Goal: Information Seeking & Learning: Learn about a topic

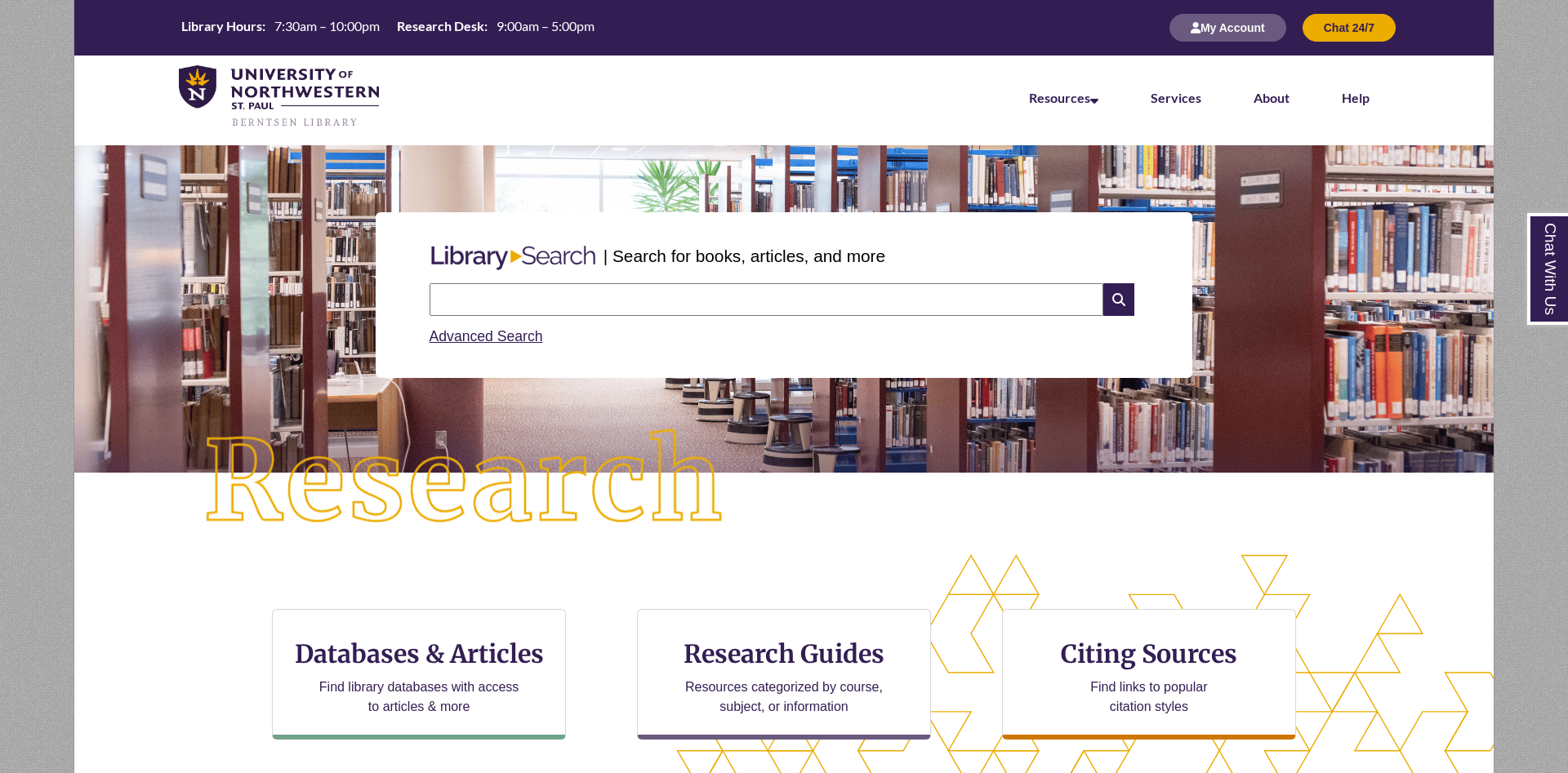
click at [682, 303] on input "text" at bounding box center [766, 299] width 674 height 33
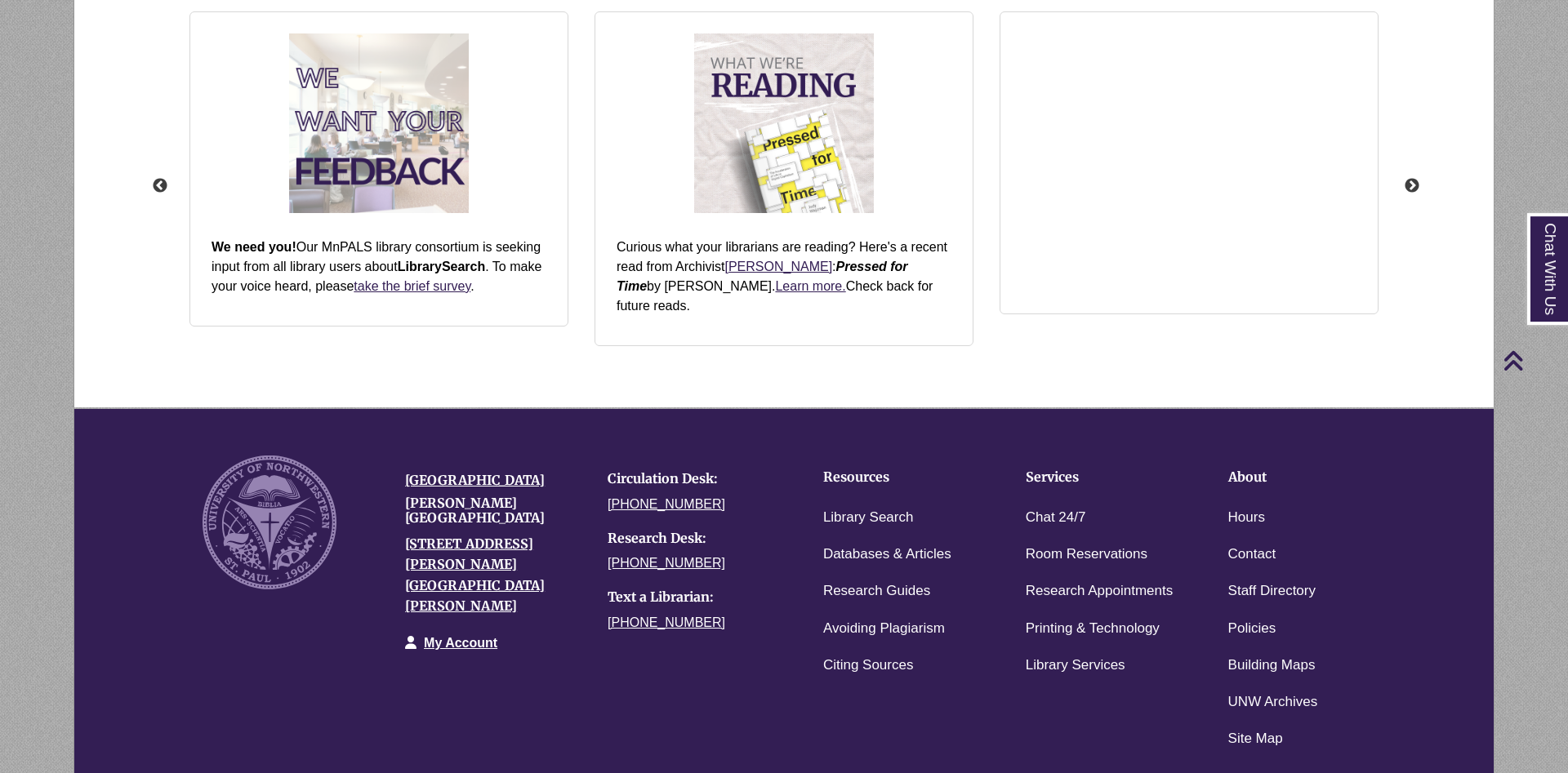
scroll to position [2082, 0]
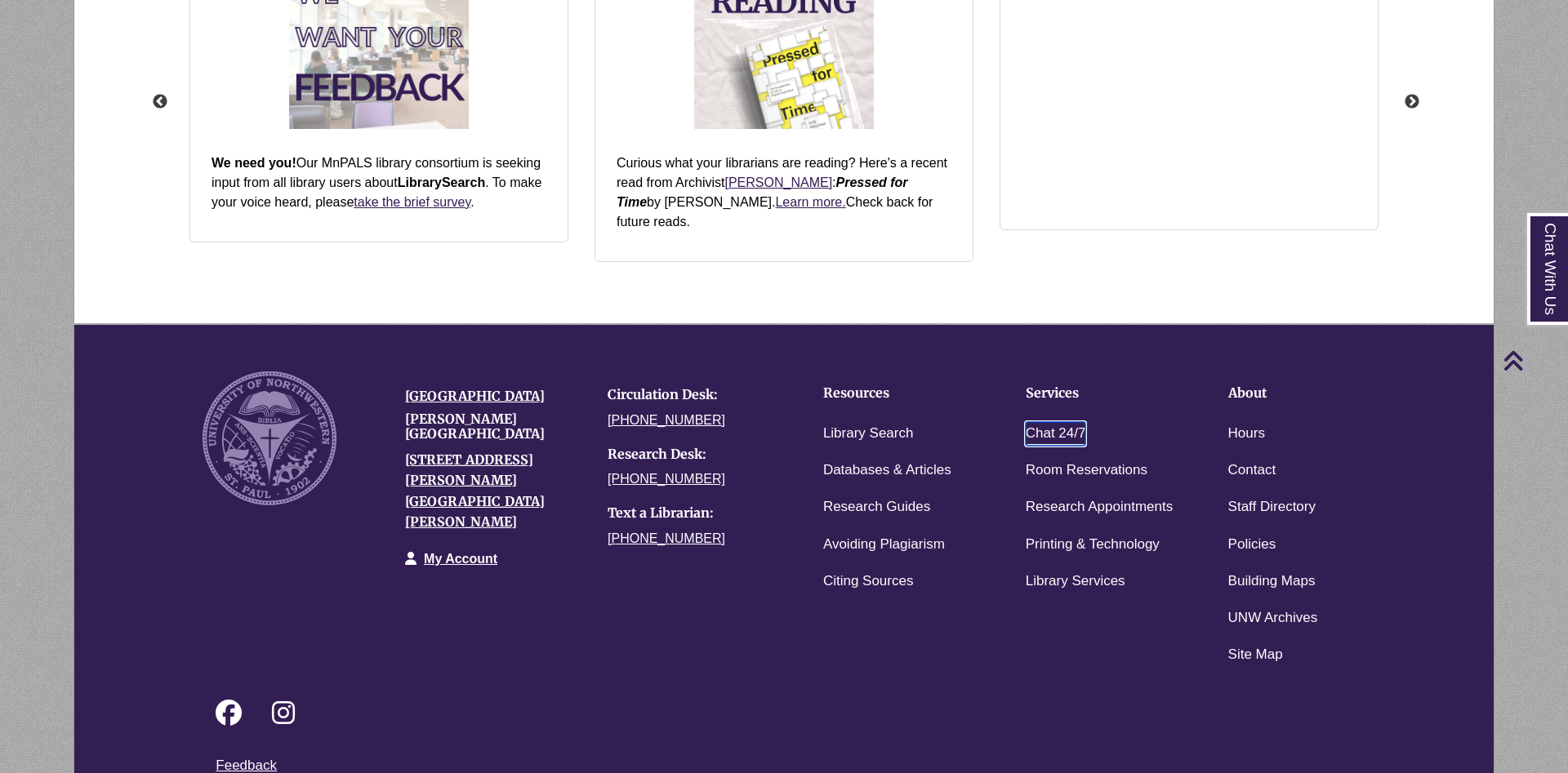
click at [1031, 422] on link "Chat 24/7" at bounding box center [1056, 433] width 61 height 24
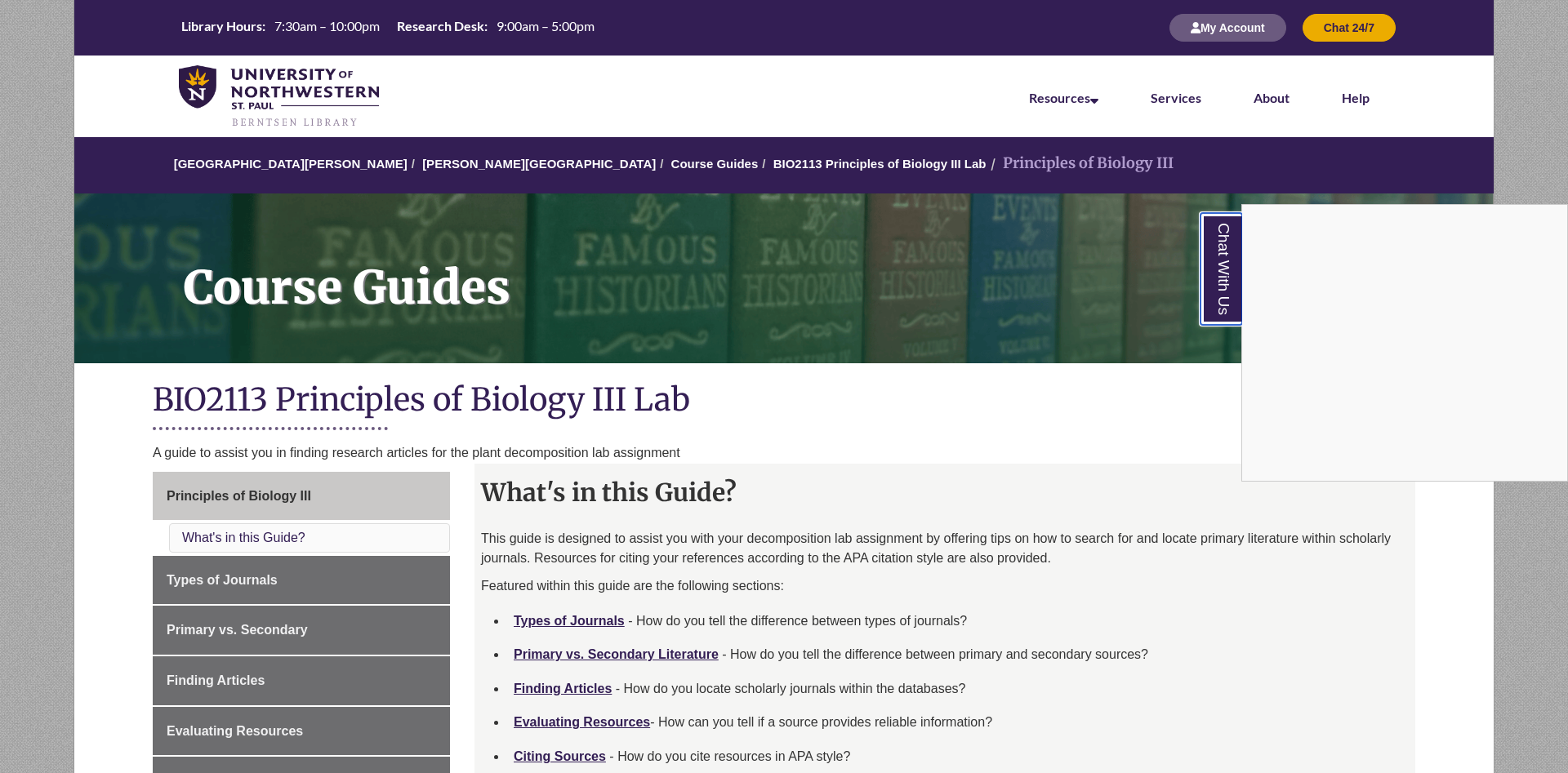
click at [1235, 272] on link "Chat With Us" at bounding box center [1222, 269] width 42 height 112
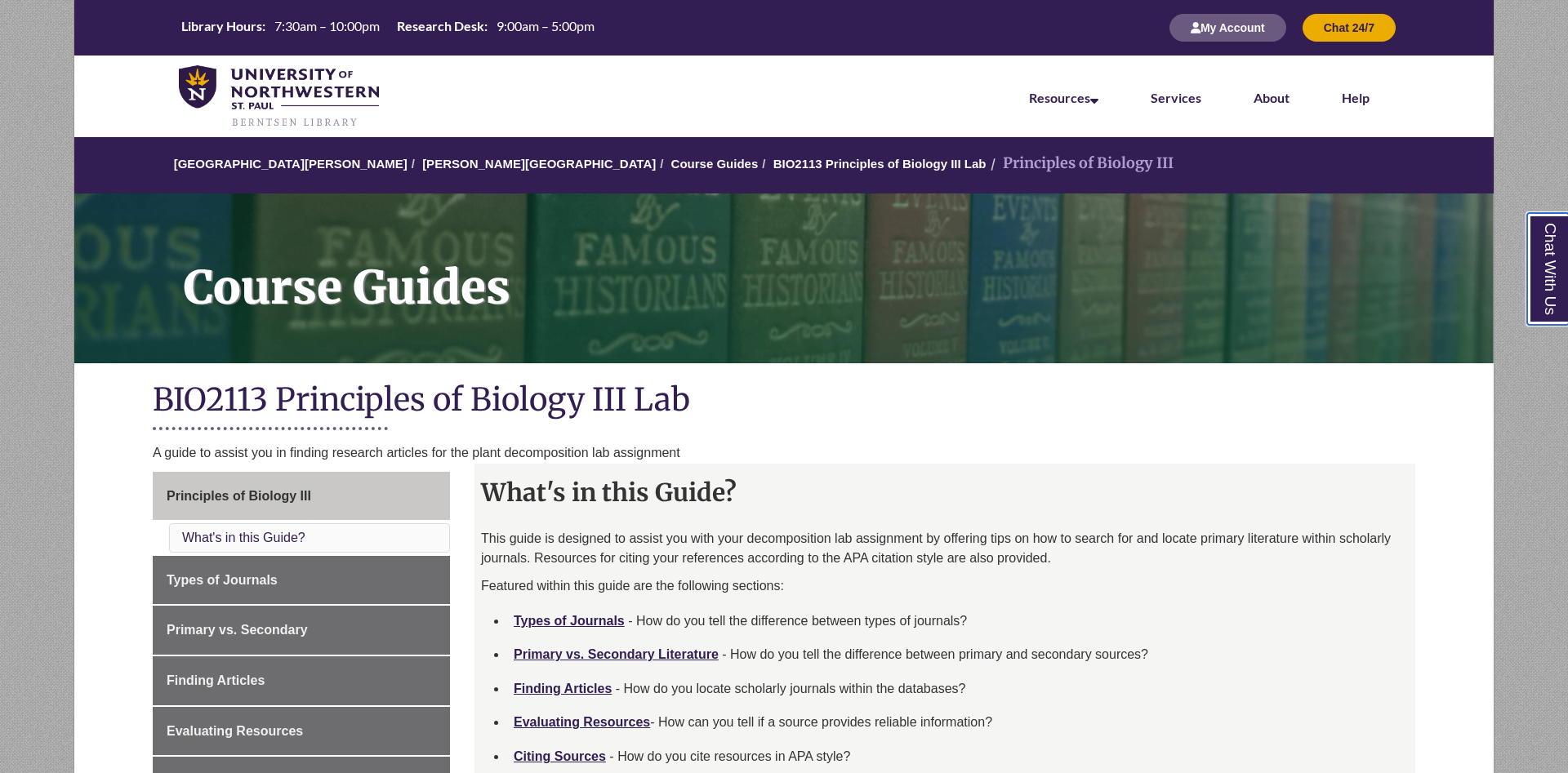
scroll to position [250, 0]
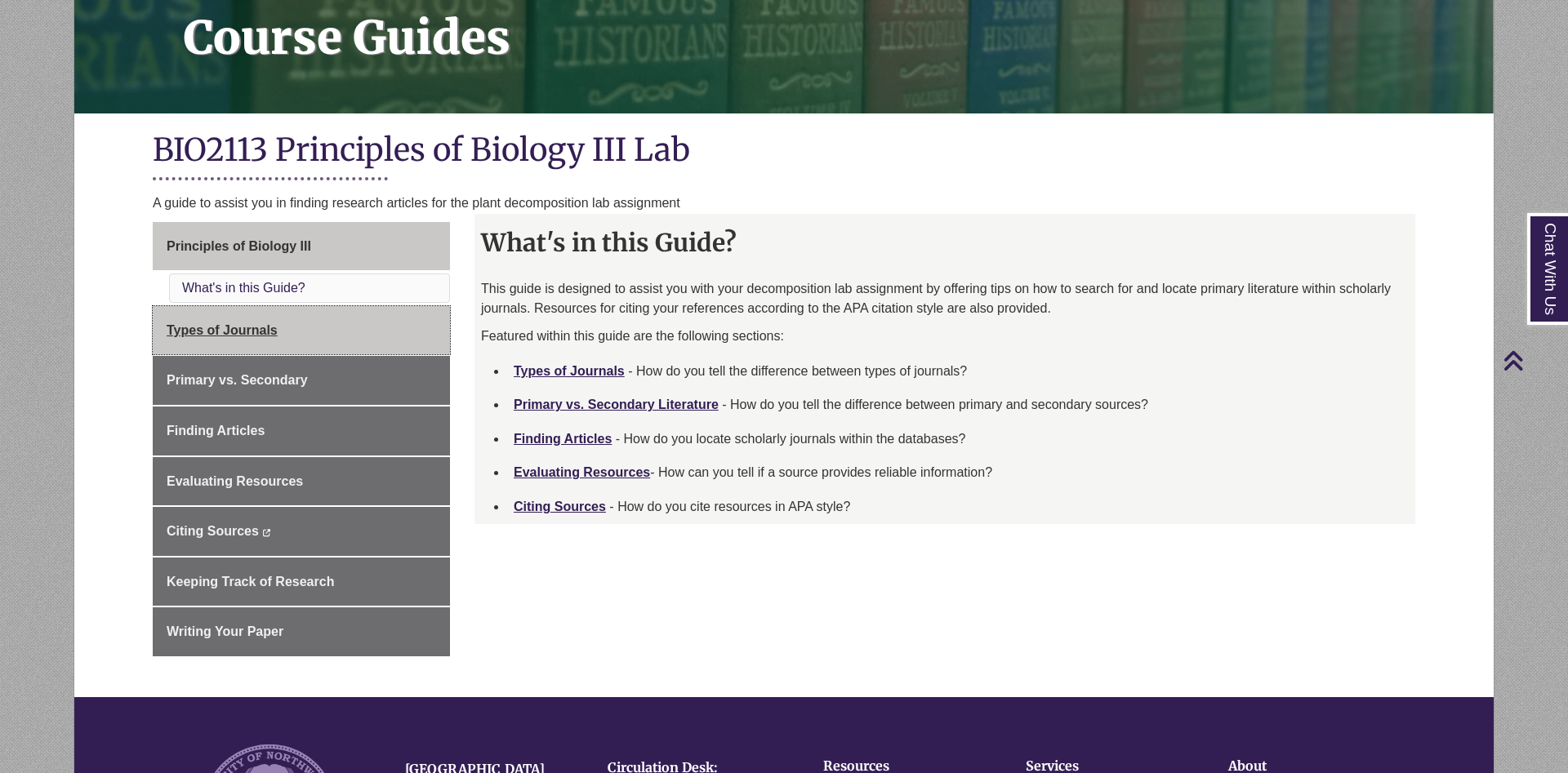
click at [327, 331] on link "Types of Journals" at bounding box center [301, 331] width 297 height 49
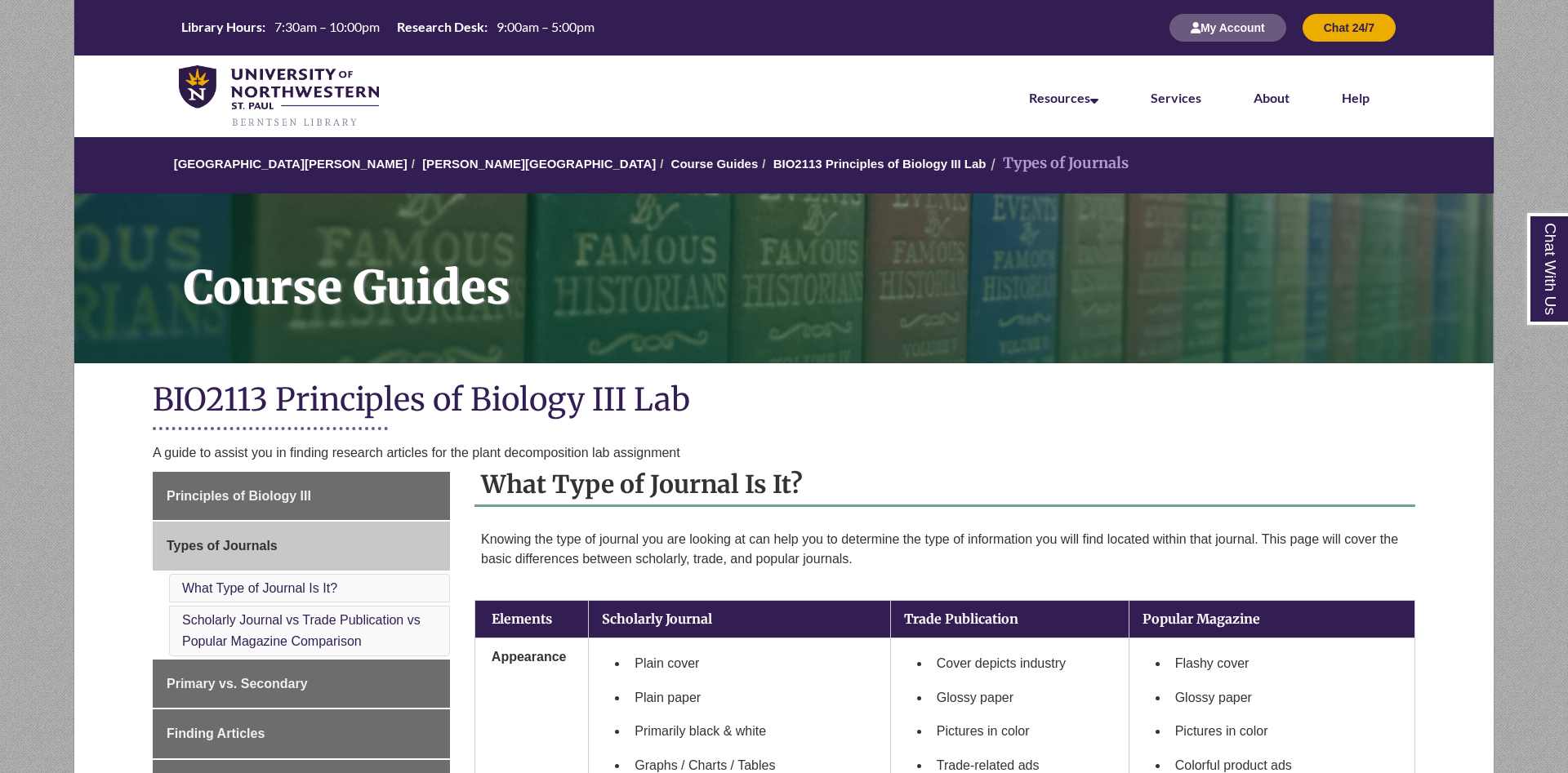
scroll to position [167, 0]
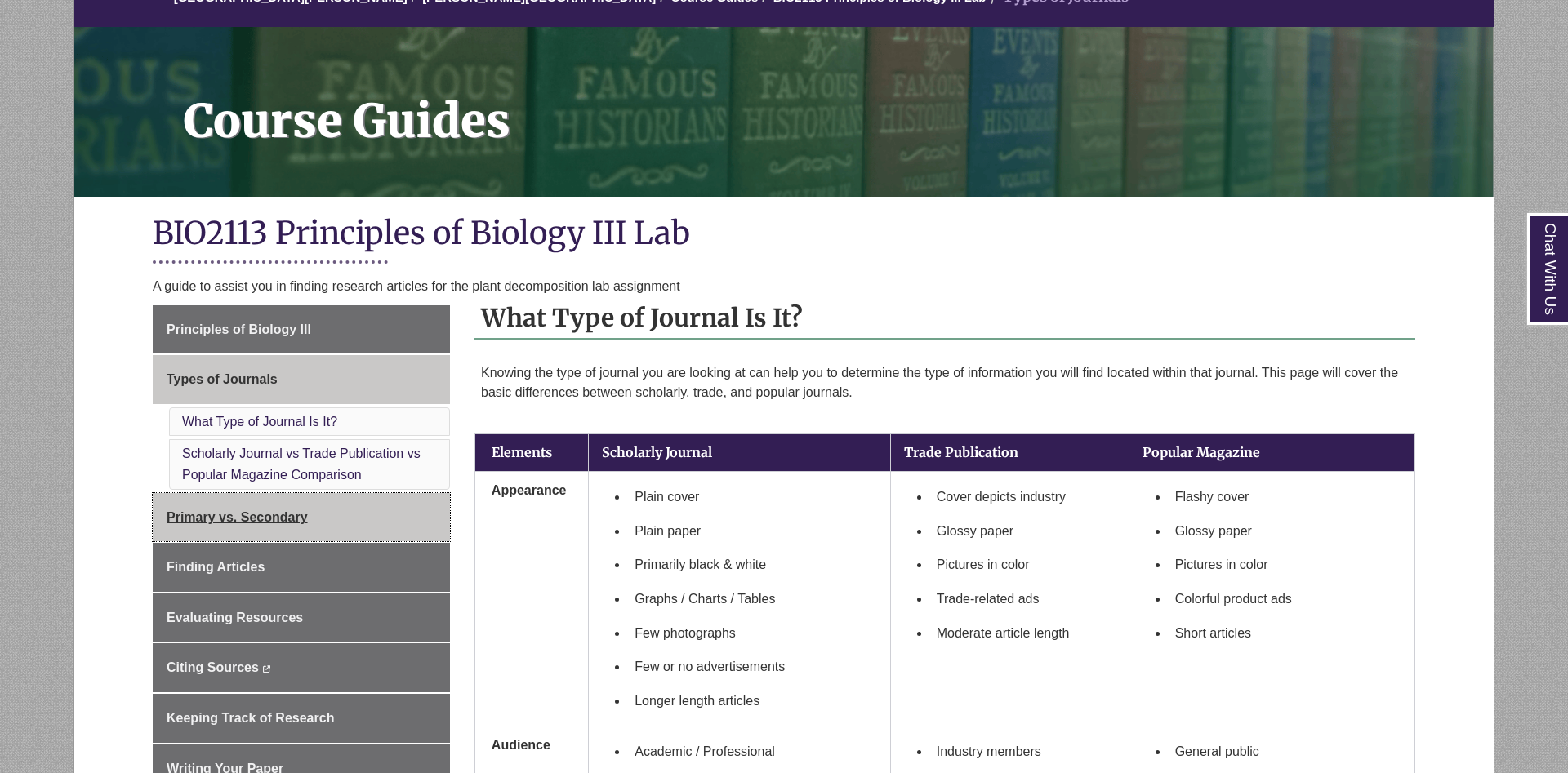
click at [374, 521] on link "Primary vs. Secondary" at bounding box center [301, 518] width 297 height 49
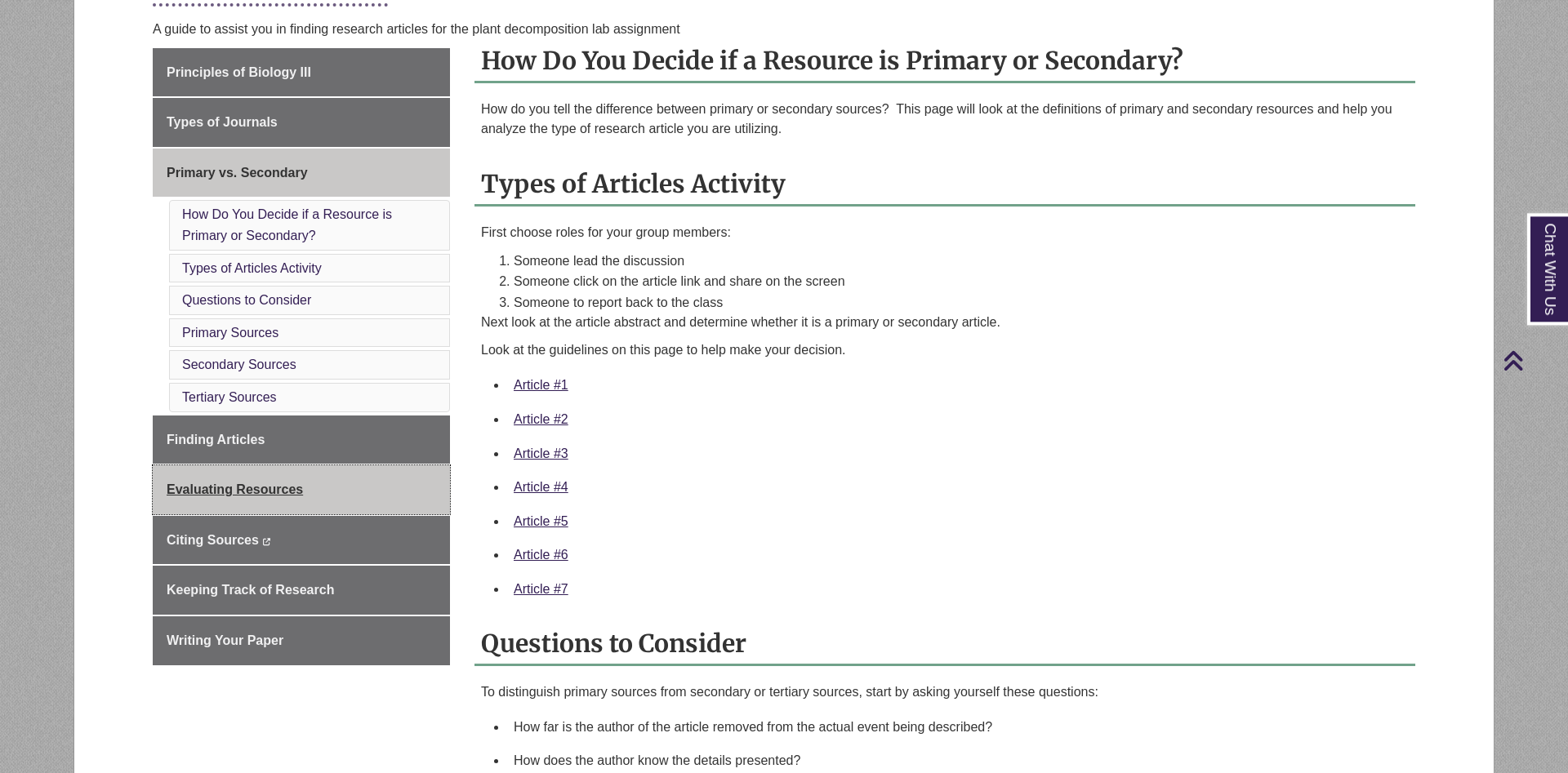
scroll to position [500, 0]
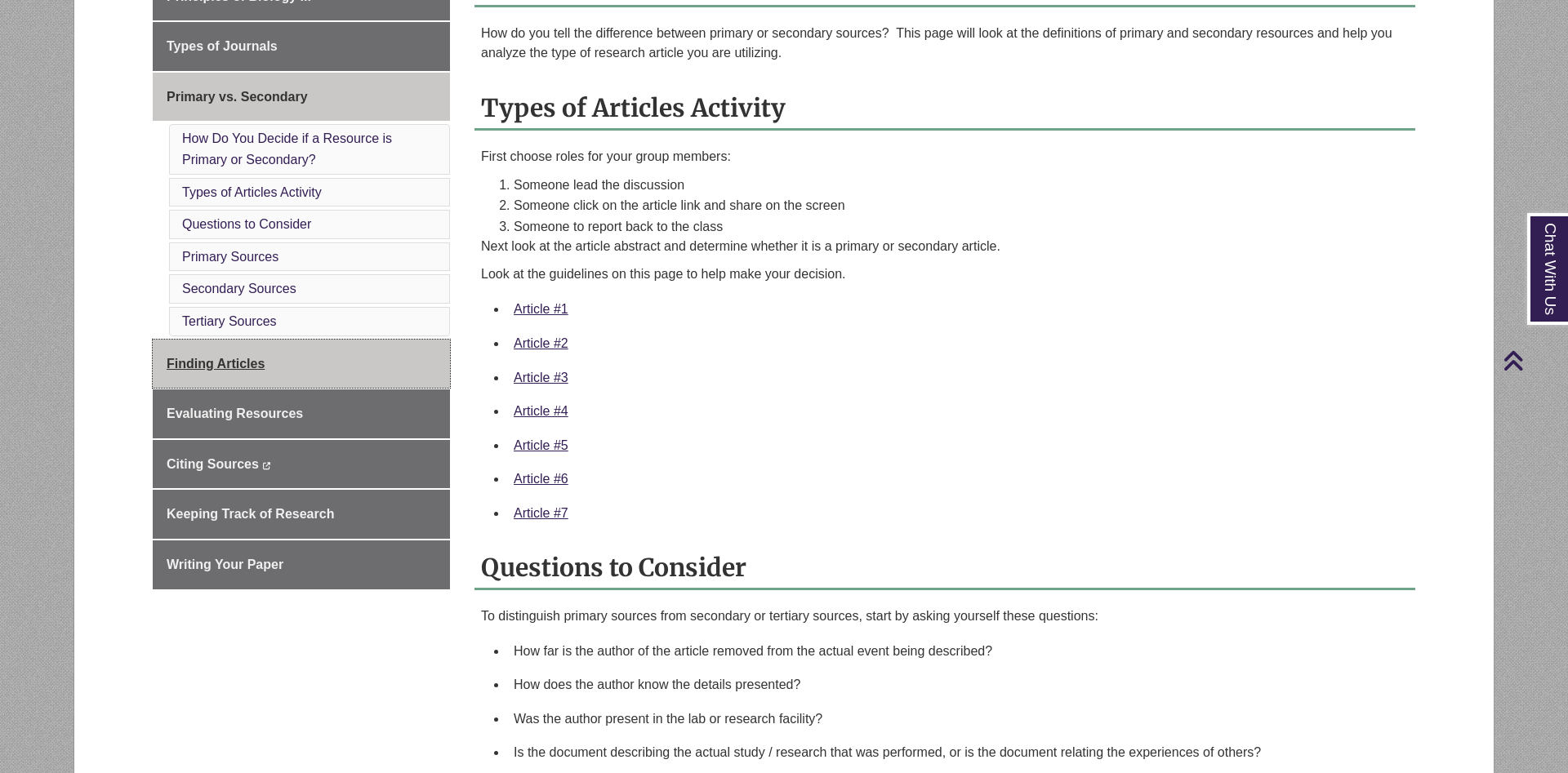
click at [286, 373] on link "Finding Articles" at bounding box center [301, 364] width 297 height 49
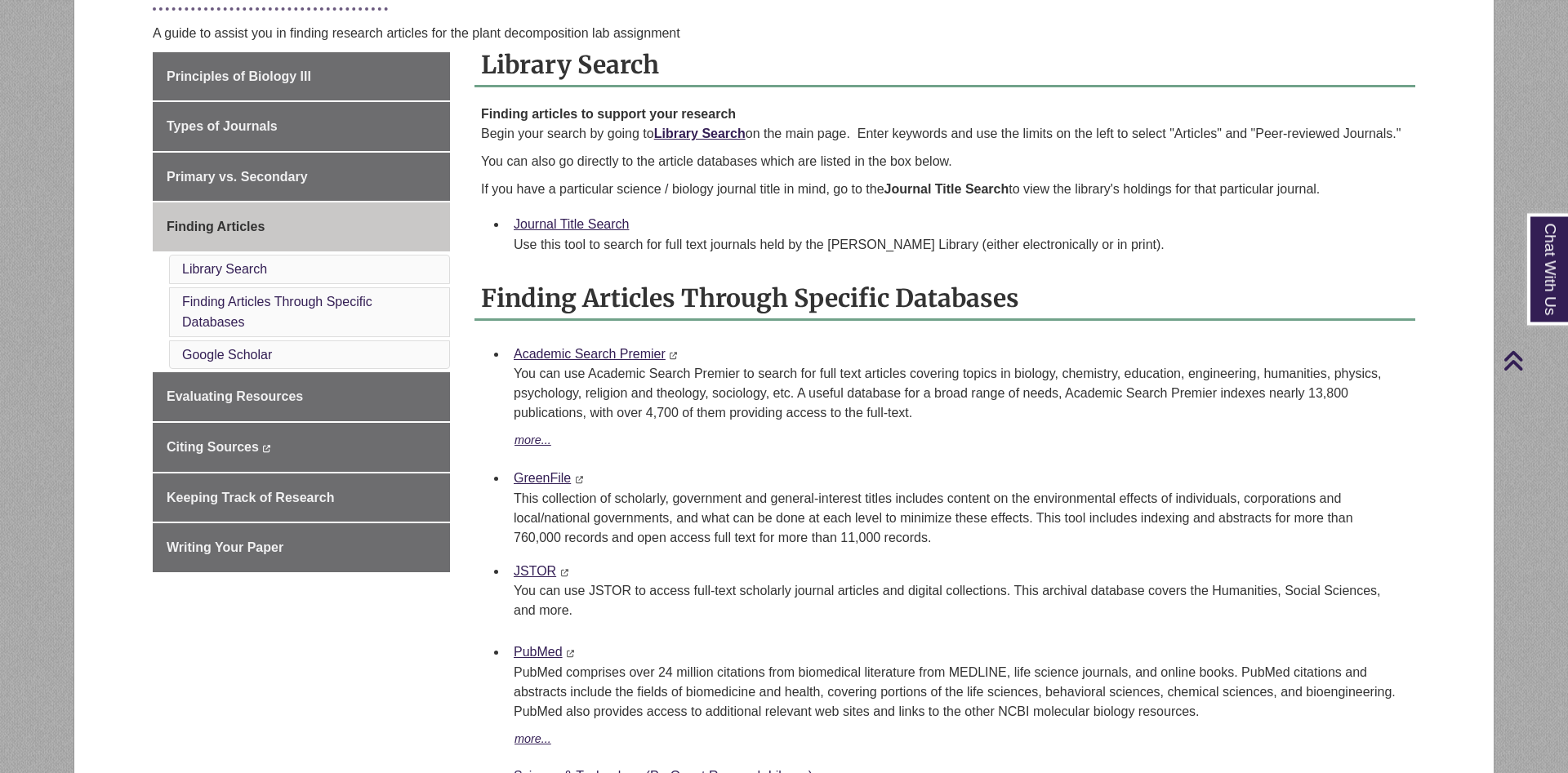
scroll to position [416, 0]
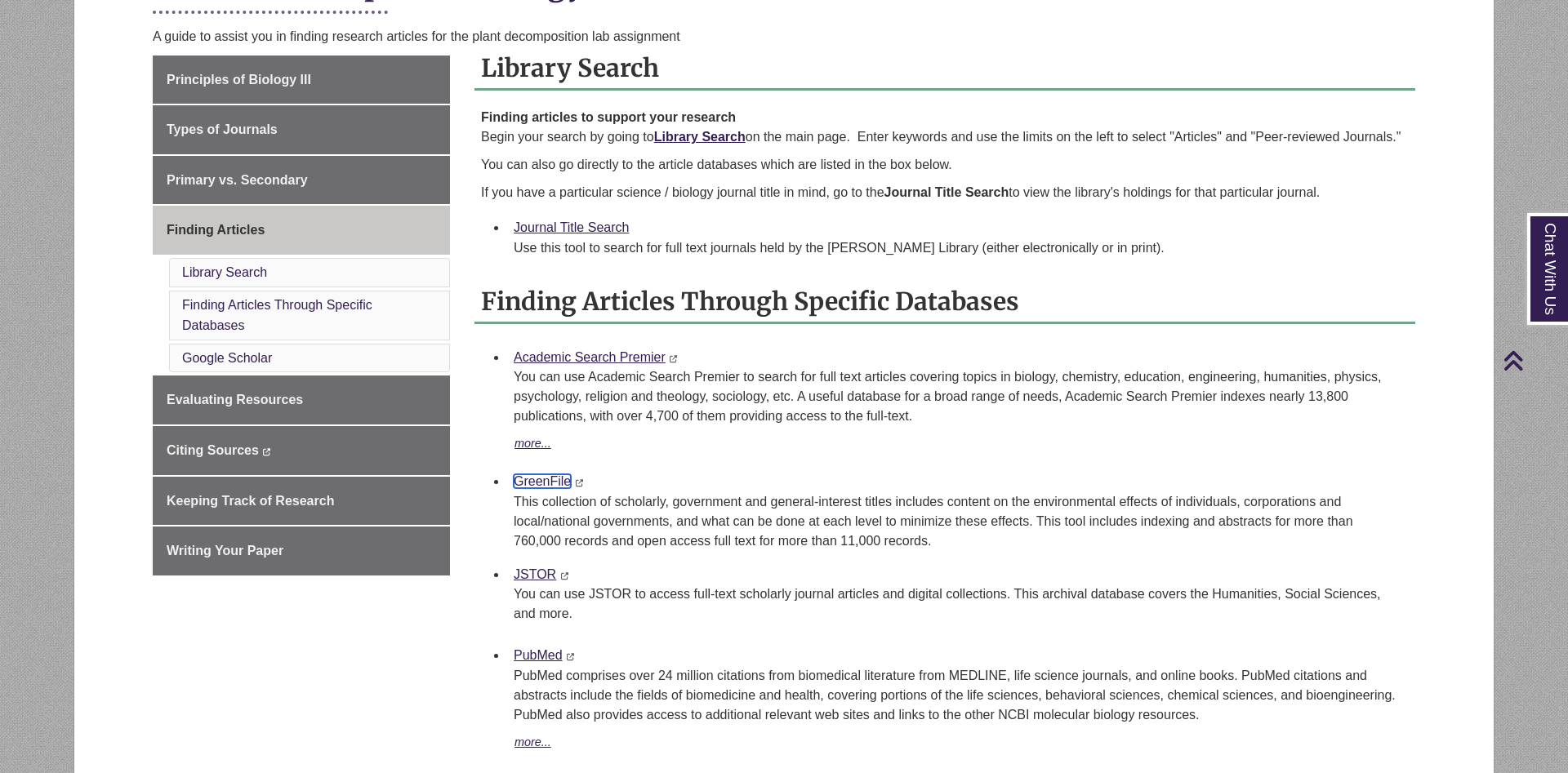
click at [551, 482] on link "GreenFile" at bounding box center [542, 481] width 57 height 14
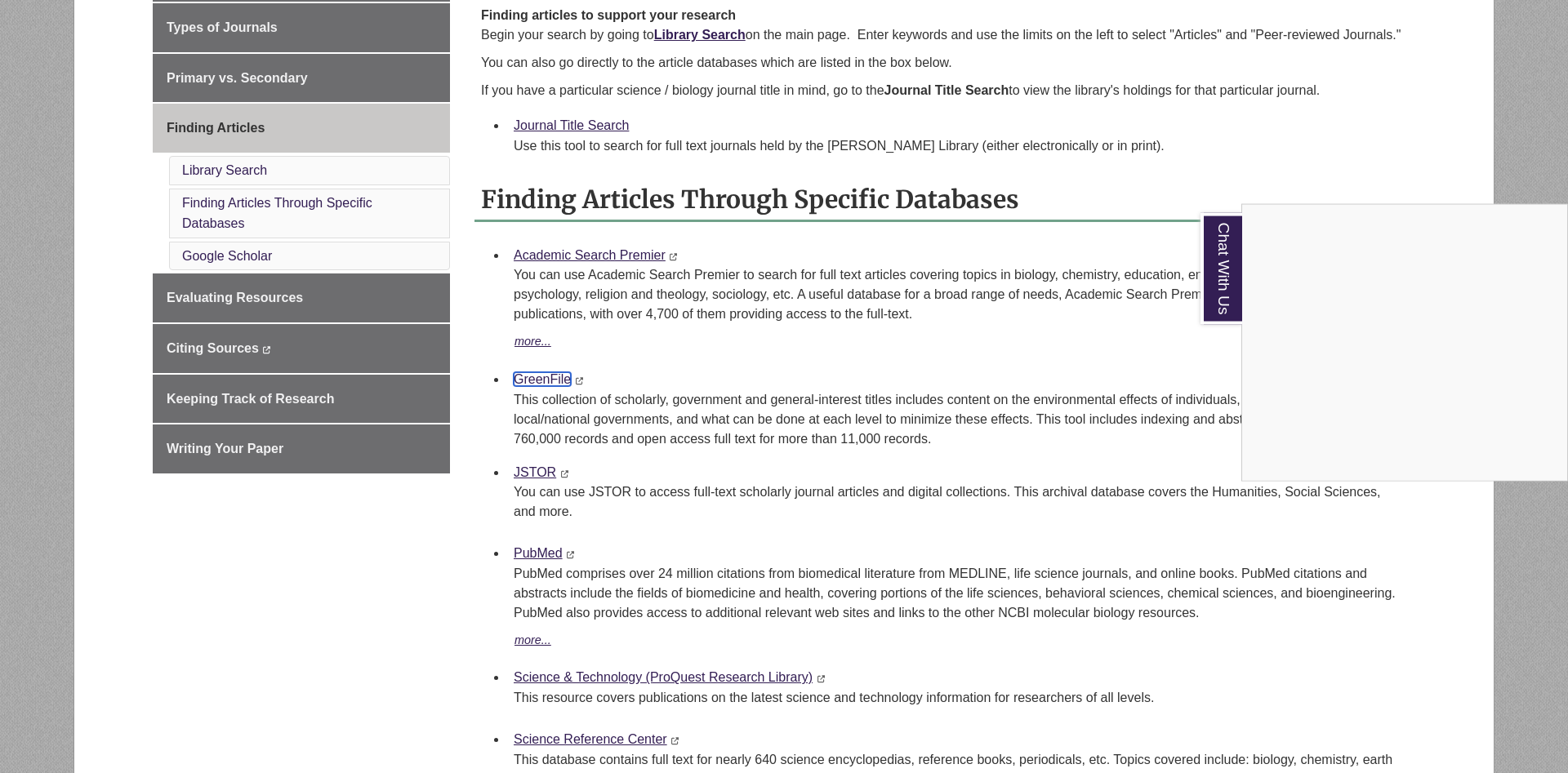
scroll to position [583, 0]
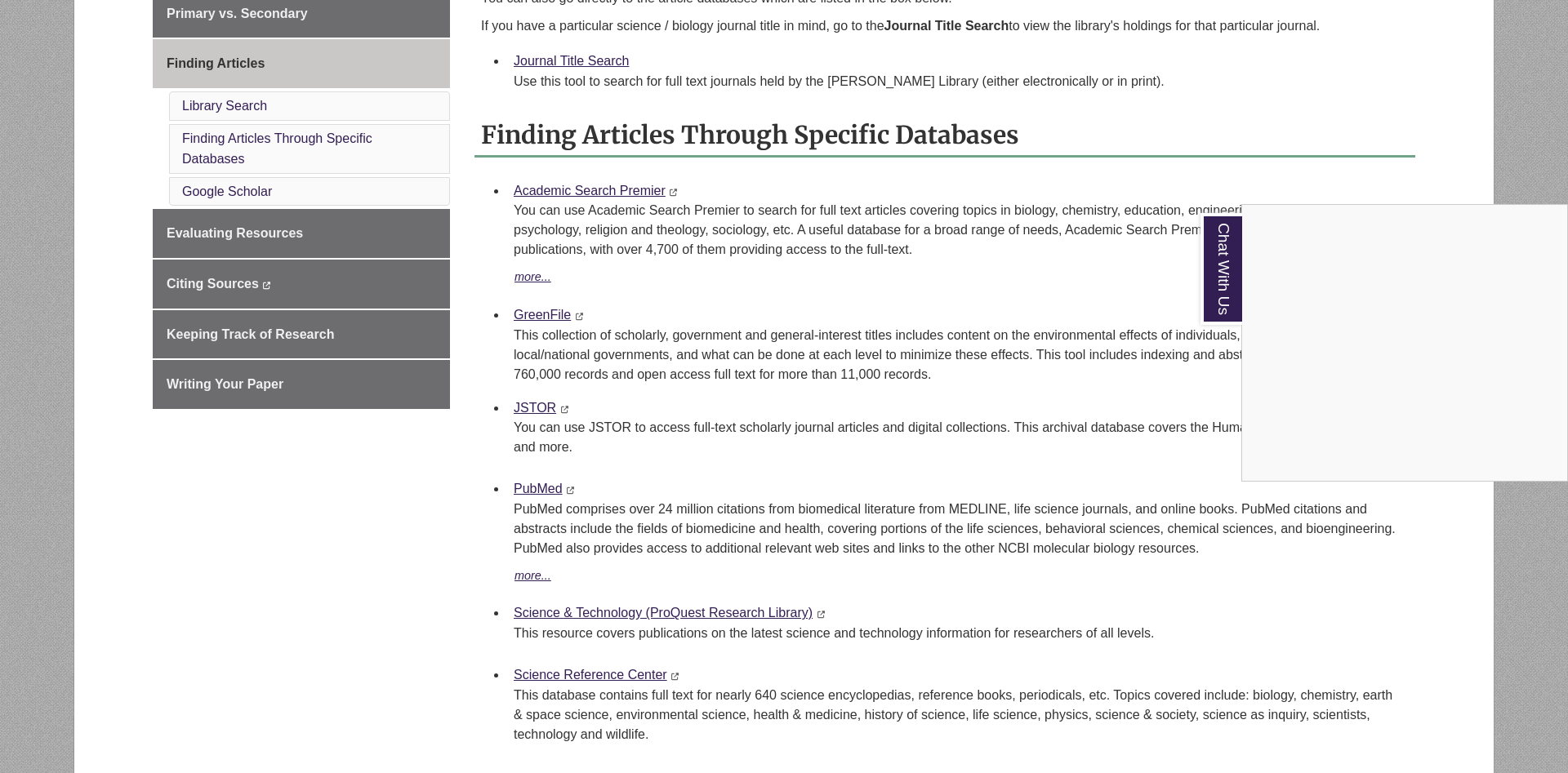
click at [542, 406] on div "Chat With Us" at bounding box center [784, 386] width 1568 height 773
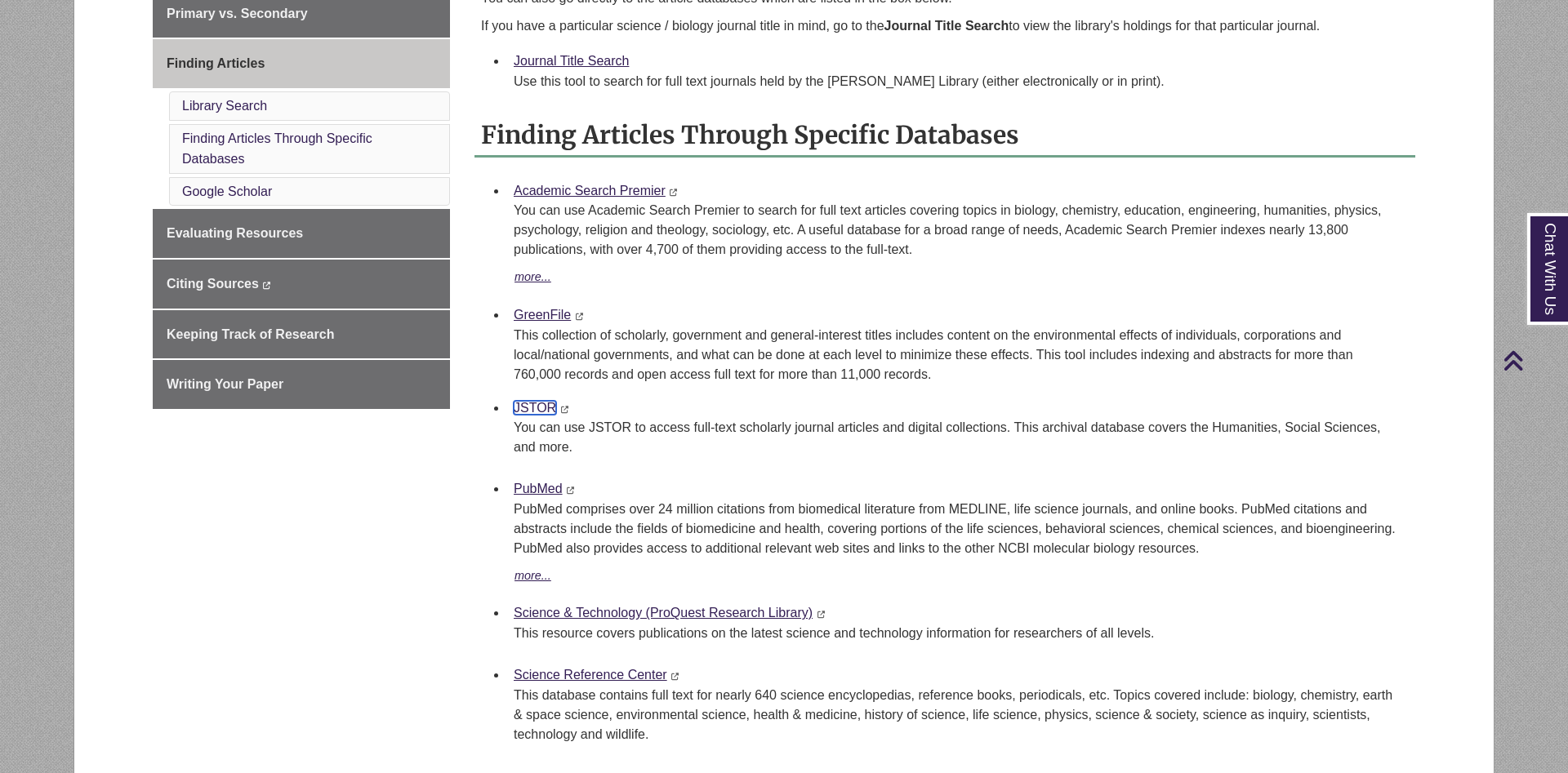
click at [542, 406] on link "JSTOR" at bounding box center [535, 408] width 43 height 14
click at [616, 189] on link "Academic Search Premier" at bounding box center [590, 190] width 152 height 14
click at [701, 616] on link "Science & Technology (ProQuest Research Library)" at bounding box center [663, 612] width 299 height 14
click at [1282, 628] on p "This resource covers publications on the latest science and technology informat…" at bounding box center [958, 633] width 889 height 20
click at [546, 408] on link "JSTOR" at bounding box center [535, 408] width 43 height 14
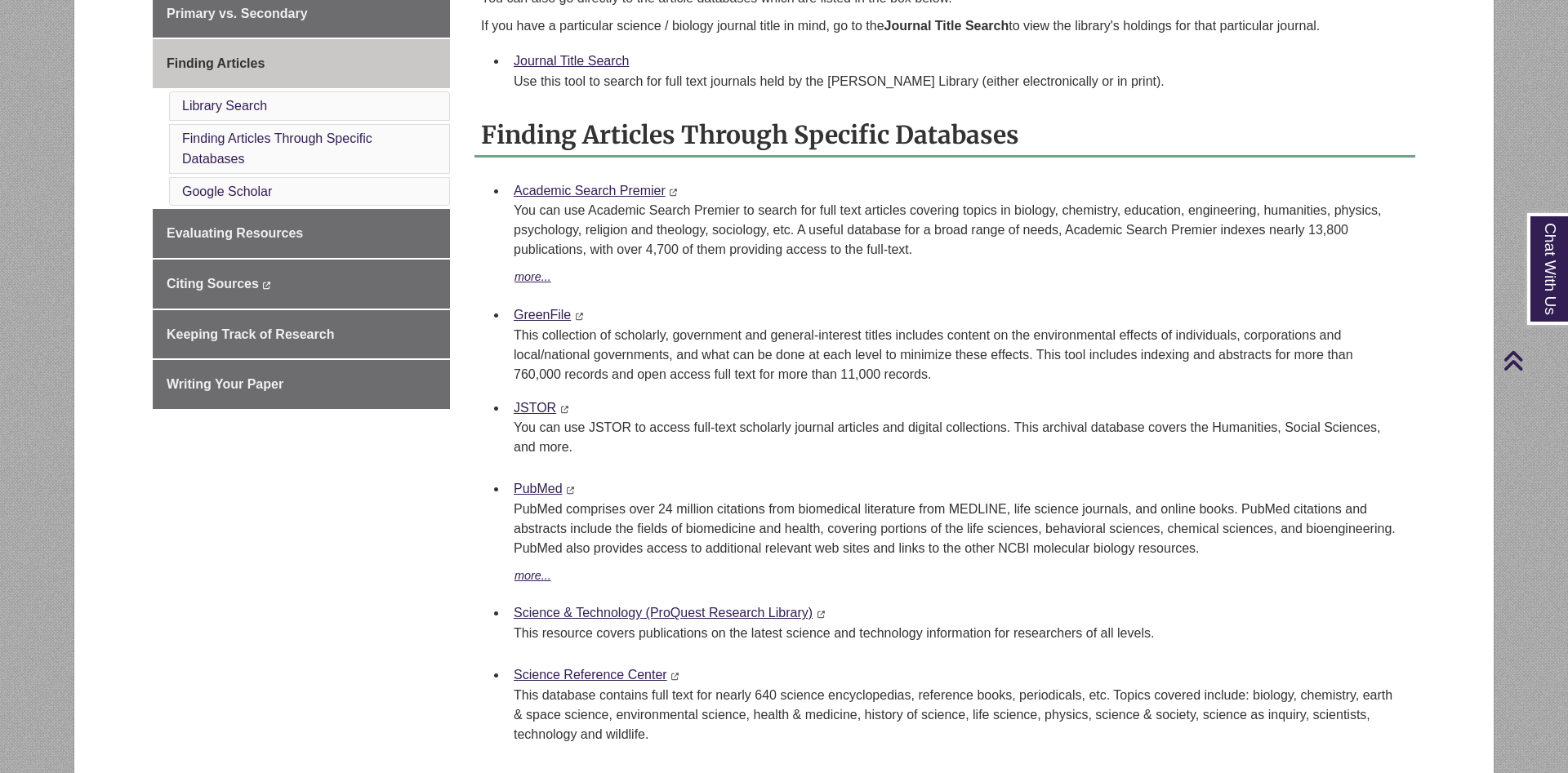
click at [171, 646] on div "Principles of Biology III Types of Journals Primary vs. Secondary Finding Artic…" at bounding box center [784, 461] width 1287 height 1144
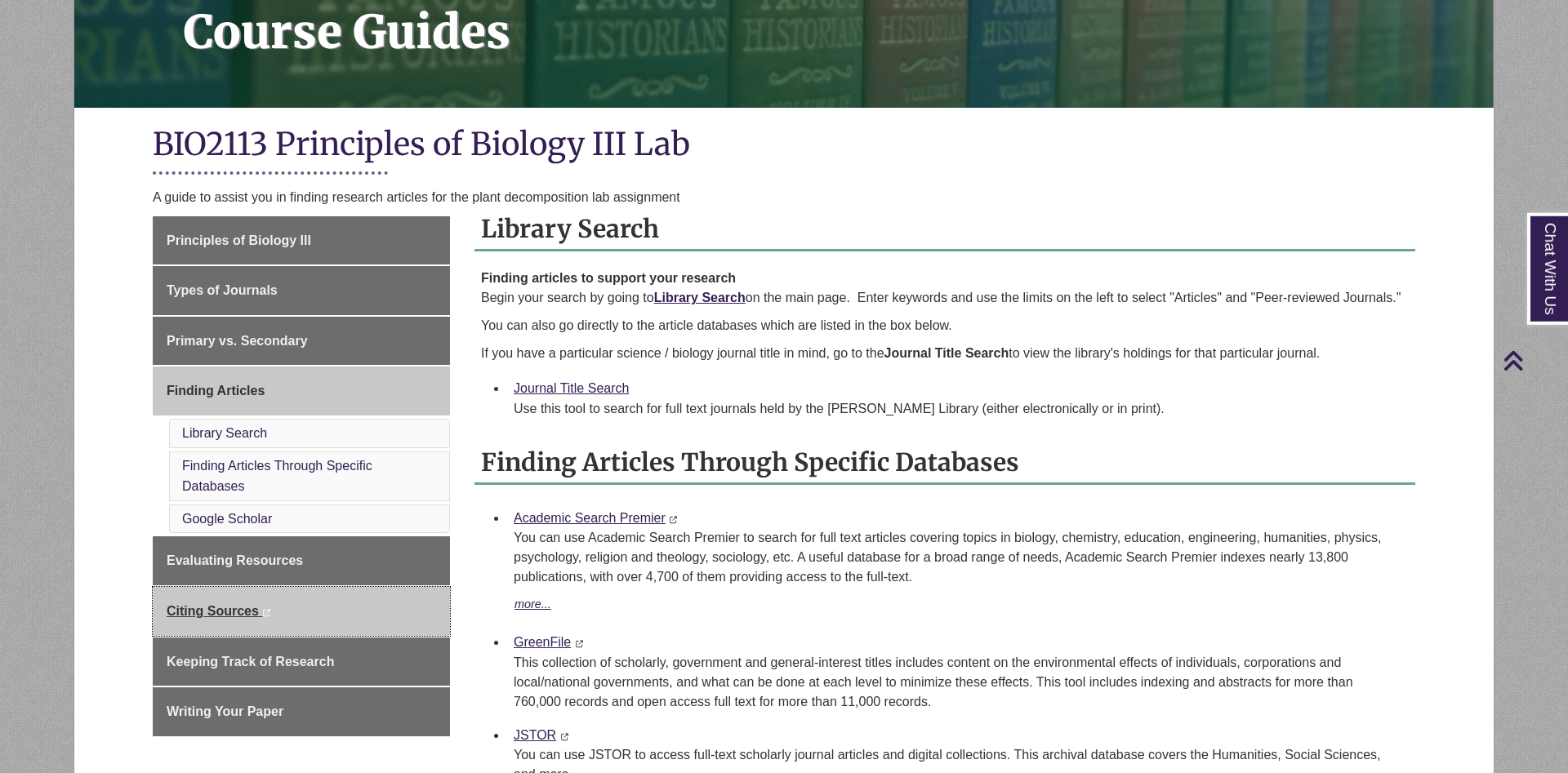
scroll to position [250, 0]
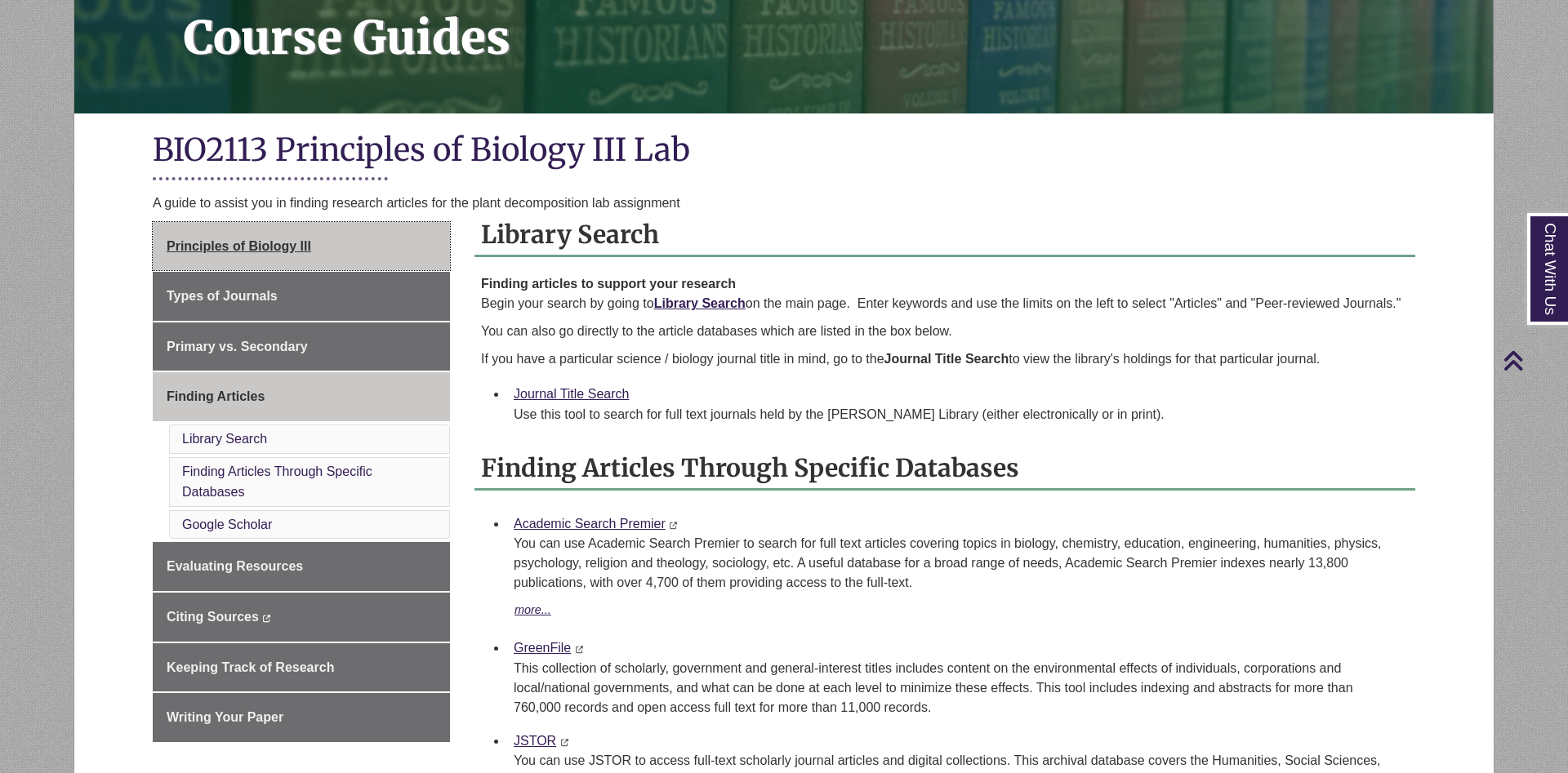
click at [347, 246] on link "Principles of Biology III" at bounding box center [301, 247] width 297 height 49
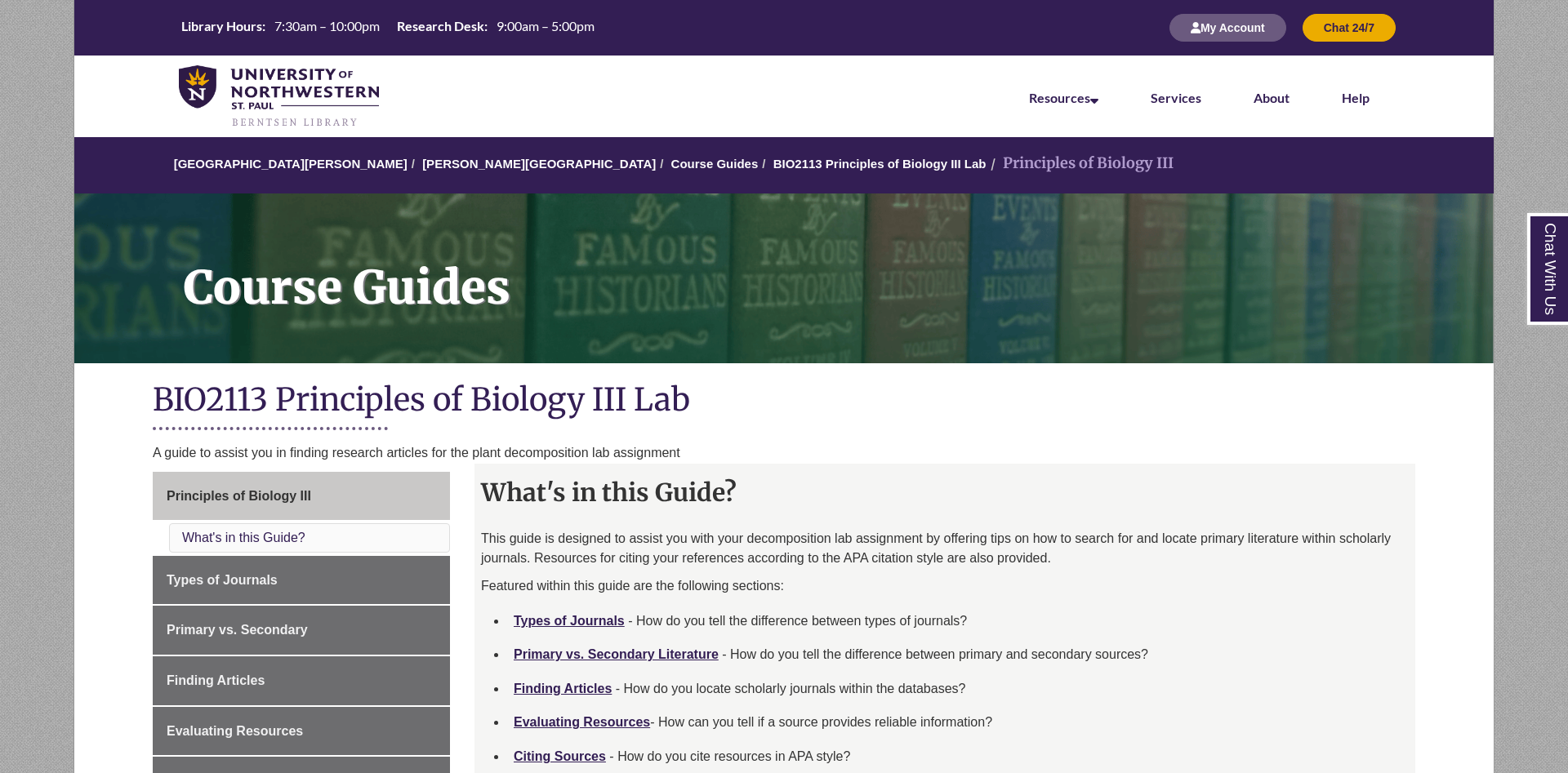
scroll to position [167, 0]
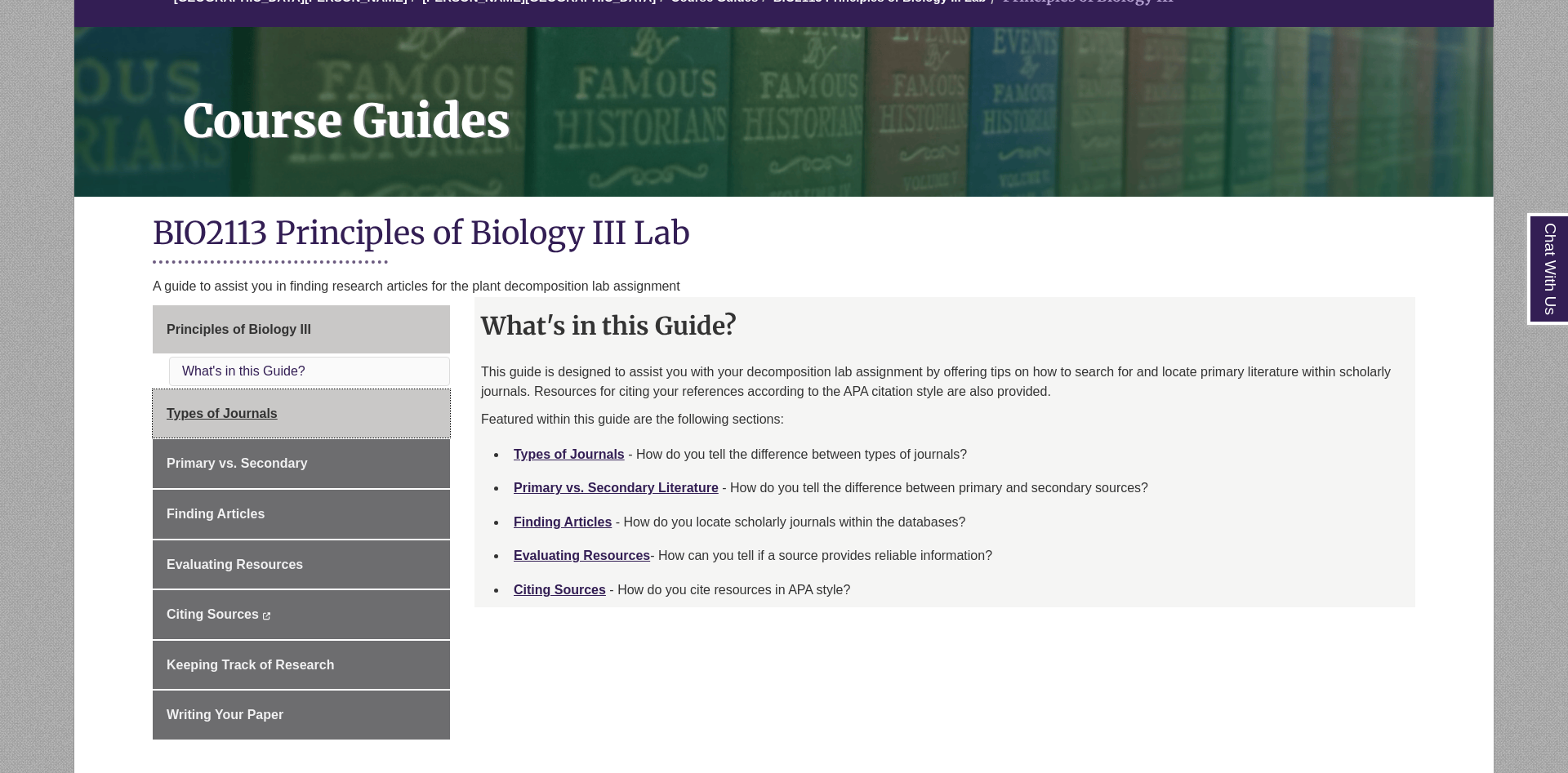
click at [251, 423] on link "Types of Journals" at bounding box center [301, 414] width 297 height 49
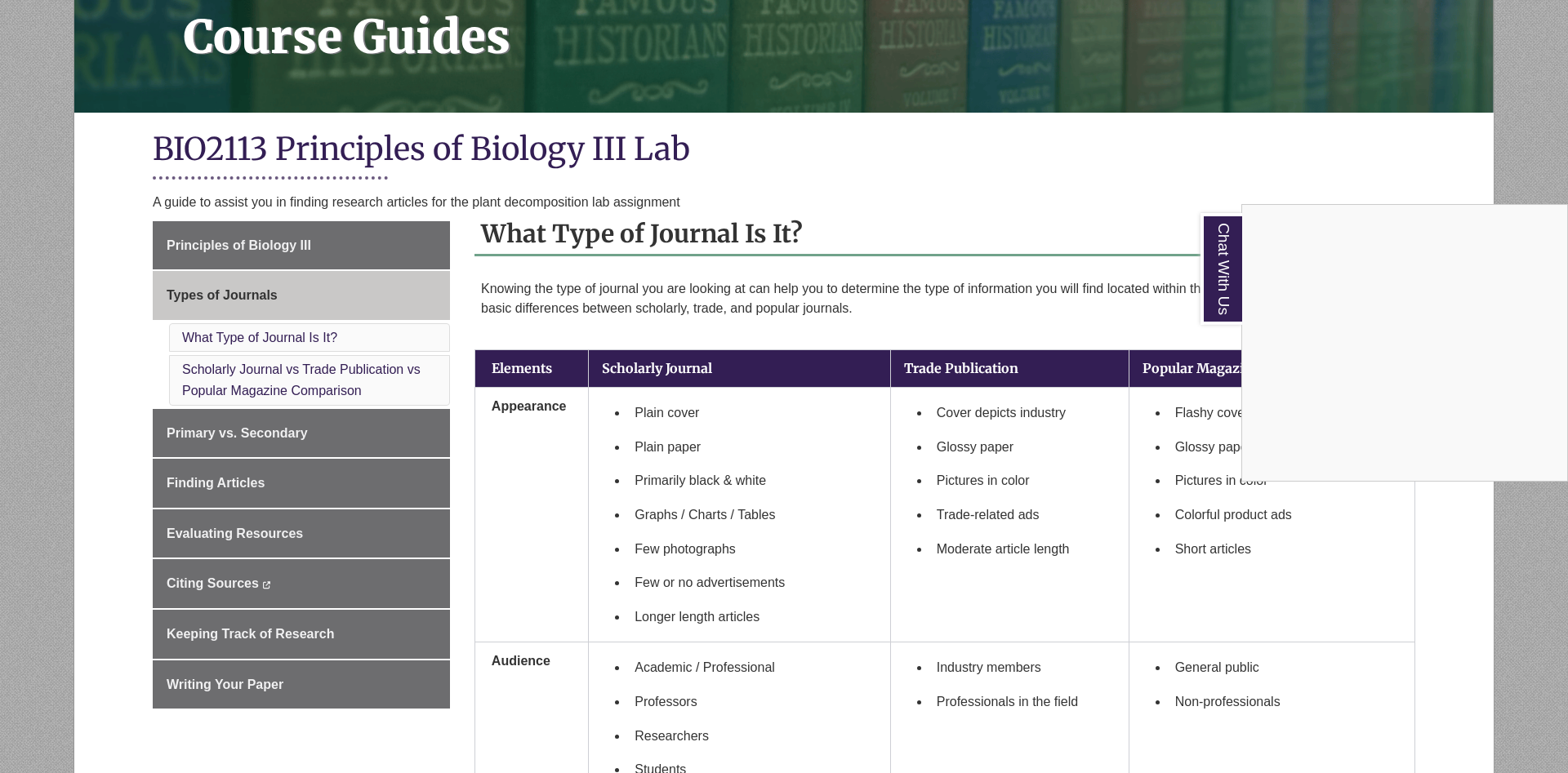
scroll to position [250, 0]
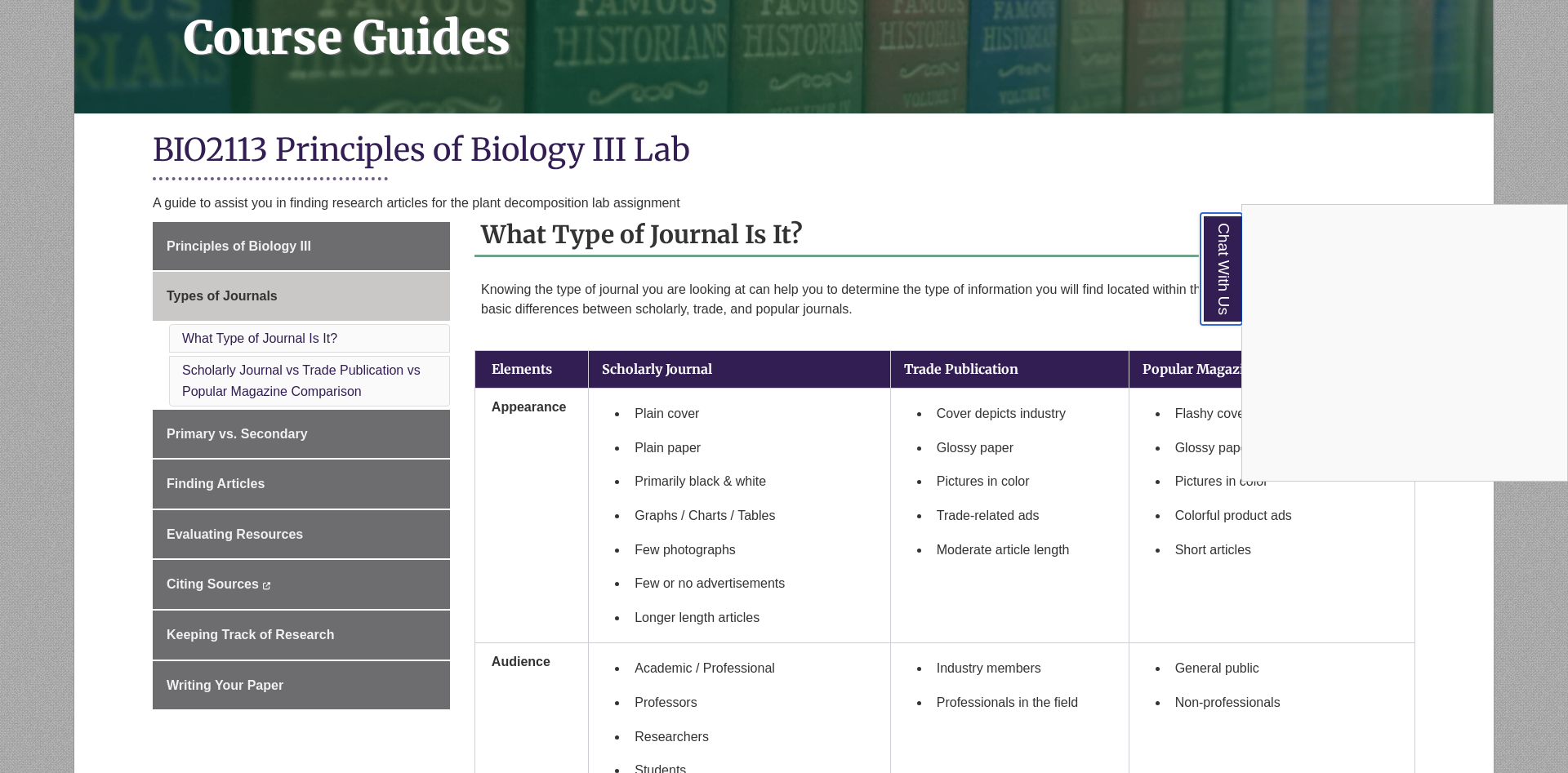
click at [1241, 281] on link "Chat With Us" at bounding box center [1222, 269] width 42 height 112
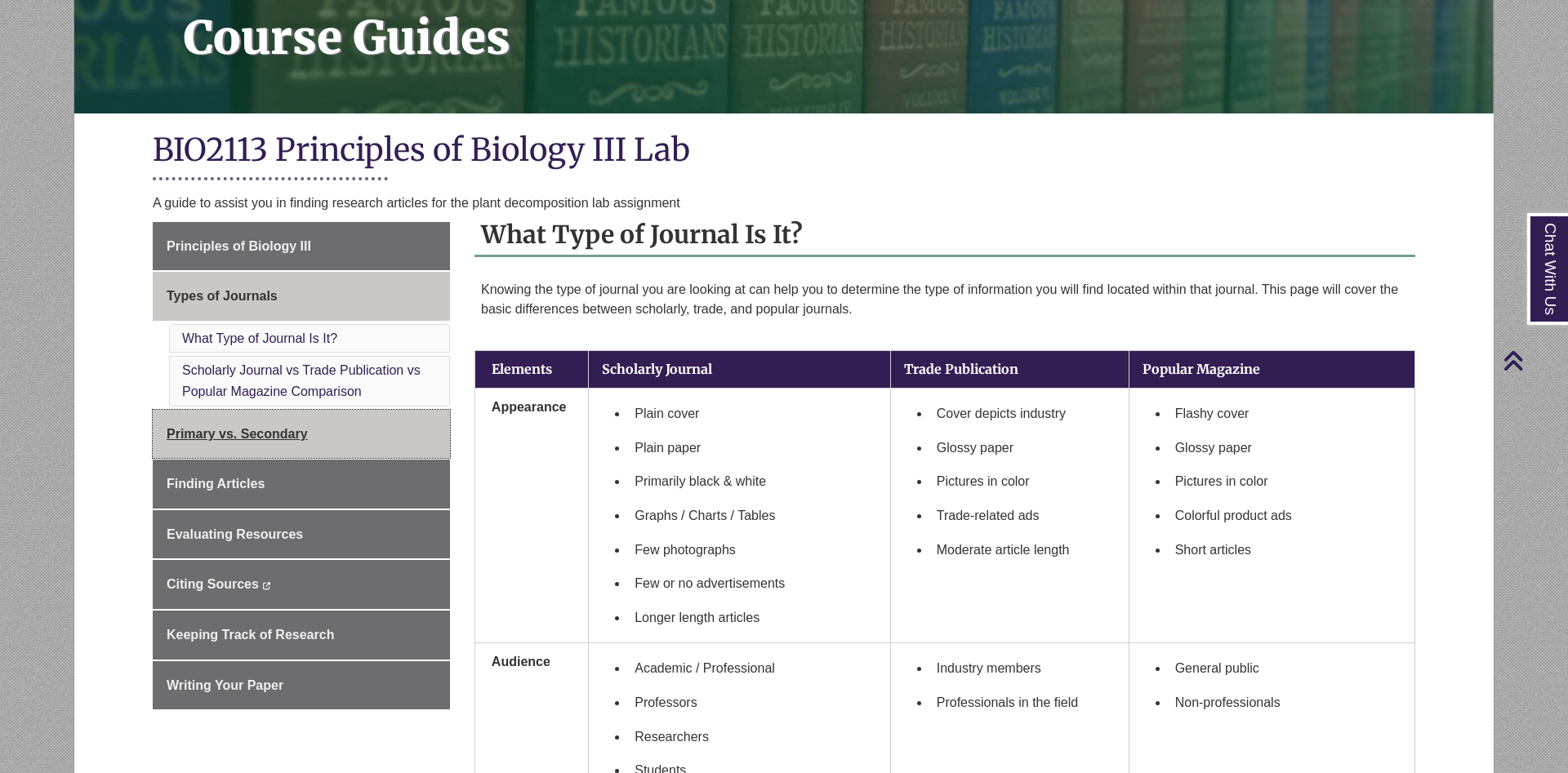
click at [278, 424] on link "Primary vs. Secondary" at bounding box center [301, 434] width 297 height 49
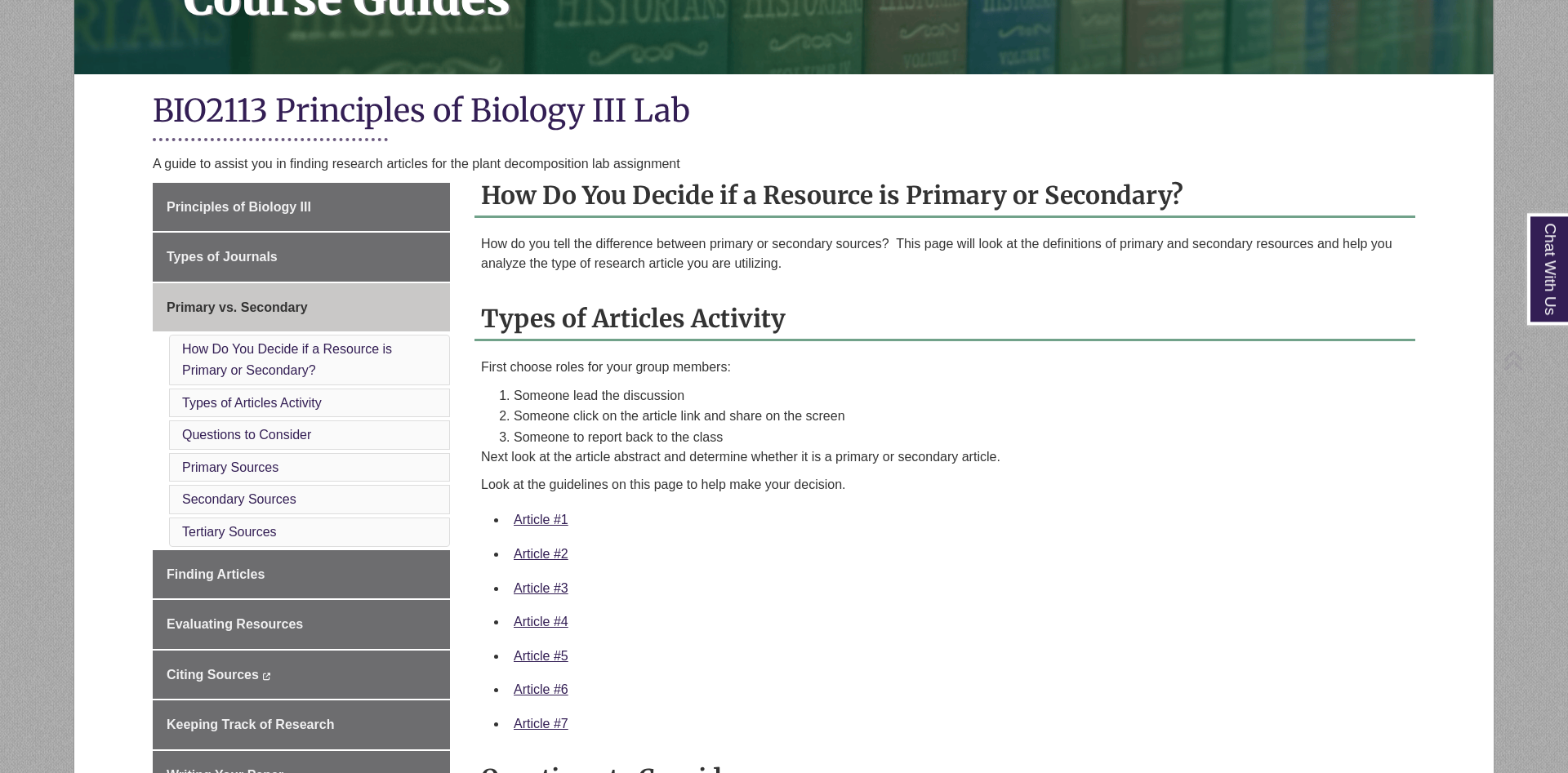
scroll to position [416, 0]
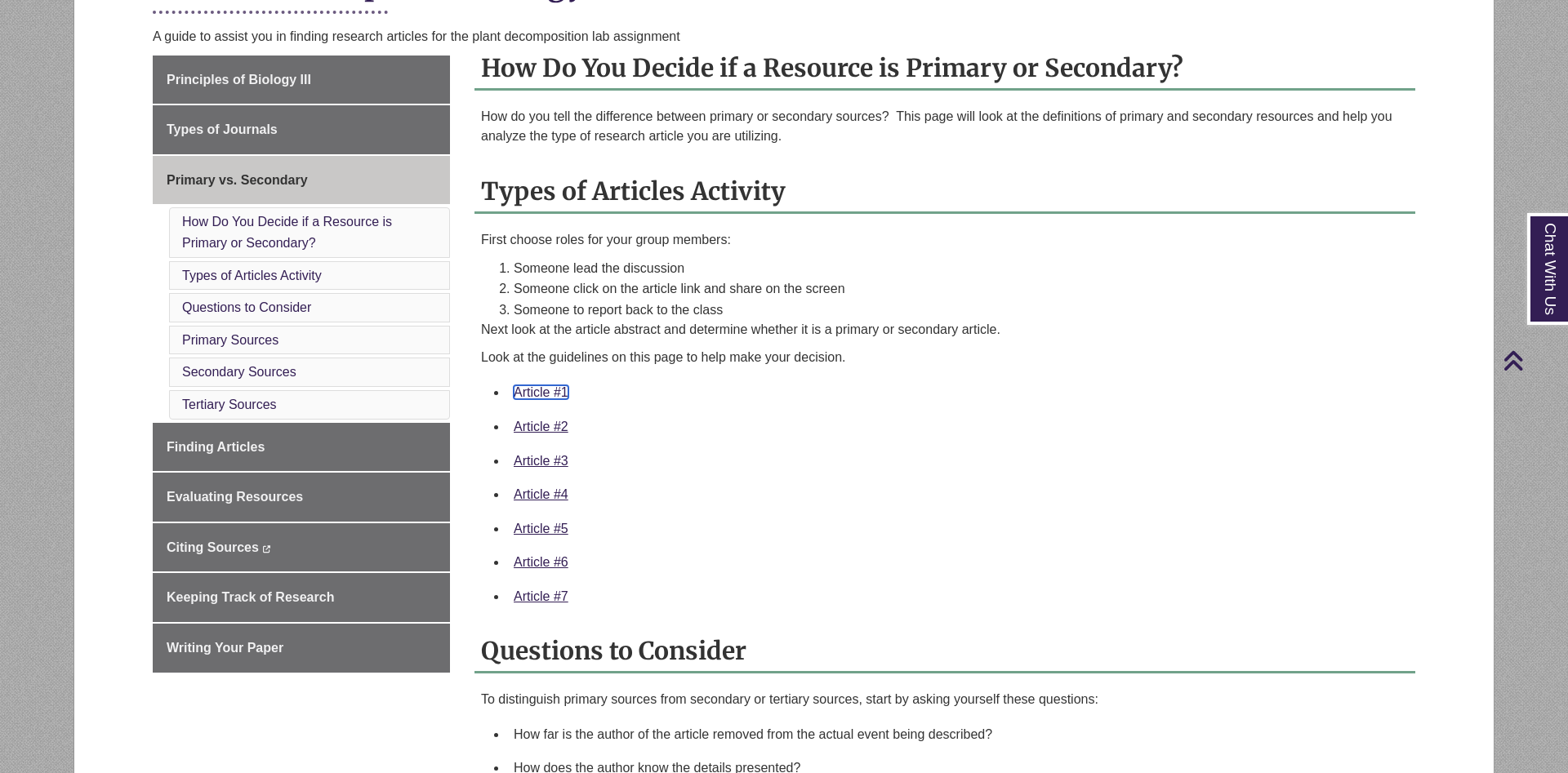
click at [529, 391] on link "Article #1" at bounding box center [541, 392] width 55 height 14
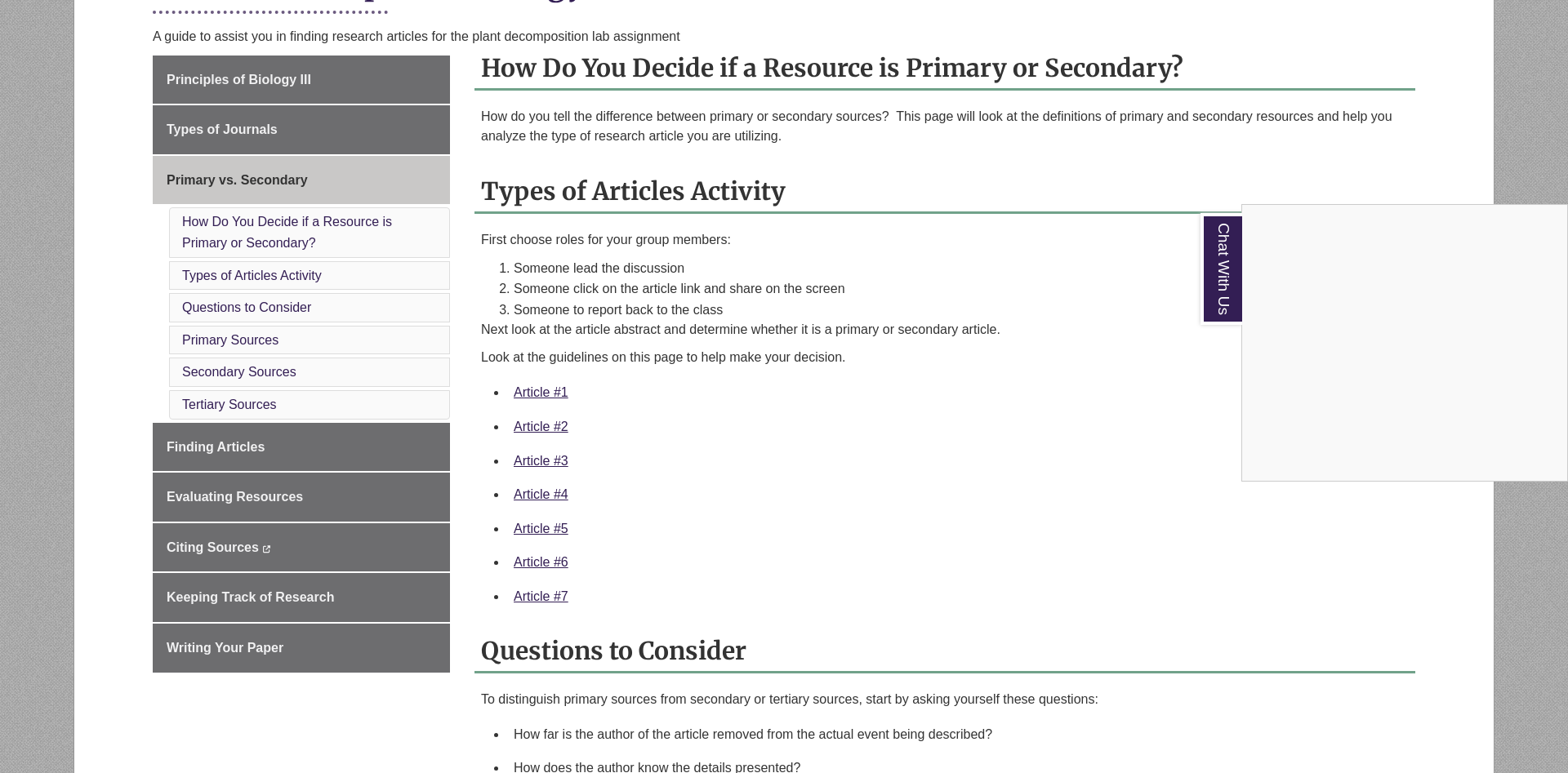
click at [778, 464] on div "Chat With Us" at bounding box center [784, 386] width 1568 height 773
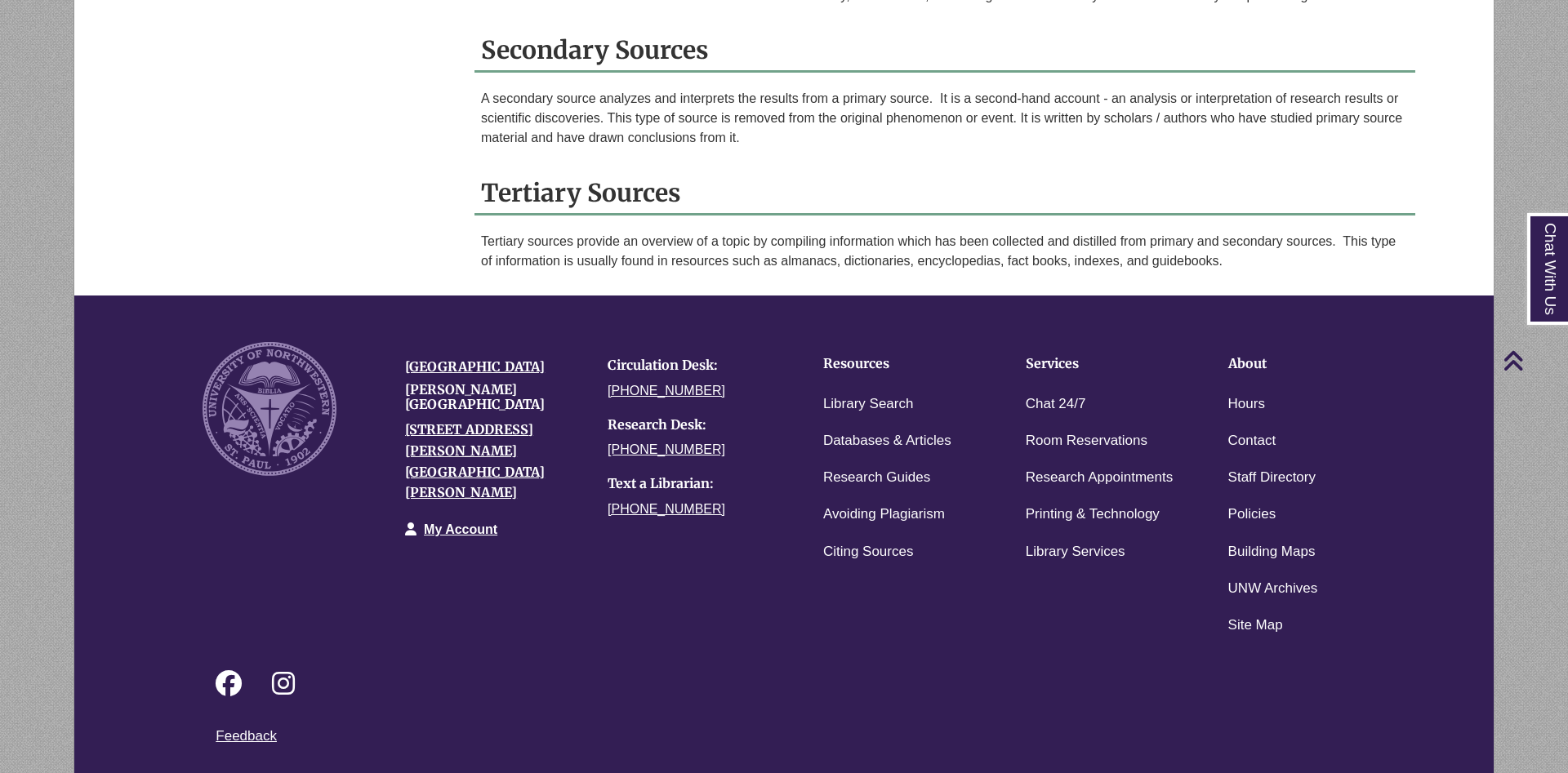
scroll to position [1659, 0]
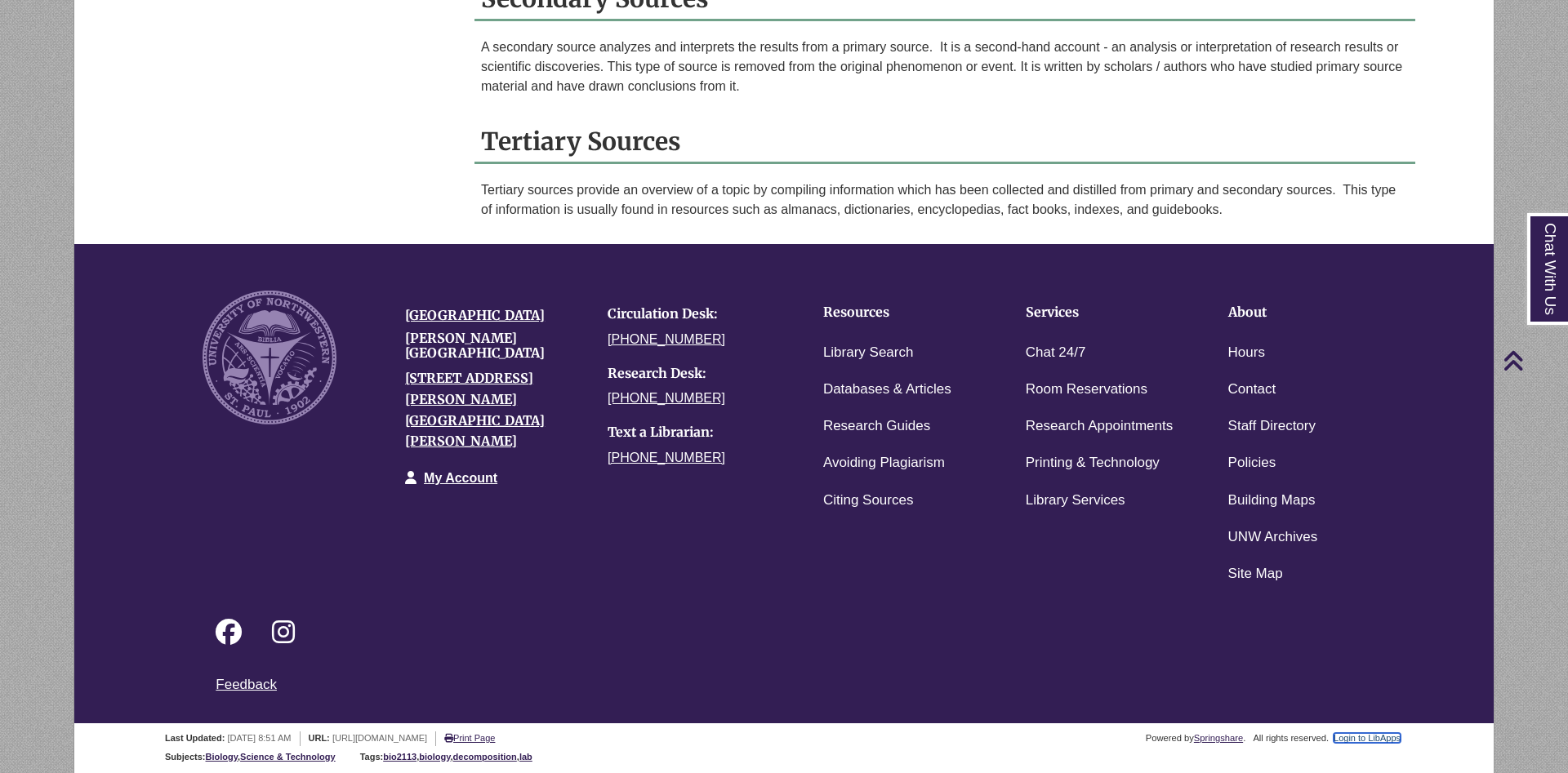
click at [1365, 739] on link "Login to LibApps" at bounding box center [1366, 738] width 67 height 9
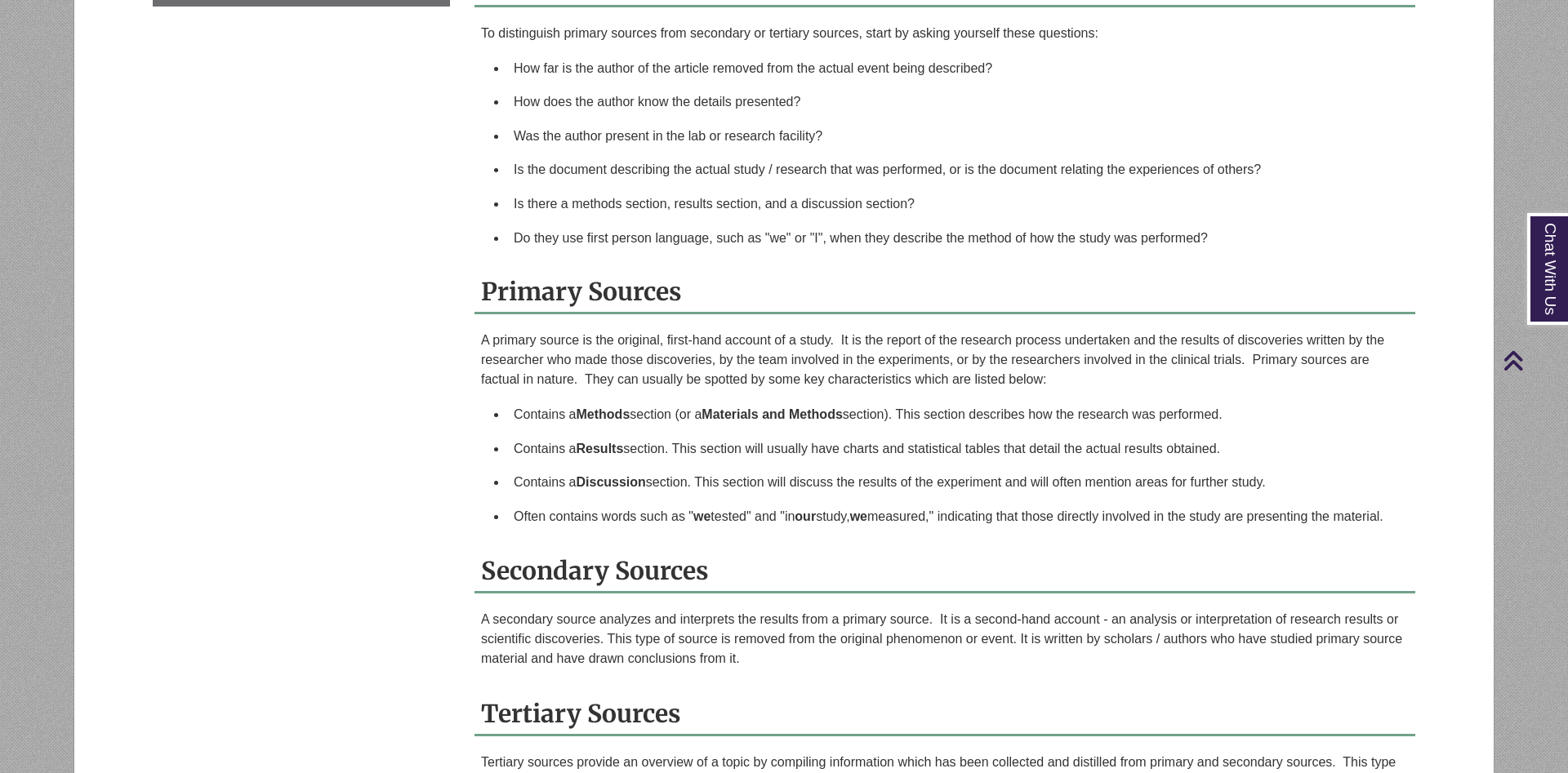
scroll to position [1332, 0]
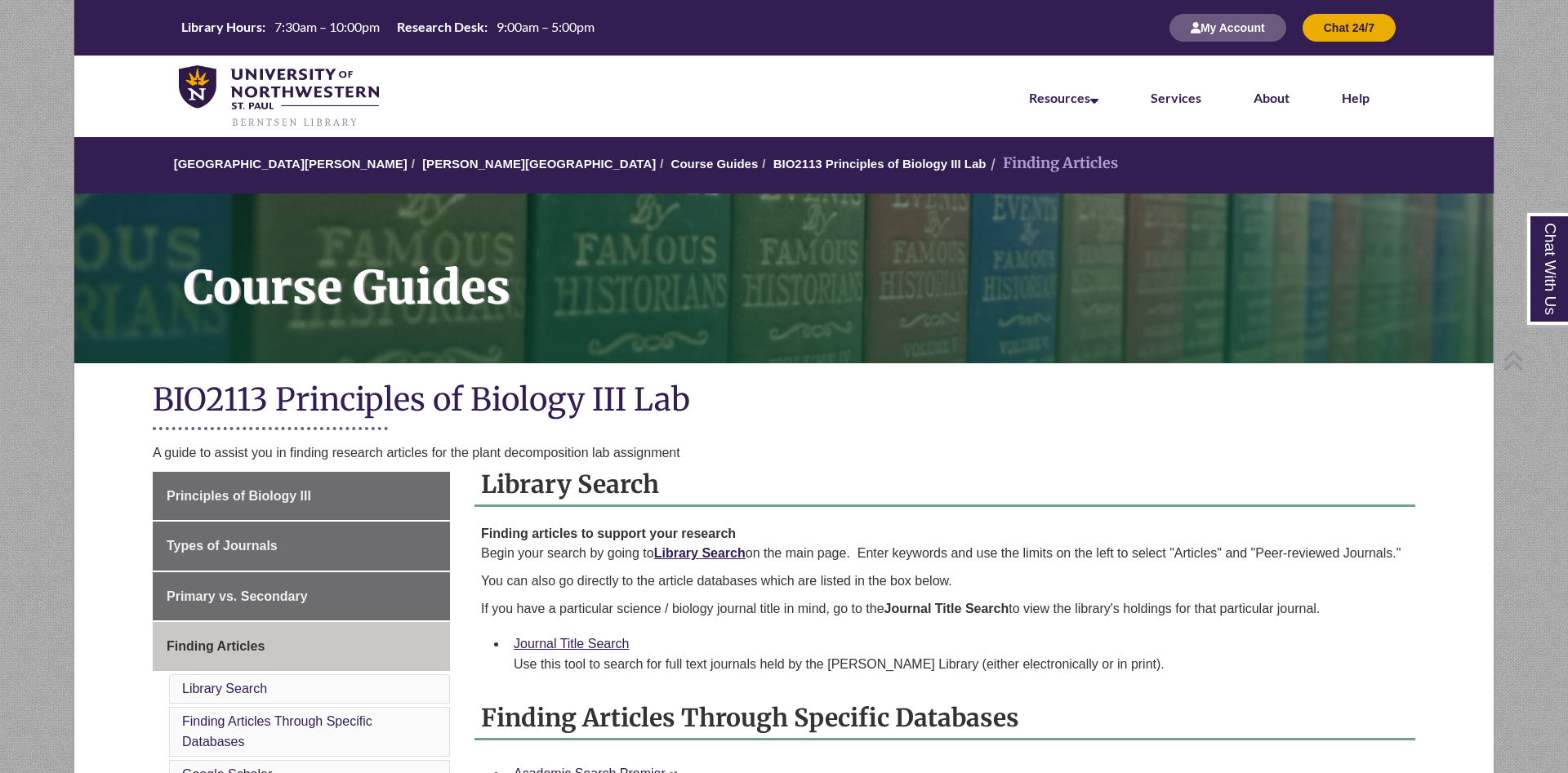
scroll to position [250, 0]
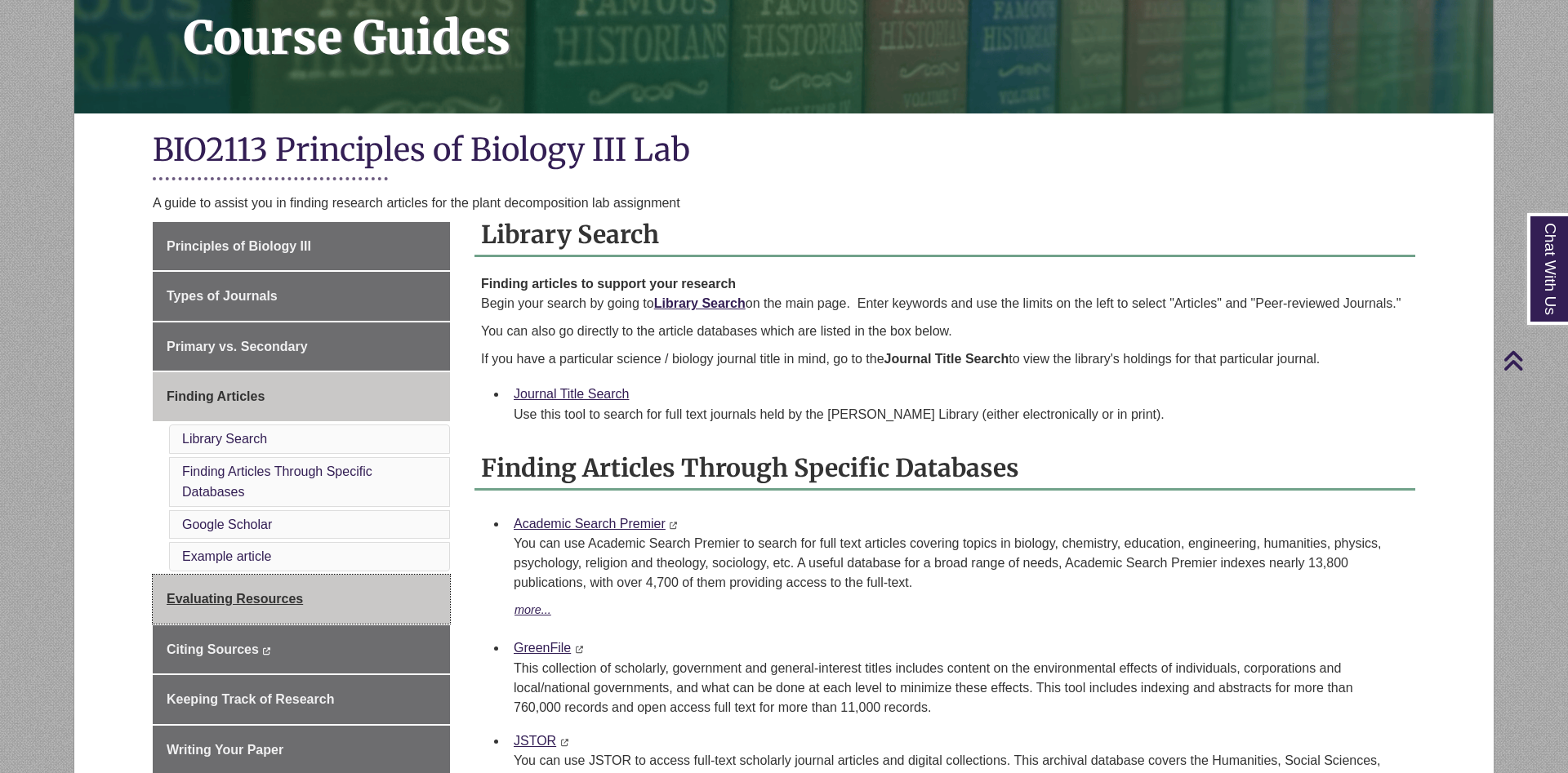
click at [371, 592] on link "Evaluating Resources" at bounding box center [301, 600] width 297 height 49
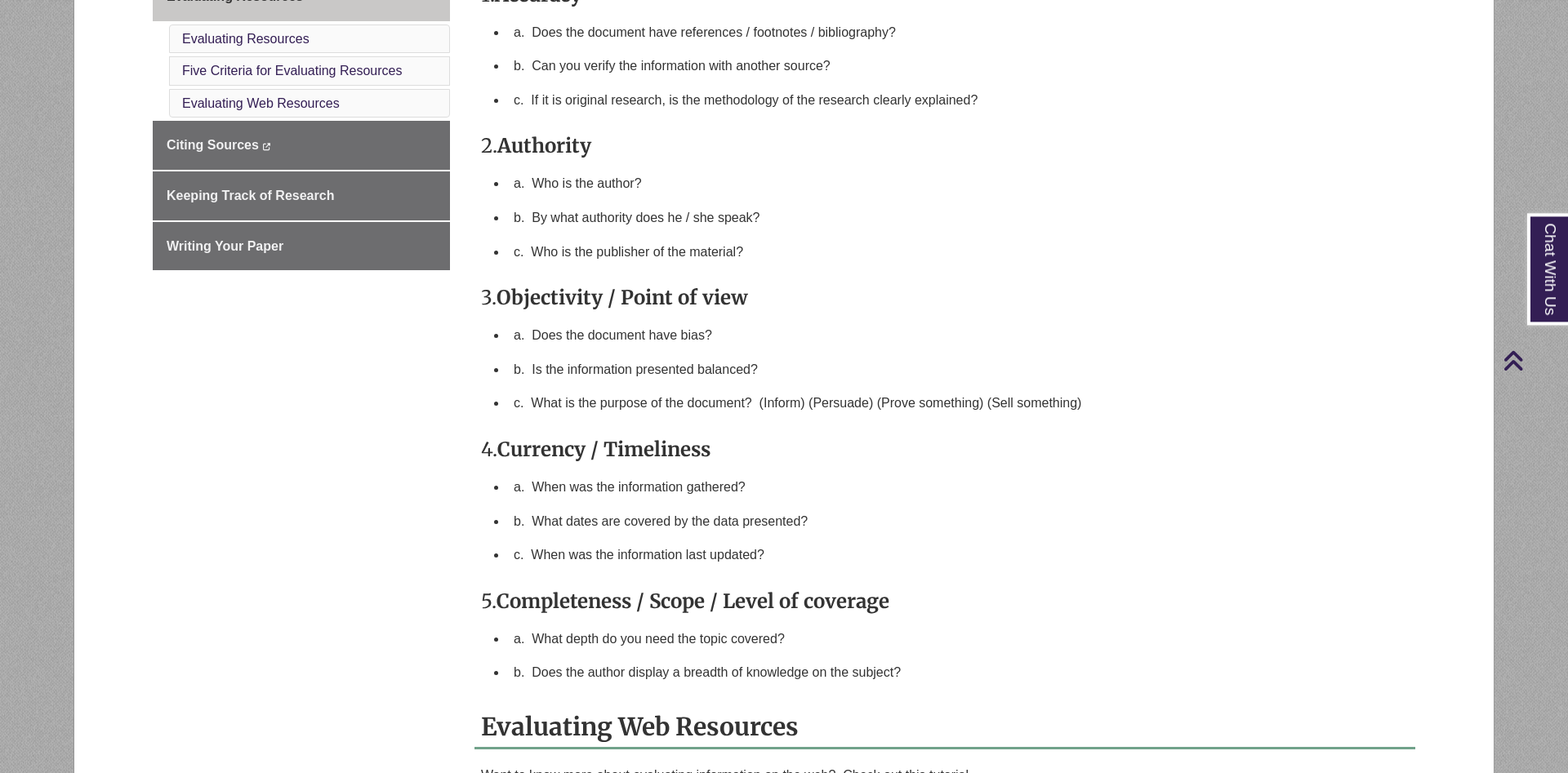
scroll to position [666, 0]
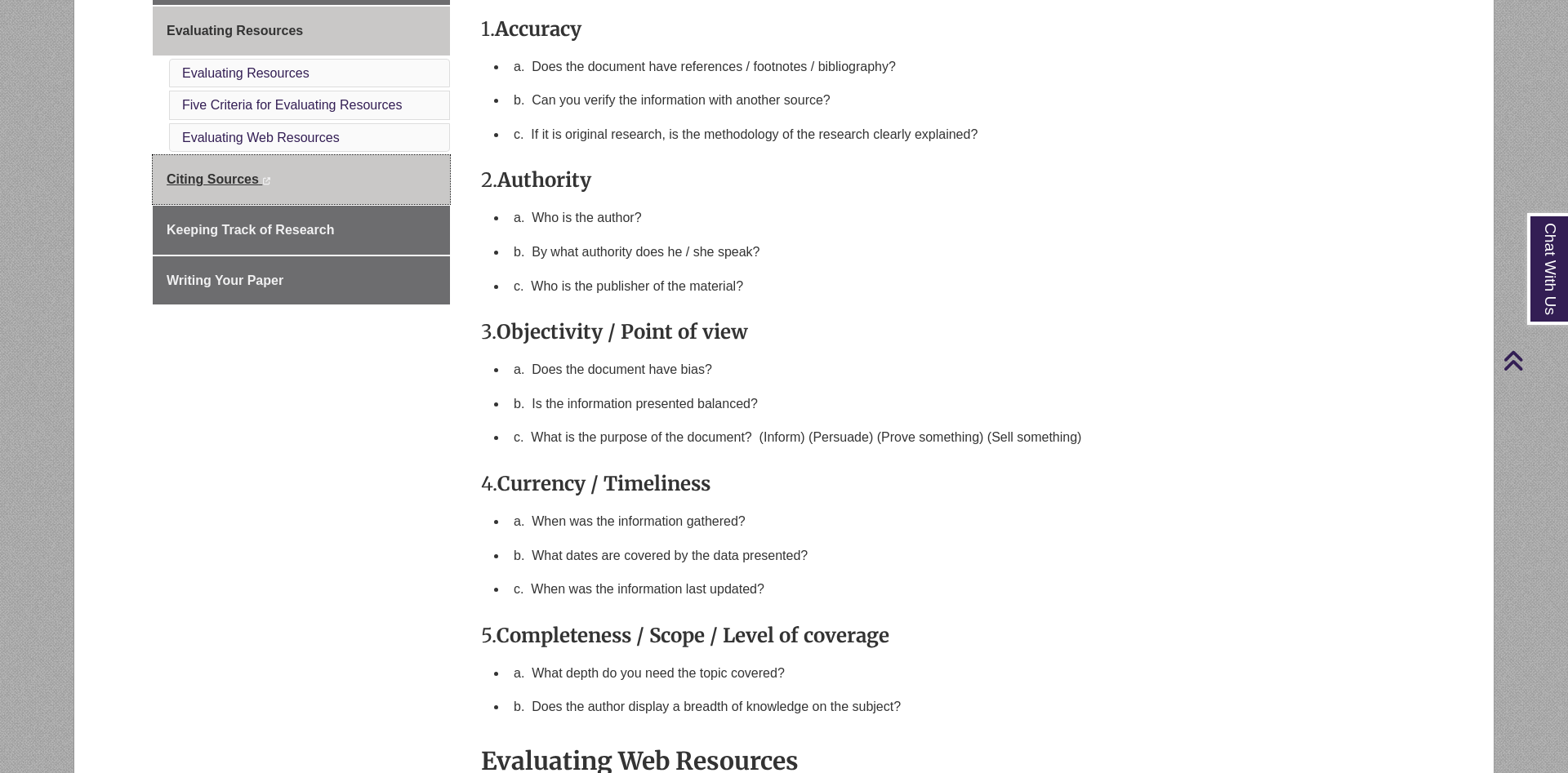
click at [325, 190] on link "Citing Sources This link opens in a new window This link opens in a new window" at bounding box center [301, 180] width 297 height 49
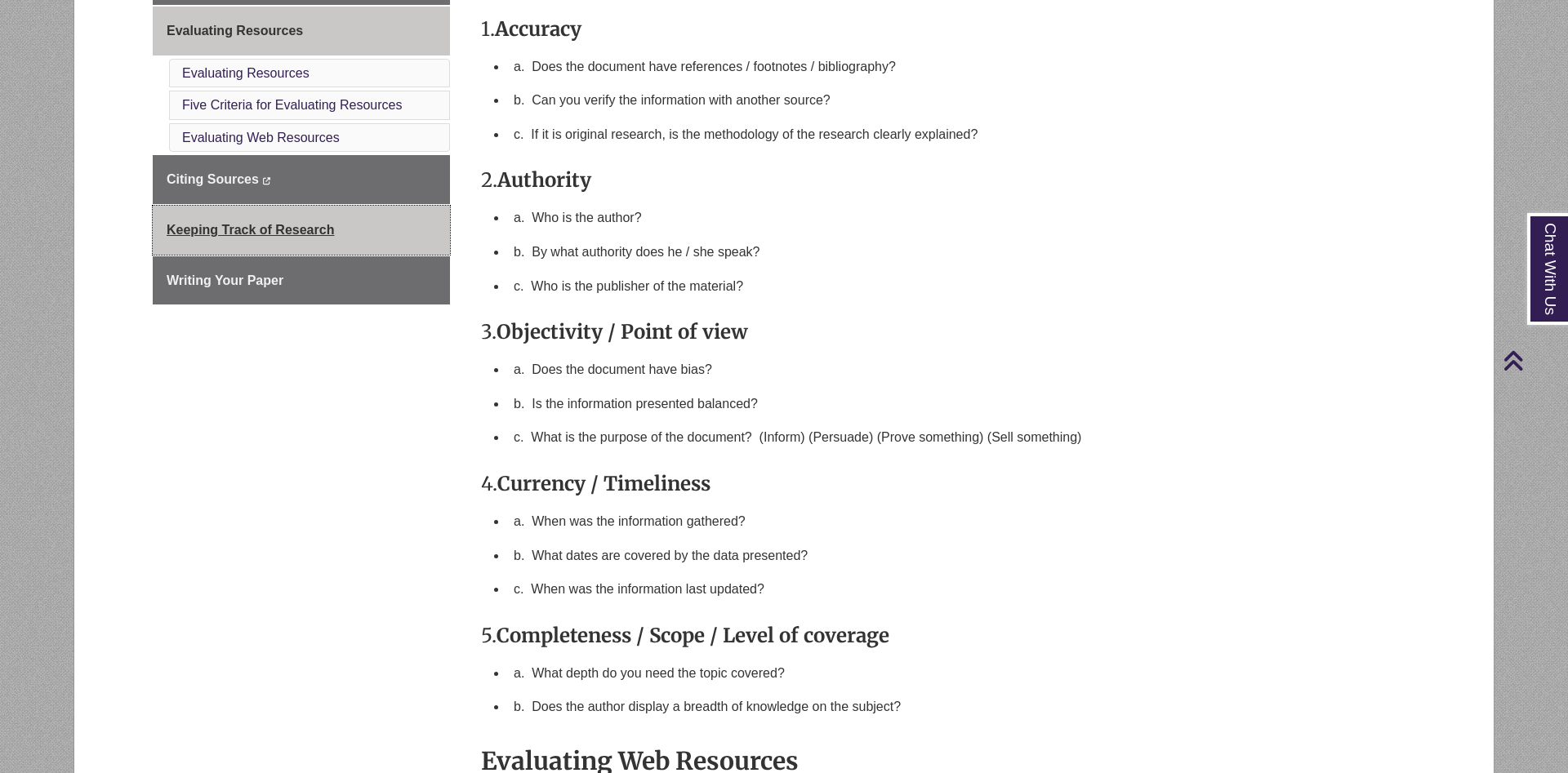
click at [335, 244] on link "Keeping Track of Research" at bounding box center [301, 230] width 297 height 49
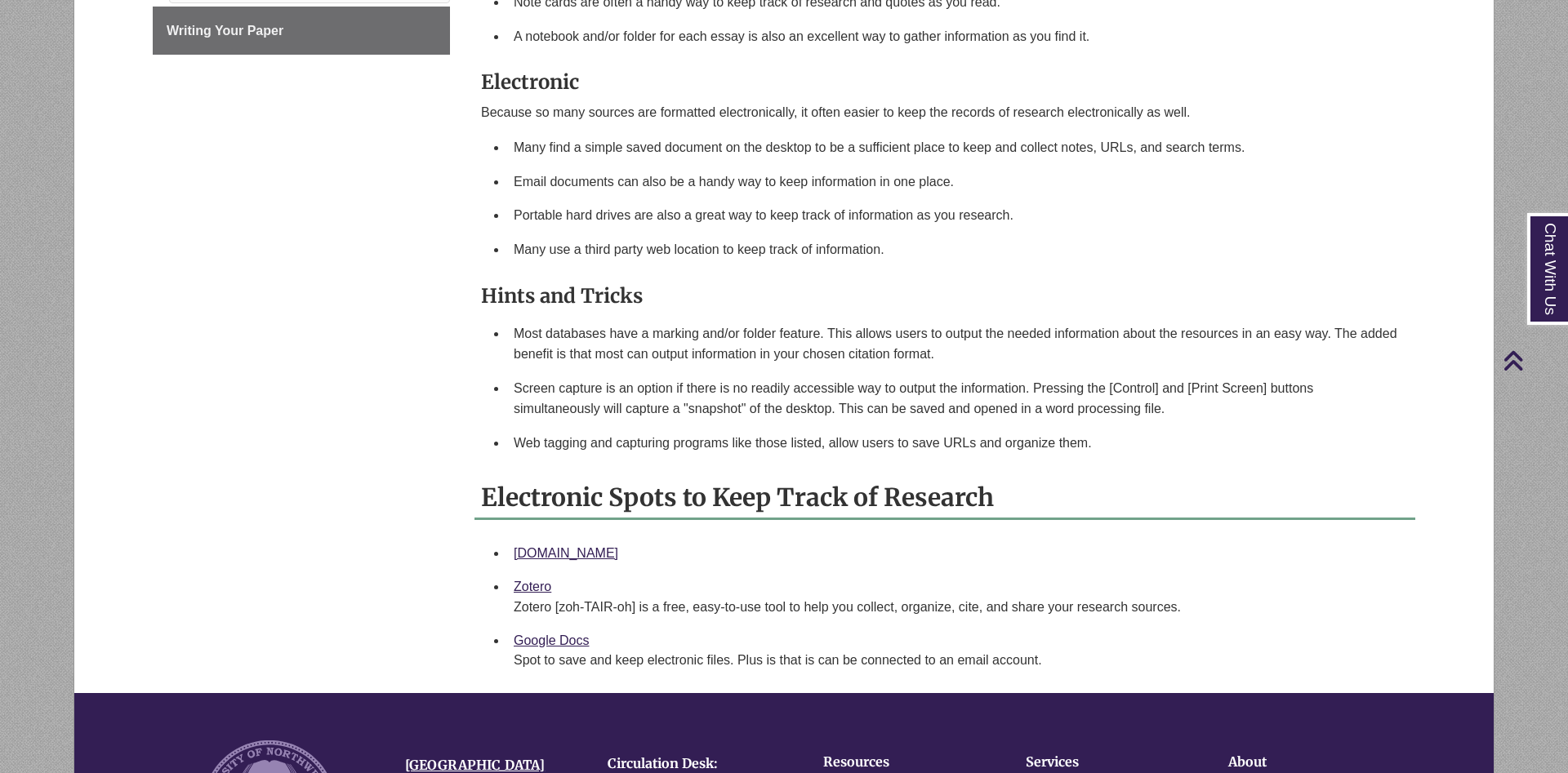
scroll to position [416, 0]
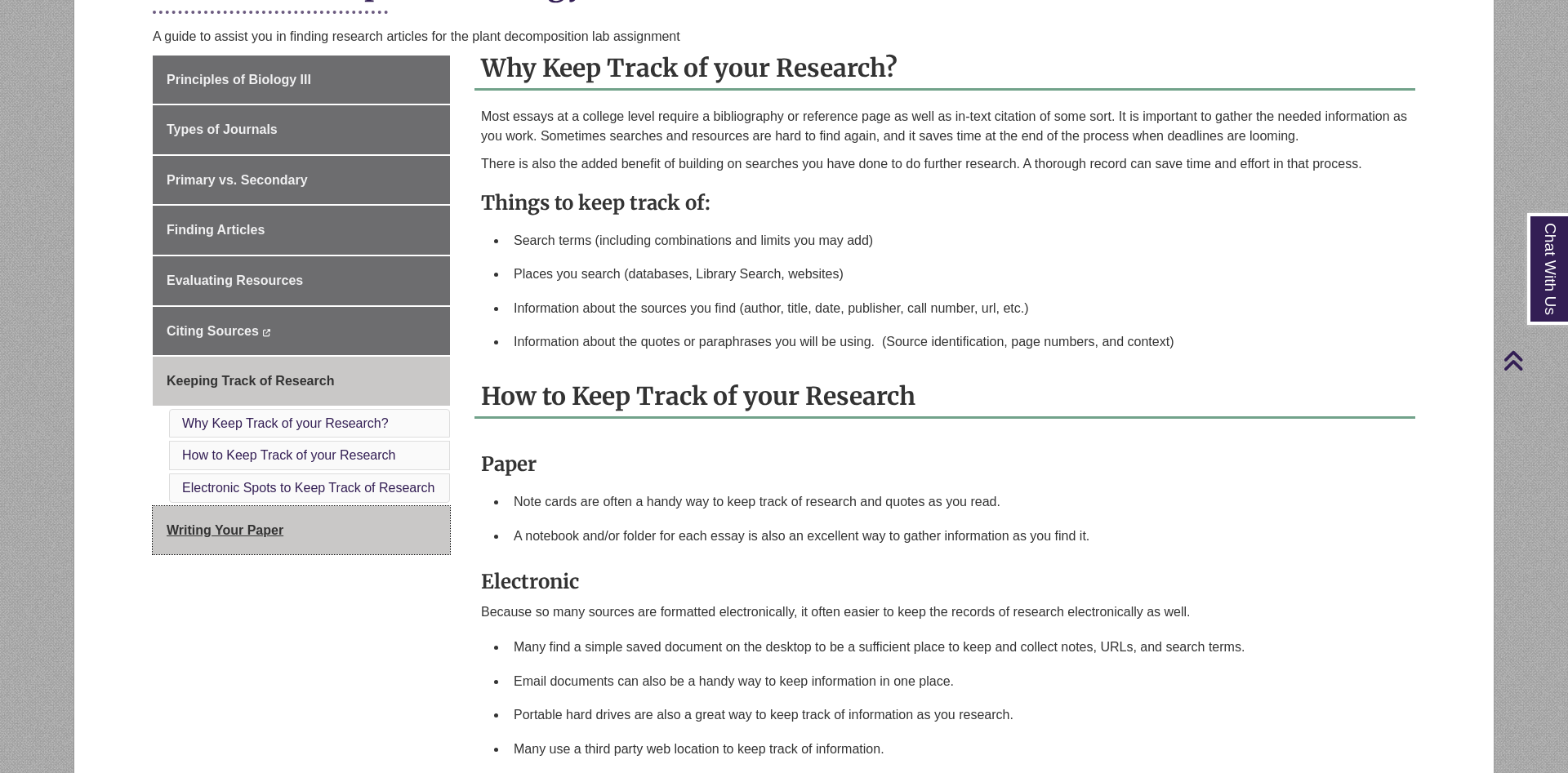
click at [381, 540] on link "Writing Your Paper" at bounding box center [301, 531] width 297 height 49
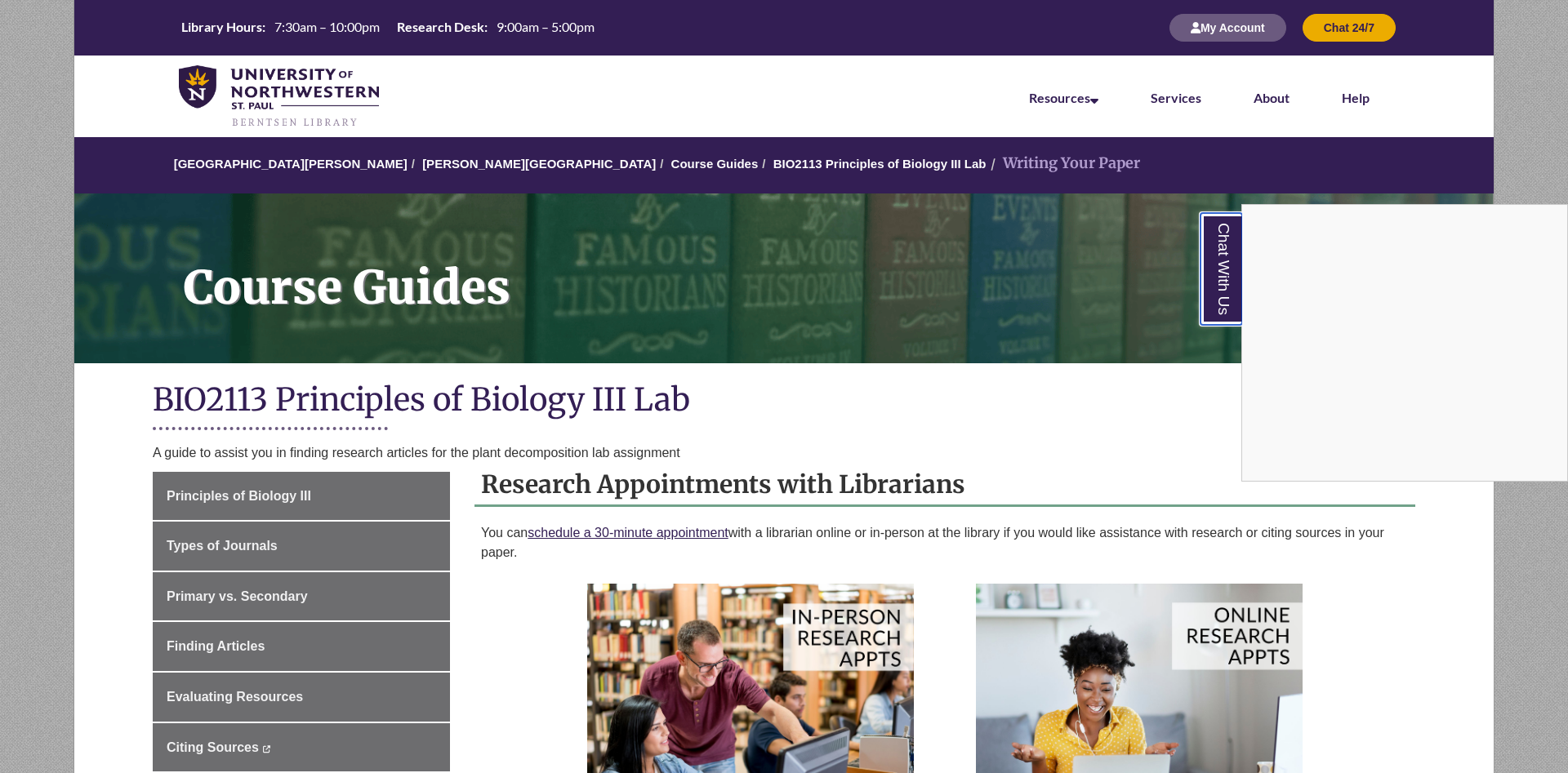
click at [1220, 274] on link "Chat With Us" at bounding box center [1222, 269] width 42 height 112
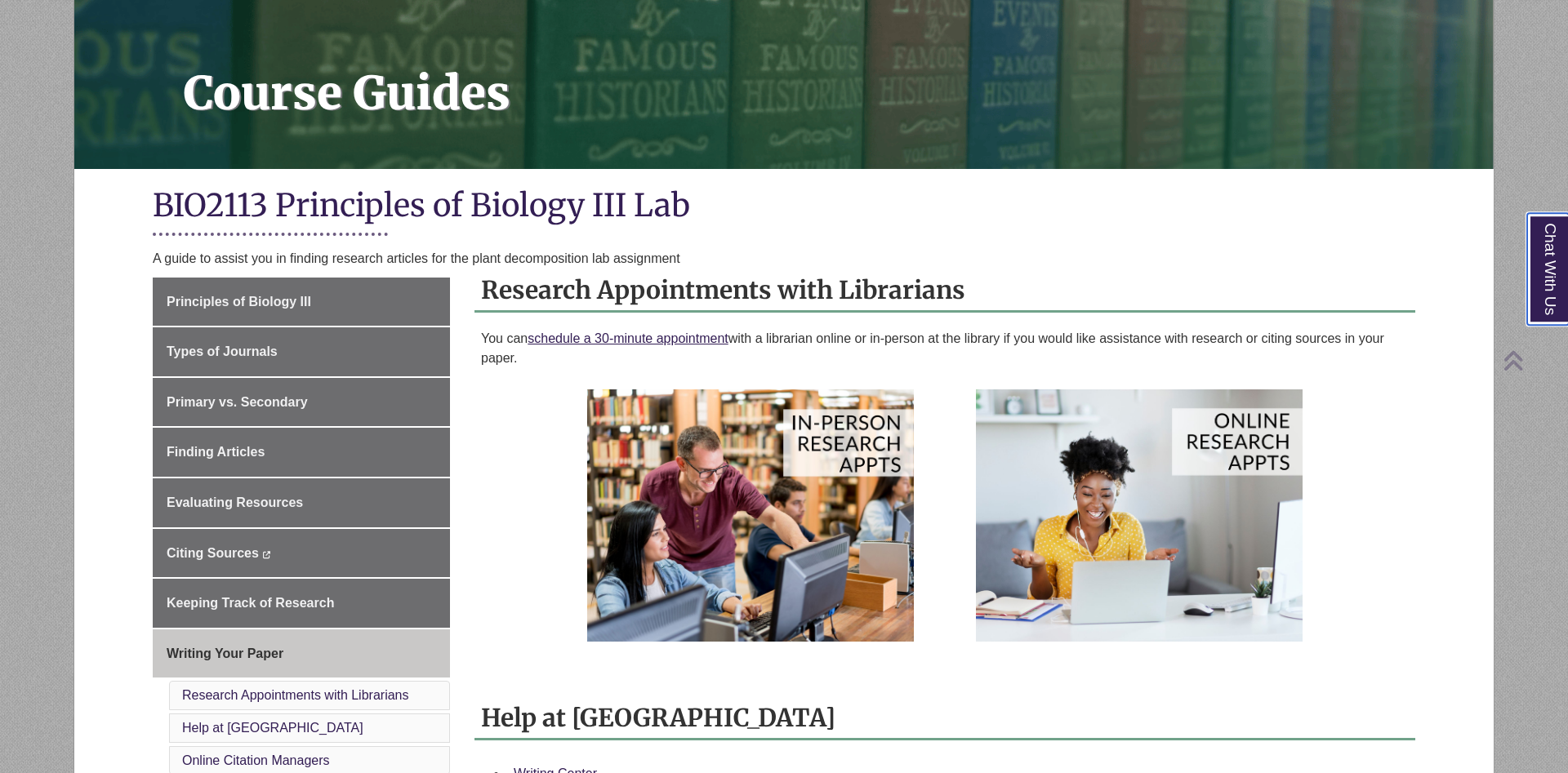
scroll to position [250, 0]
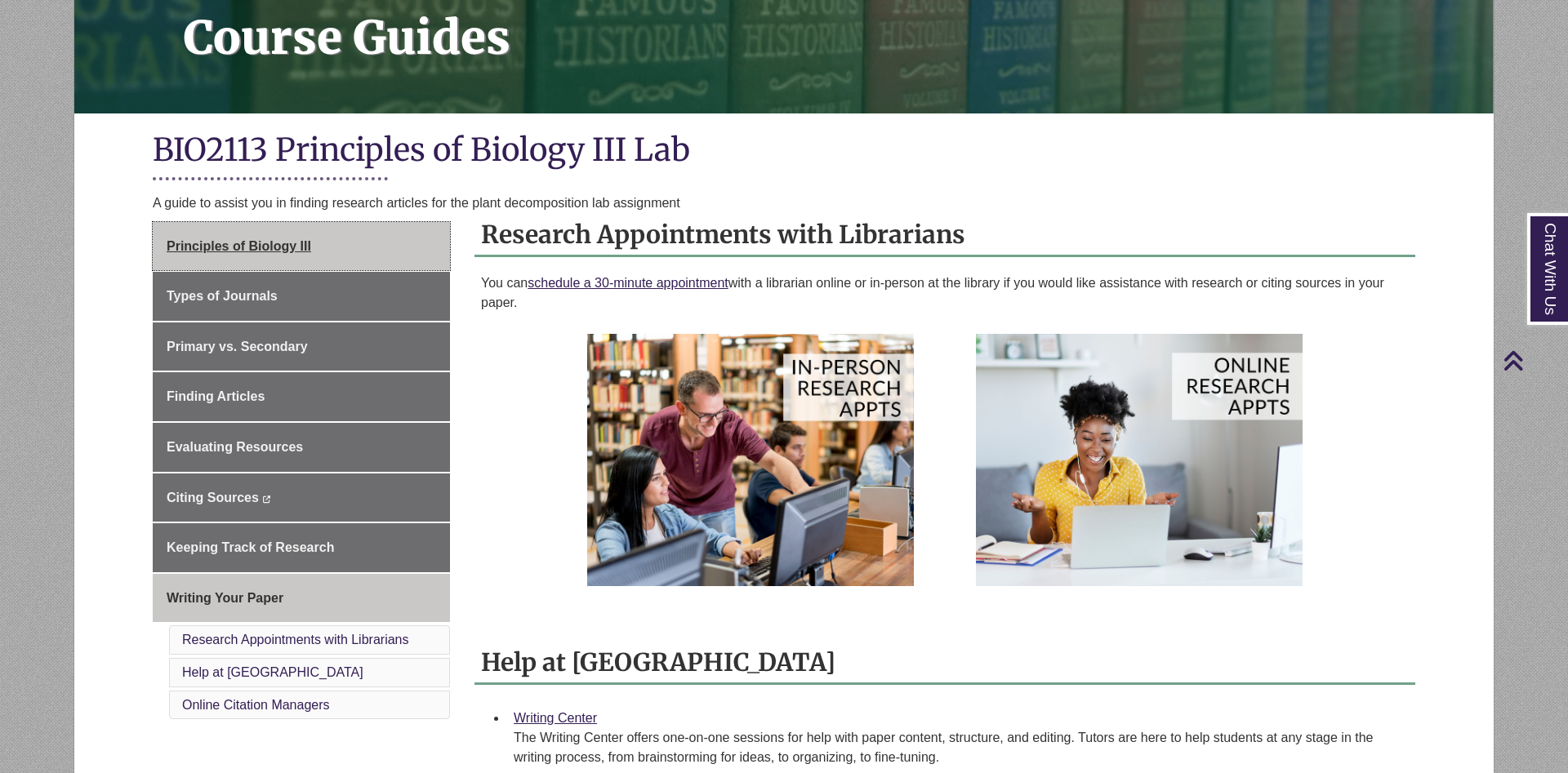
click at [348, 258] on link "Principles of Biology III" at bounding box center [301, 247] width 297 height 49
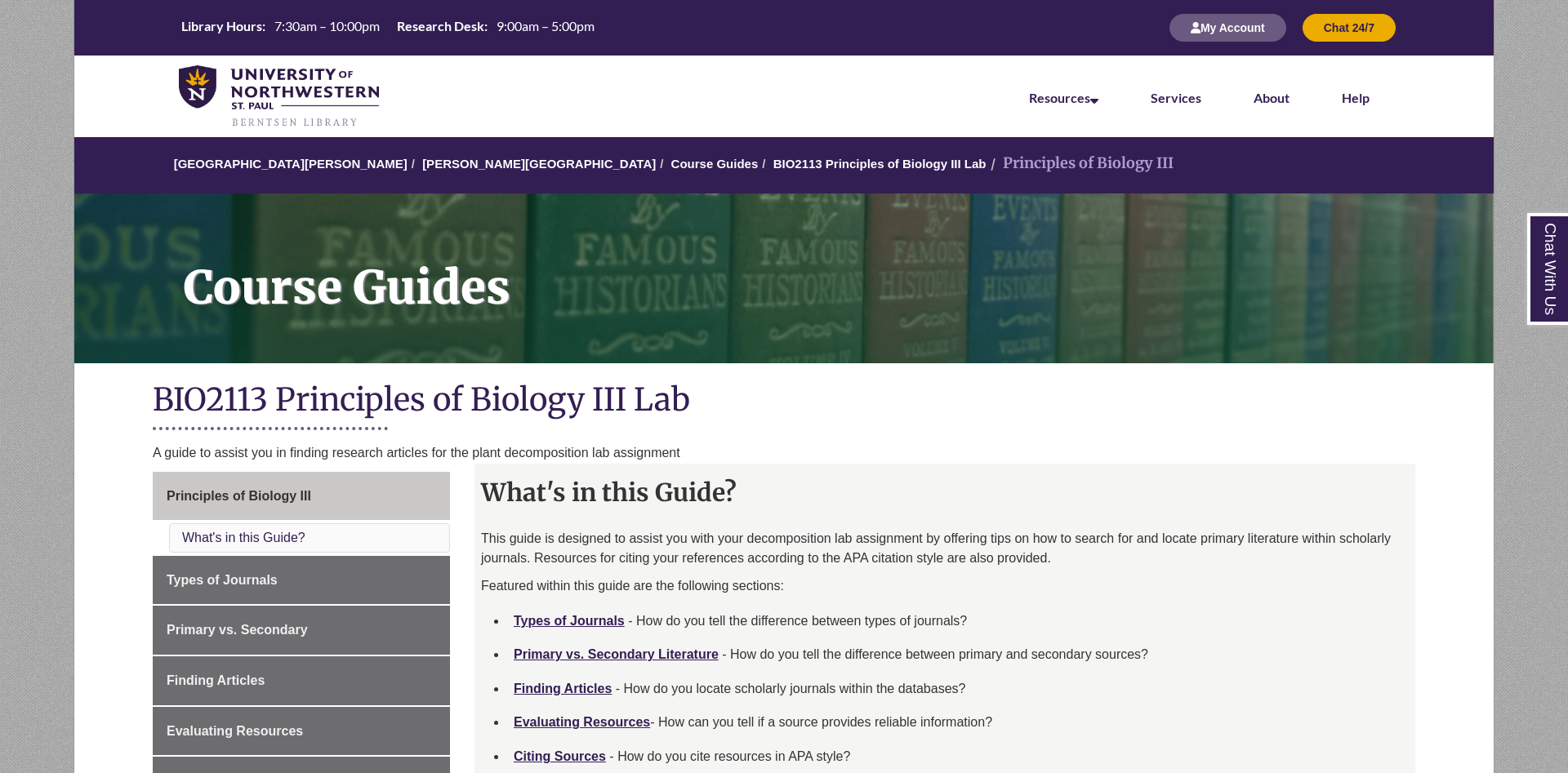
scroll to position [83, 0]
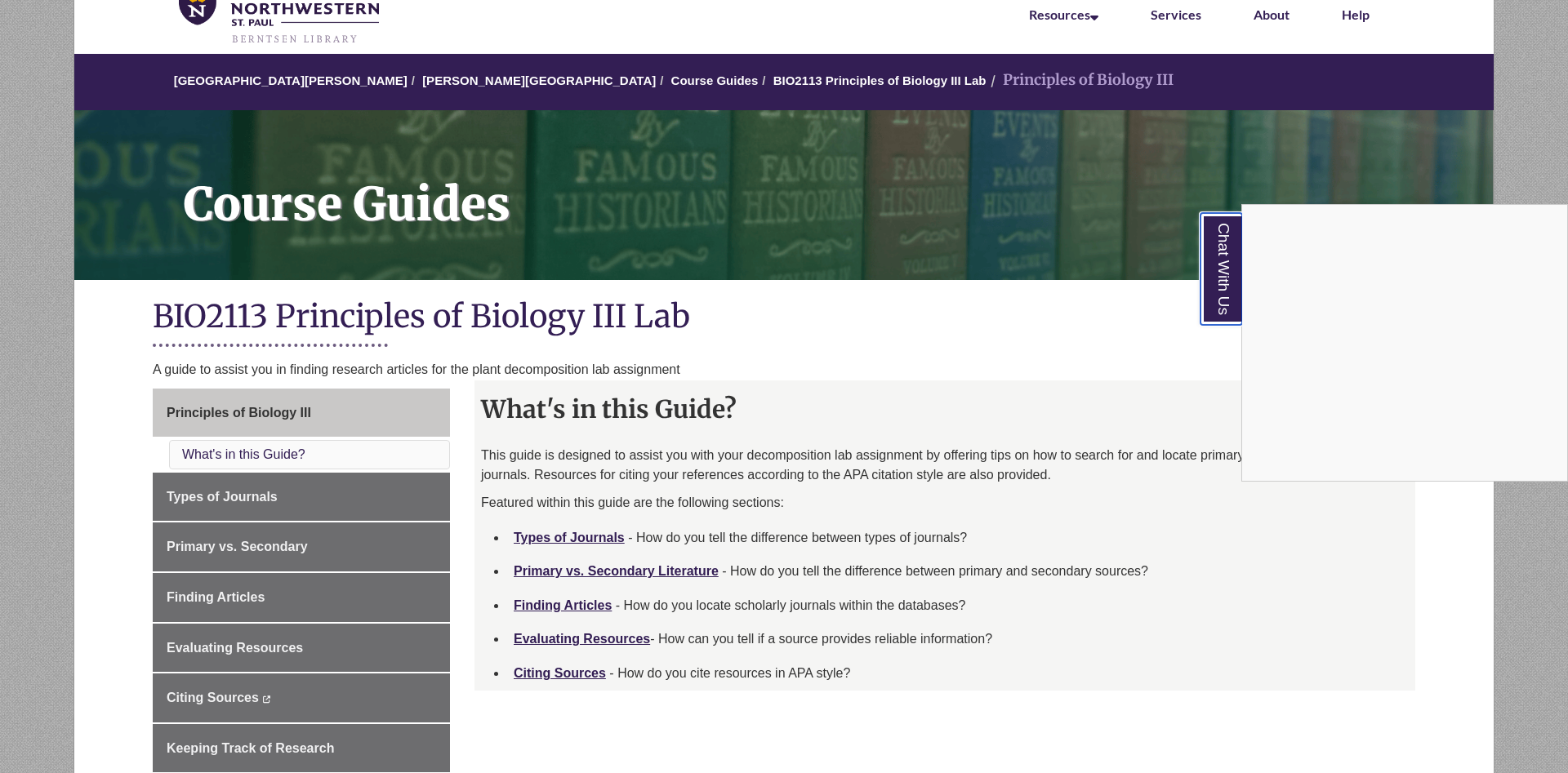
click at [1224, 268] on link "Chat With Us" at bounding box center [1222, 269] width 42 height 112
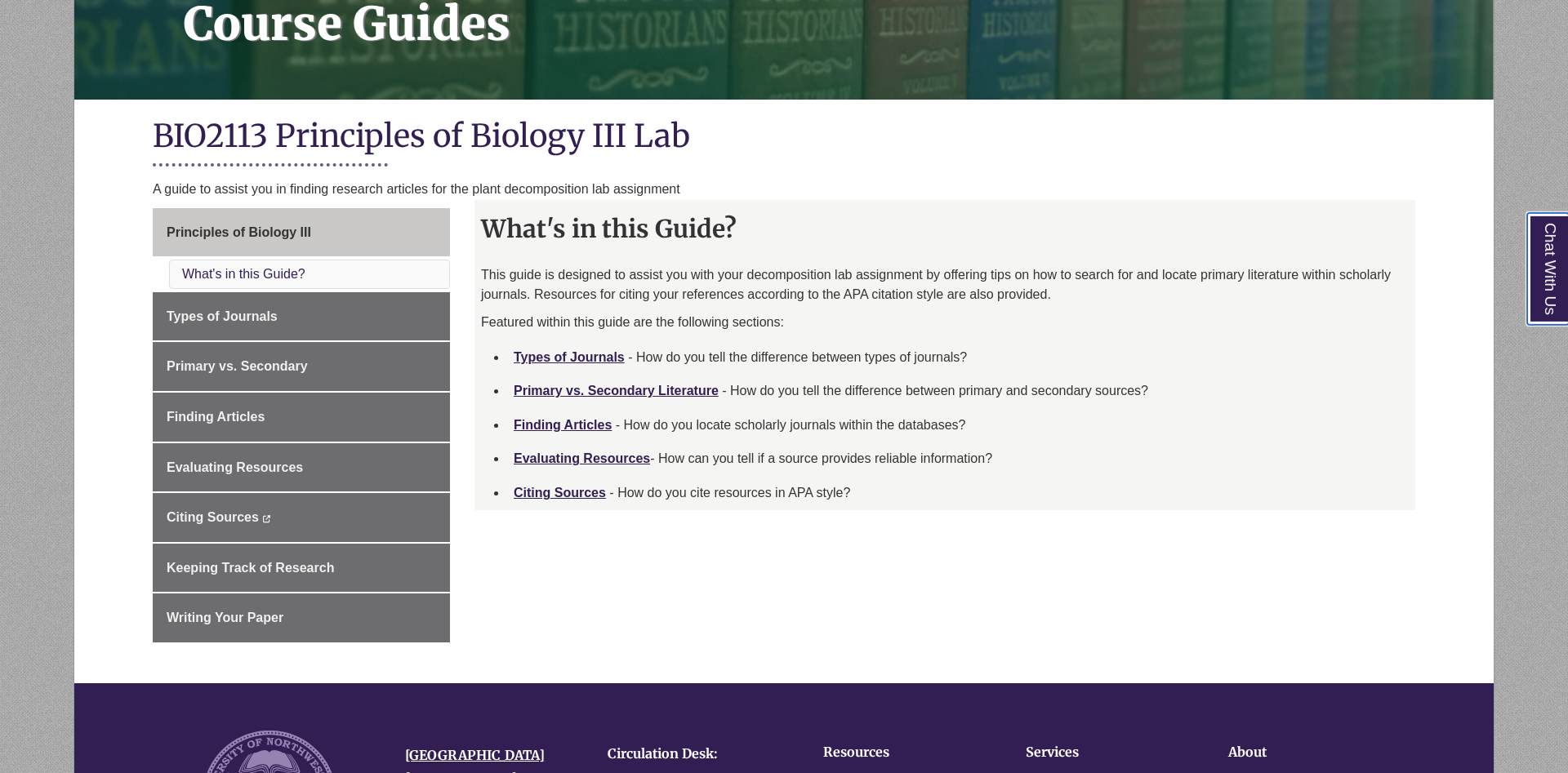
scroll to position [333, 0]
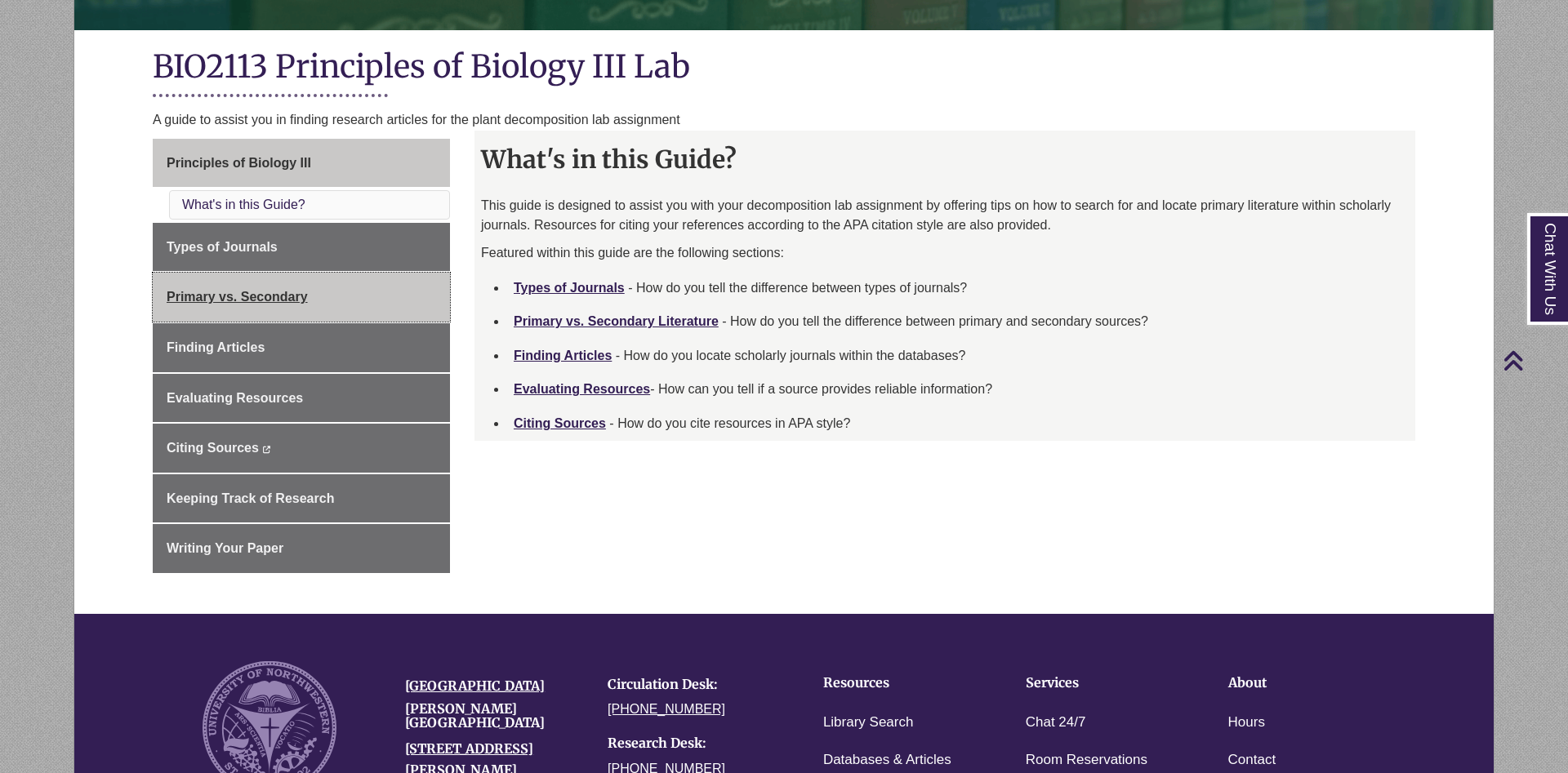
click at [236, 295] on span "Primary vs. Secondary" at bounding box center [237, 296] width 141 height 14
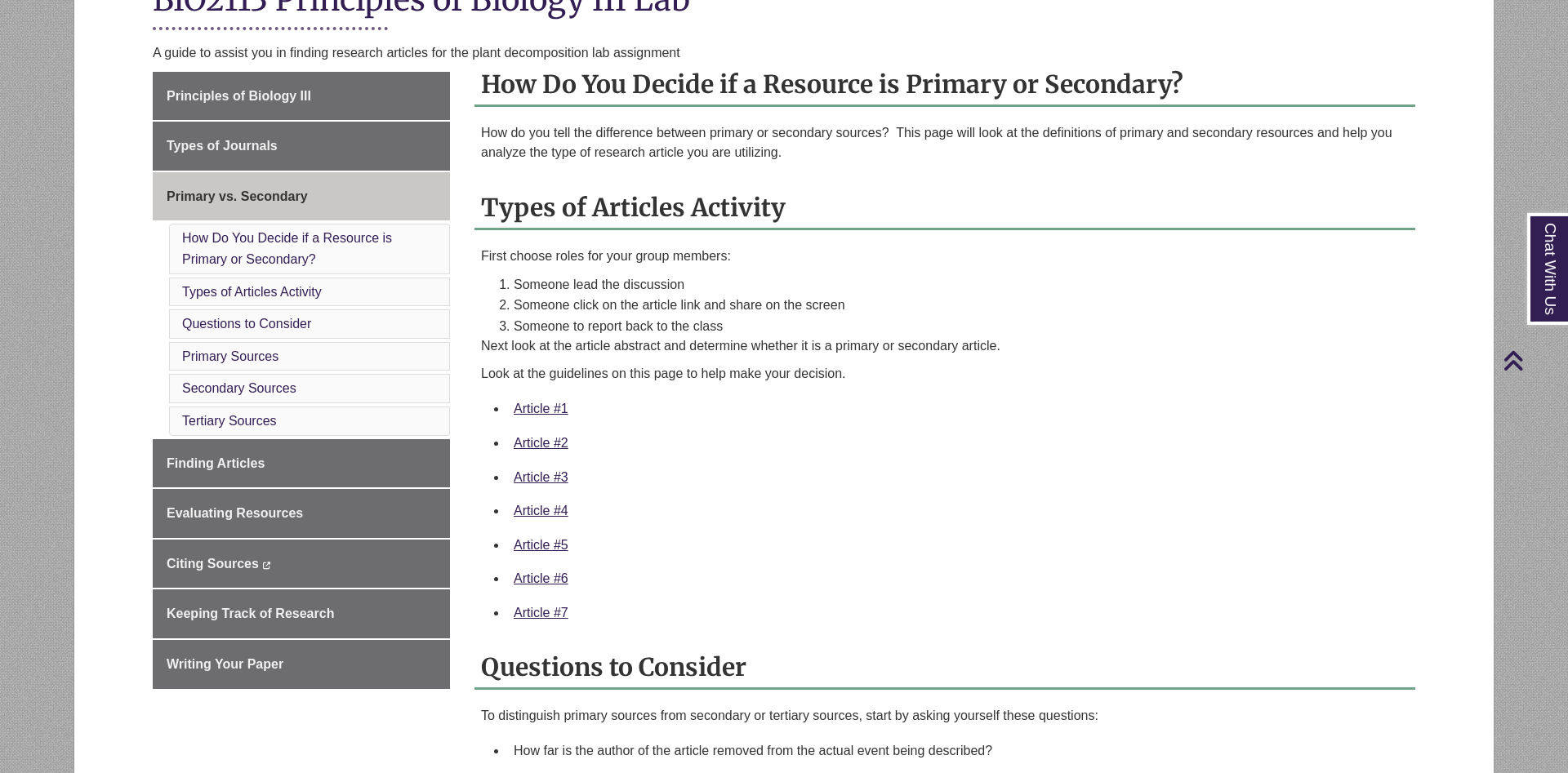
scroll to position [250, 0]
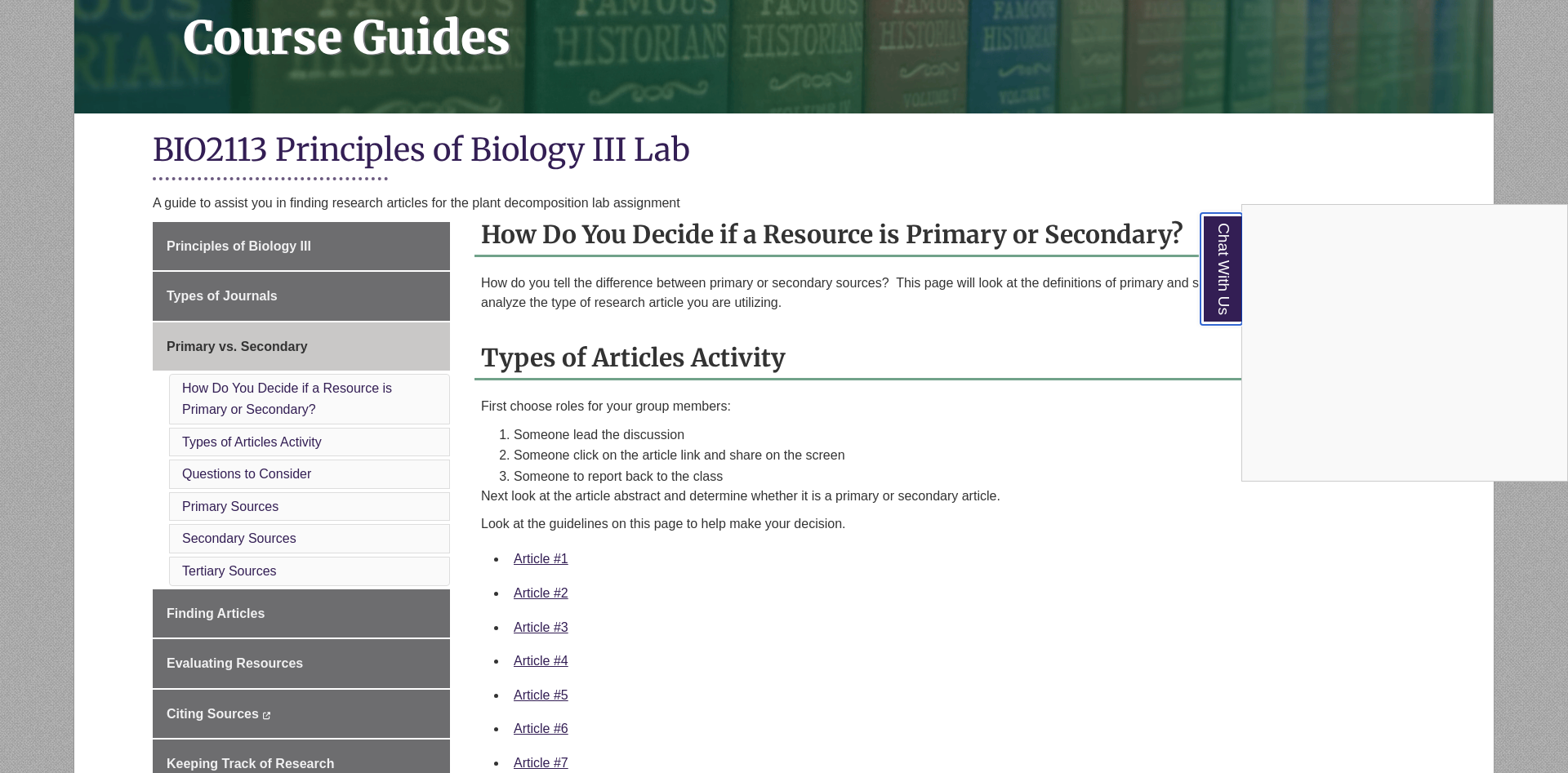
click at [1211, 275] on link "Chat With Us" at bounding box center [1222, 269] width 42 height 112
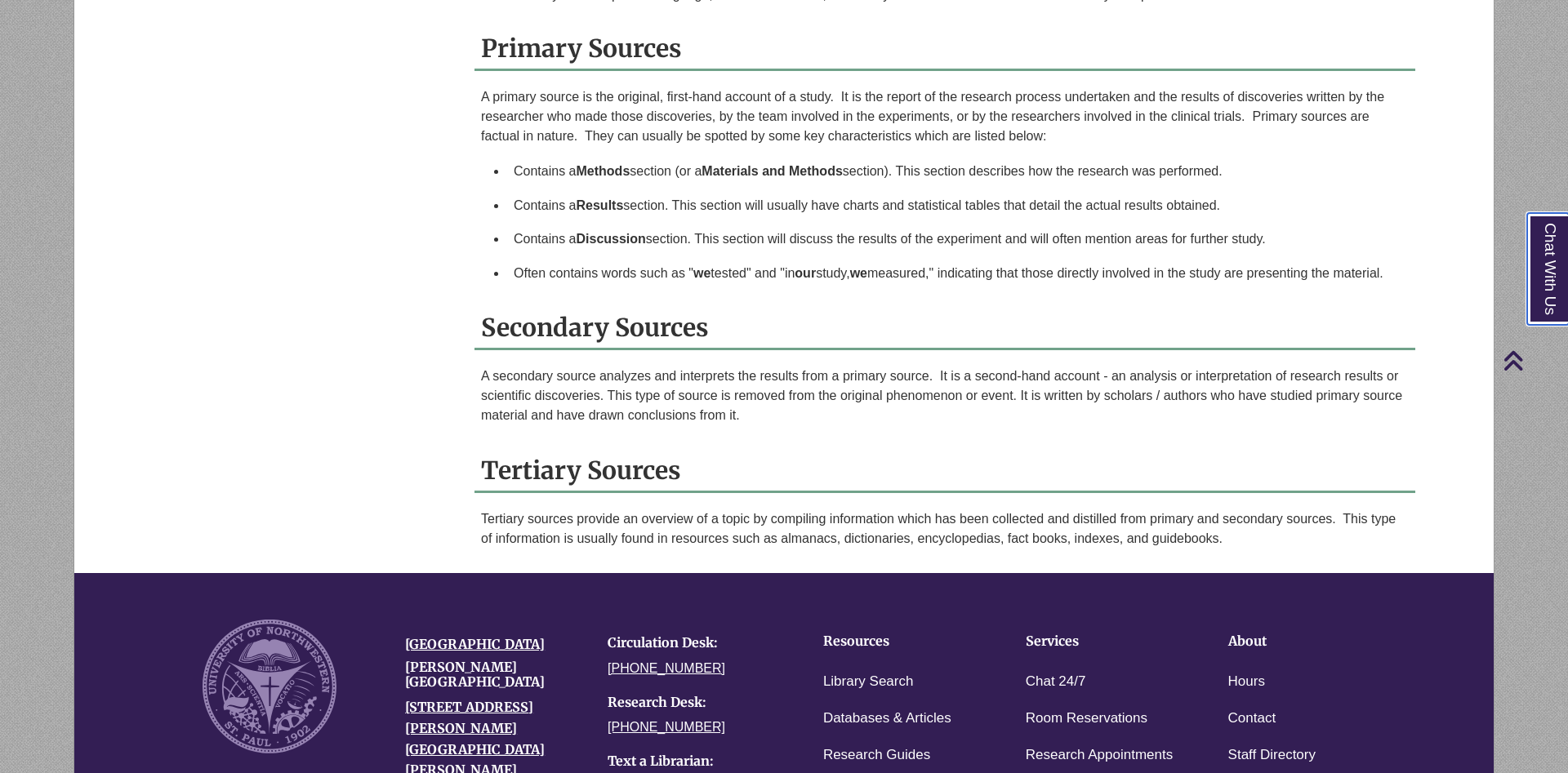
scroll to position [1659, 0]
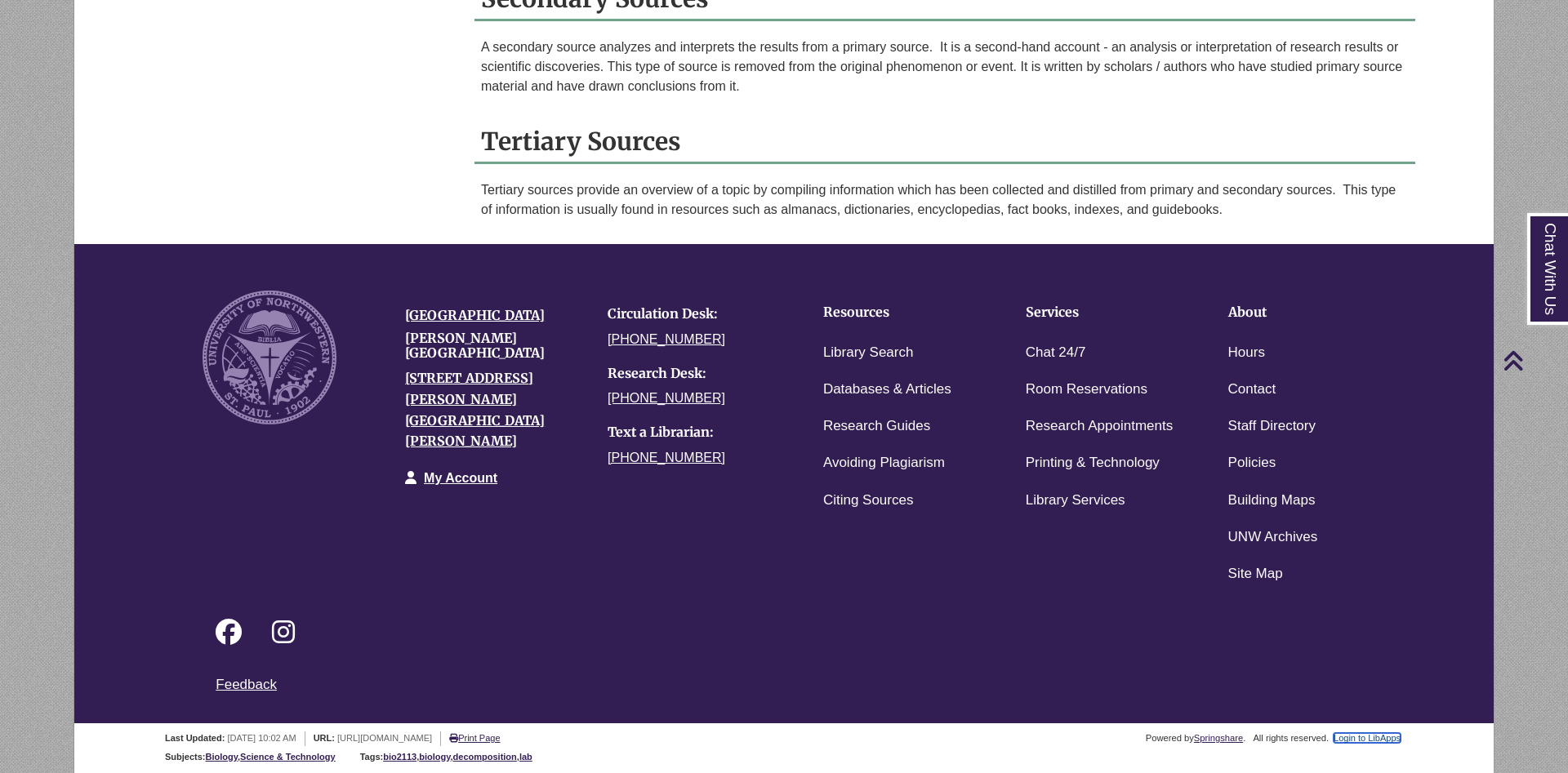
click at [1357, 740] on link "Login to LibApps" at bounding box center [1366, 738] width 67 height 9
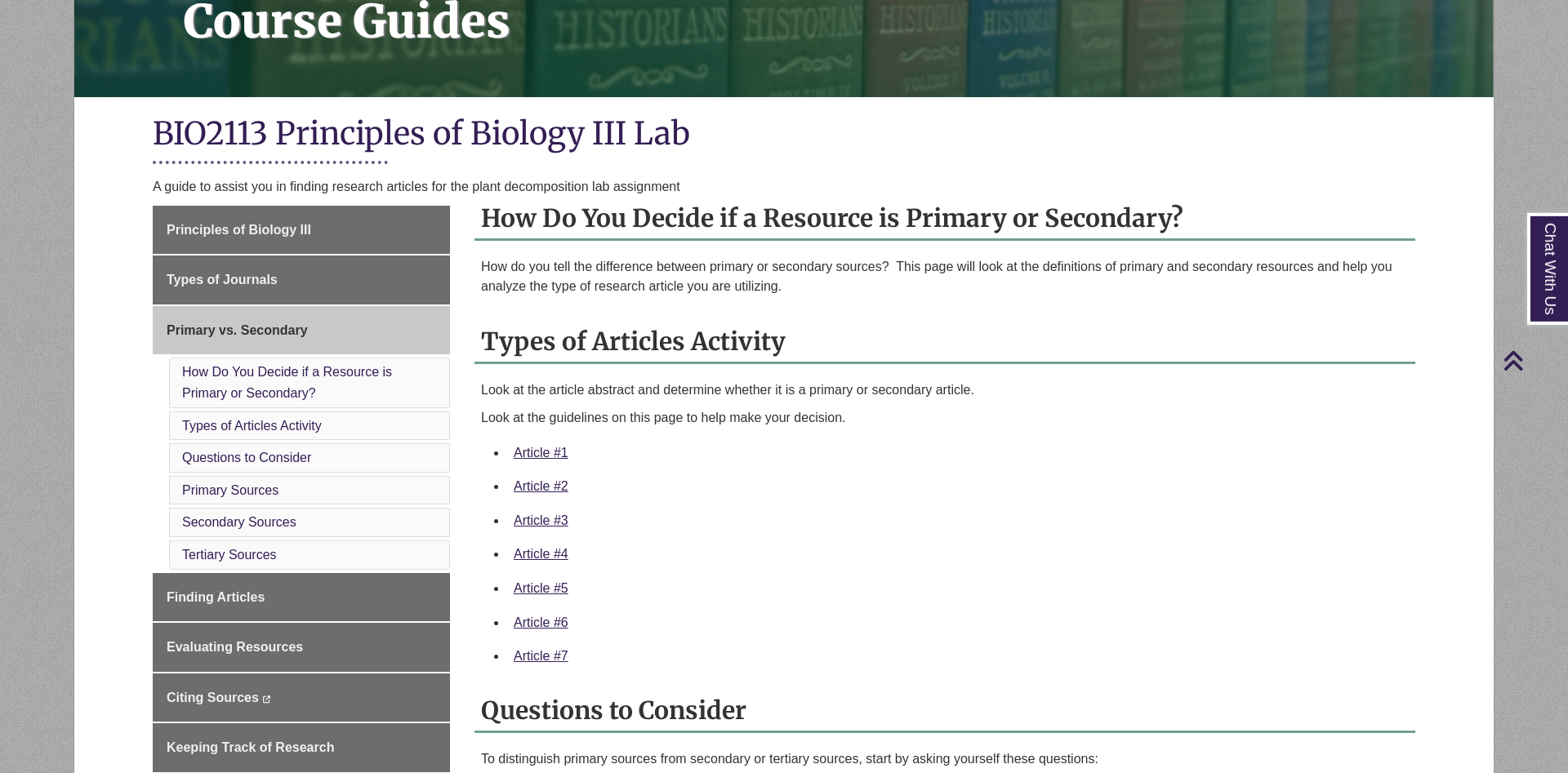
scroll to position [250, 0]
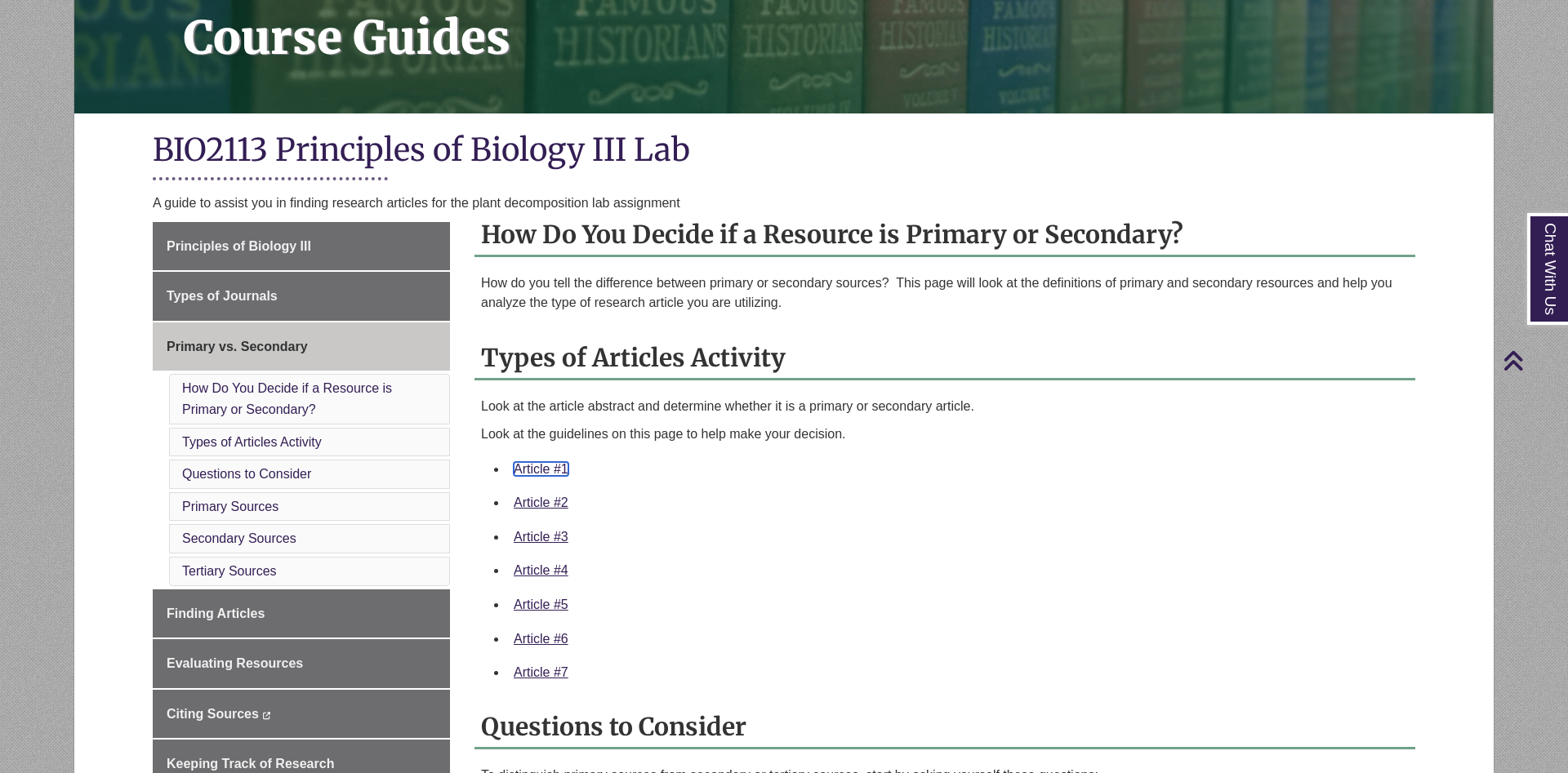
click at [557, 471] on link "Article #1" at bounding box center [541, 468] width 55 height 14
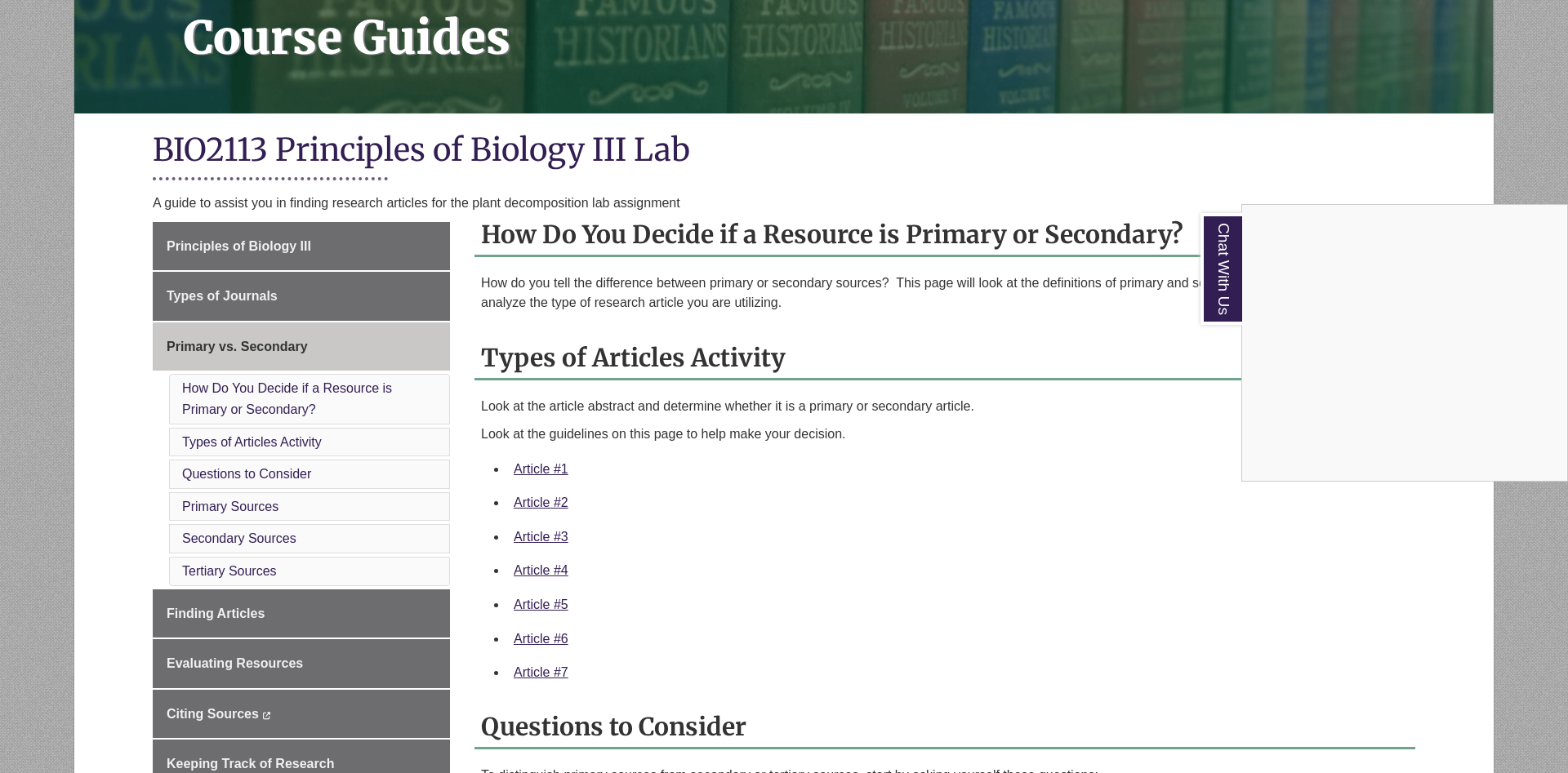
click at [555, 505] on div "Chat With Us" at bounding box center [784, 386] width 1568 height 773
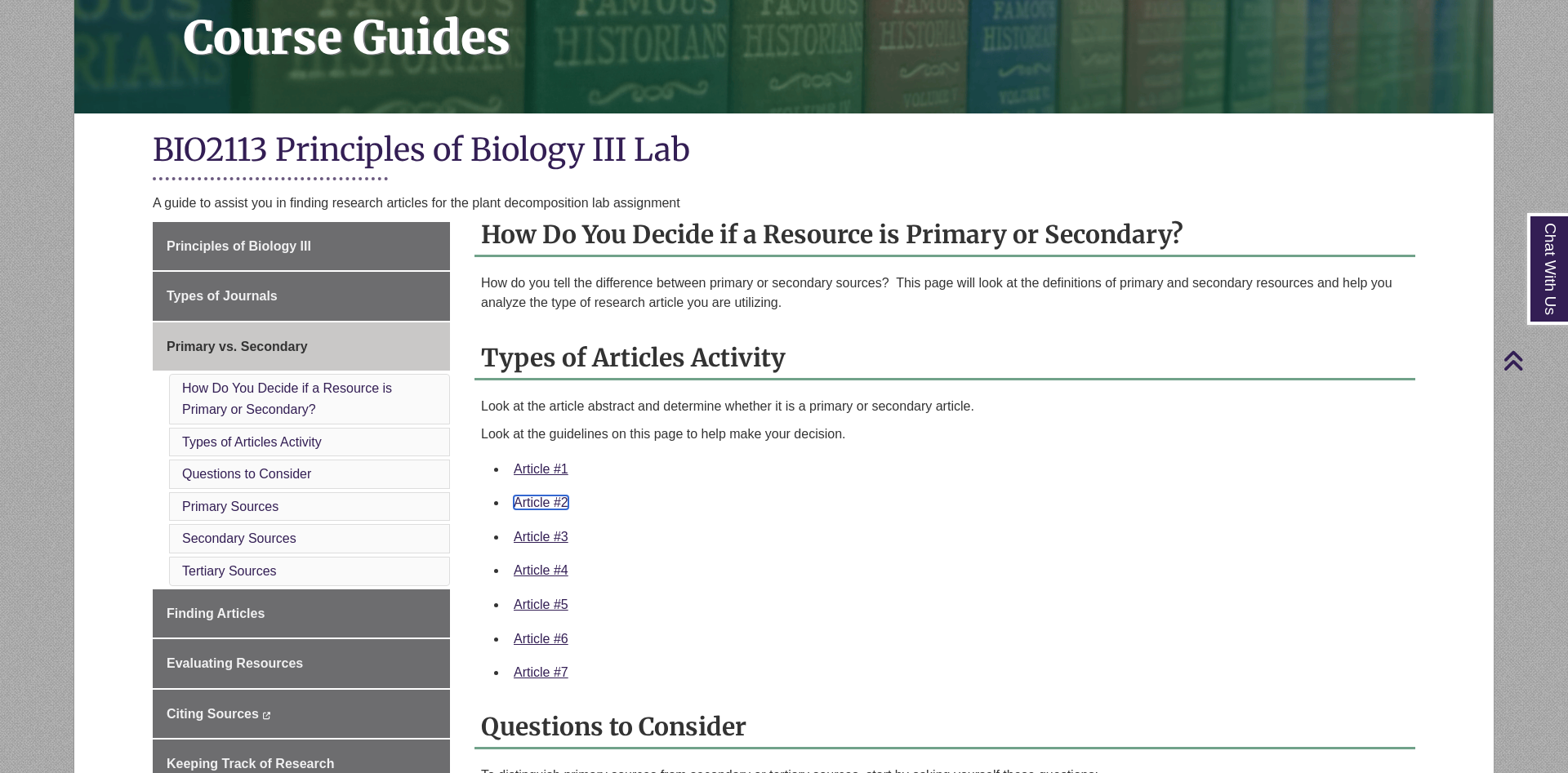
click at [555, 505] on link "Article #2" at bounding box center [541, 502] width 55 height 14
click at [555, 535] on link "Article #3" at bounding box center [541, 536] width 55 height 14
click at [557, 569] on link "Article #4" at bounding box center [541, 570] width 55 height 14
click at [533, 607] on link "Article #5" at bounding box center [541, 605] width 55 height 14
click at [541, 639] on link "Article #6" at bounding box center [541, 639] width 55 height 14
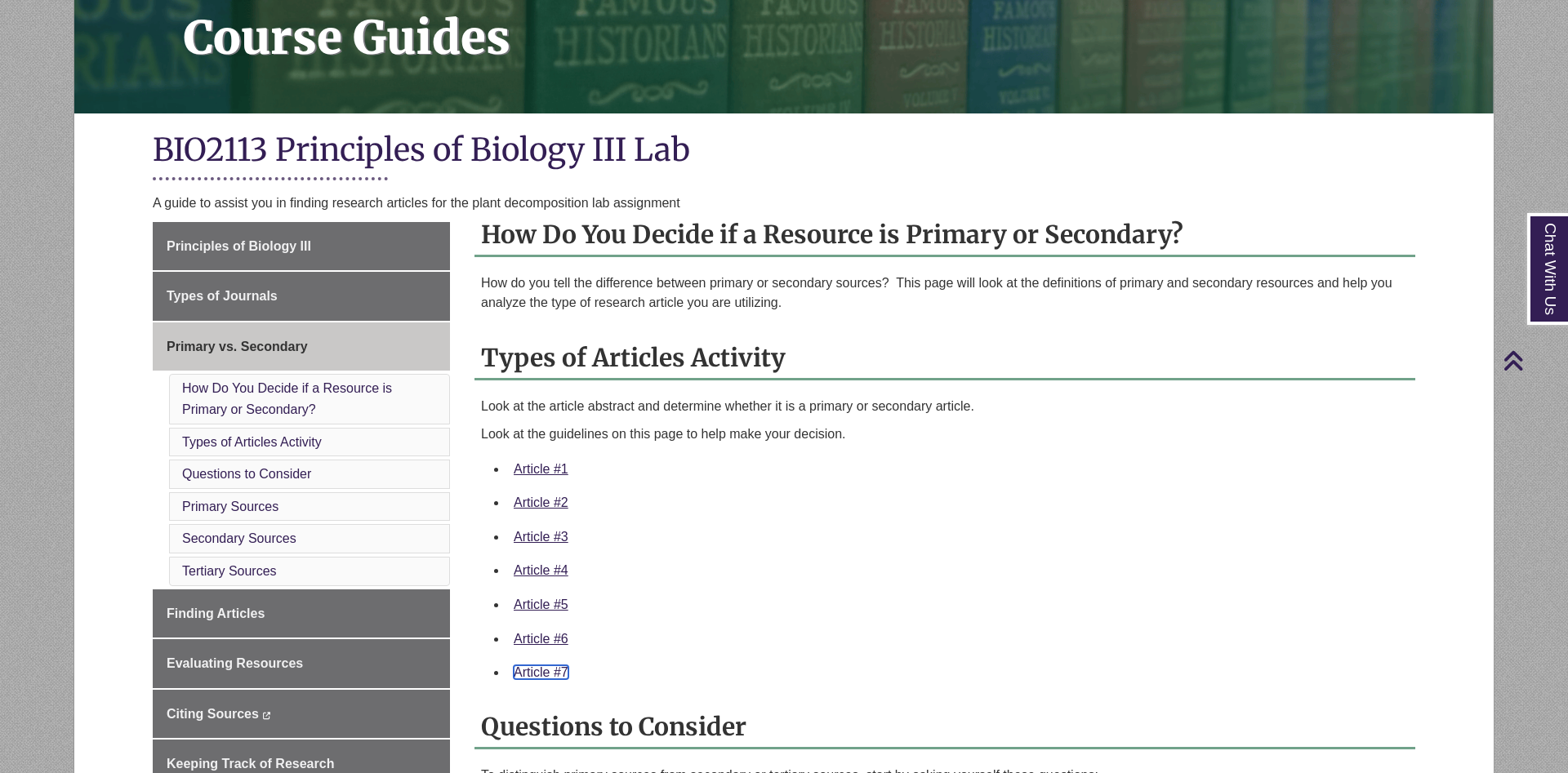
click at [540, 678] on link "Article #7" at bounding box center [541, 672] width 55 height 14
click at [1016, 607] on div "Article #5" at bounding box center [958, 605] width 889 height 21
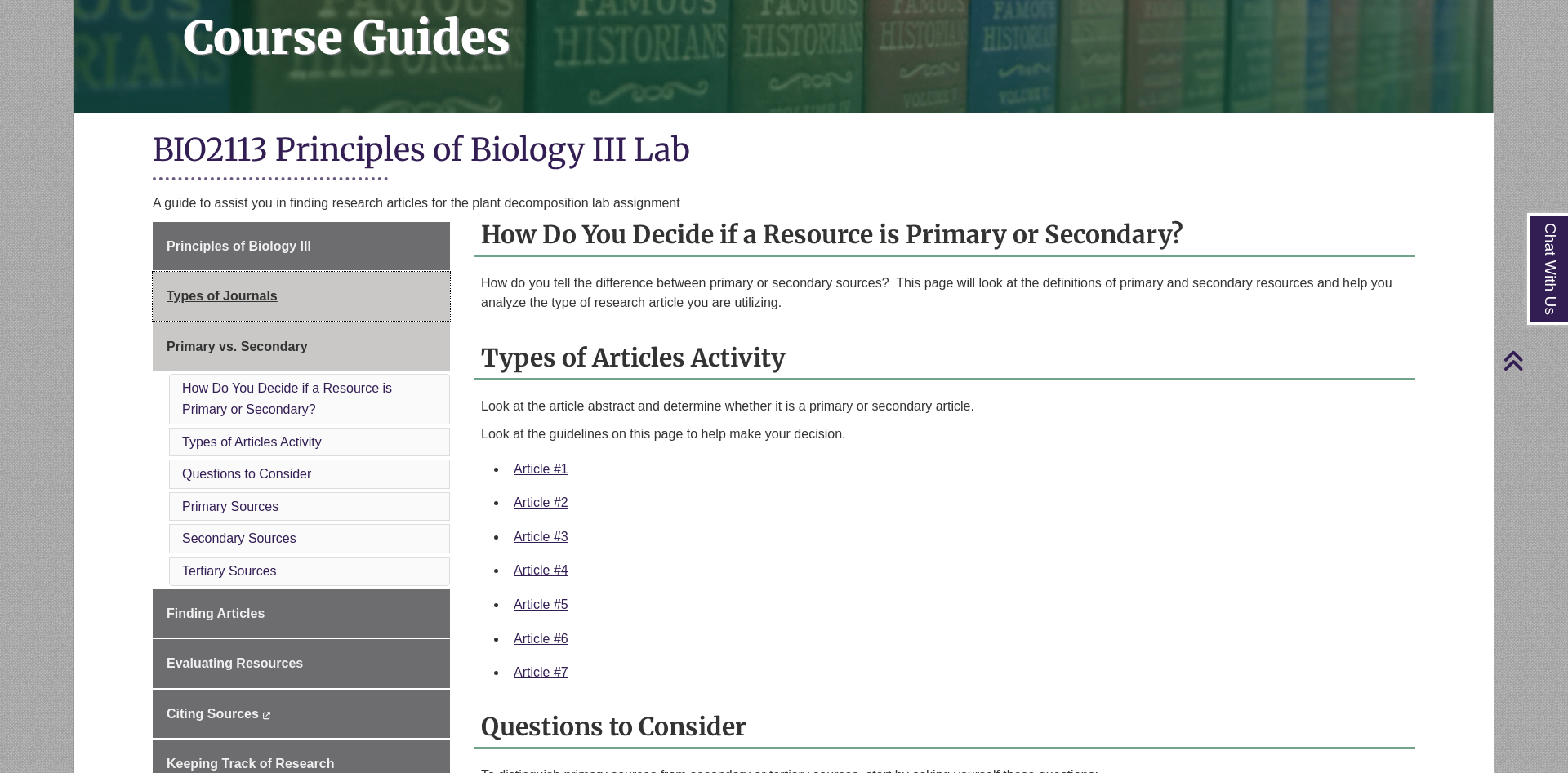
click at [309, 307] on link "Types of Journals" at bounding box center [301, 296] width 297 height 49
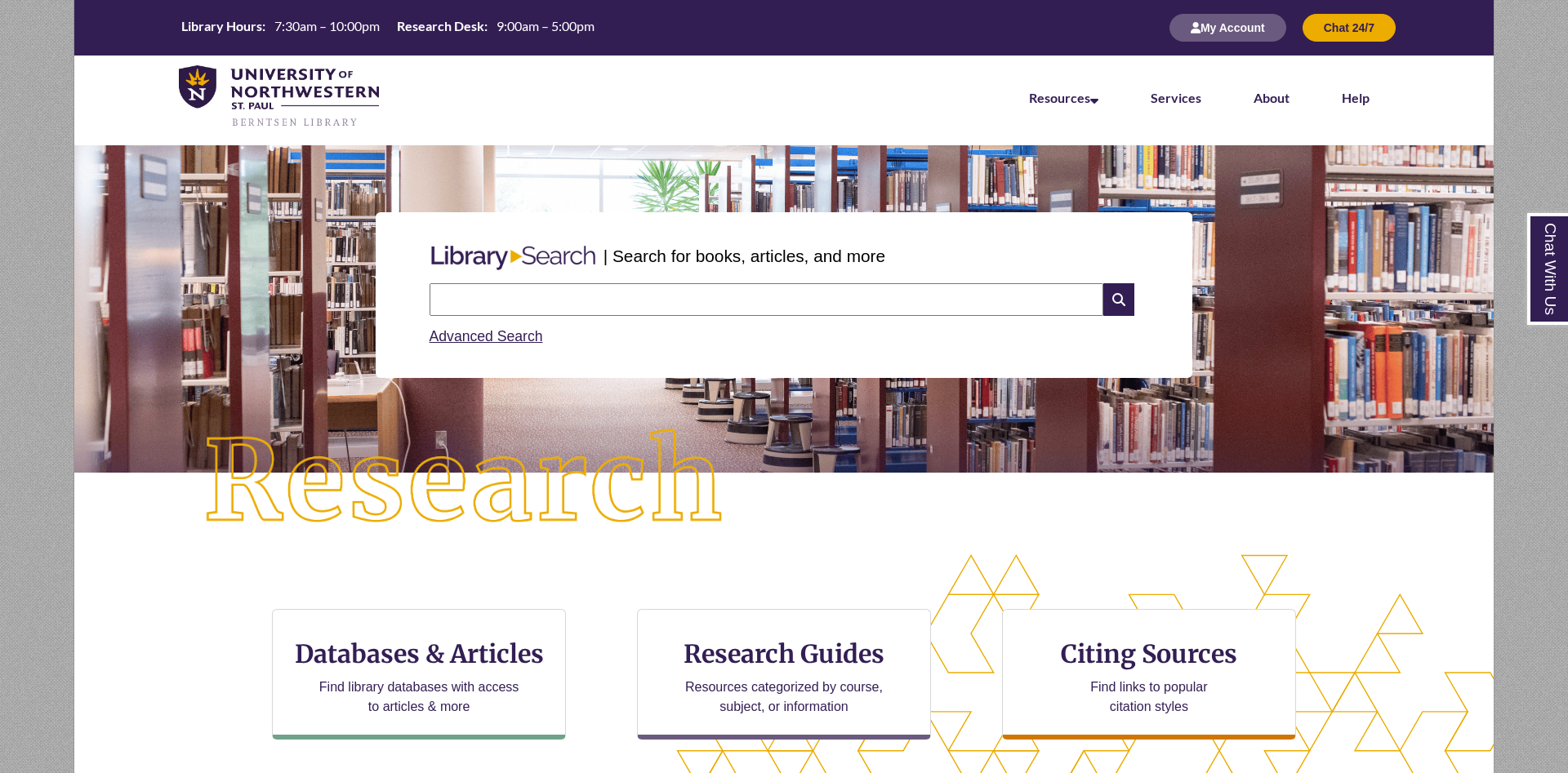
click at [645, 295] on input "text" at bounding box center [766, 299] width 674 height 33
type input "**********"
click at [899, 302] on input "text" at bounding box center [766, 299] width 674 height 33
type input "**********"
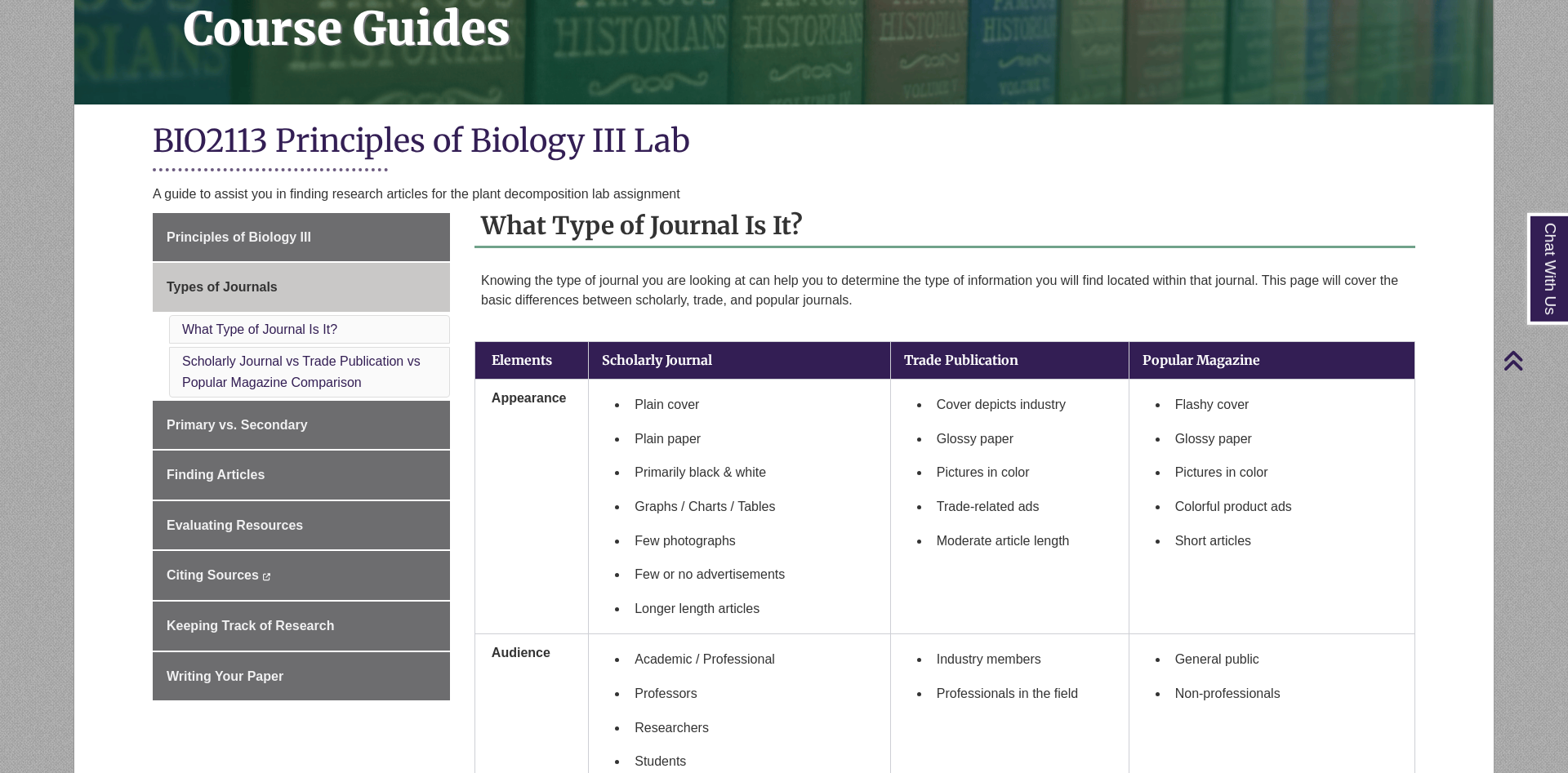
scroll to position [250, 0]
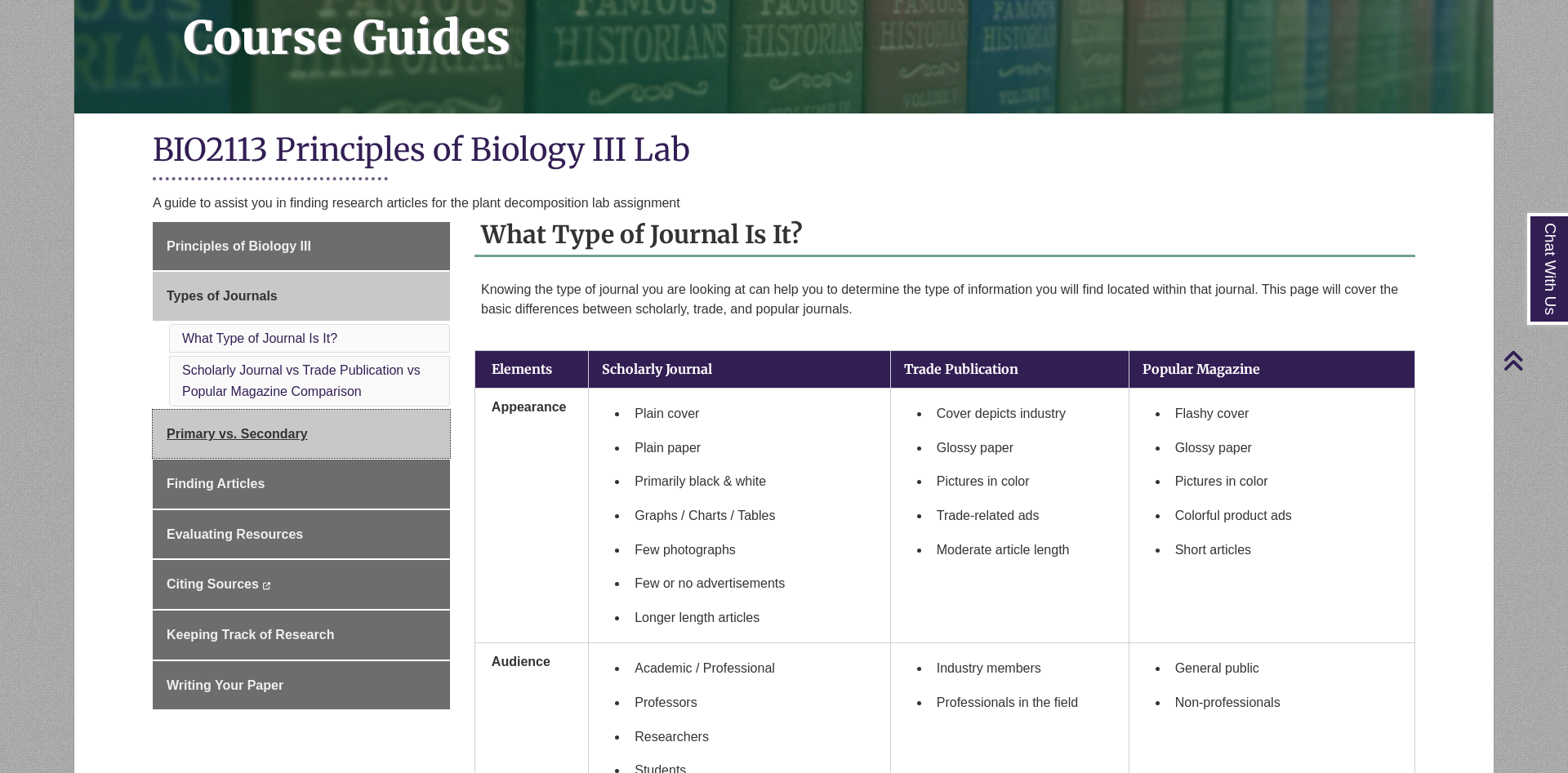
click at [265, 429] on span "Primary vs. Secondary" at bounding box center [237, 433] width 141 height 14
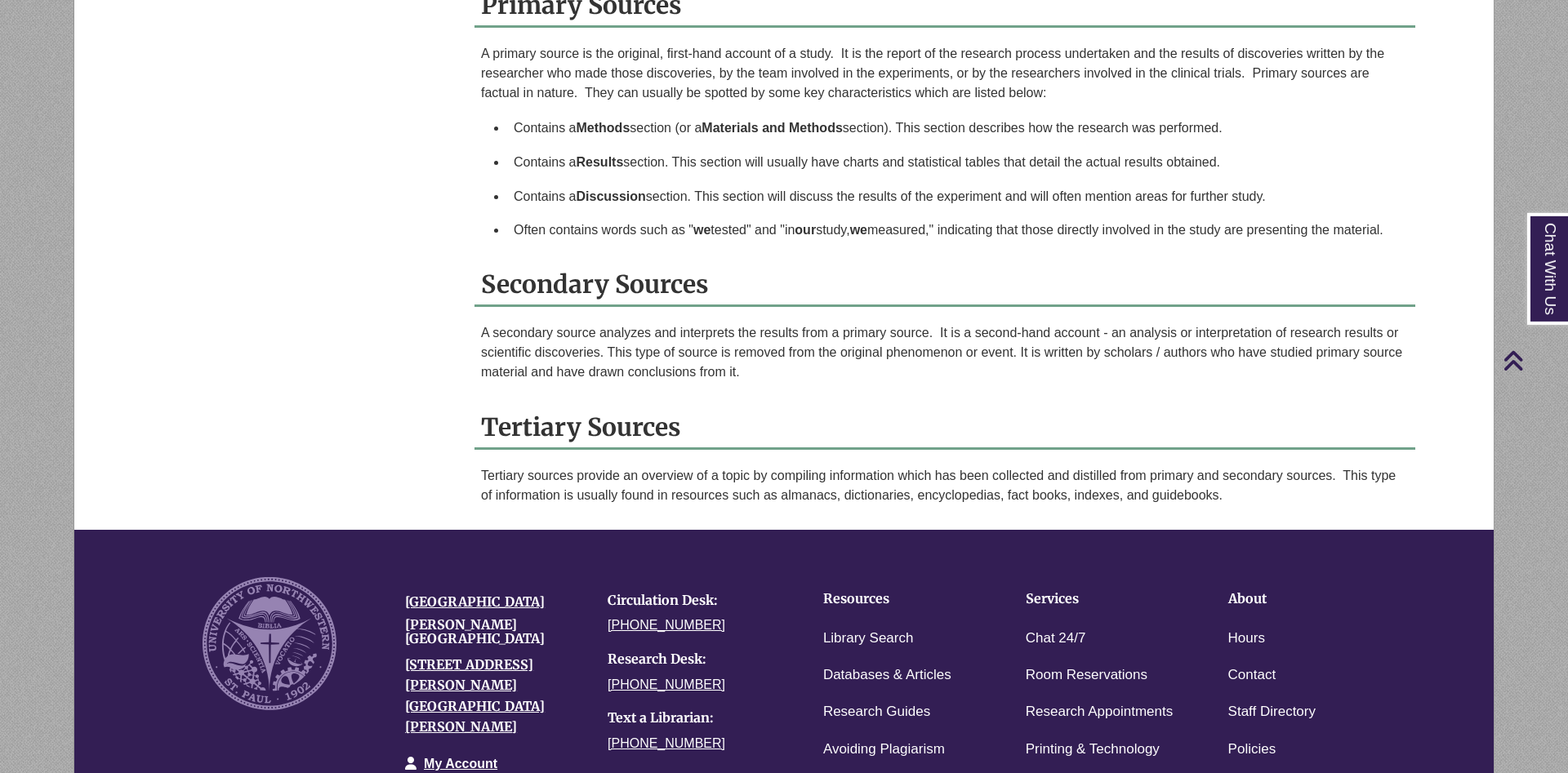
scroll to position [1249, 0]
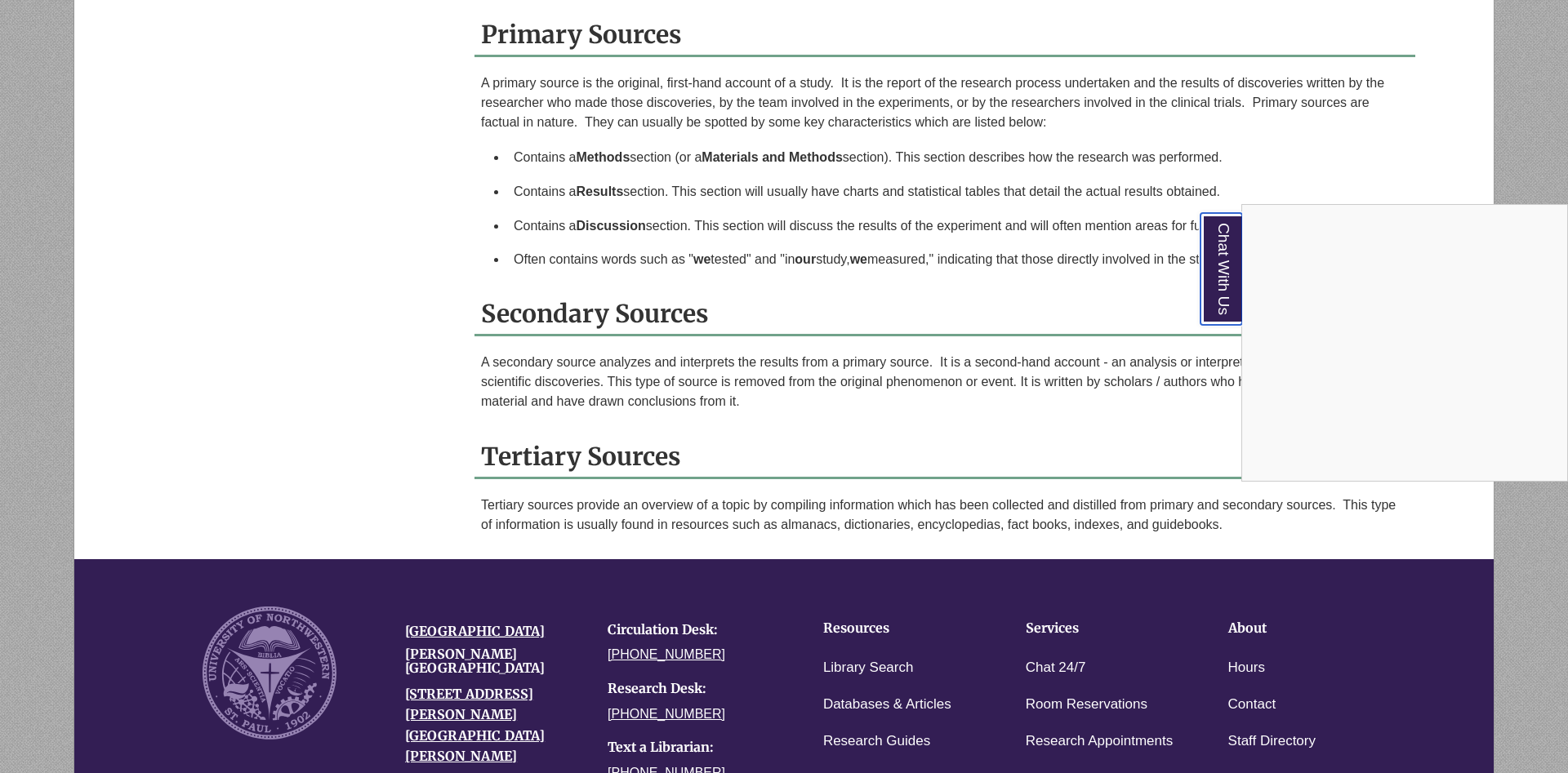
click at [1224, 268] on link "Chat With Us" at bounding box center [1222, 269] width 42 height 112
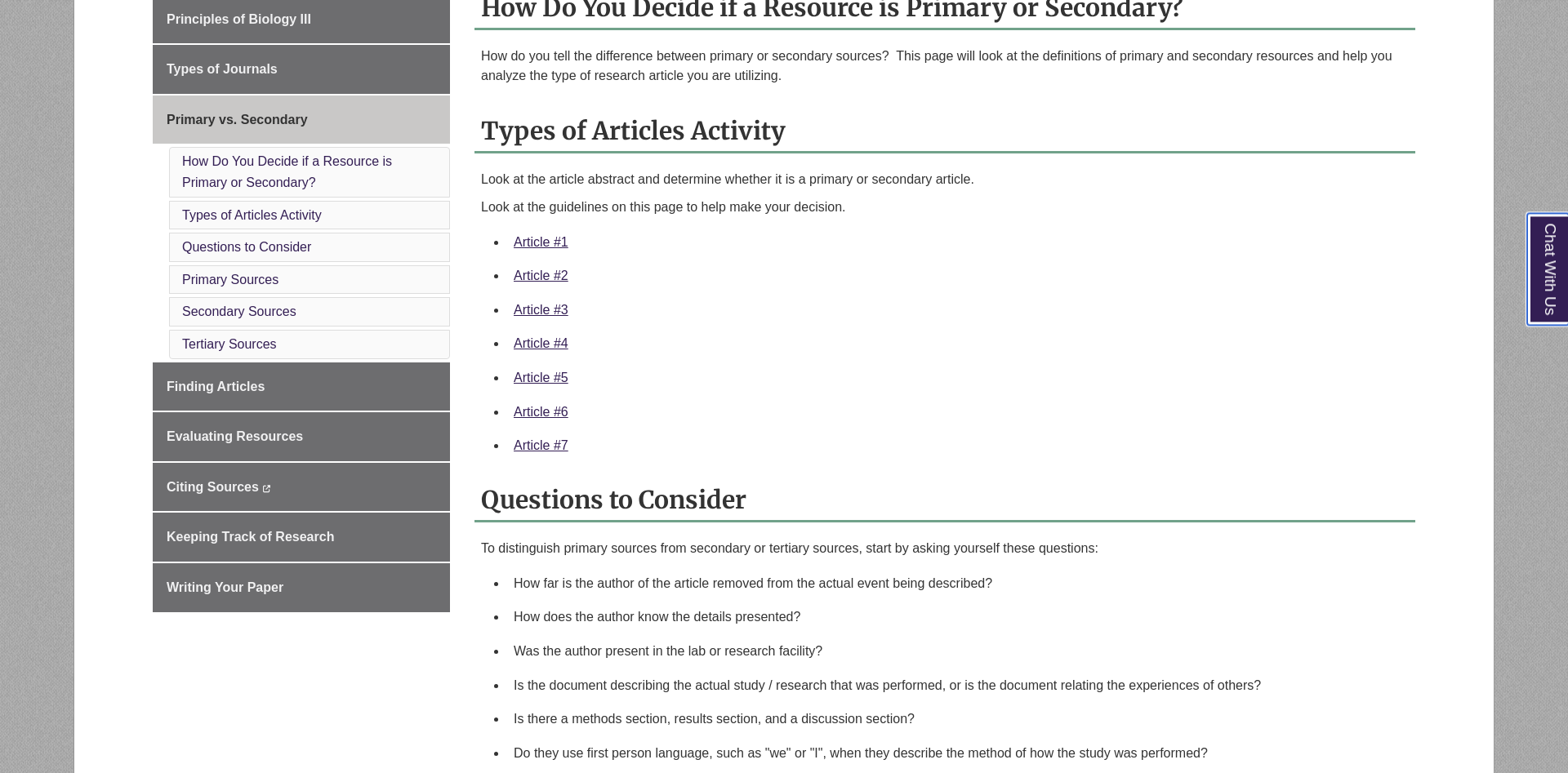
scroll to position [500, 0]
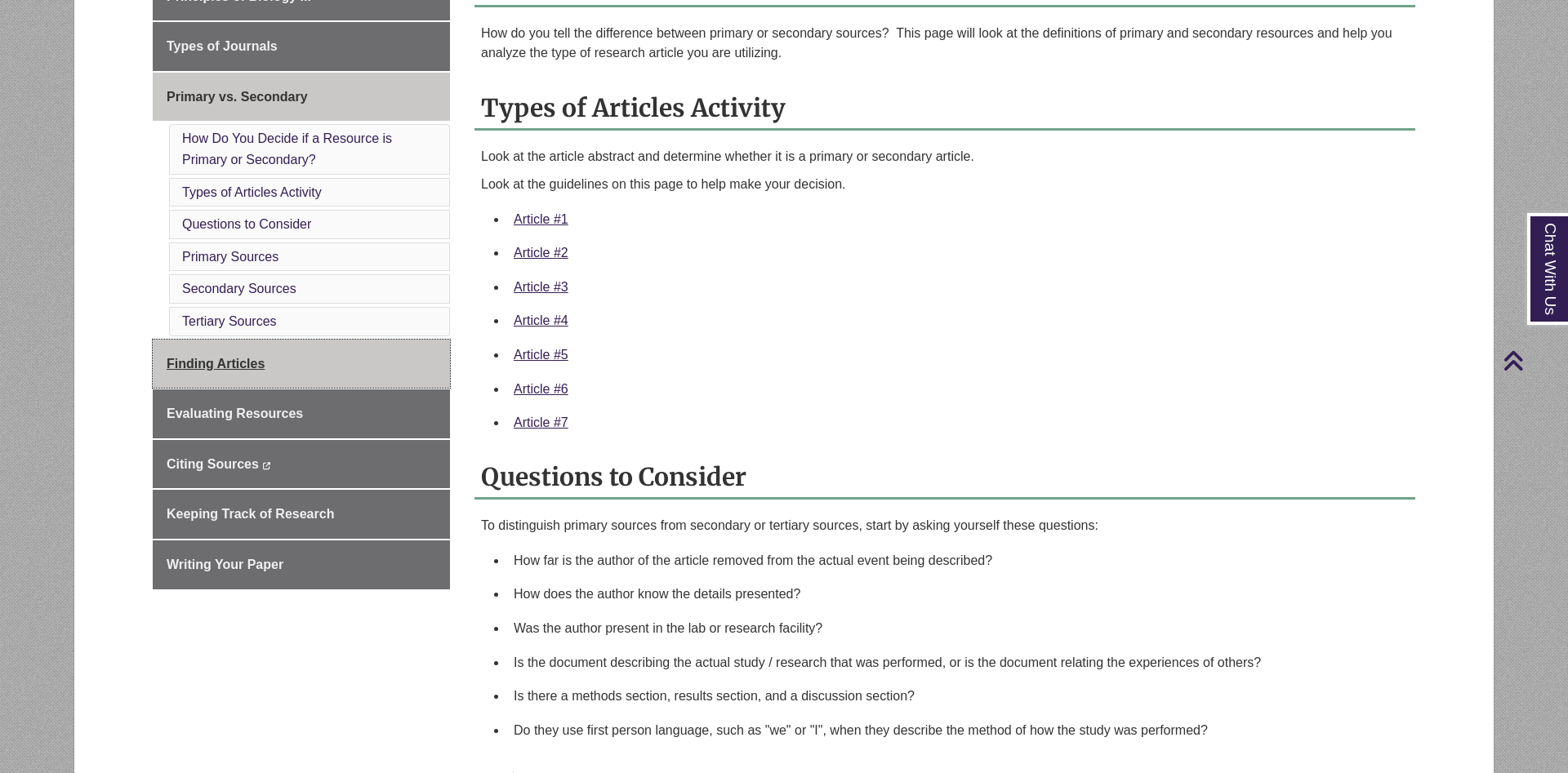
click at [283, 361] on link "Finding Articles" at bounding box center [301, 364] width 297 height 49
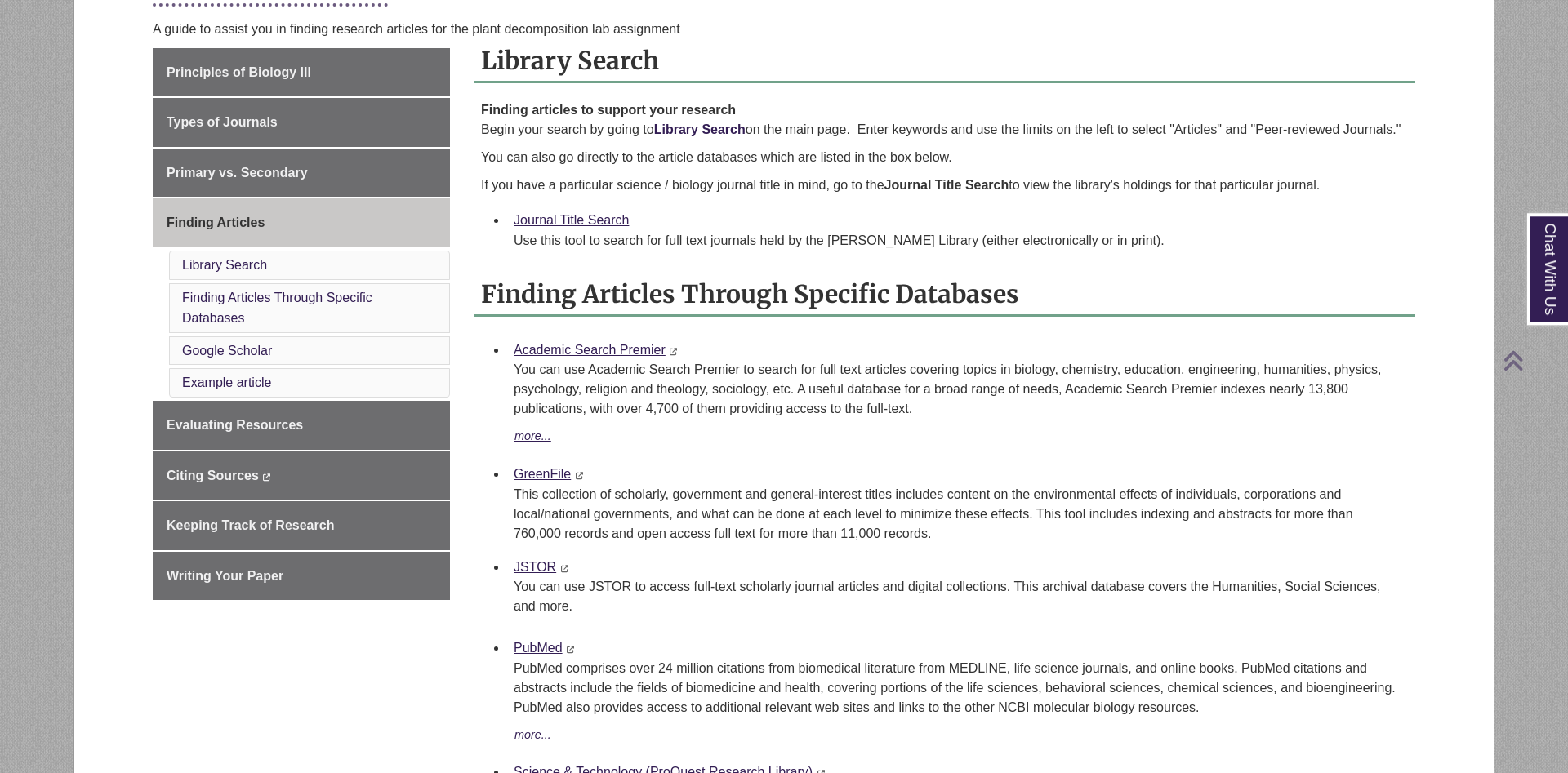
scroll to position [583, 0]
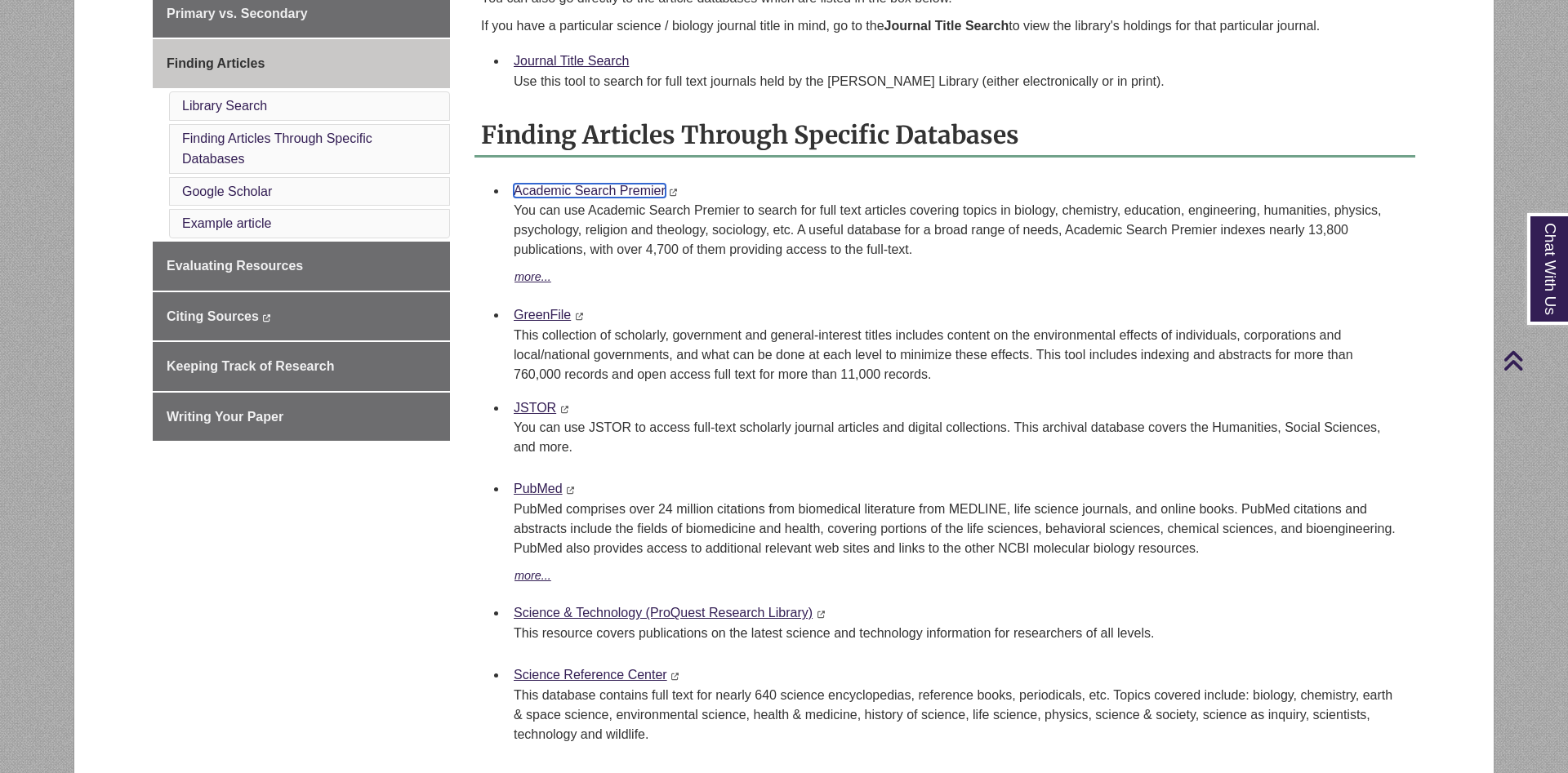
click at [620, 194] on link "Academic Search Premier" at bounding box center [590, 190] width 152 height 14
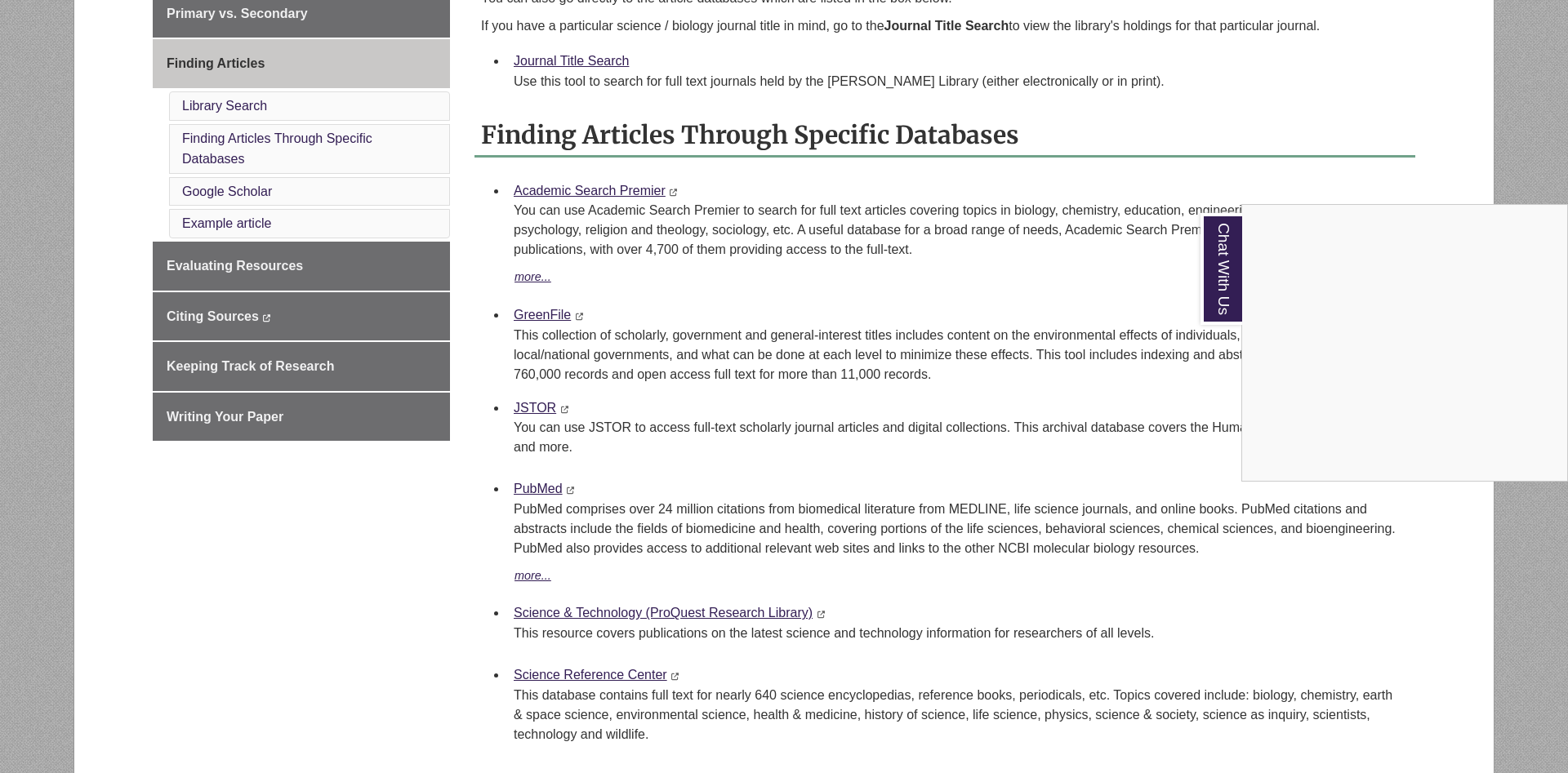
click at [950, 392] on div "Chat With Us" at bounding box center [784, 386] width 1568 height 773
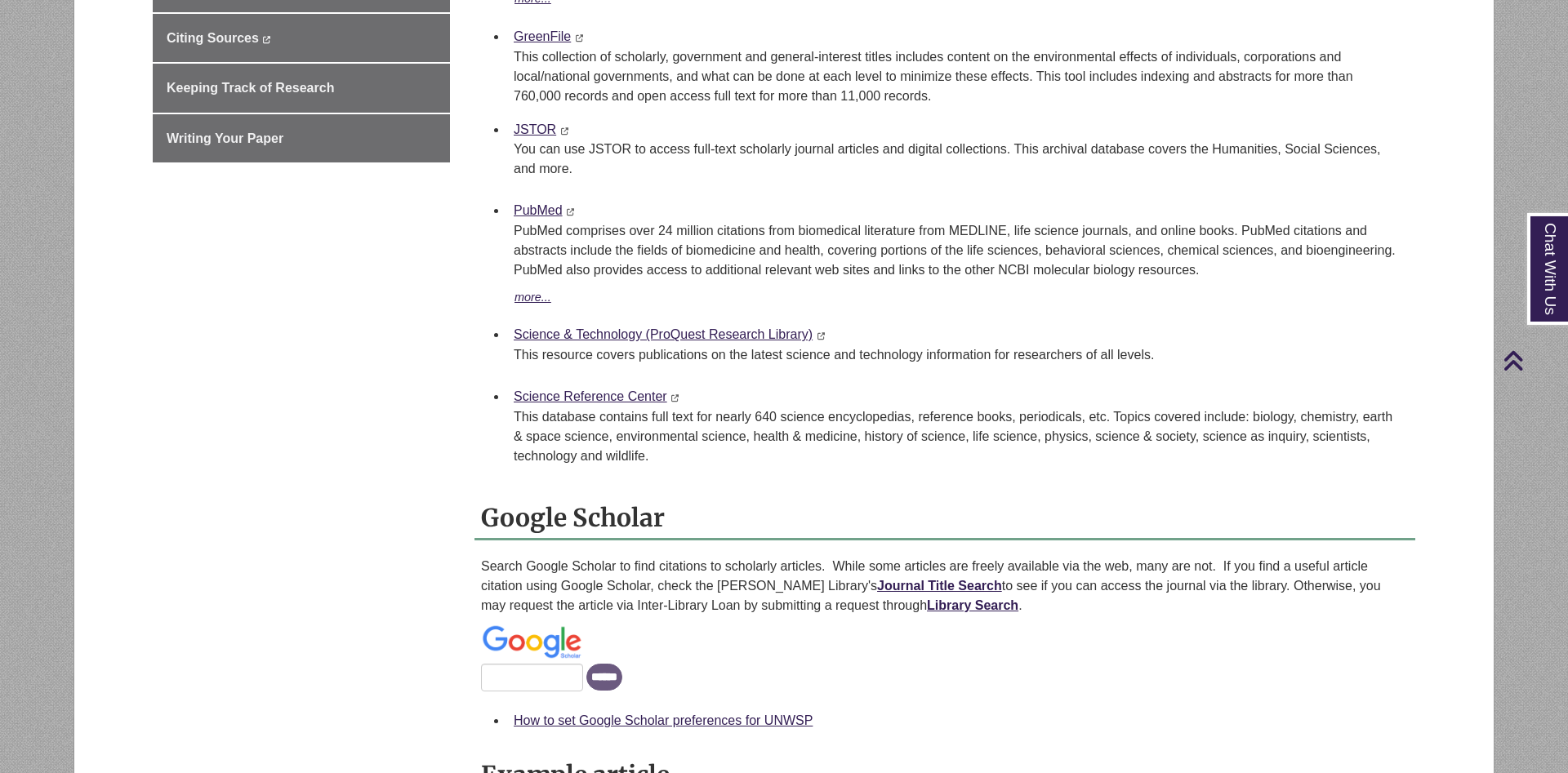
scroll to position [833, 0]
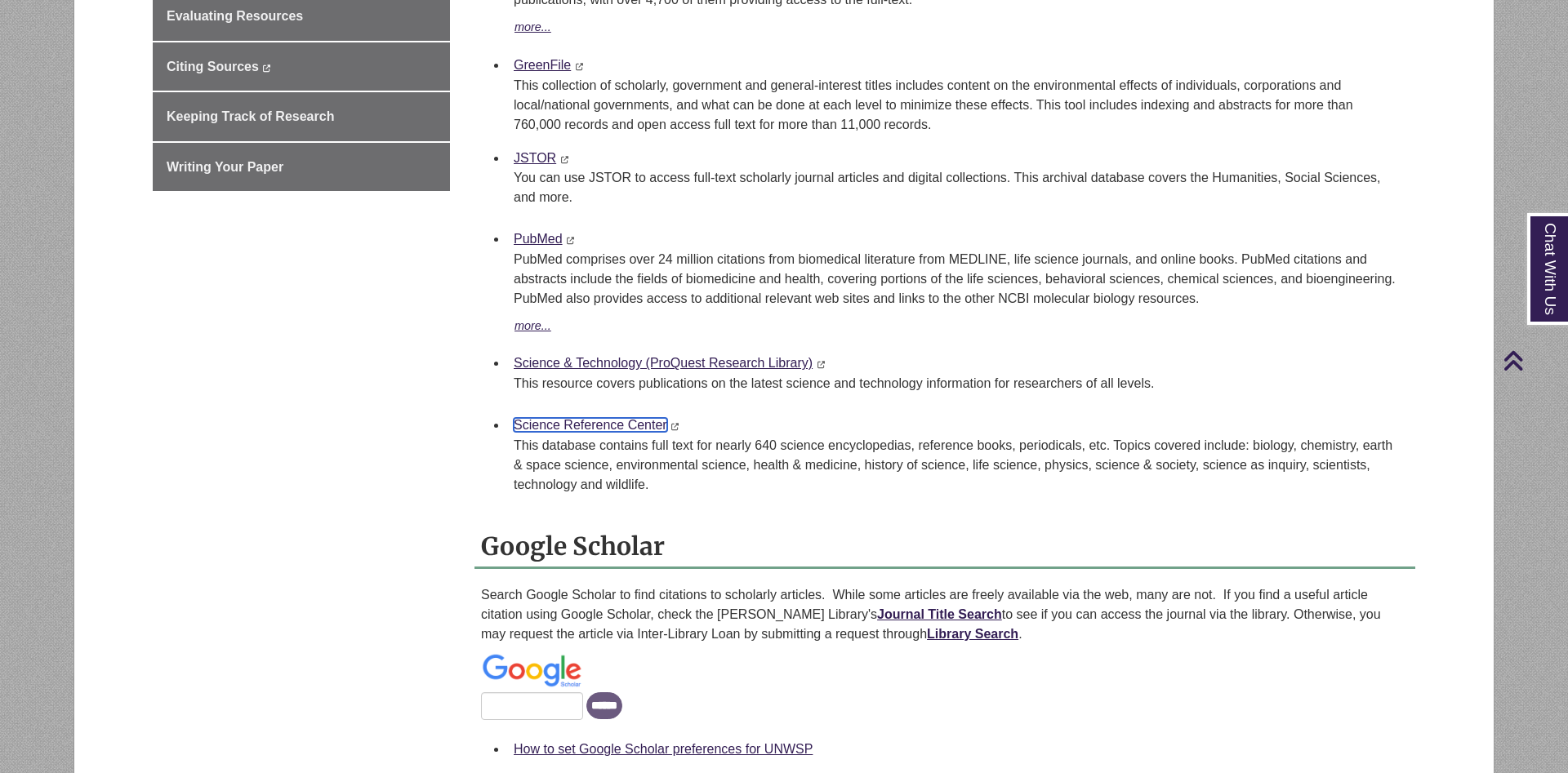
click at [610, 428] on link "Science Reference Center" at bounding box center [590, 425] width 153 height 14
click at [337, 416] on div "Principles of Biology III Types of Journals Primary vs. Secondary Finding Artic…" at bounding box center [784, 266] width 1287 height 1254
click at [527, 156] on link "JSTOR" at bounding box center [535, 158] width 43 height 14
click at [397, 332] on div "Principles of Biology III Types of Journals Primary vs. Secondary Finding Artic…" at bounding box center [784, 266] width 1287 height 1254
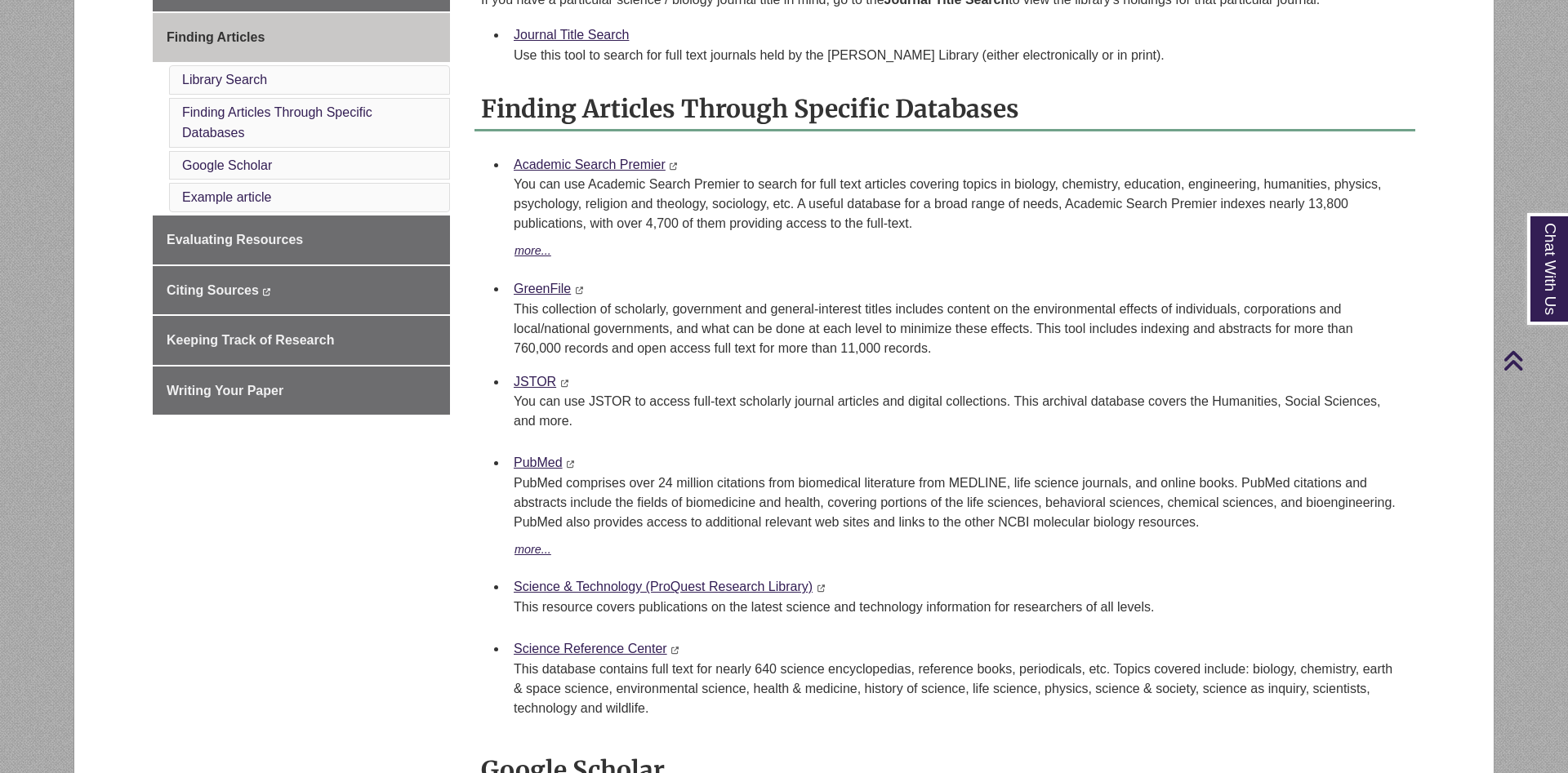
scroll to position [500, 0]
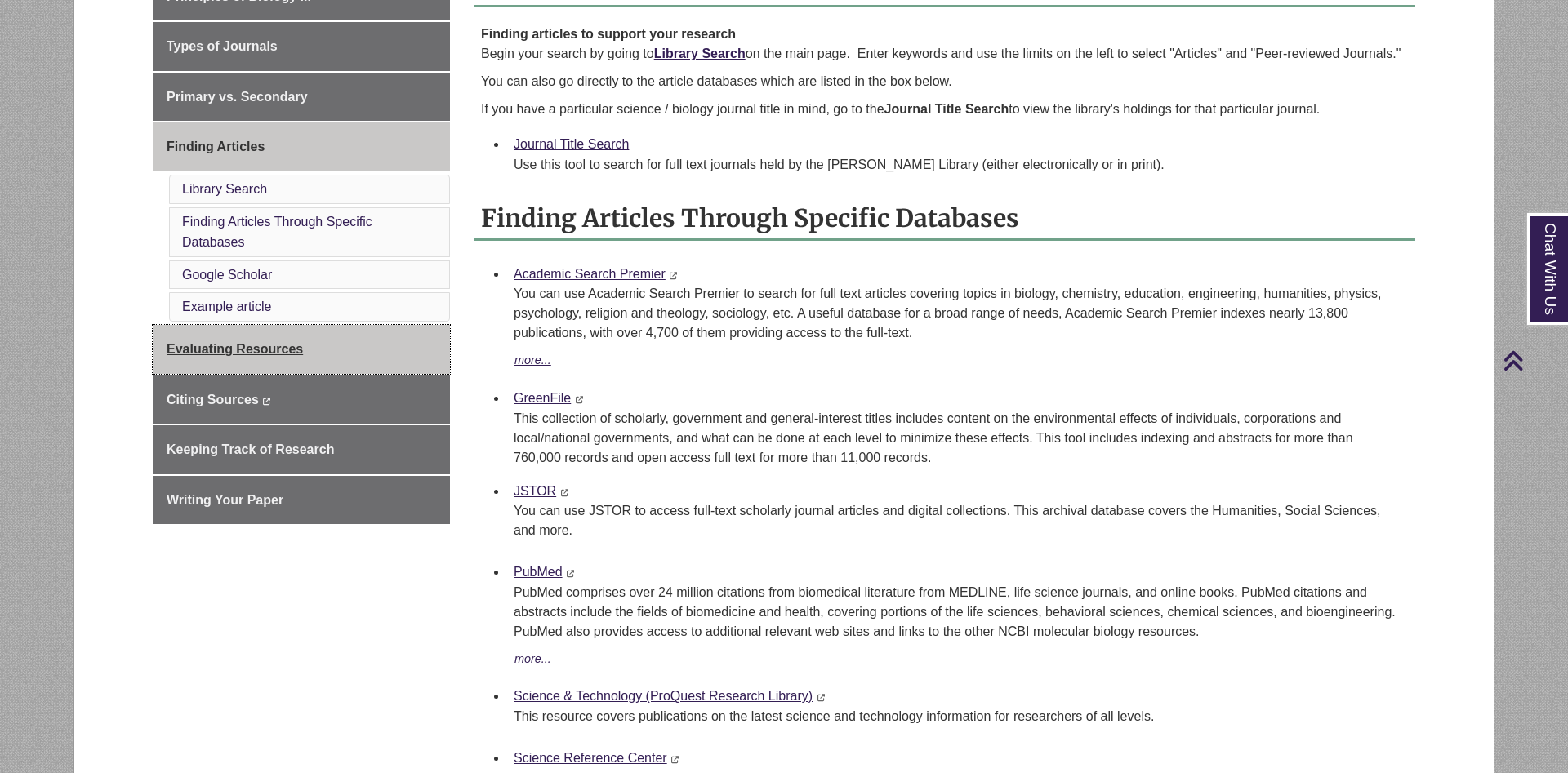
click at [328, 358] on link "Evaluating Resources" at bounding box center [301, 349] width 297 height 49
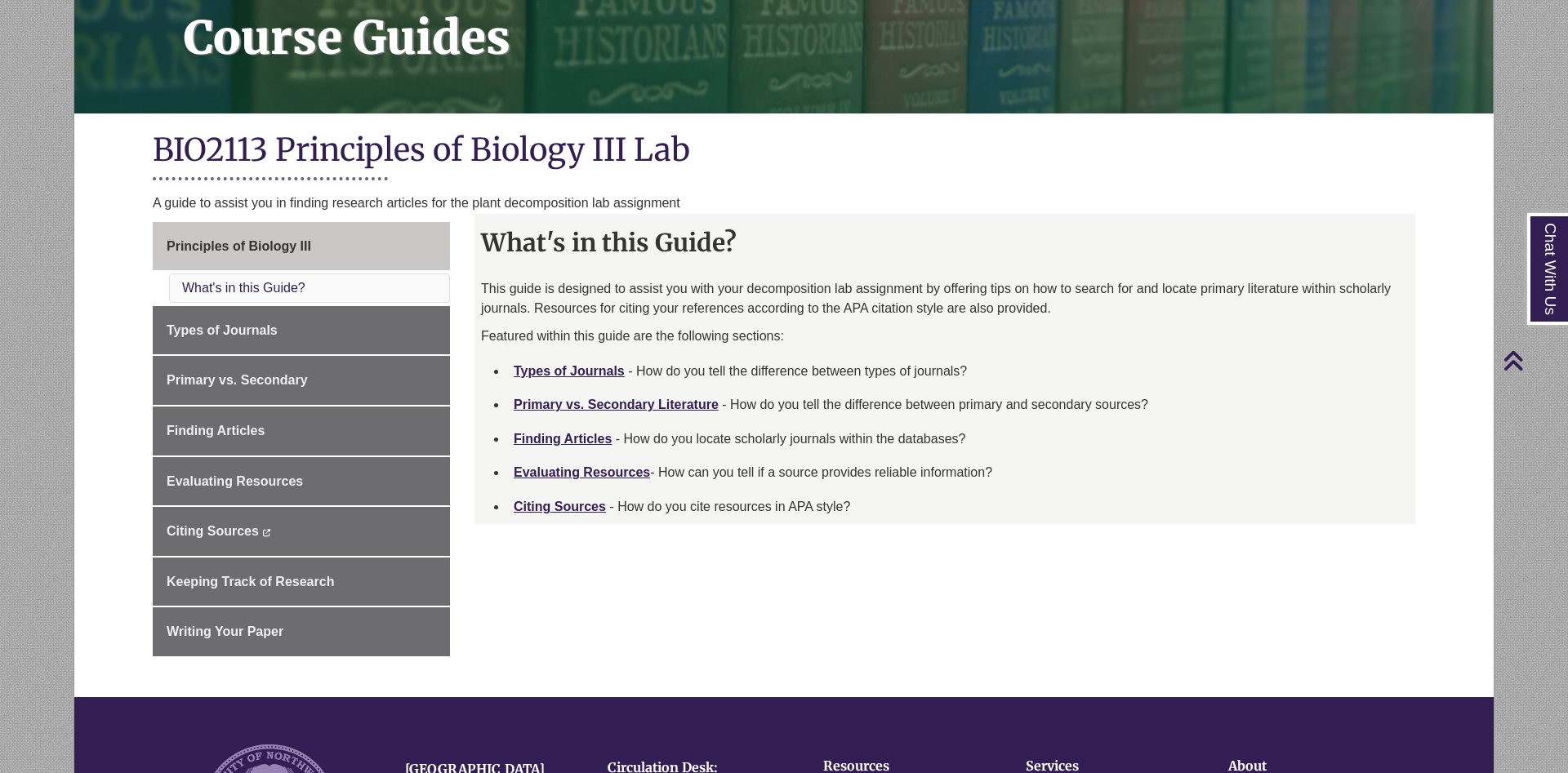
scroll to position [167, 0]
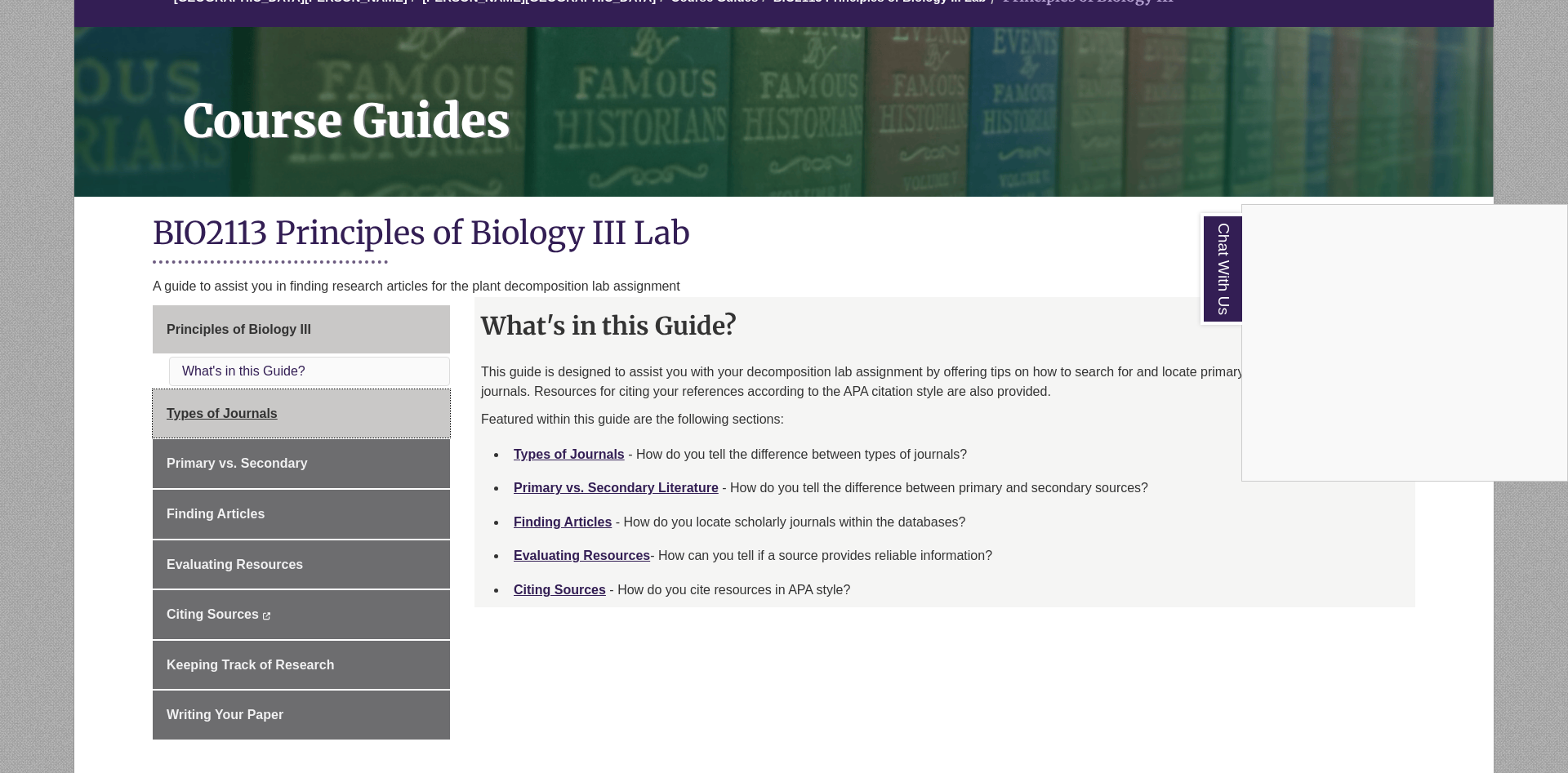
click at [369, 435] on body "Skip to Main Content Library Hours: 7:30am – 10:00pm Research Desk: 9:00am – 5:…" at bounding box center [784, 571] width 1568 height 1476
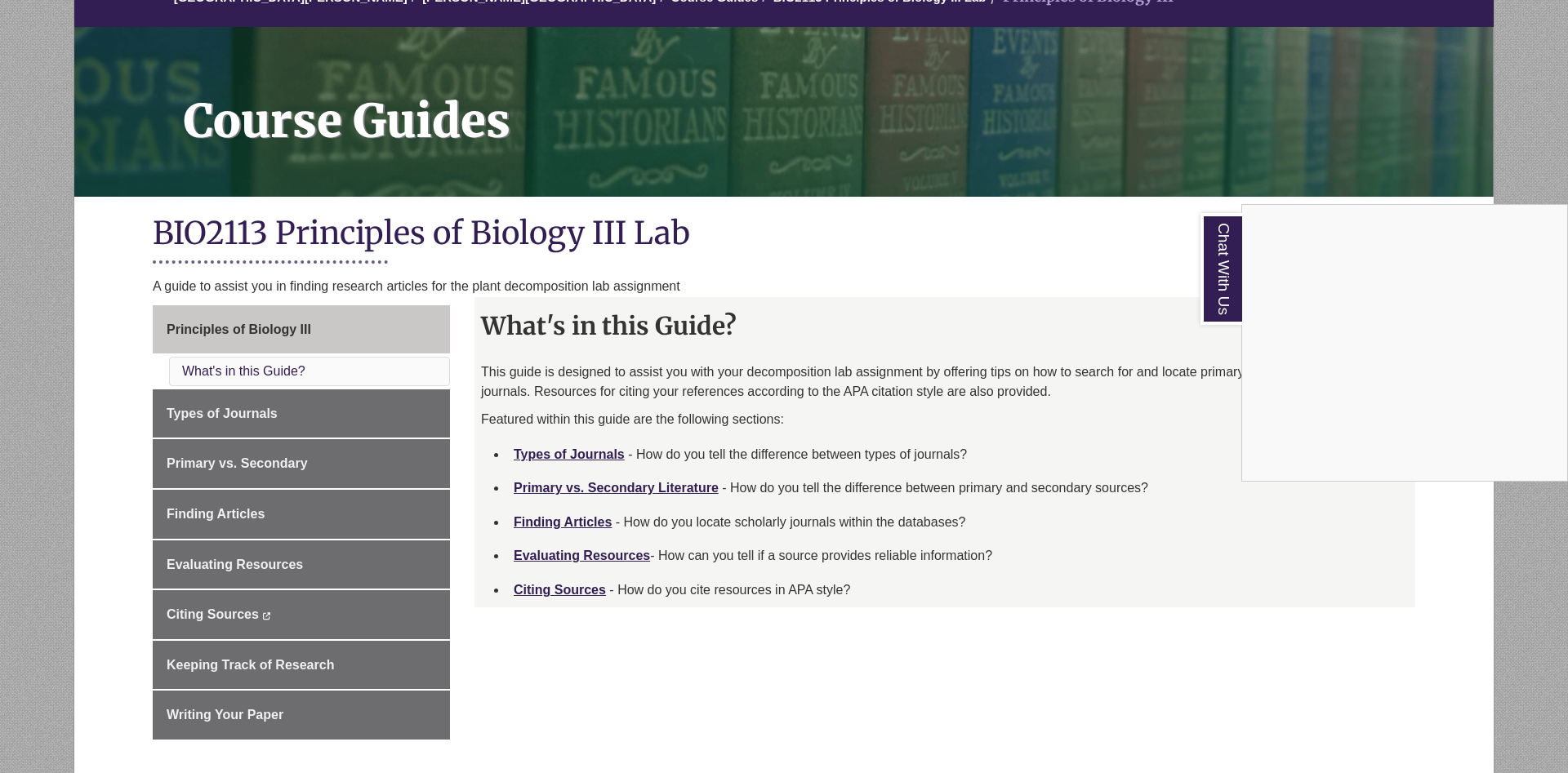
click at [373, 425] on div "Chat With Us" at bounding box center [784, 386] width 1568 height 773
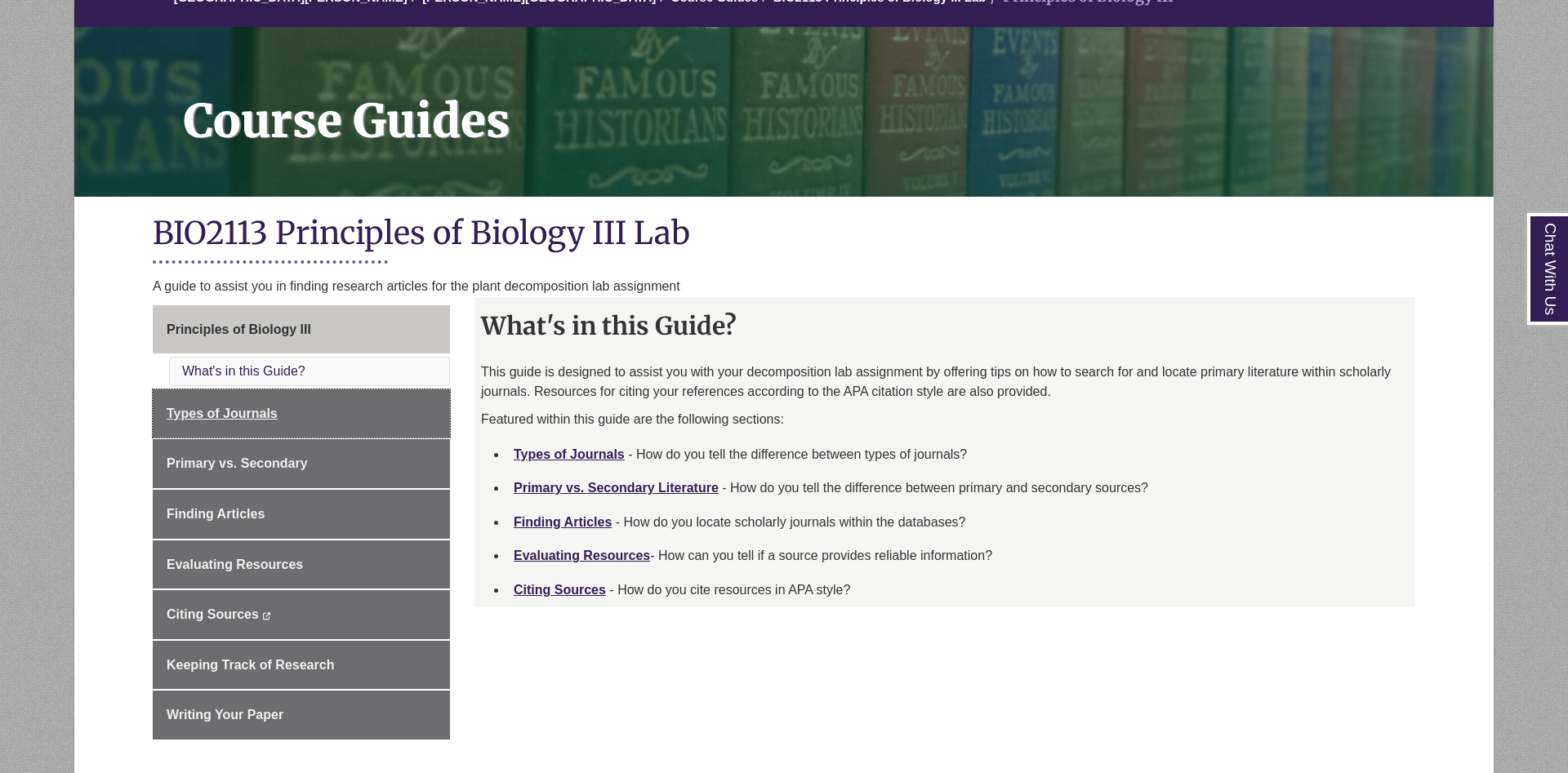
click at [373, 425] on link "Types of Journals" at bounding box center [301, 414] width 297 height 49
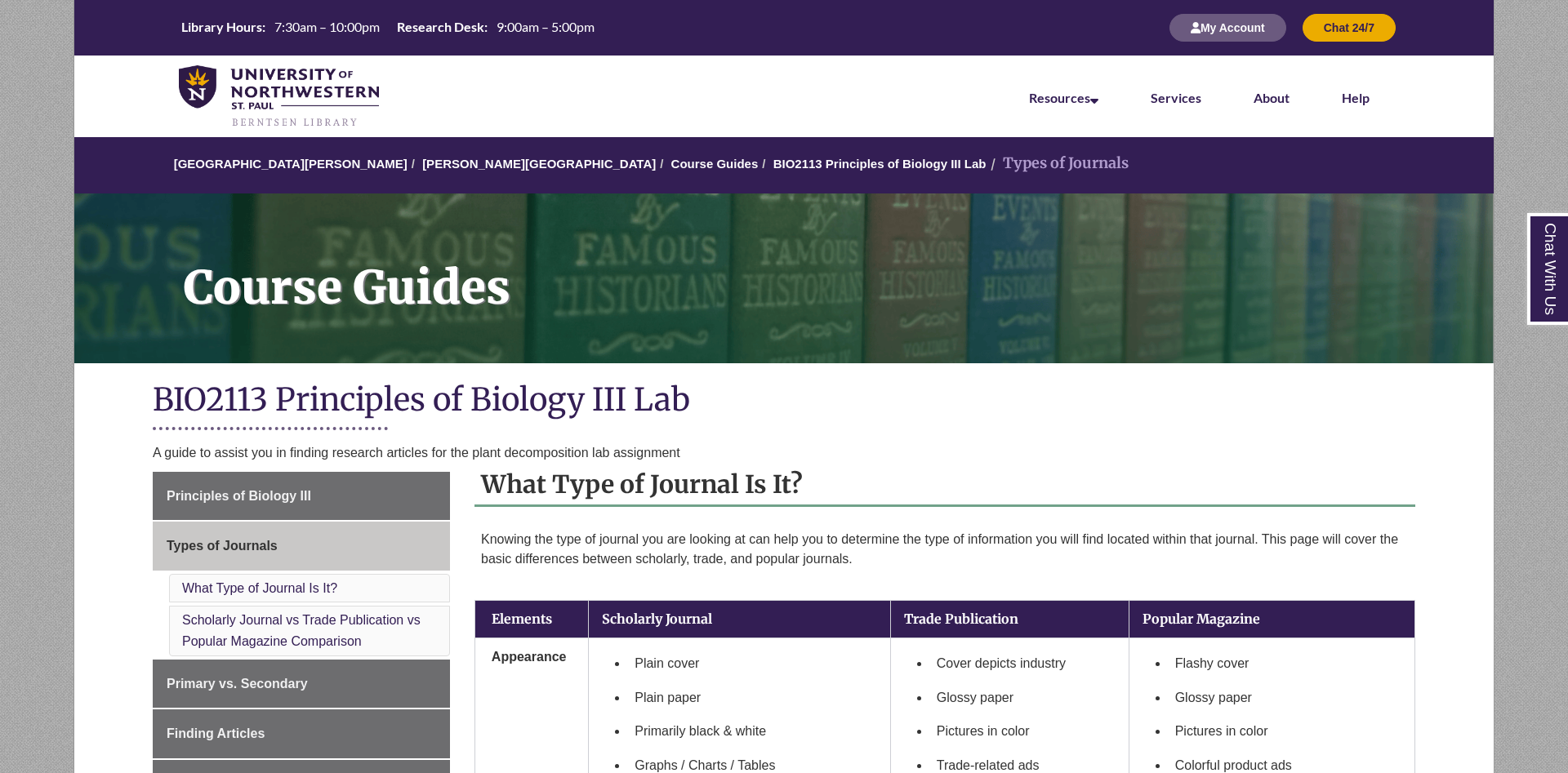
scroll to position [416, 0]
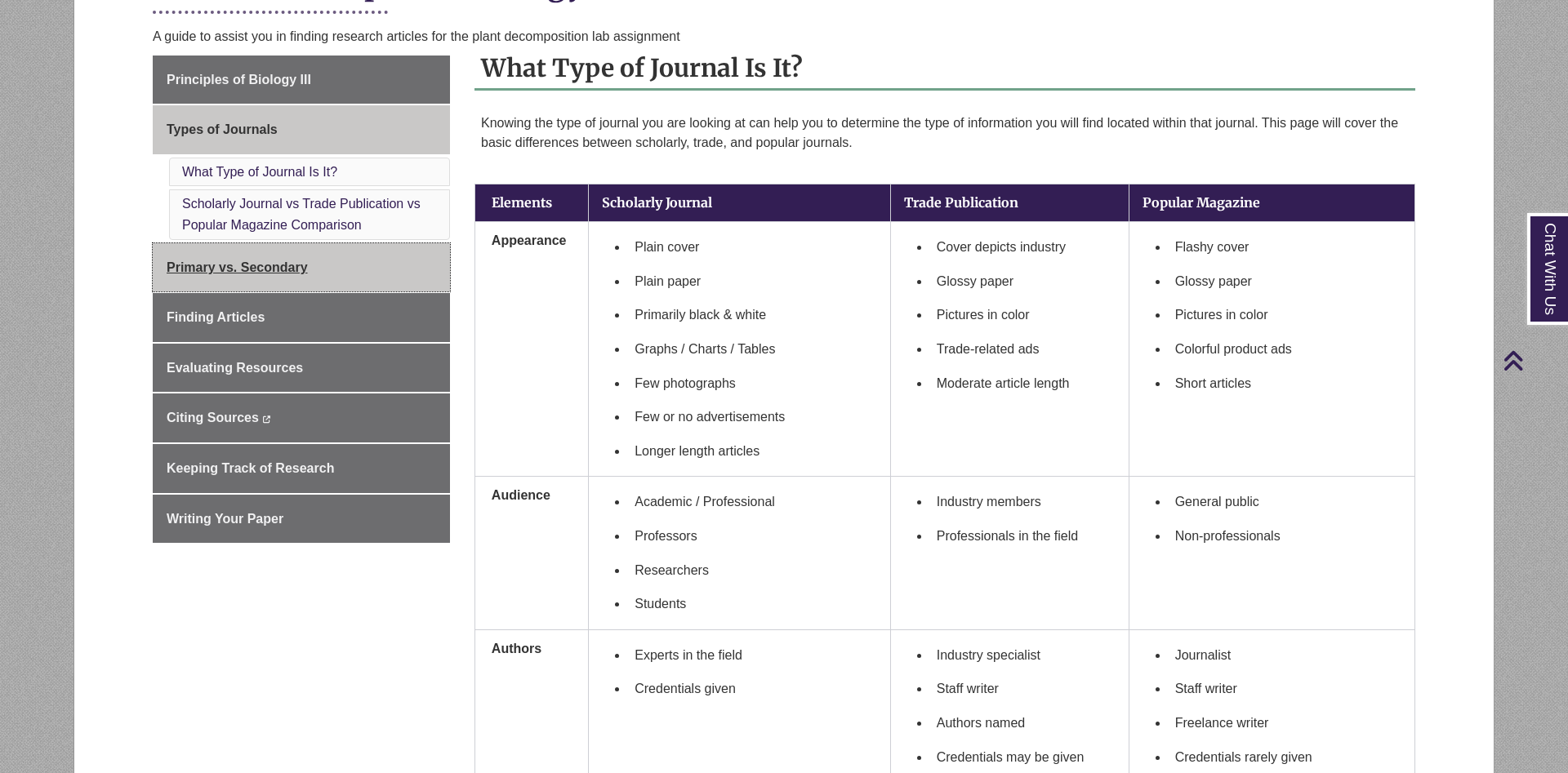
click at [325, 286] on link "Primary vs. Secondary" at bounding box center [301, 268] width 297 height 49
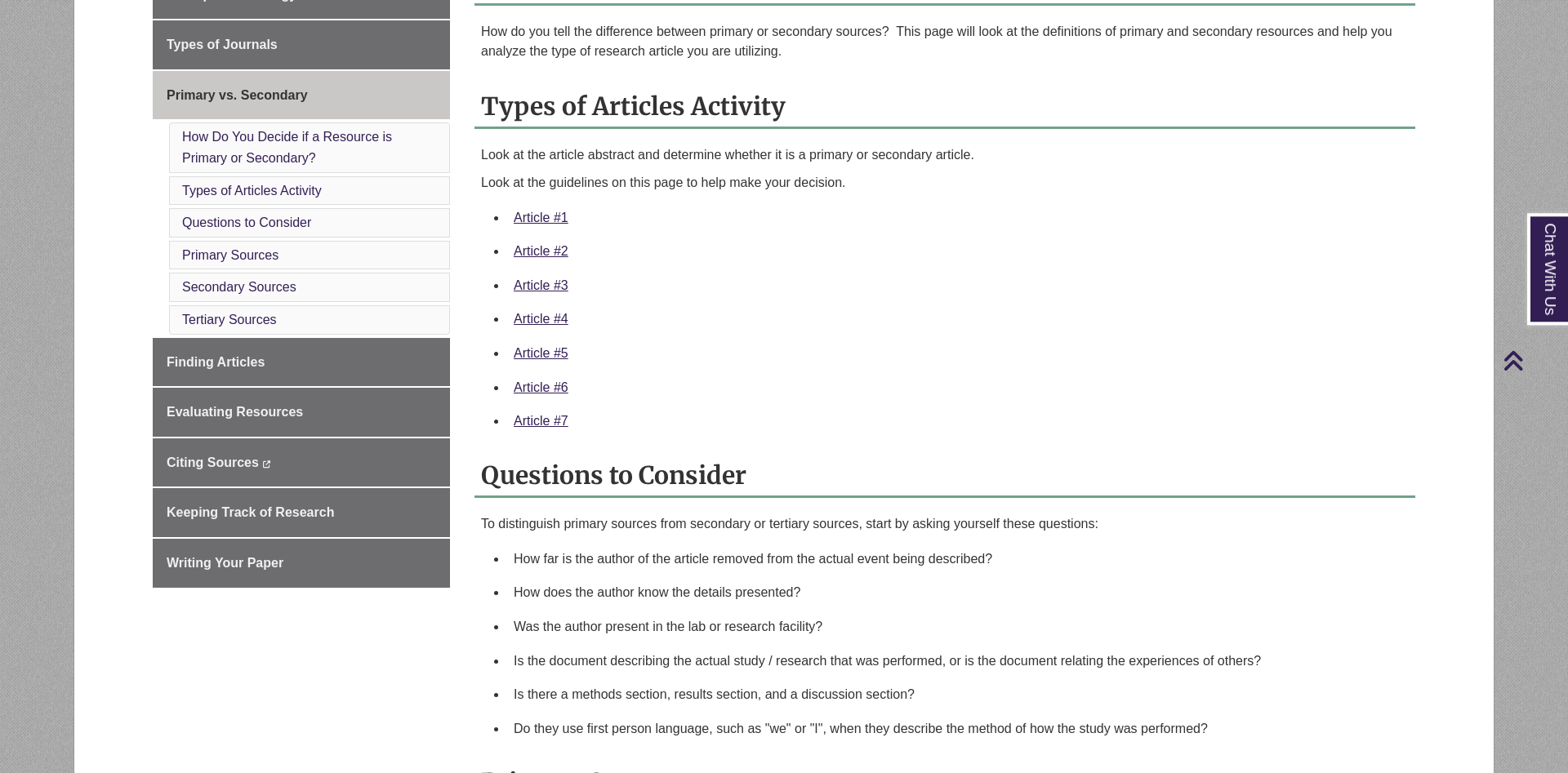
scroll to position [500, 0]
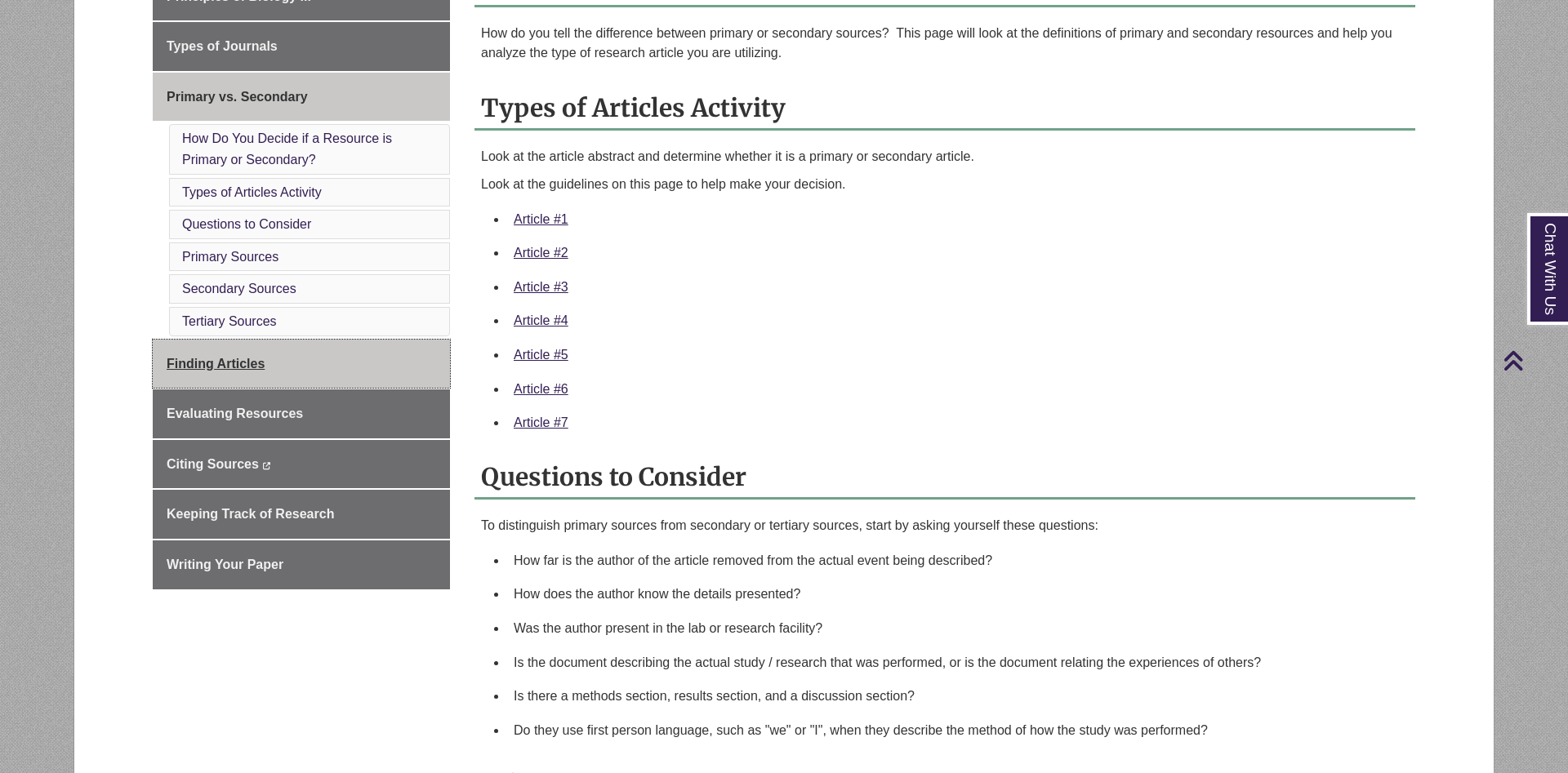
click at [348, 366] on link "Finding Articles" at bounding box center [301, 364] width 297 height 49
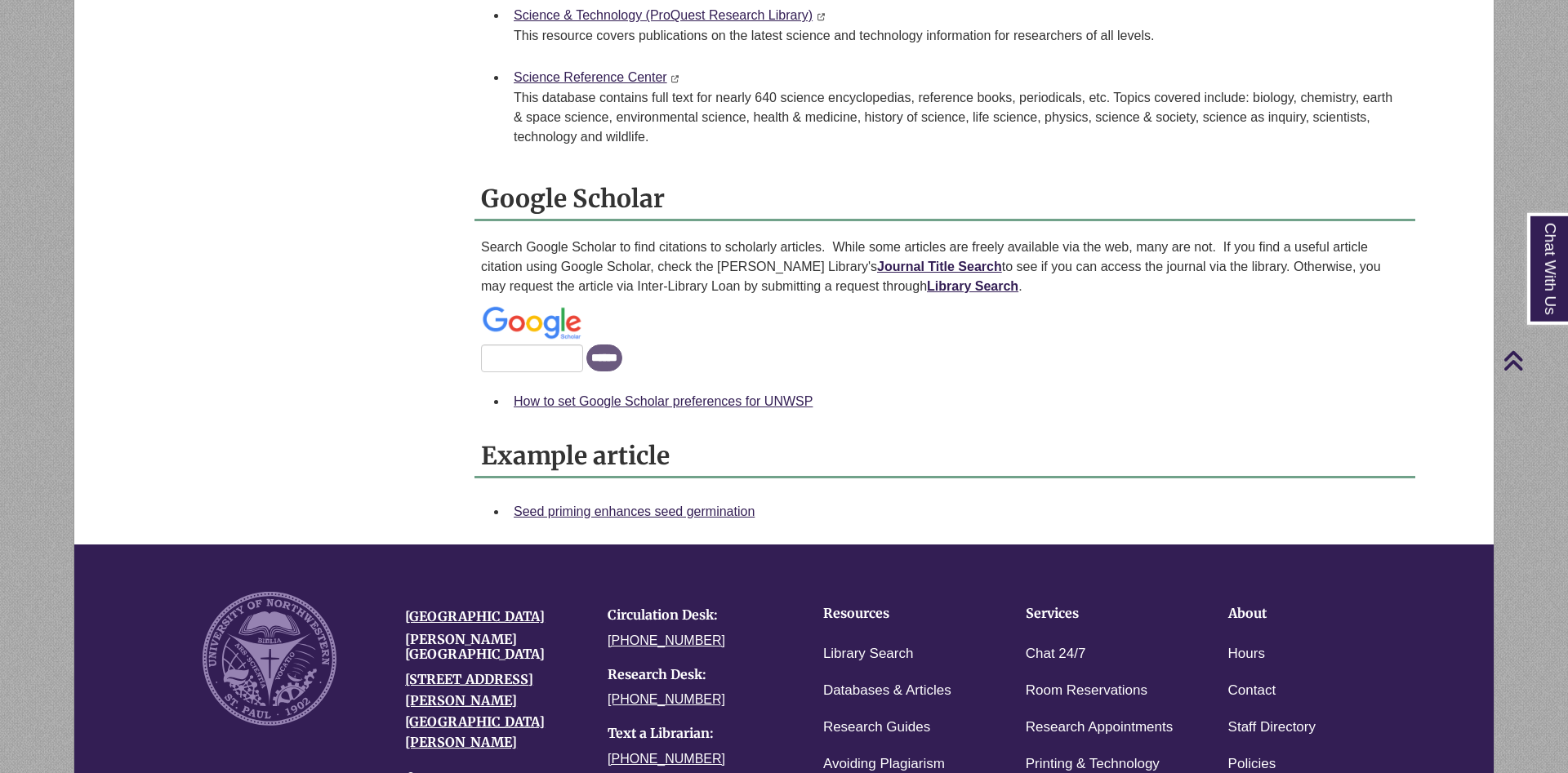
scroll to position [1332, 0]
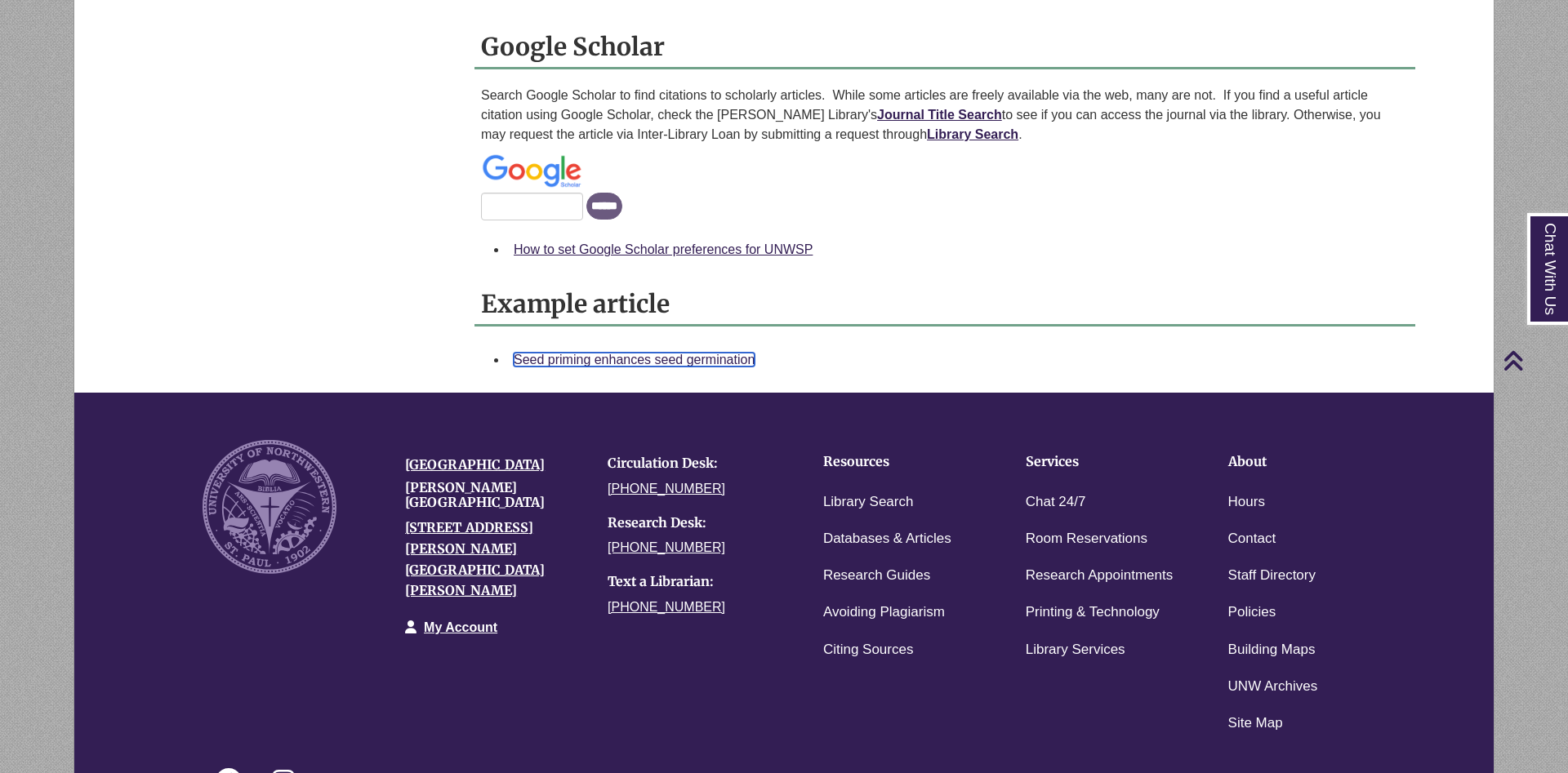
click at [661, 360] on link "Seed priming enhances seed germination" at bounding box center [634, 360] width 241 height 14
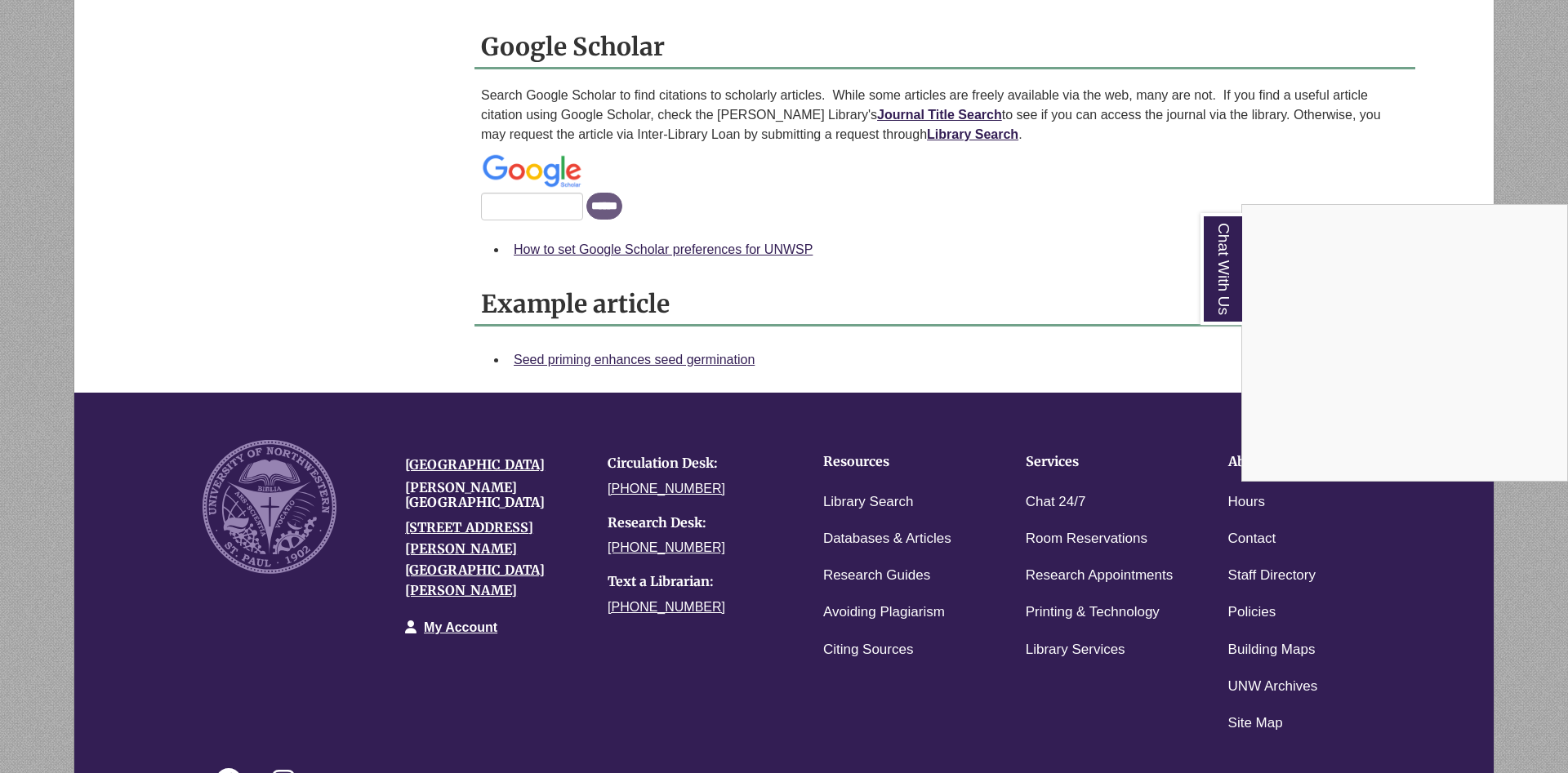
click at [280, 378] on div "Chat With Us" at bounding box center [784, 386] width 1568 height 773
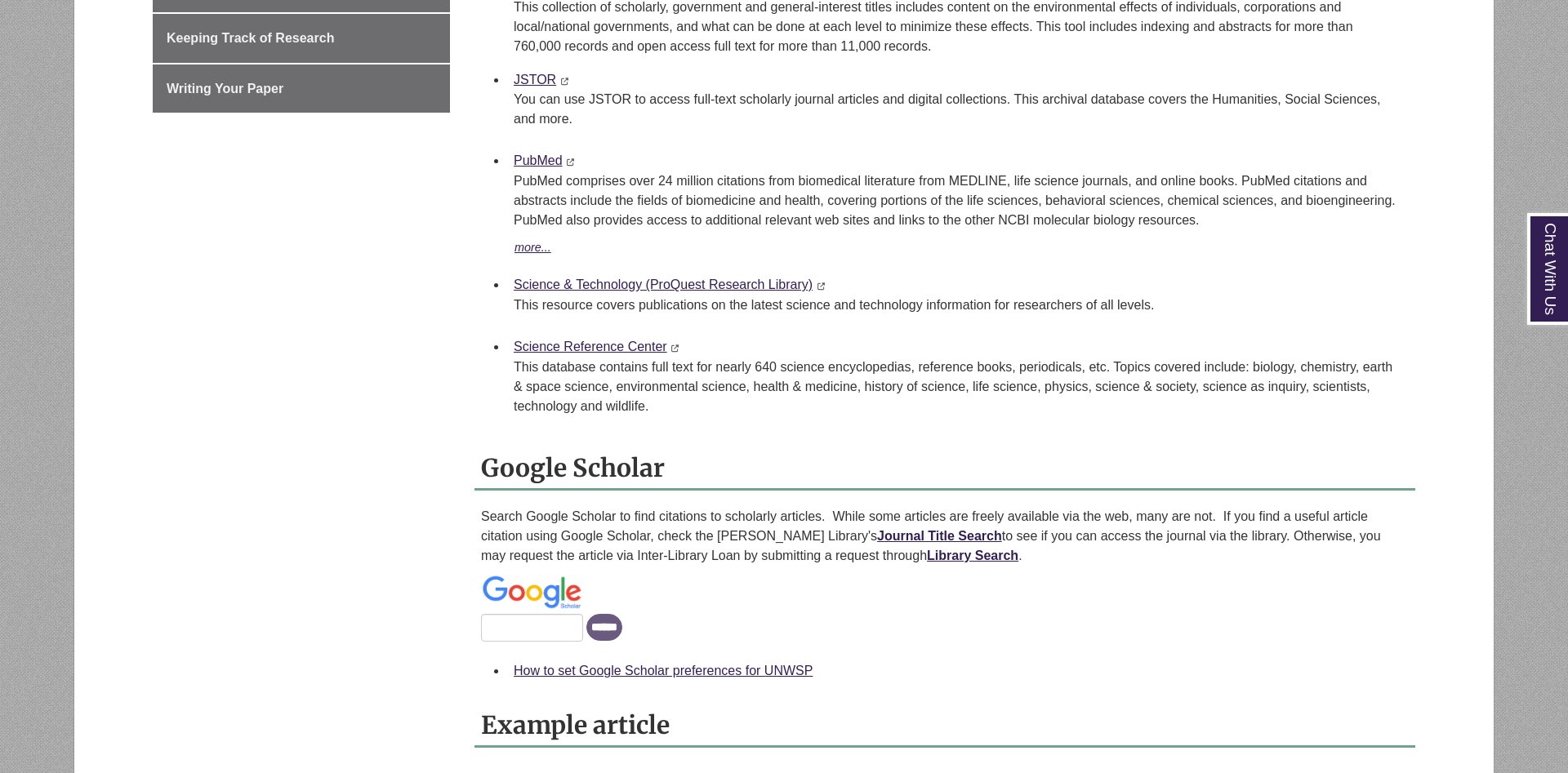
scroll to position [1482, 0]
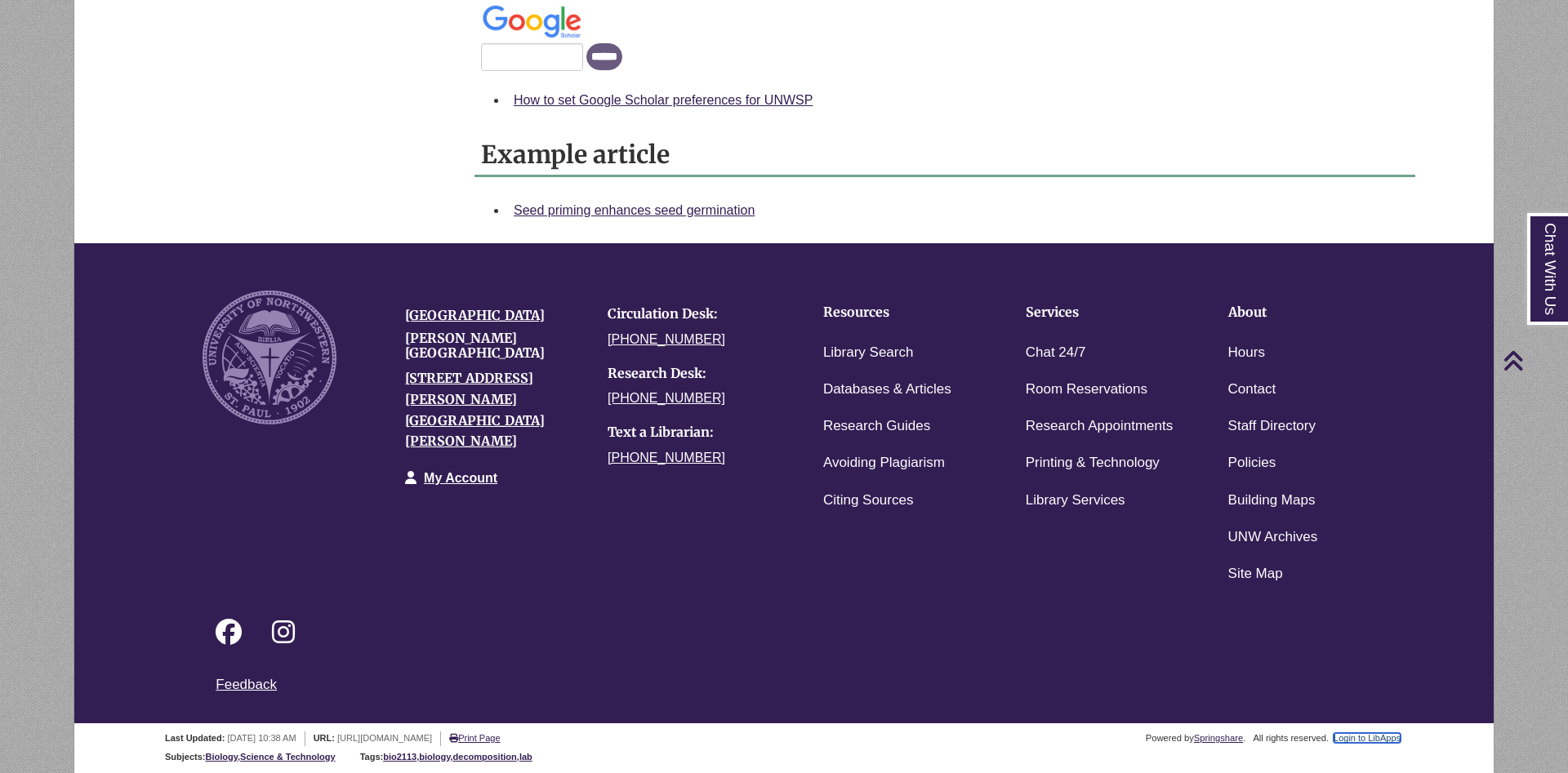
click at [1369, 736] on link "Login to LibApps" at bounding box center [1366, 738] width 67 height 9
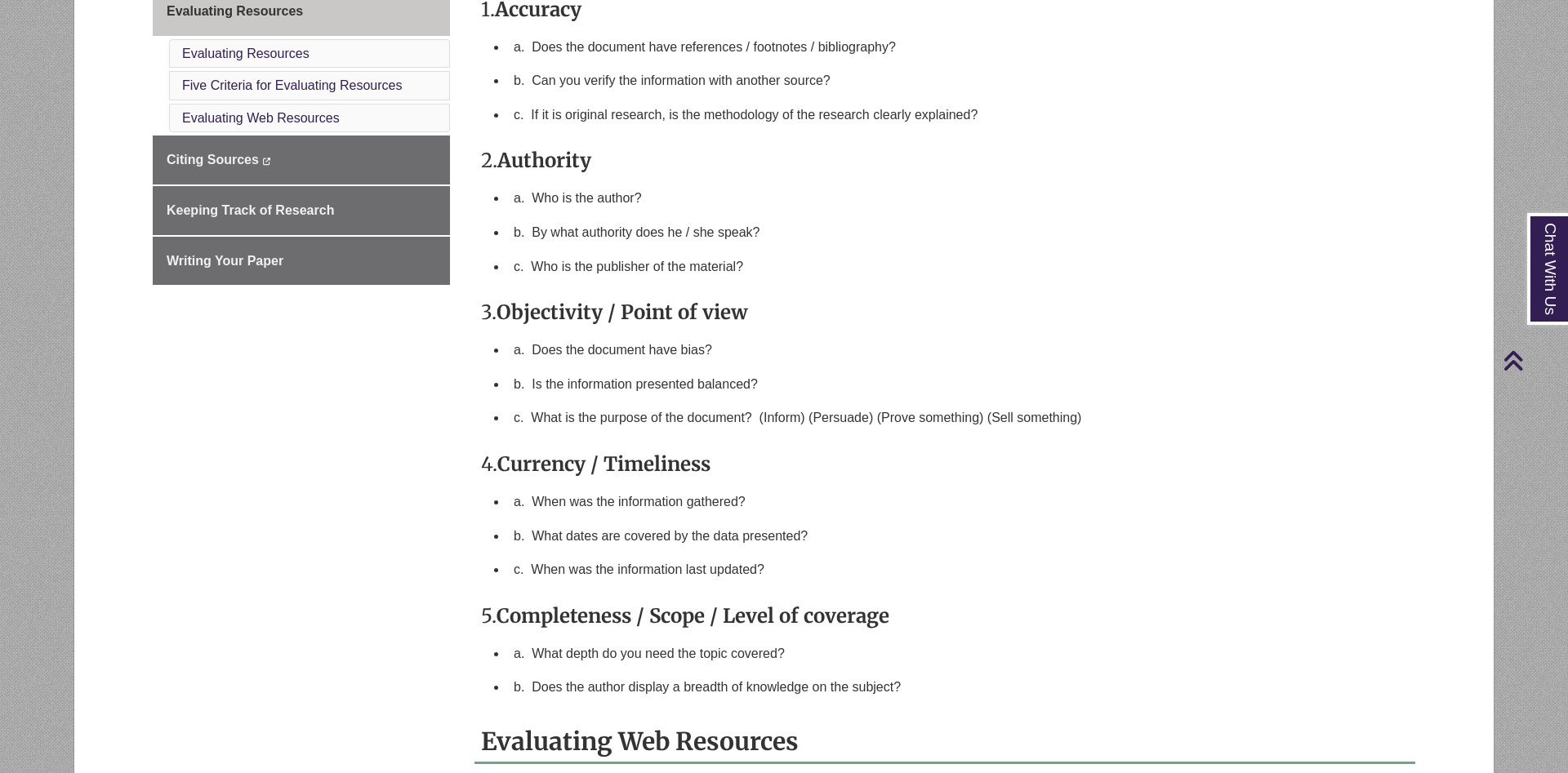
scroll to position [583, 0]
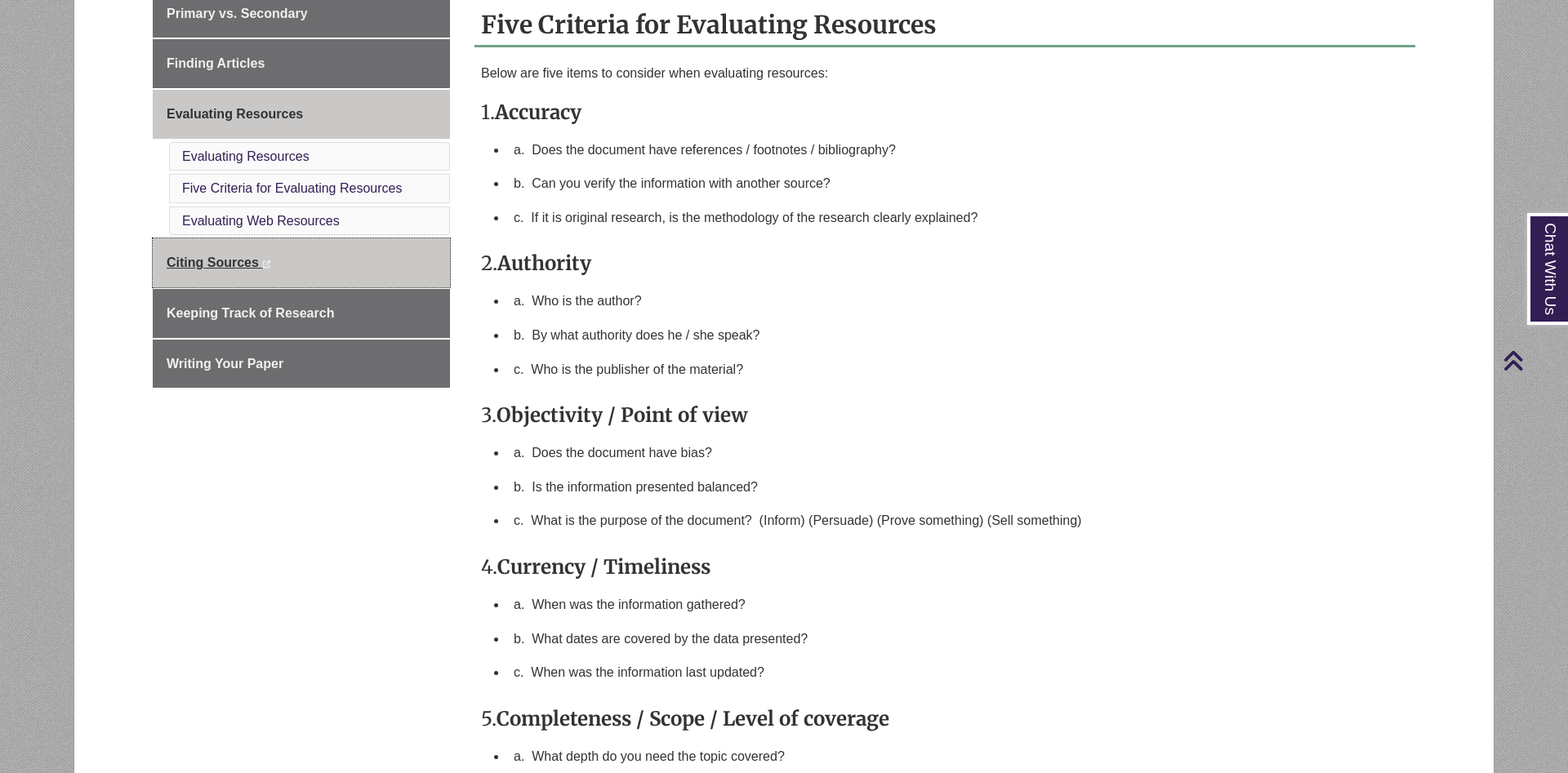
click at [396, 286] on link "Citing Sources This link opens in a new window This link opens in a new window" at bounding box center [301, 263] width 297 height 49
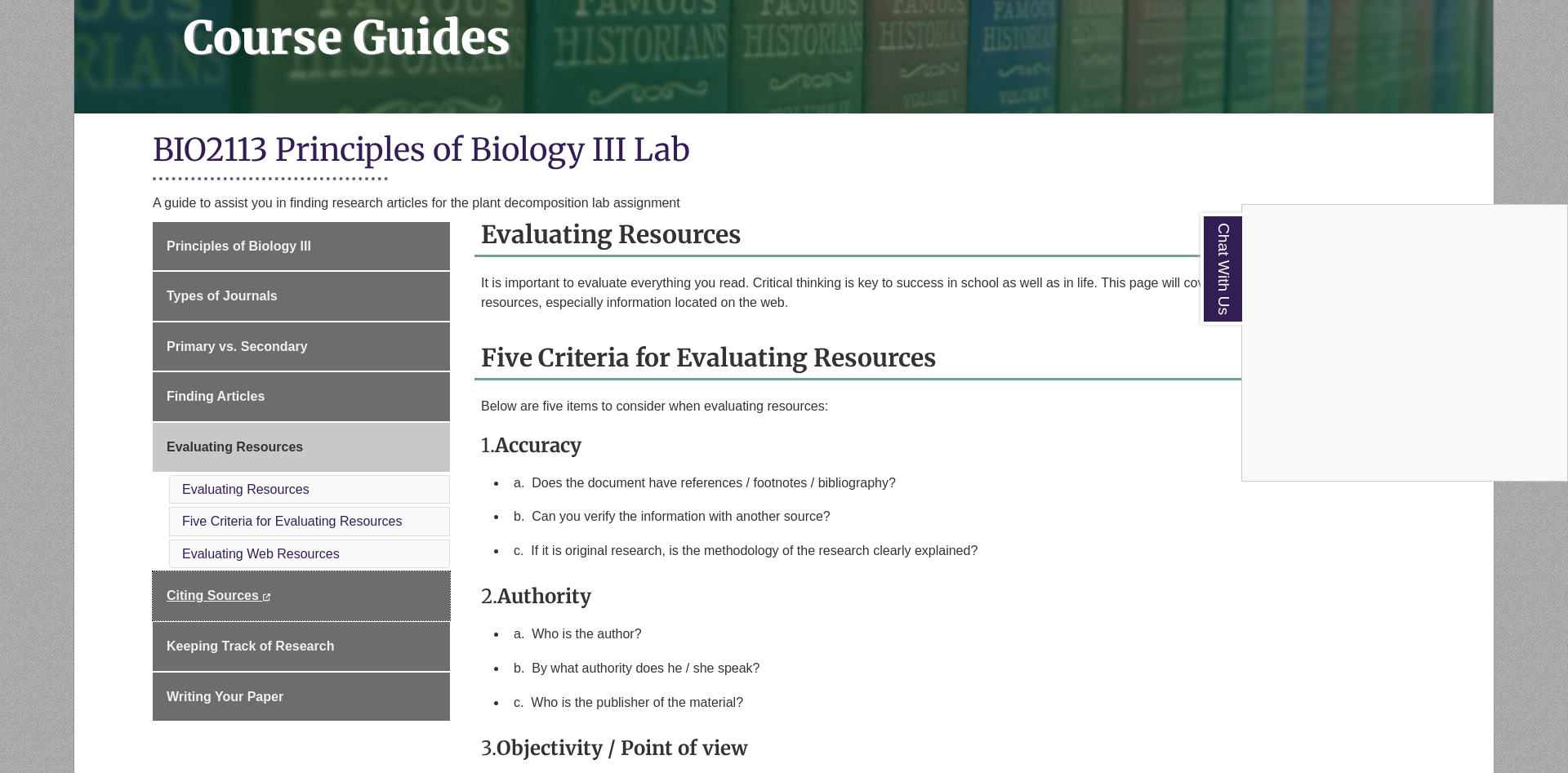
scroll to position [0, 0]
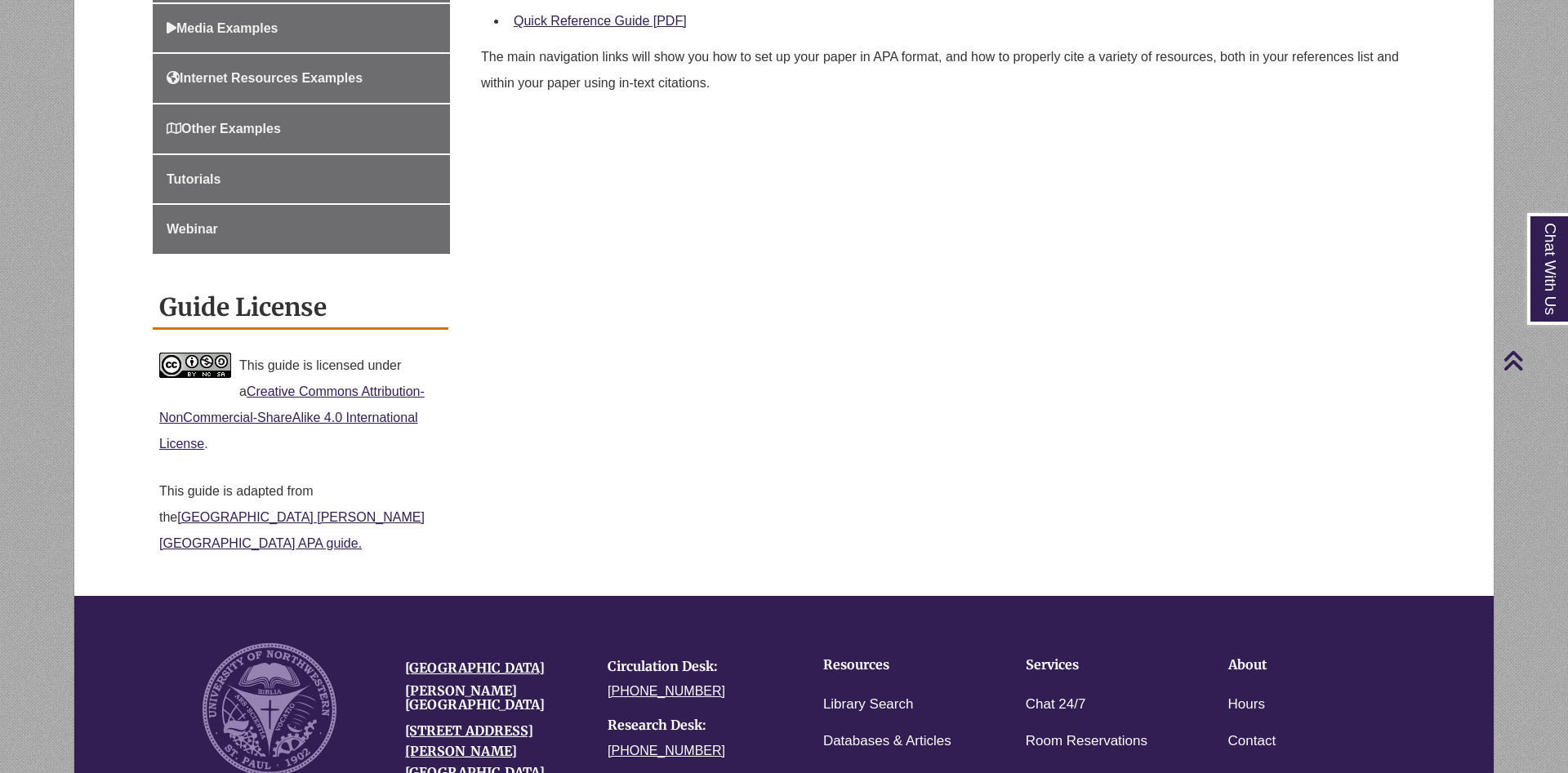
scroll to position [416, 0]
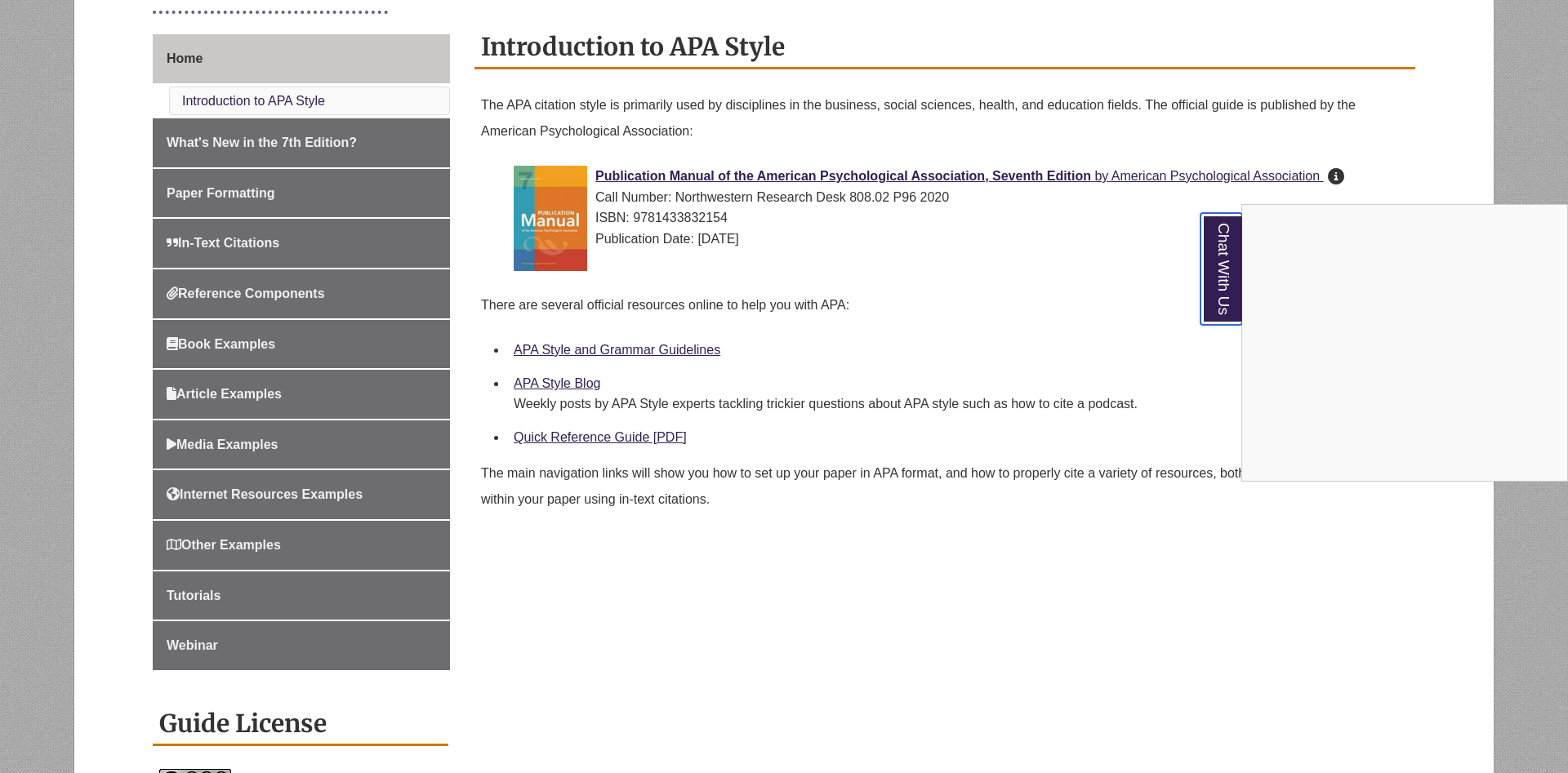
click at [1218, 283] on link "Chat With Us" at bounding box center [1222, 269] width 42 height 112
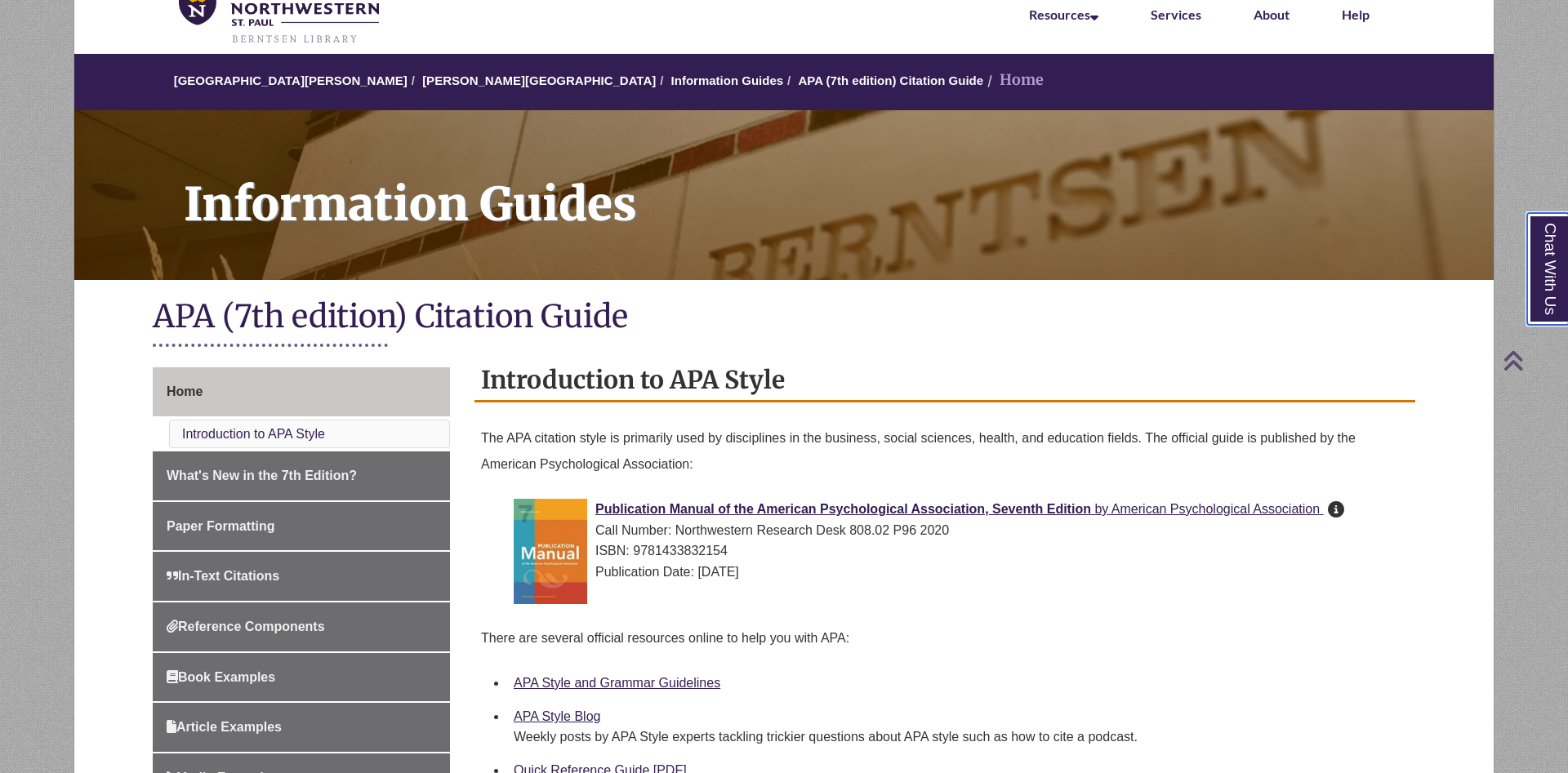
scroll to position [0, 0]
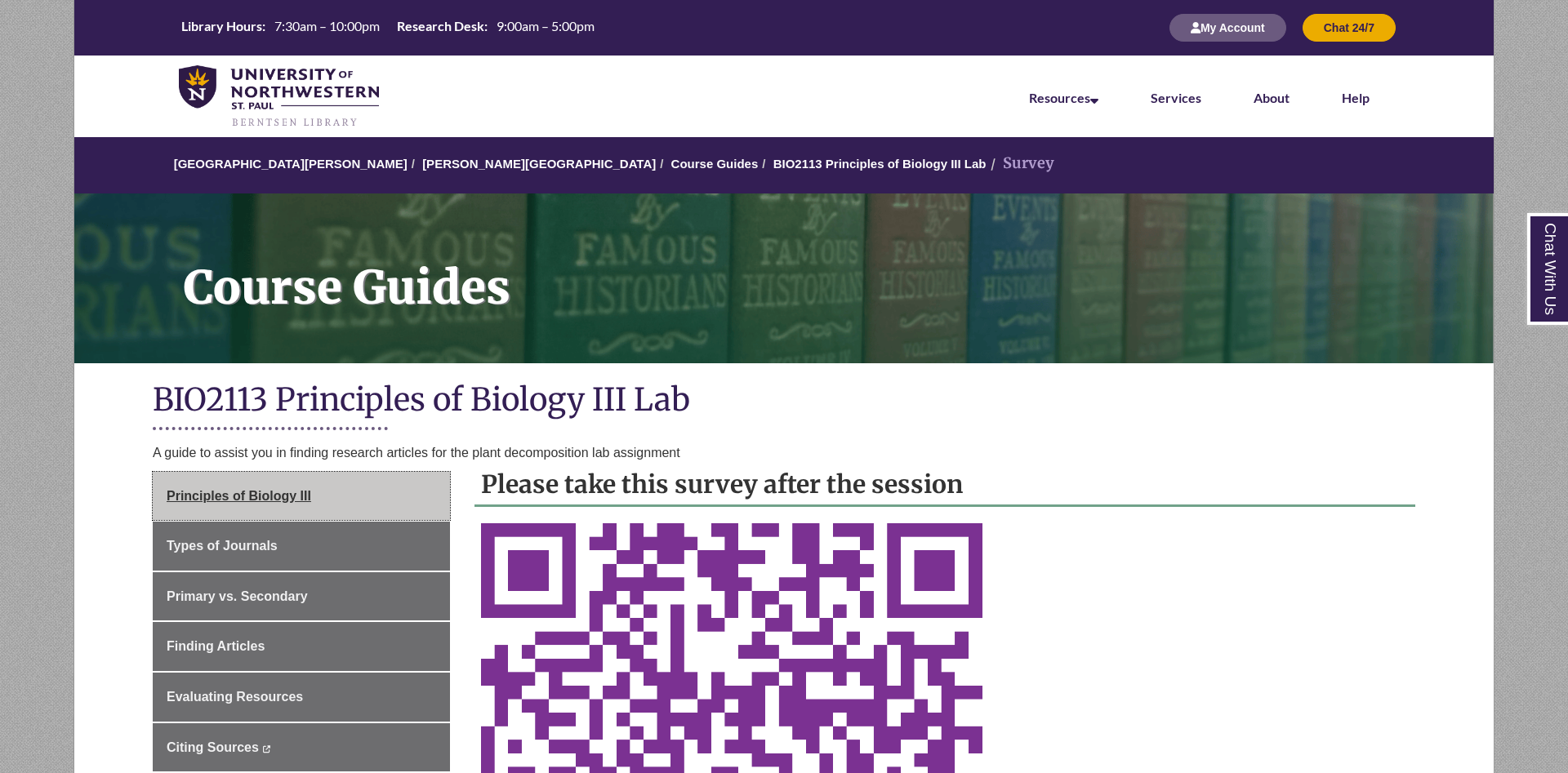
click at [277, 482] on link "Principles of Biology III" at bounding box center [301, 497] width 297 height 49
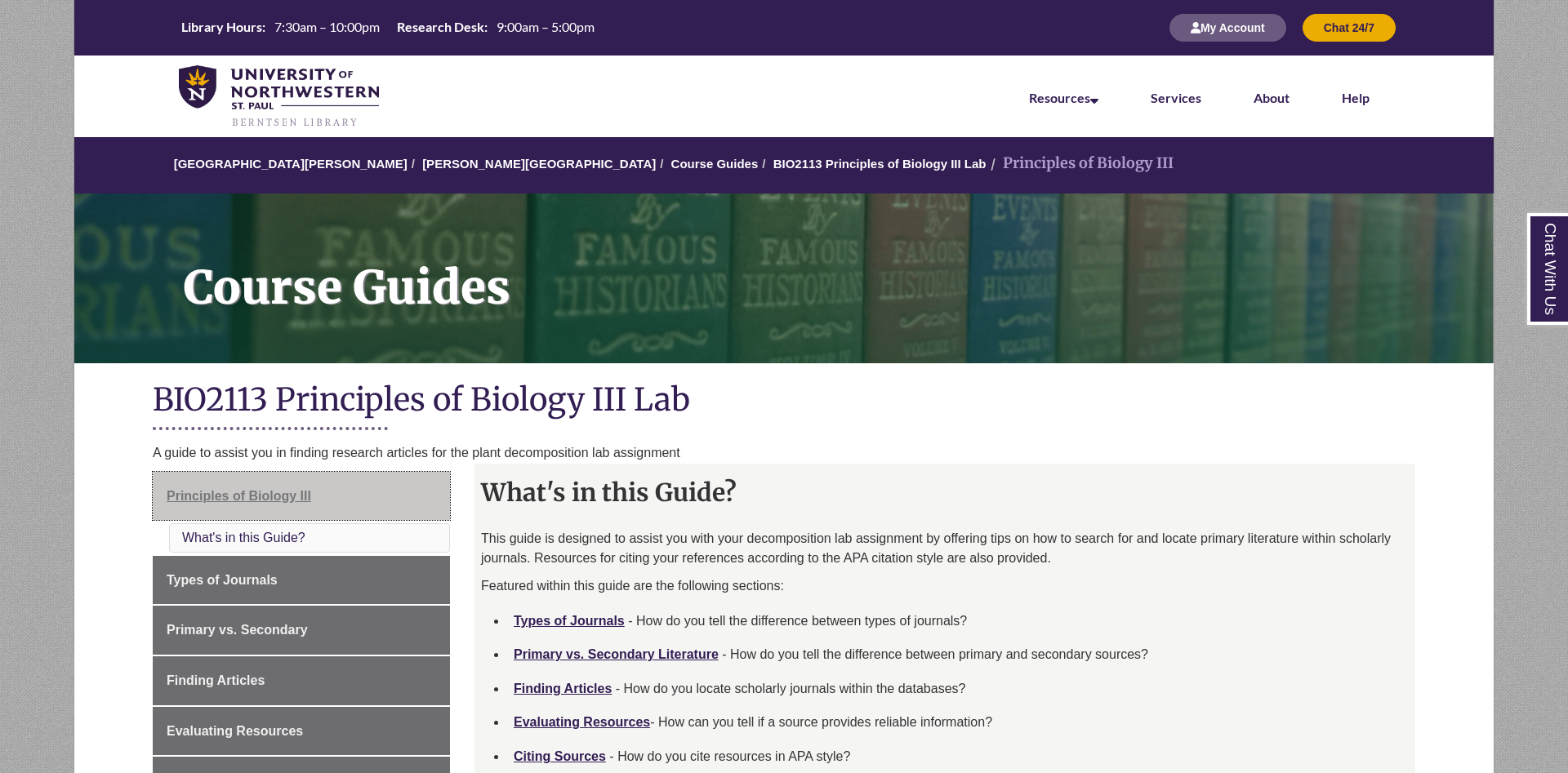
scroll to position [83, 0]
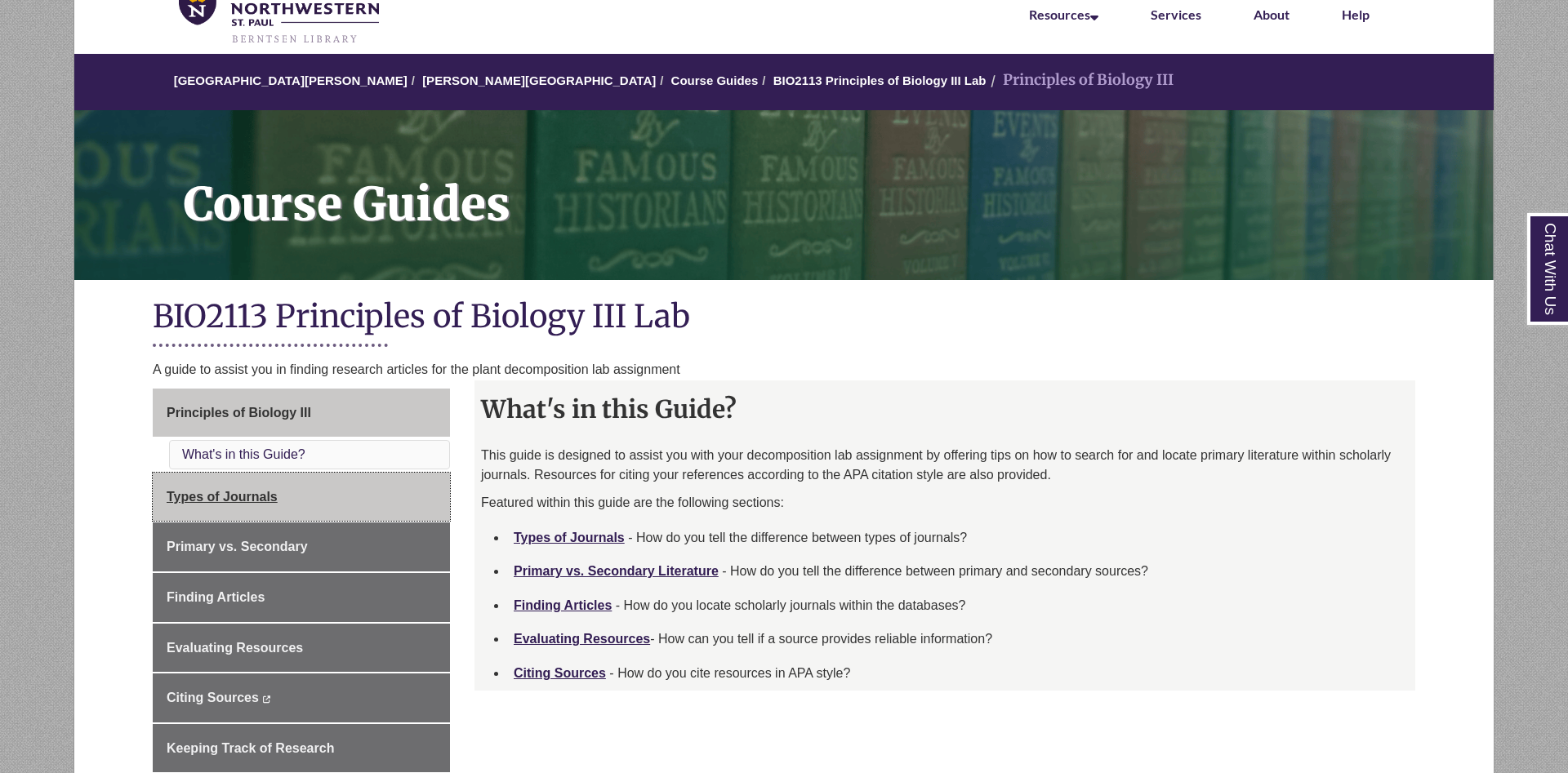
click at [306, 488] on link "Types of Journals" at bounding box center [301, 498] width 297 height 49
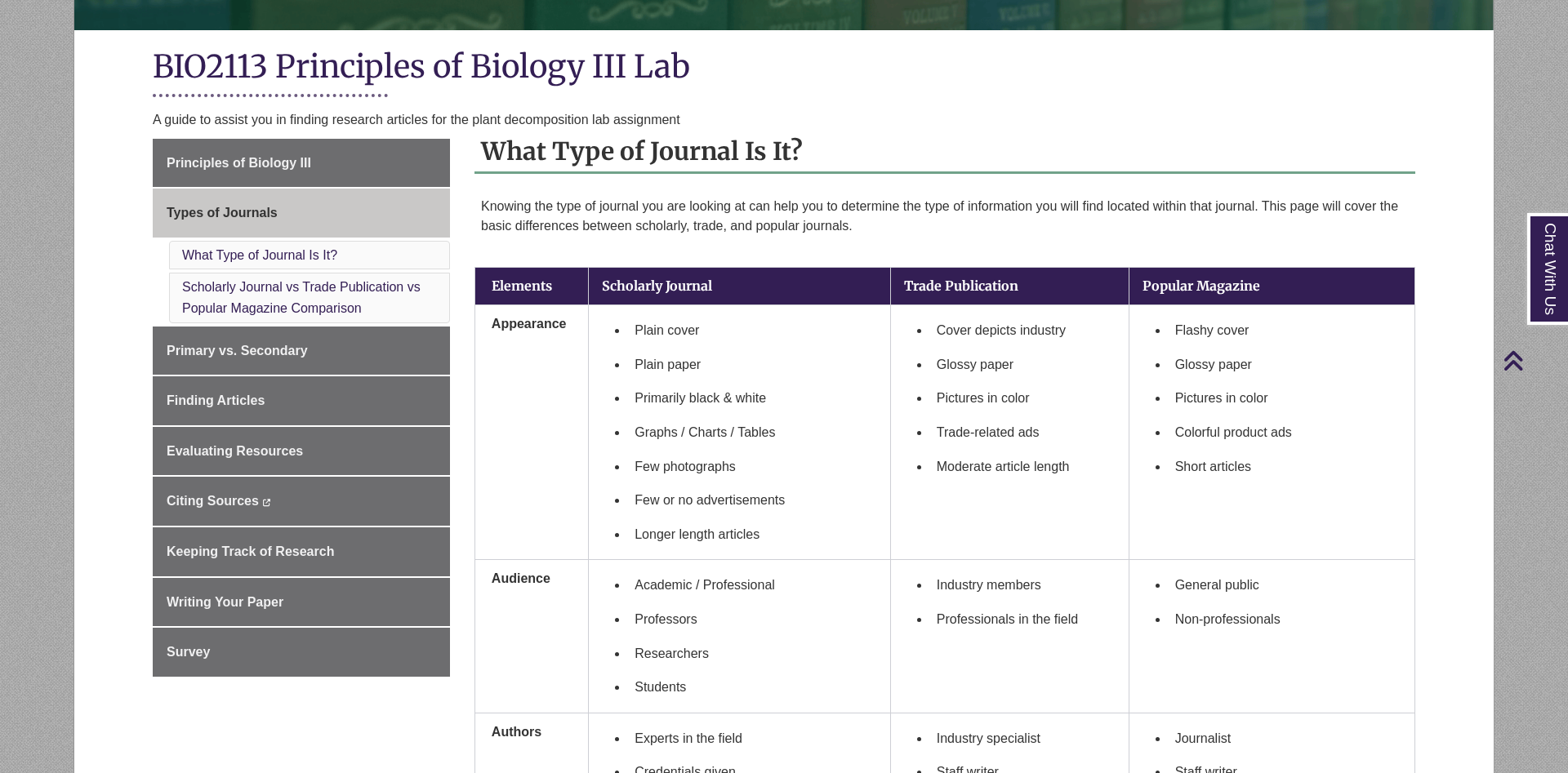
scroll to position [500, 0]
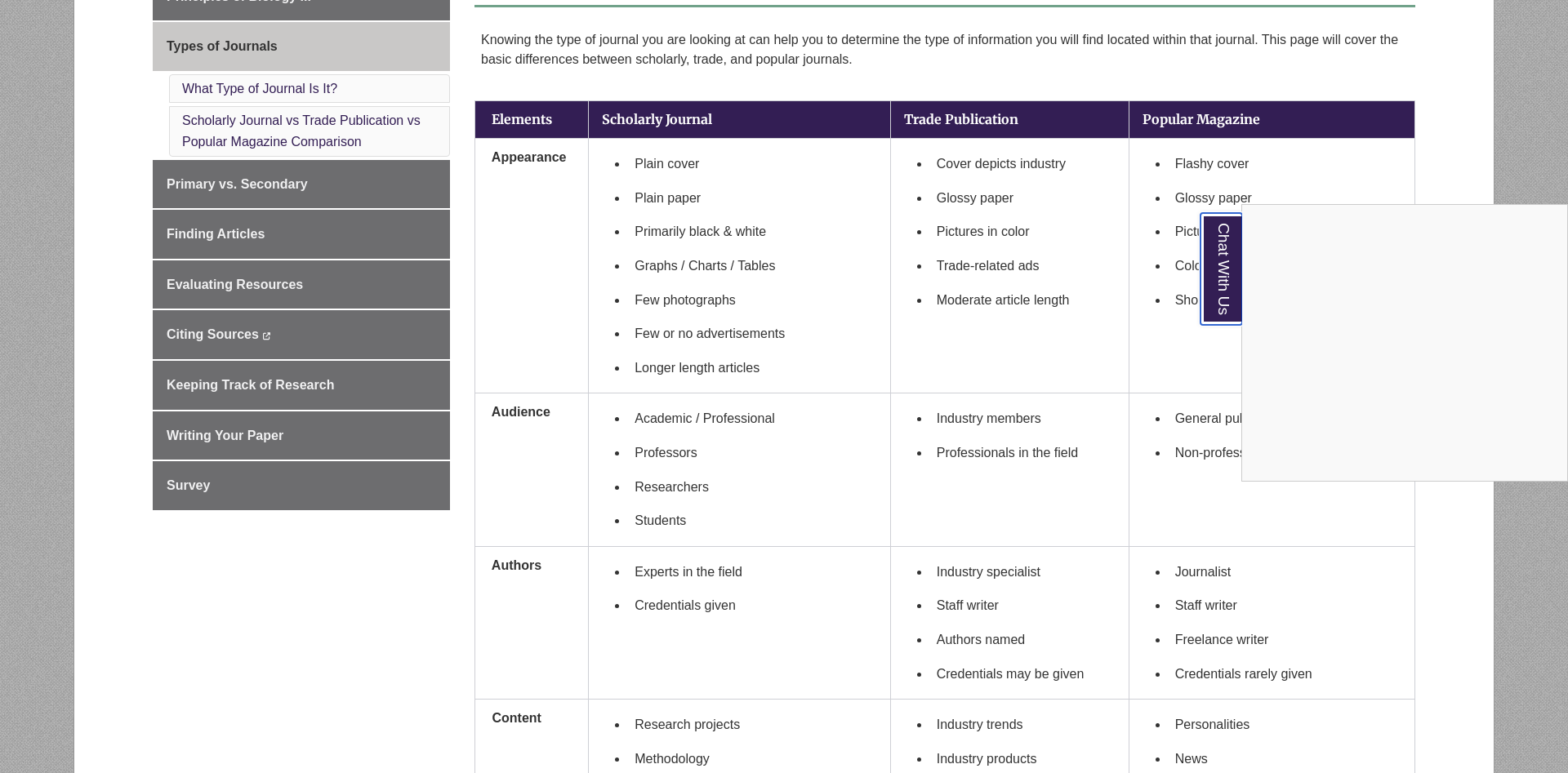
click at [1212, 298] on link "Chat With Us" at bounding box center [1222, 269] width 42 height 112
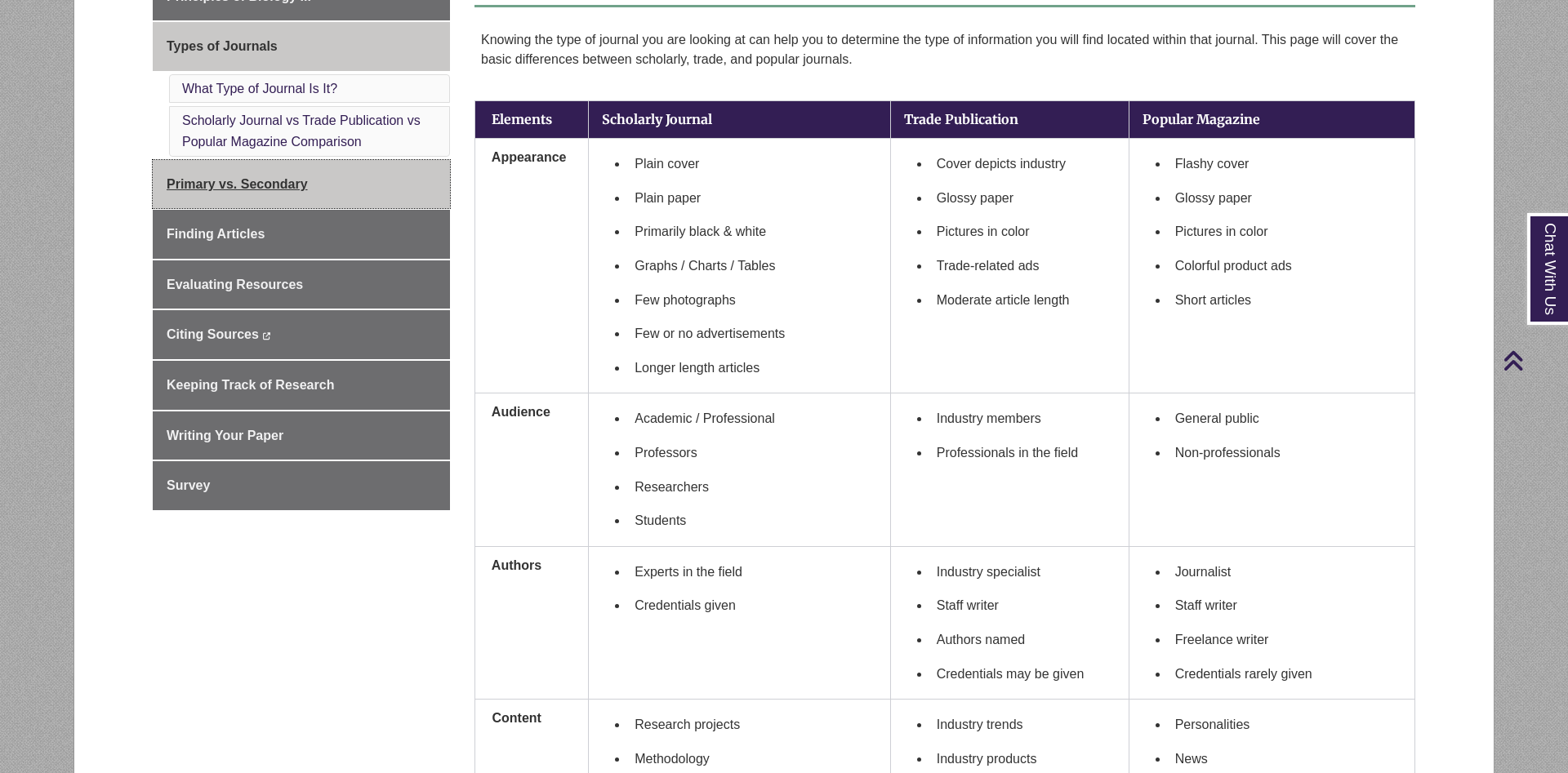
click at [335, 194] on link "Primary vs. Secondary" at bounding box center [301, 184] width 297 height 49
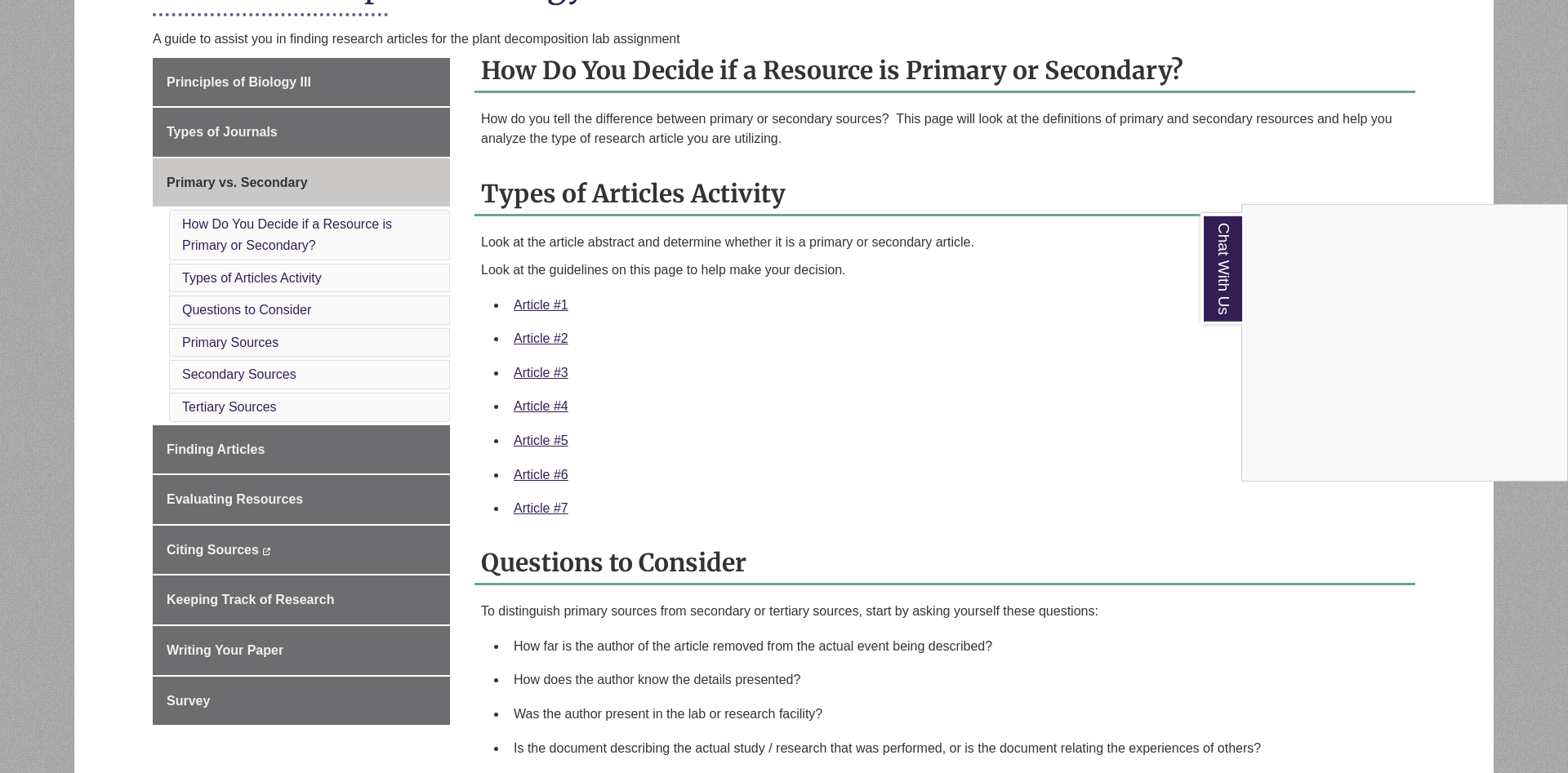
scroll to position [416, 0]
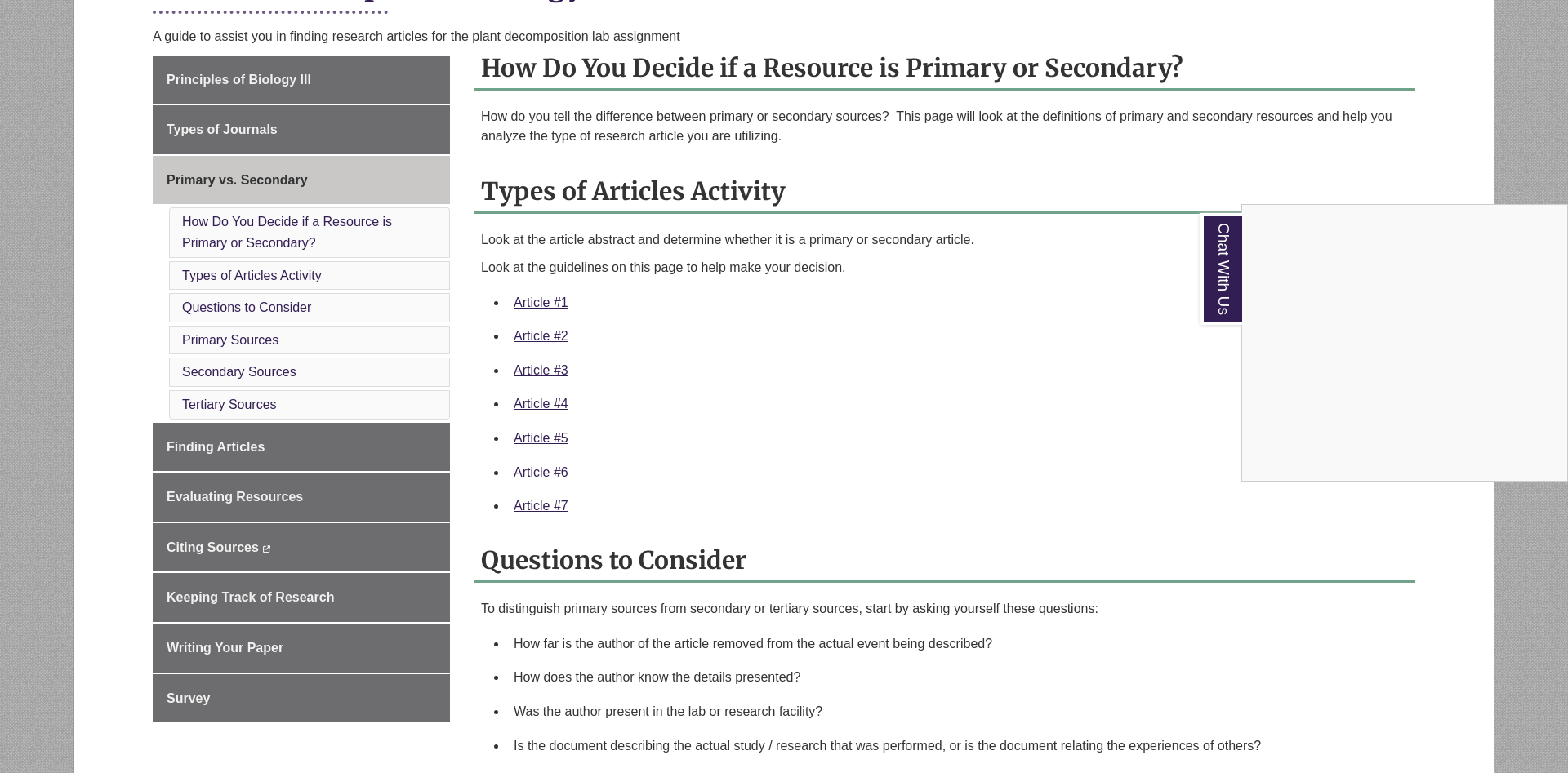
click at [308, 461] on div "Chat With Us" at bounding box center [784, 386] width 1568 height 773
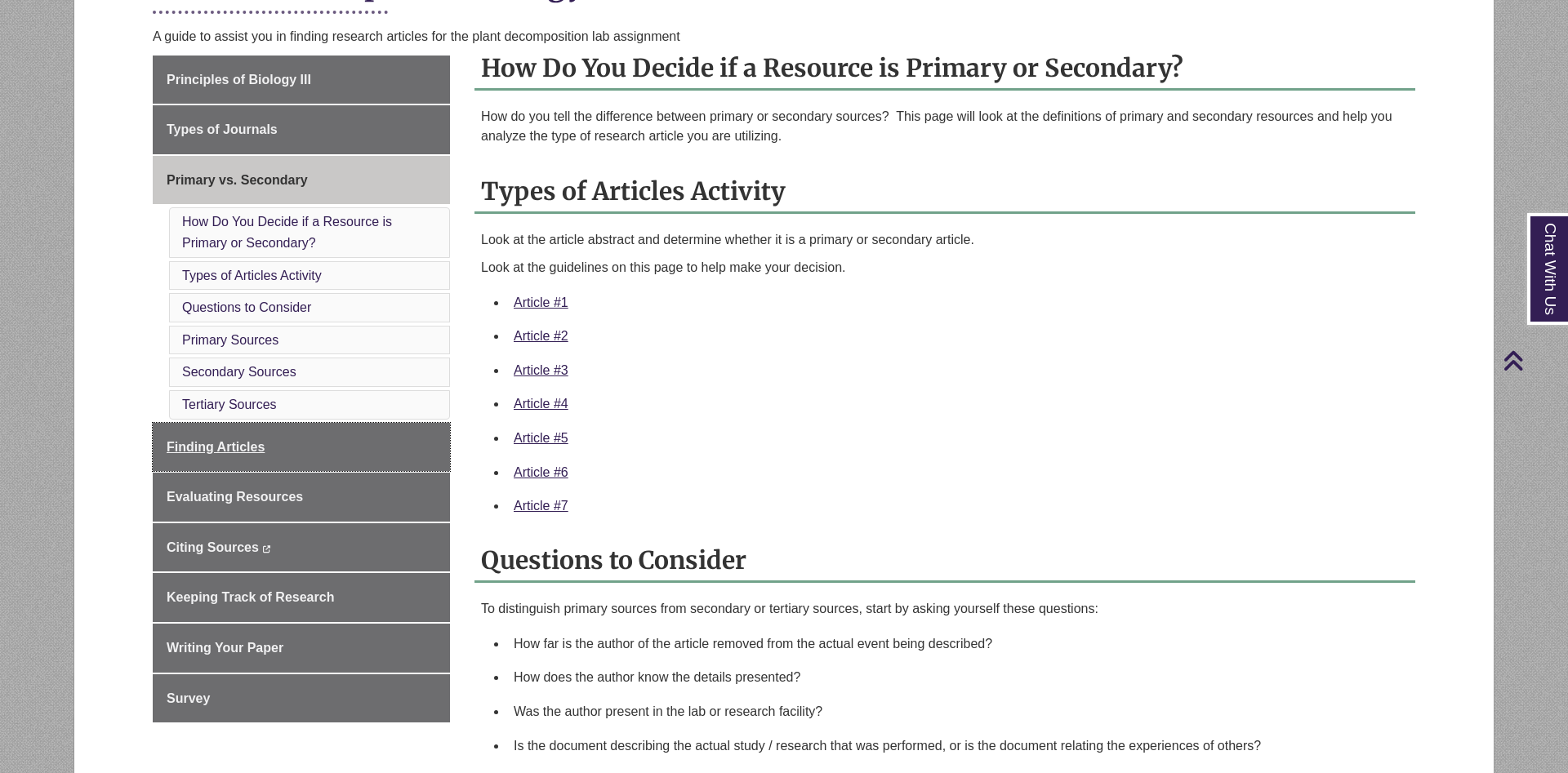
click at [308, 461] on link "Finding Articles" at bounding box center [301, 448] width 297 height 49
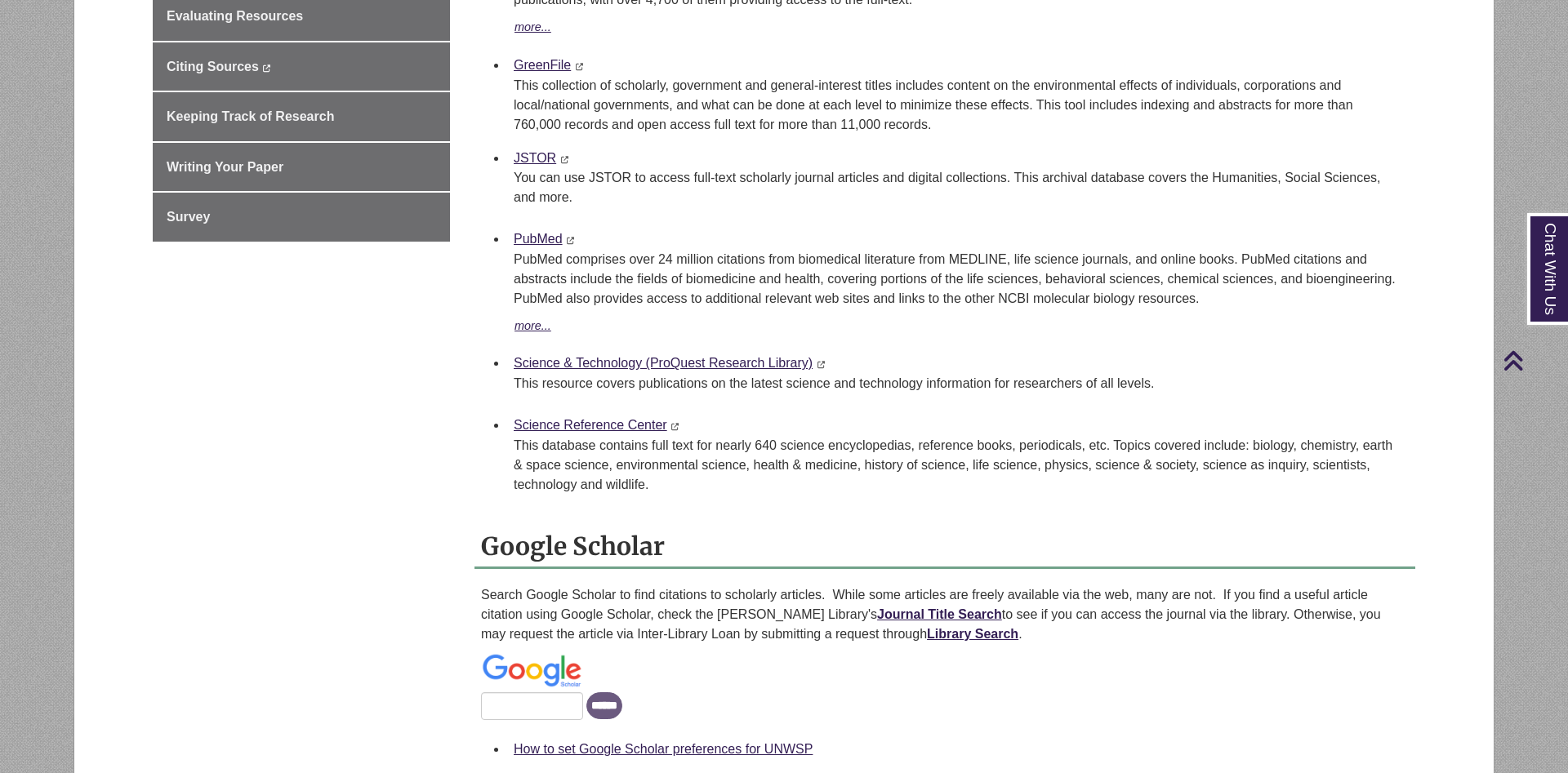
scroll to position [1249, 0]
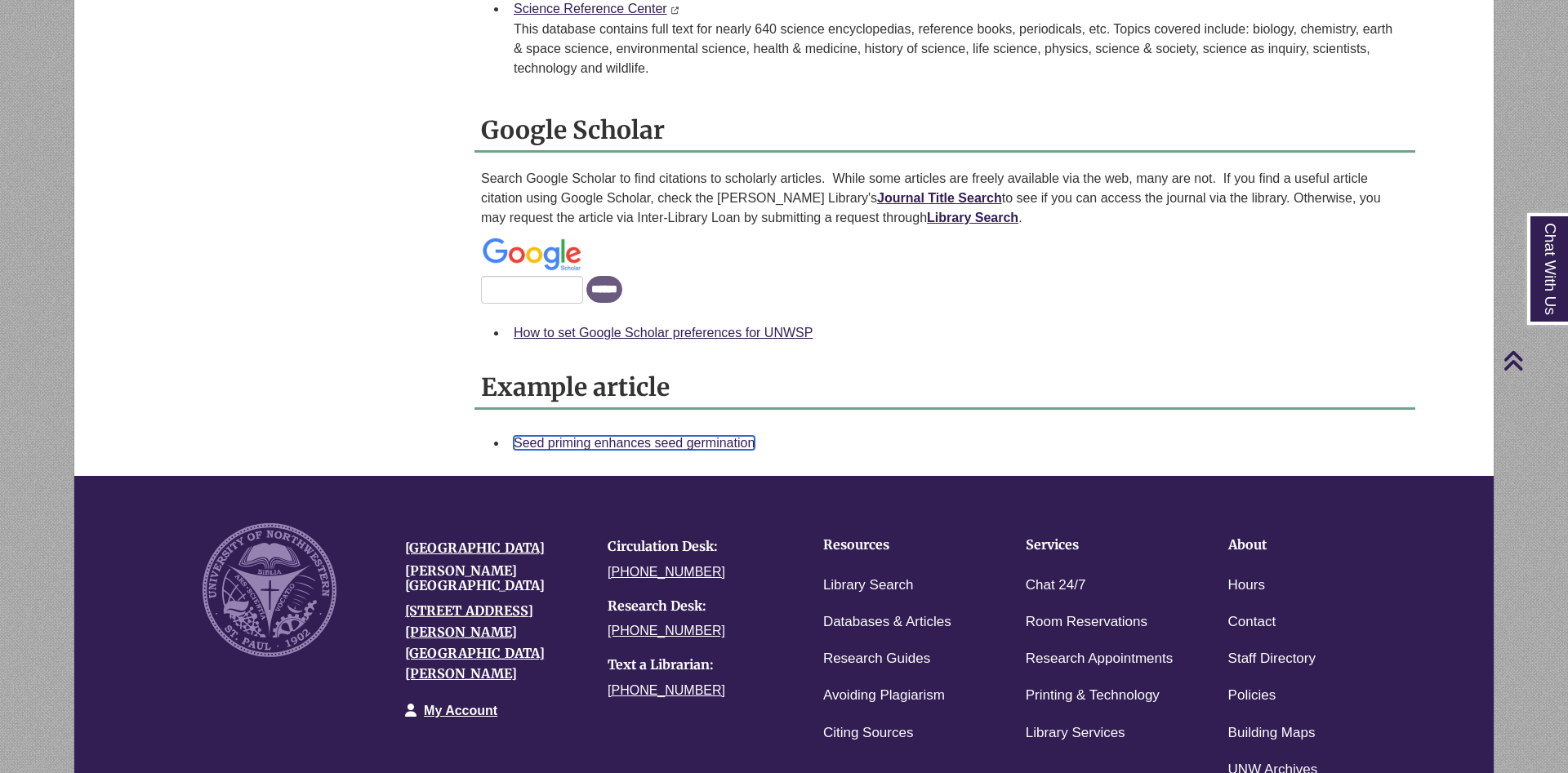
click at [712, 445] on link "Seed priming enhances seed germination" at bounding box center [634, 443] width 241 height 14
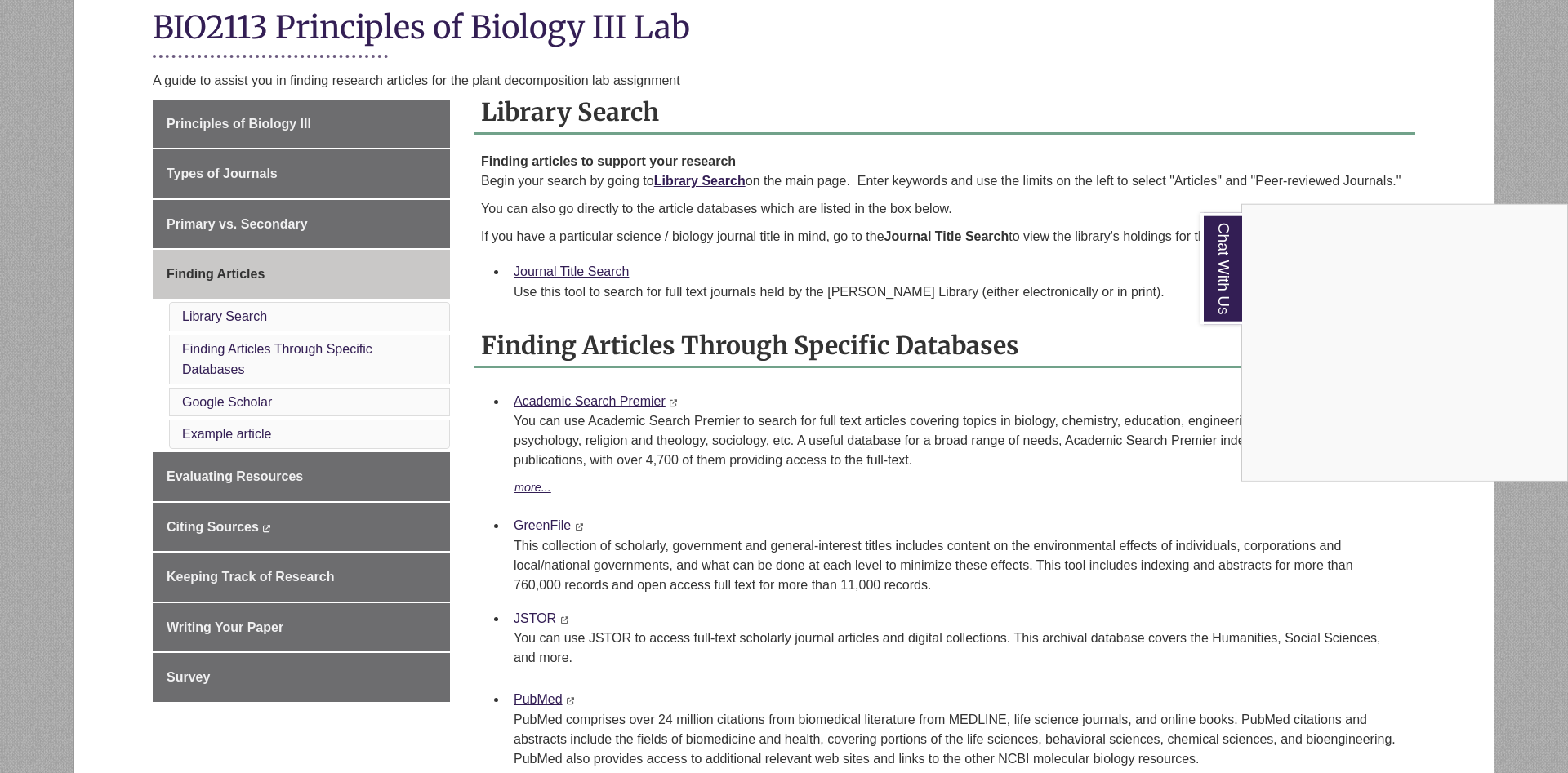
scroll to position [333, 0]
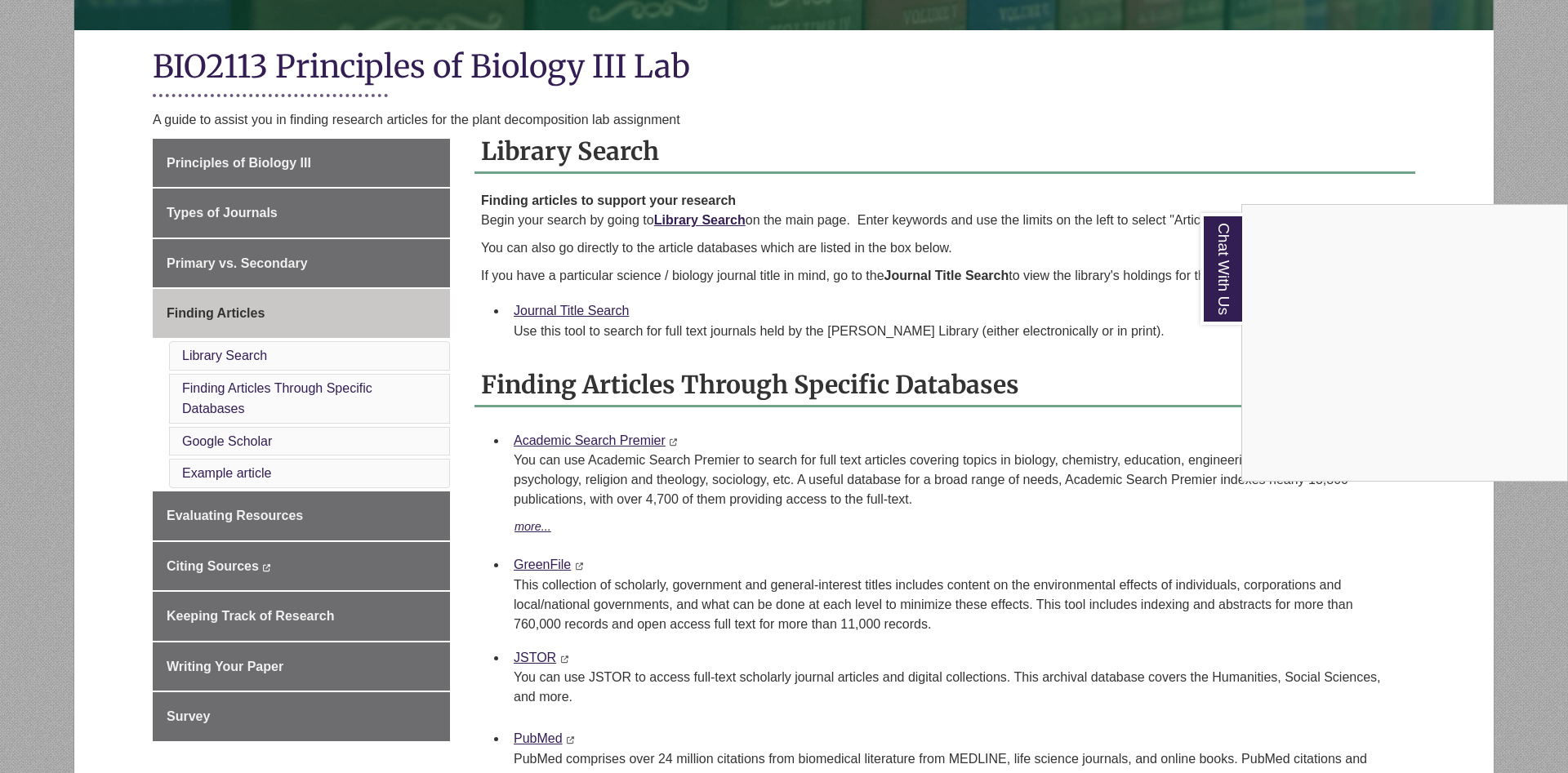
click at [356, 530] on div "Chat With Us" at bounding box center [784, 386] width 1568 height 773
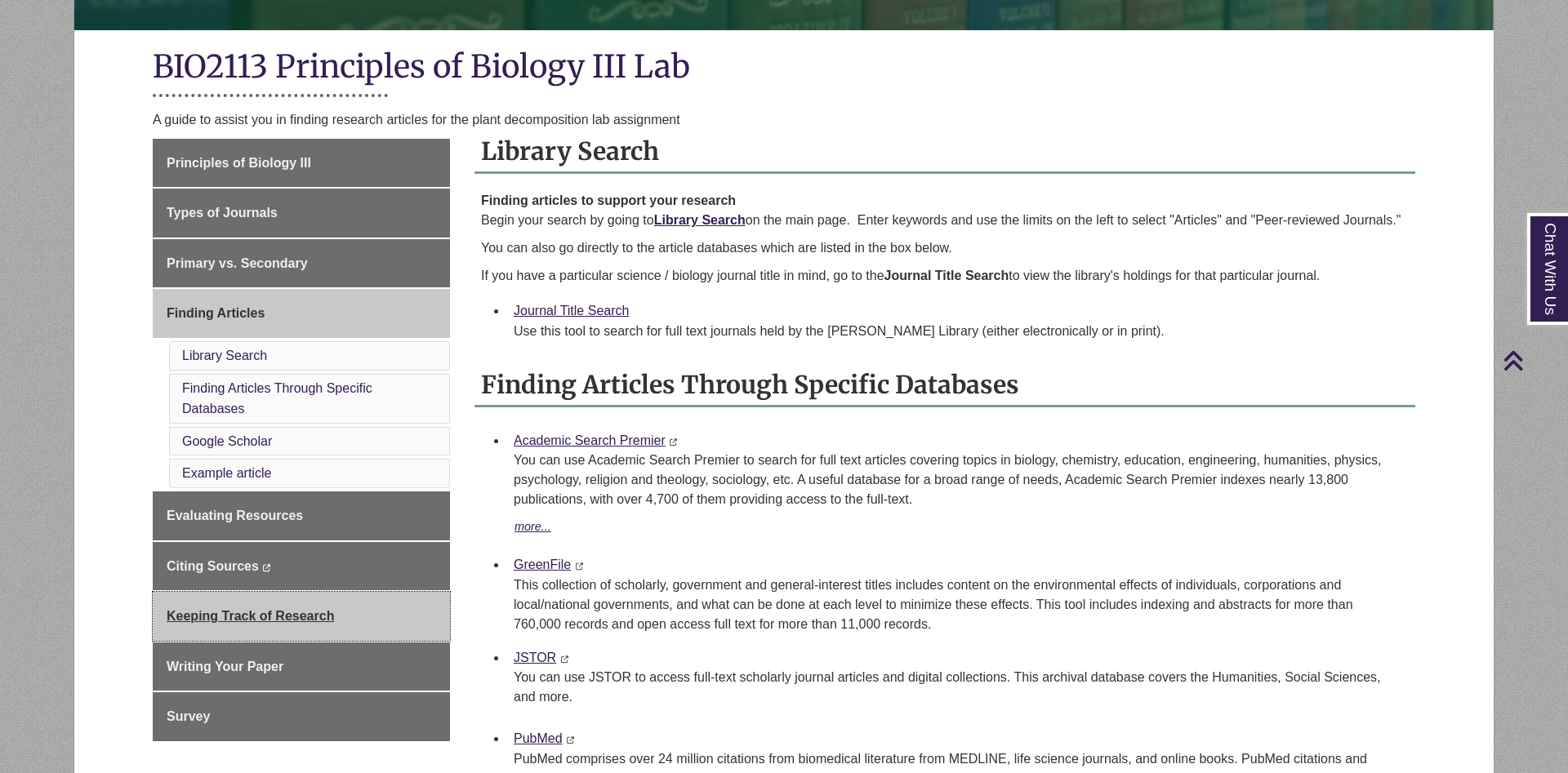
click at [366, 608] on link "Keeping Track of Research" at bounding box center [301, 617] width 297 height 49
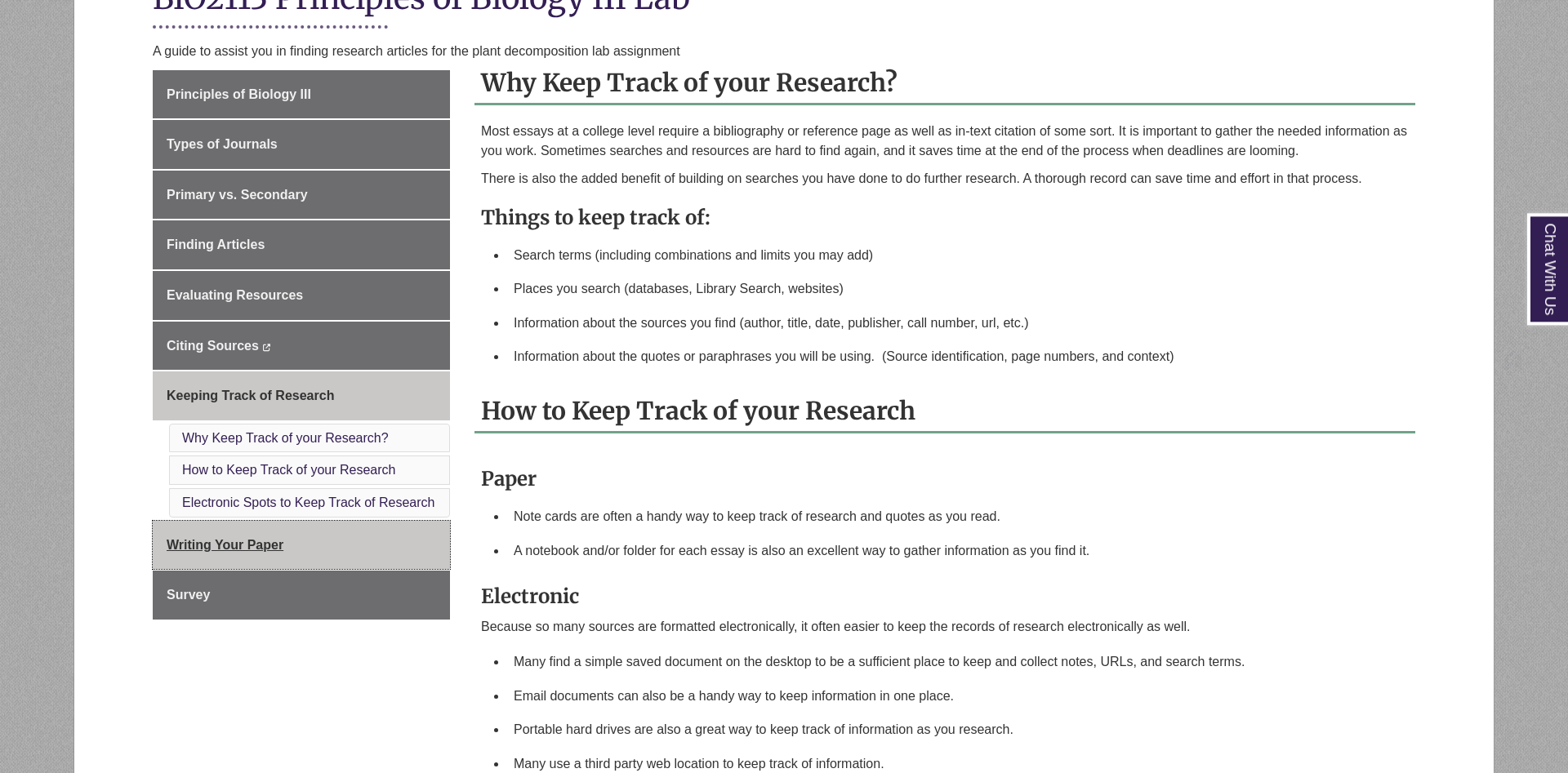
scroll to position [416, 0]
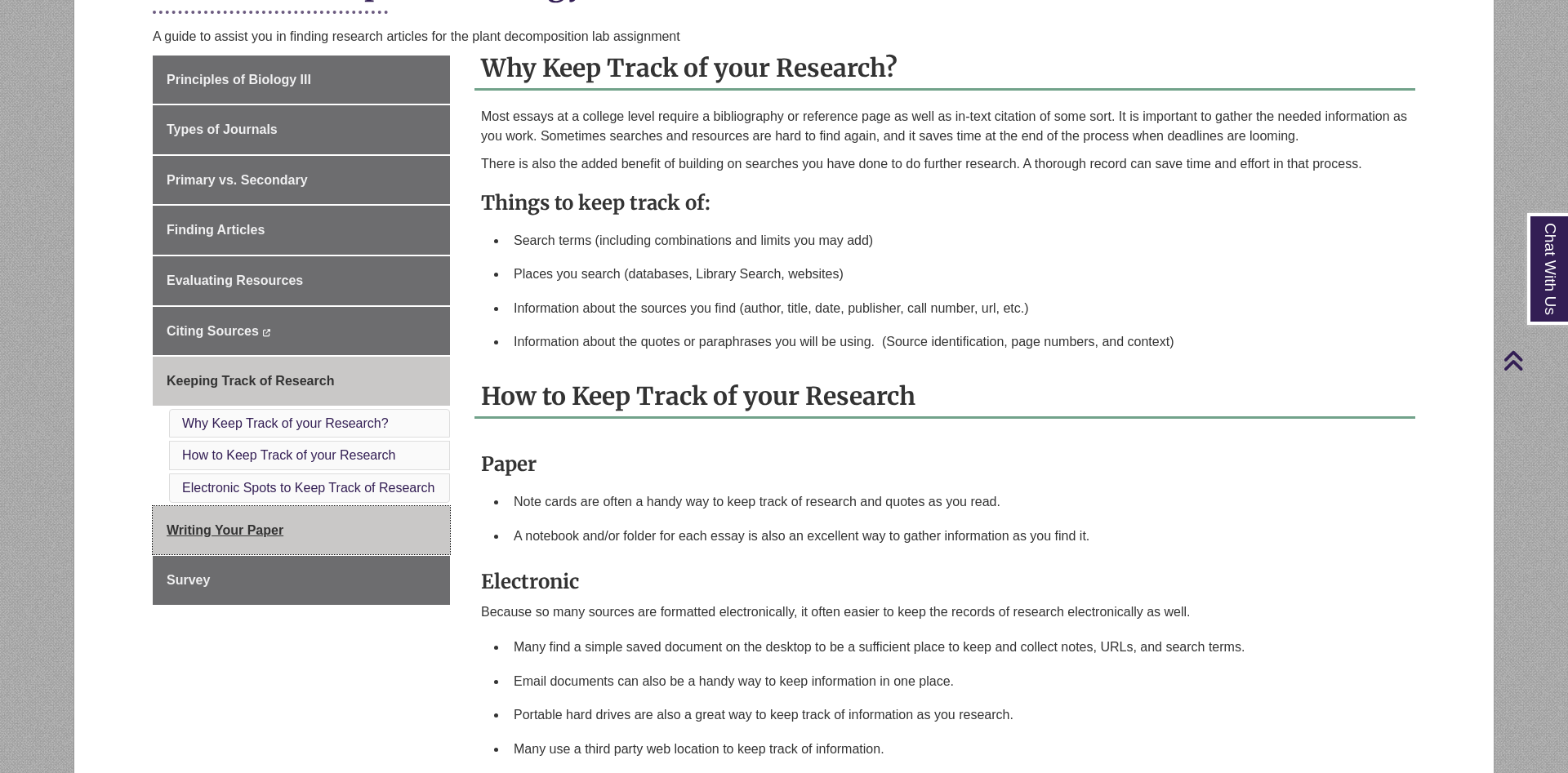
click at [337, 537] on link "Writing Your Paper" at bounding box center [301, 531] width 297 height 49
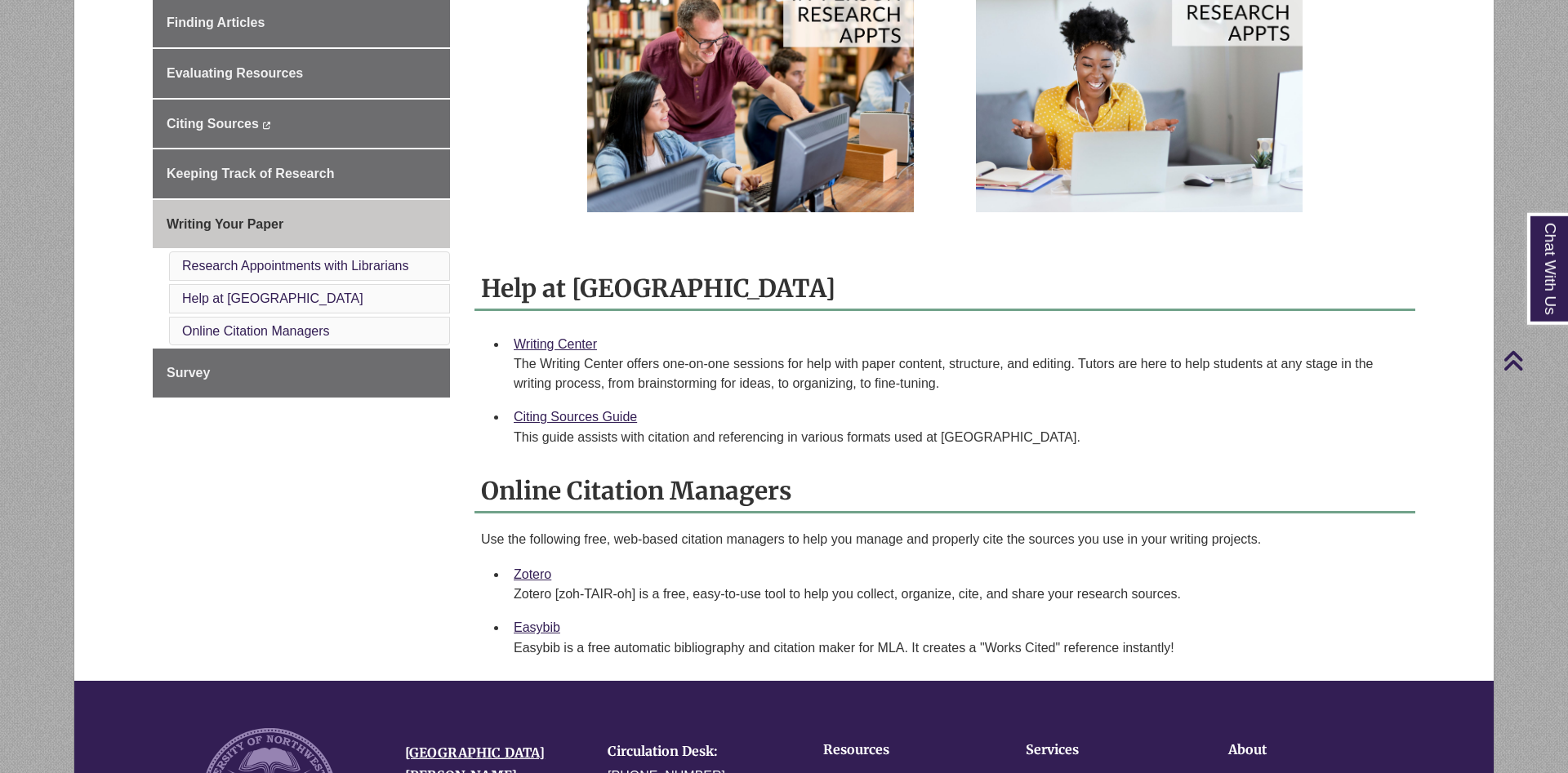
scroll to position [583, 0]
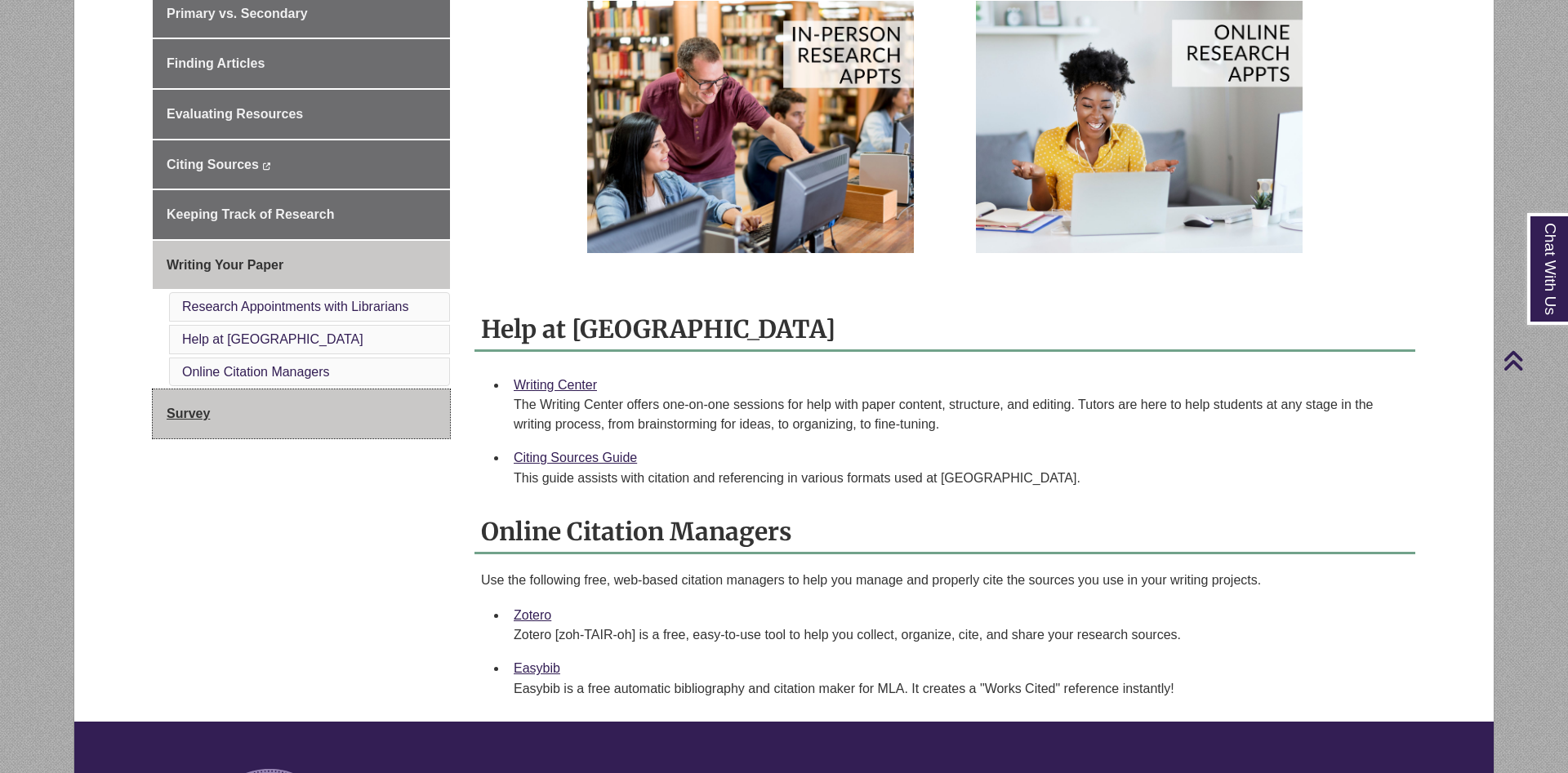
click at [342, 412] on link "Survey" at bounding box center [301, 414] width 297 height 49
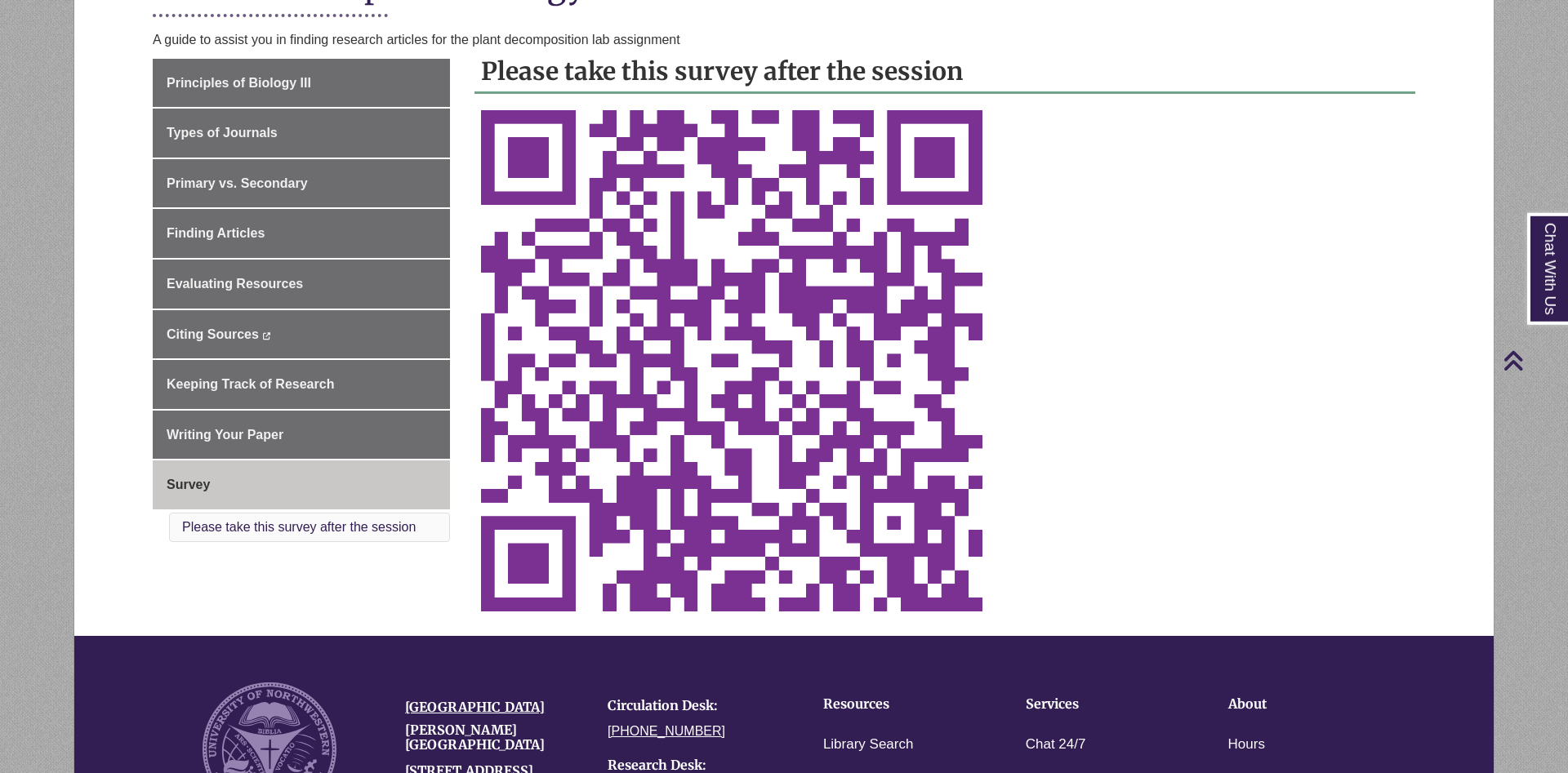
scroll to position [416, 0]
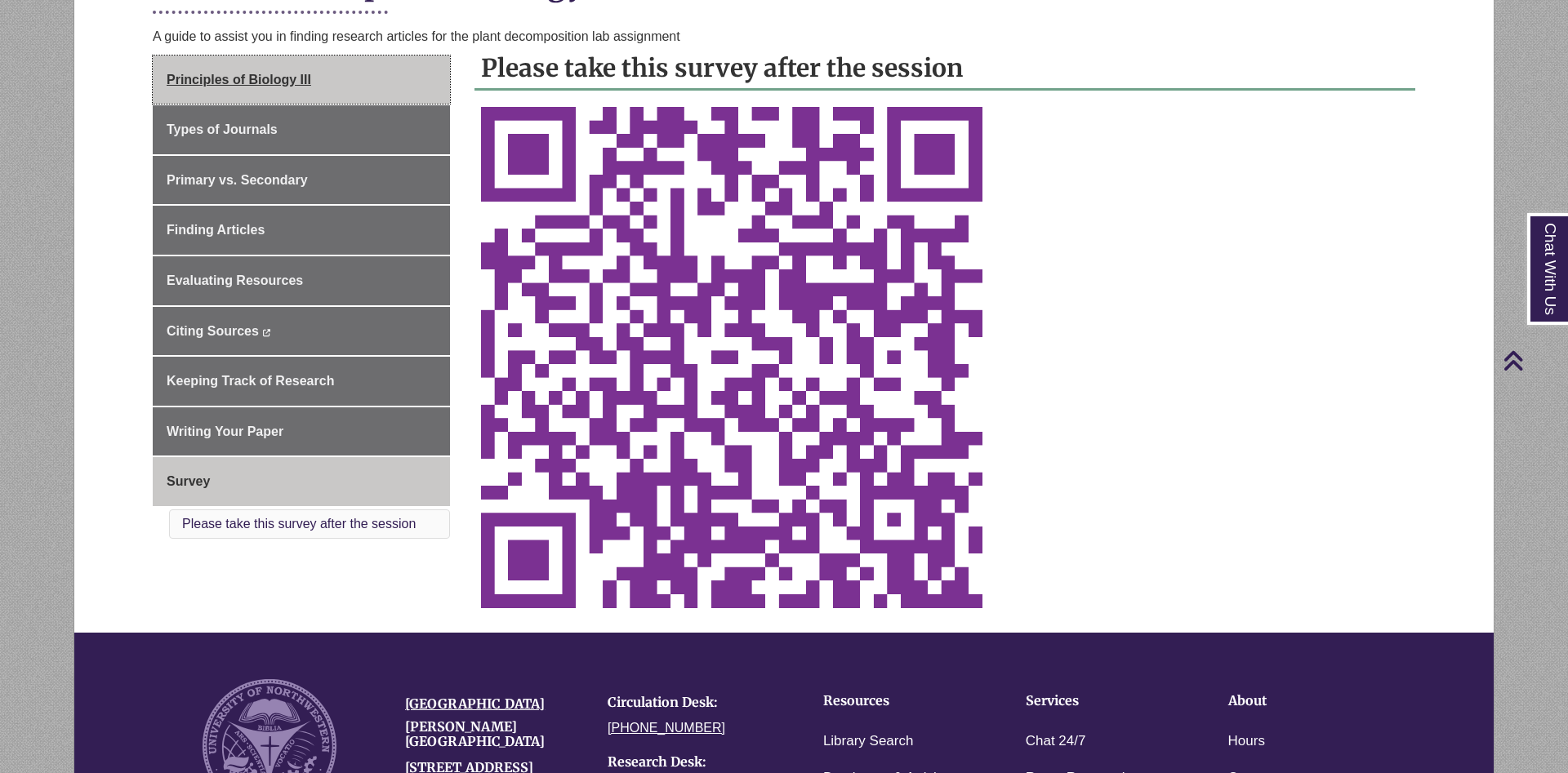
click at [366, 83] on link "Principles of Biology III" at bounding box center [301, 80] width 297 height 49
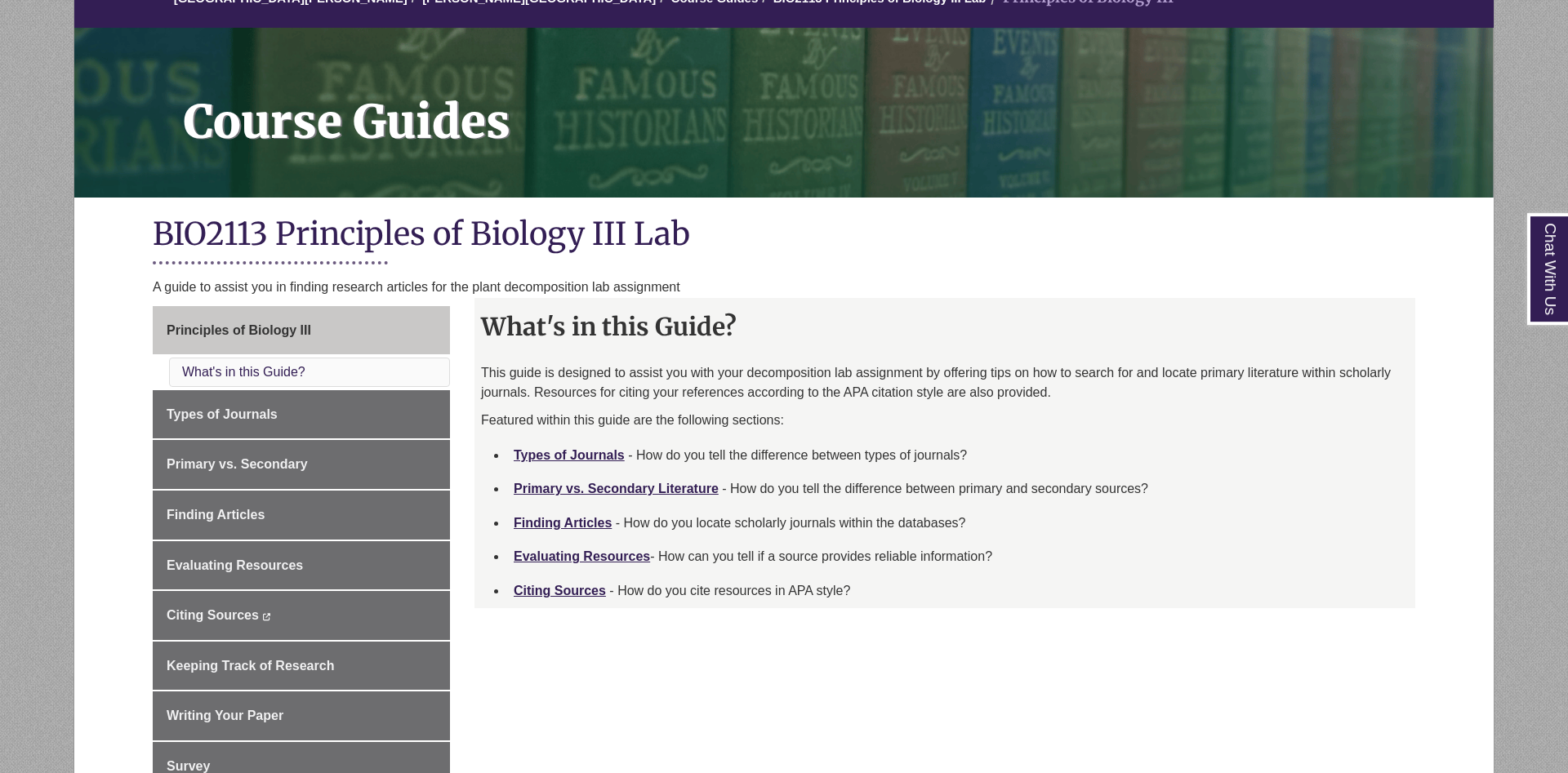
scroll to position [167, 0]
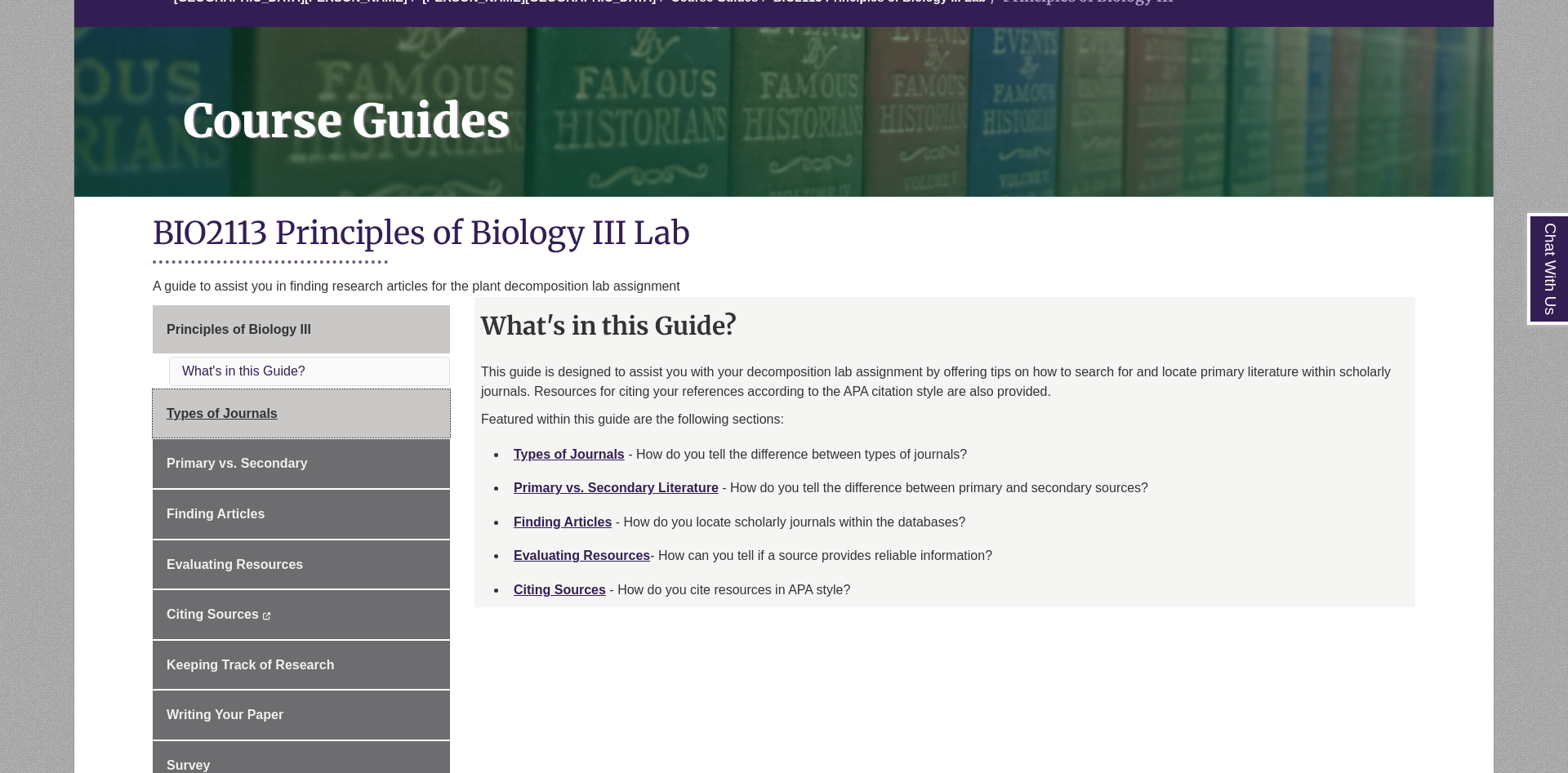
click at [377, 416] on link "Types of Journals" at bounding box center [301, 414] width 297 height 49
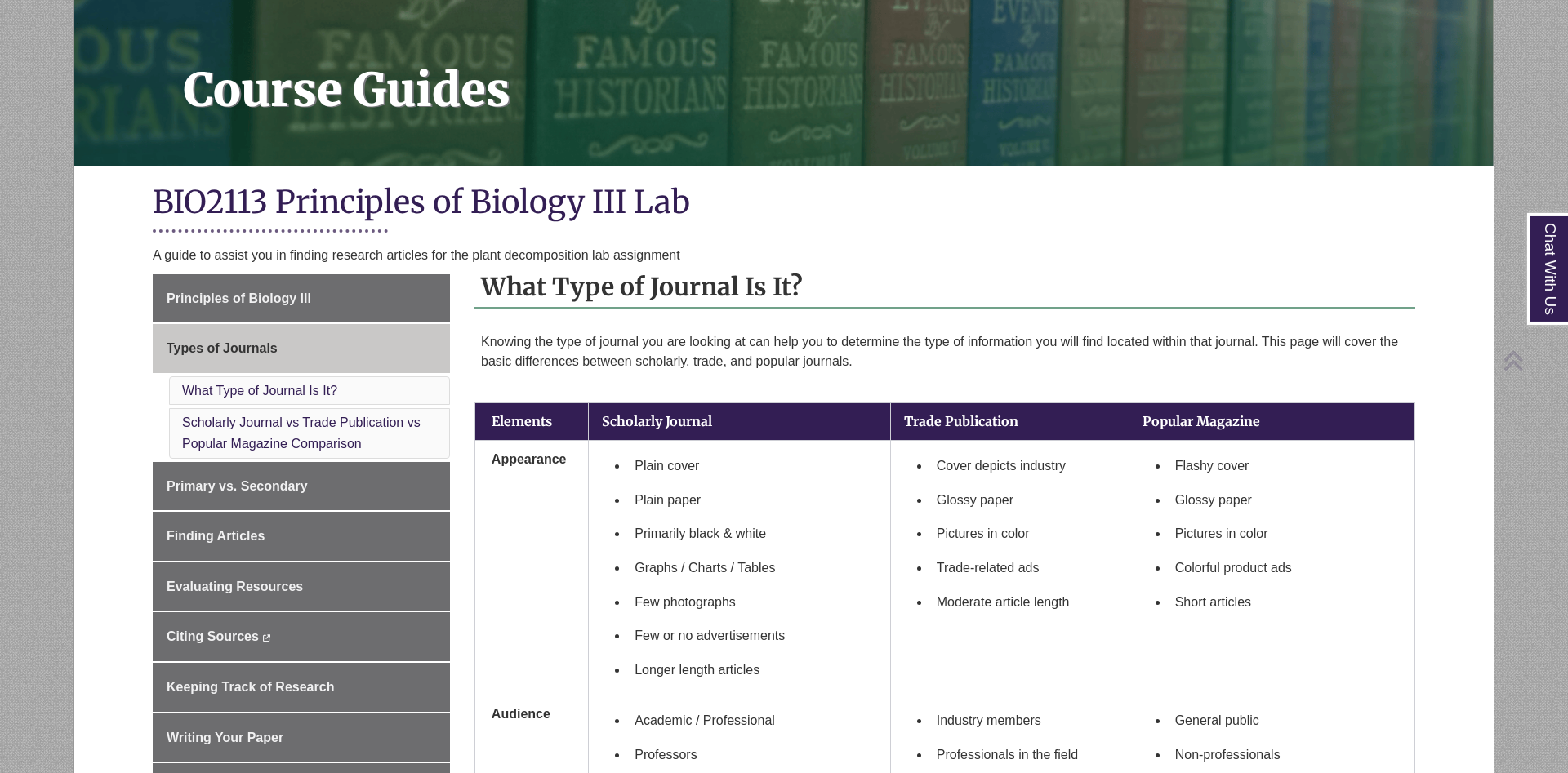
scroll to position [250, 0]
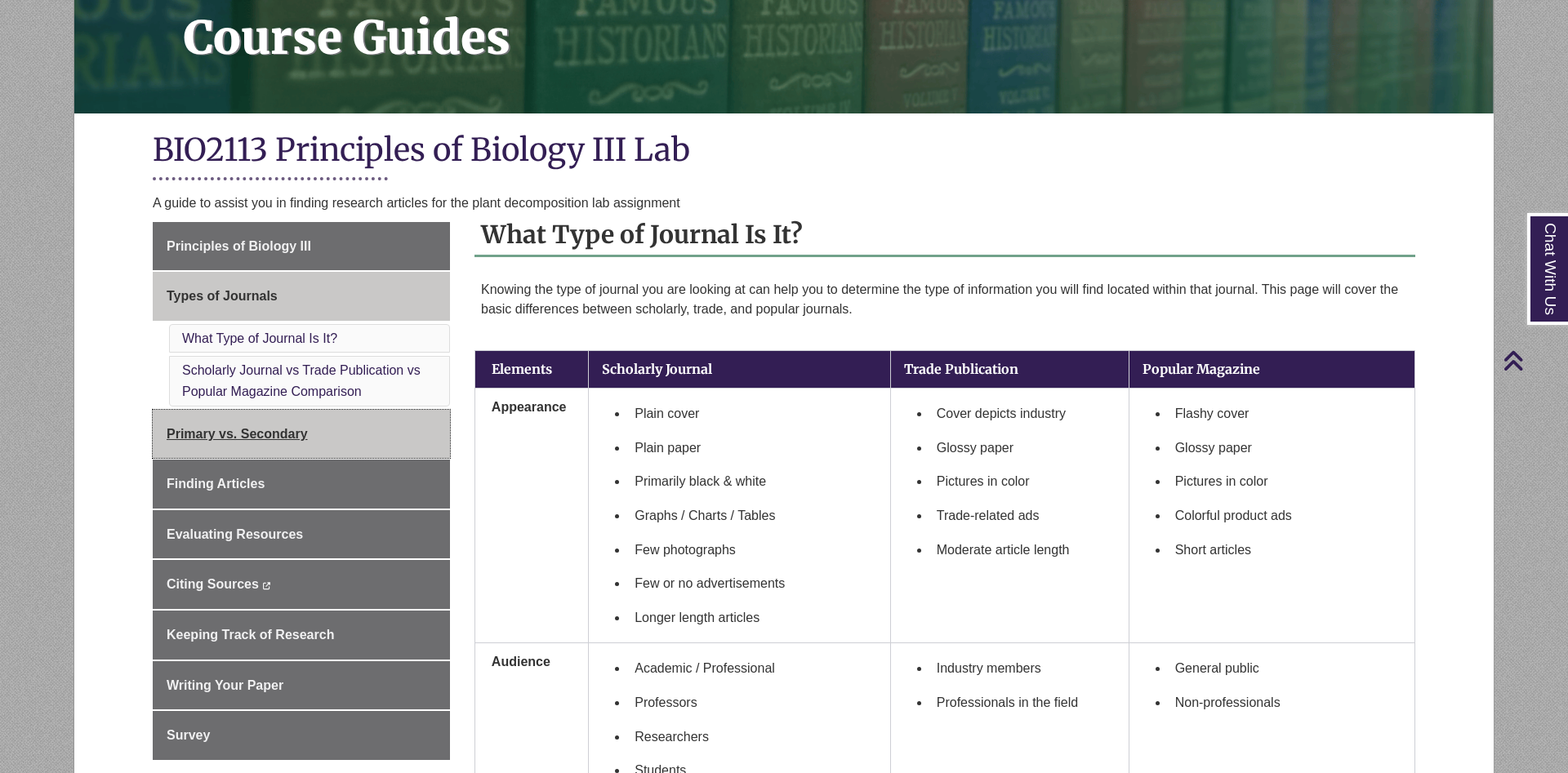
click at [334, 438] on link "Primary vs. Secondary" at bounding box center [301, 434] width 297 height 49
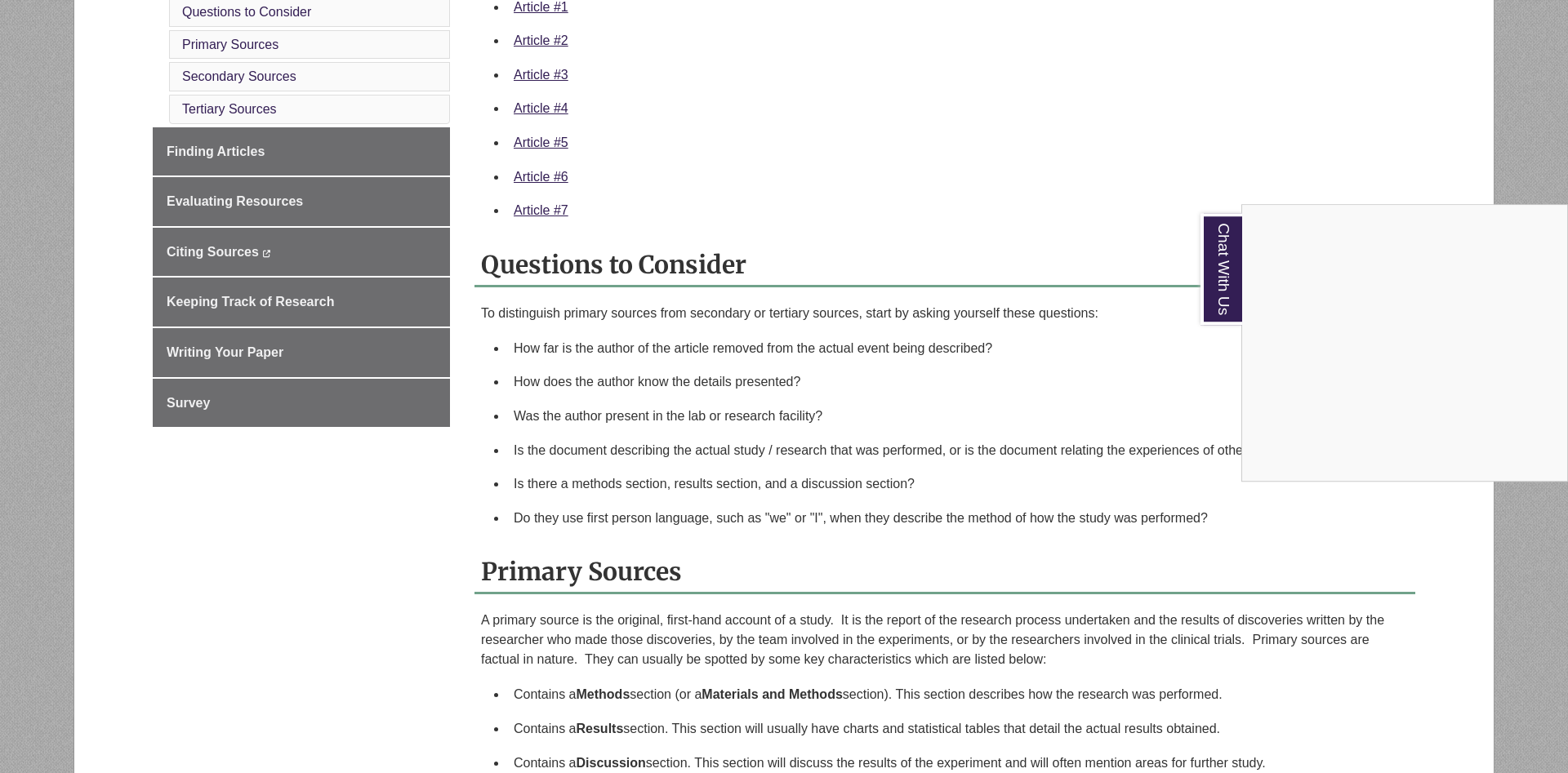
scroll to position [749, 0]
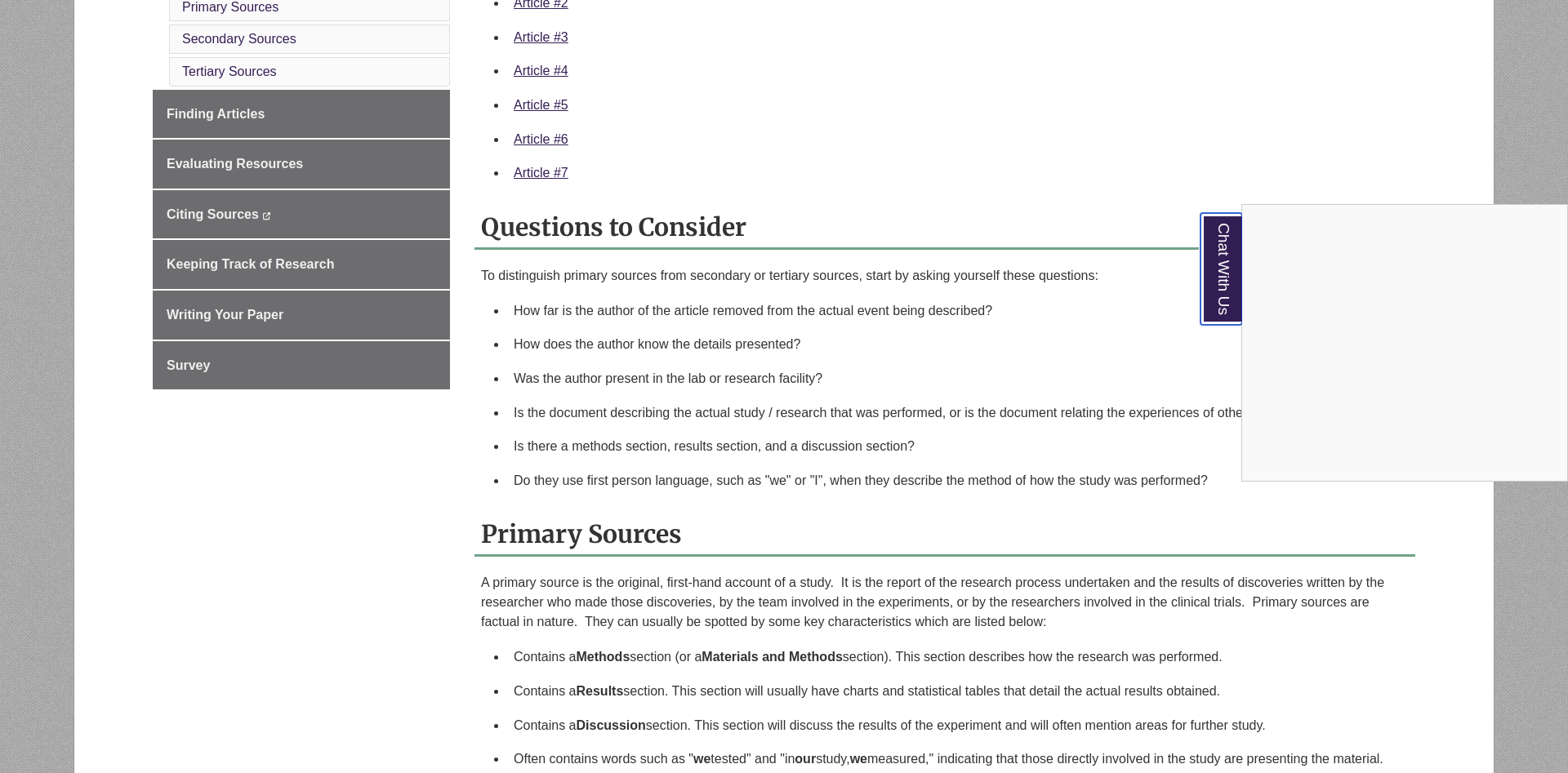
click at [1234, 289] on link "Chat With Us" at bounding box center [1222, 269] width 42 height 112
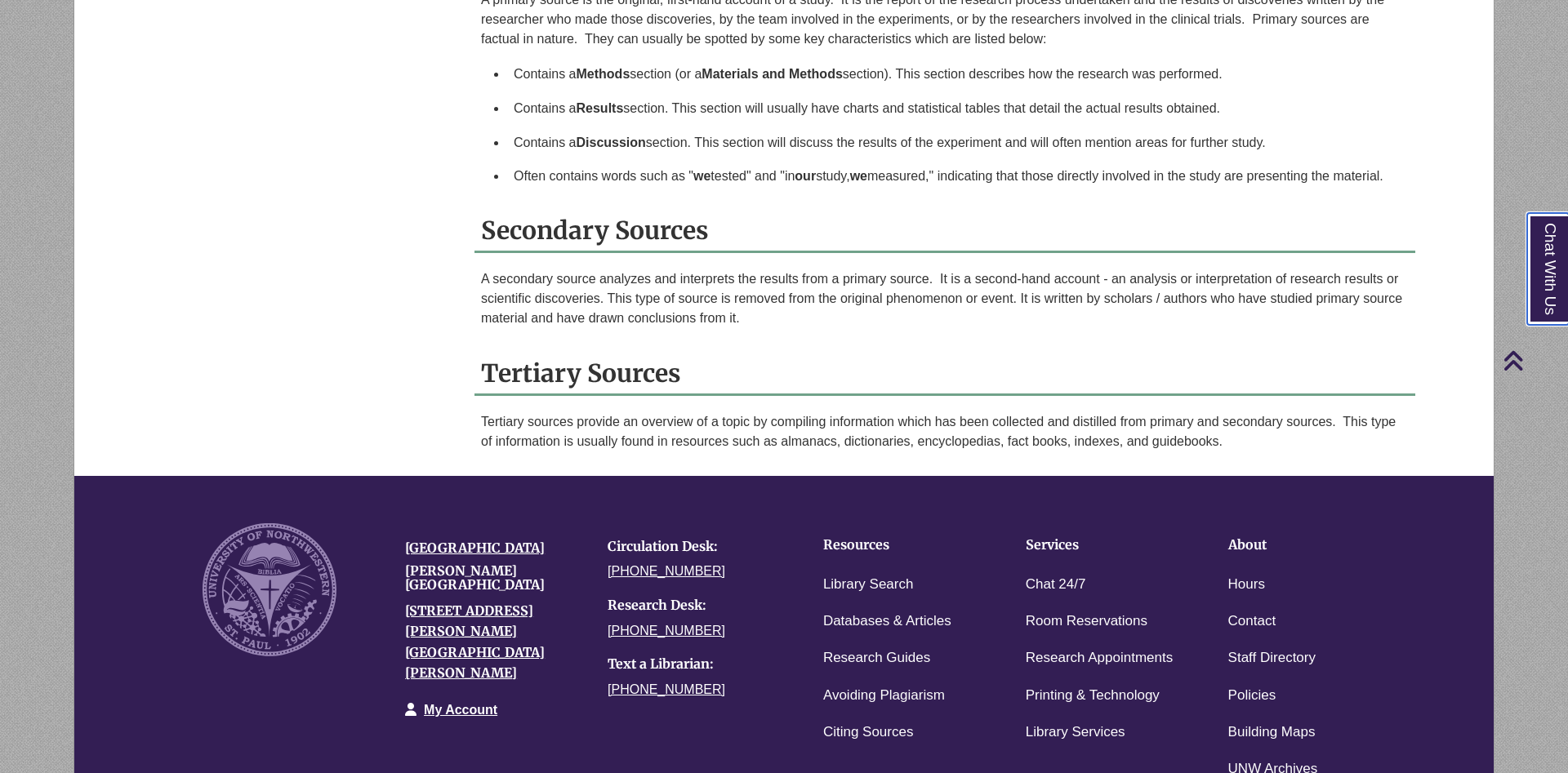
scroll to position [1569, 0]
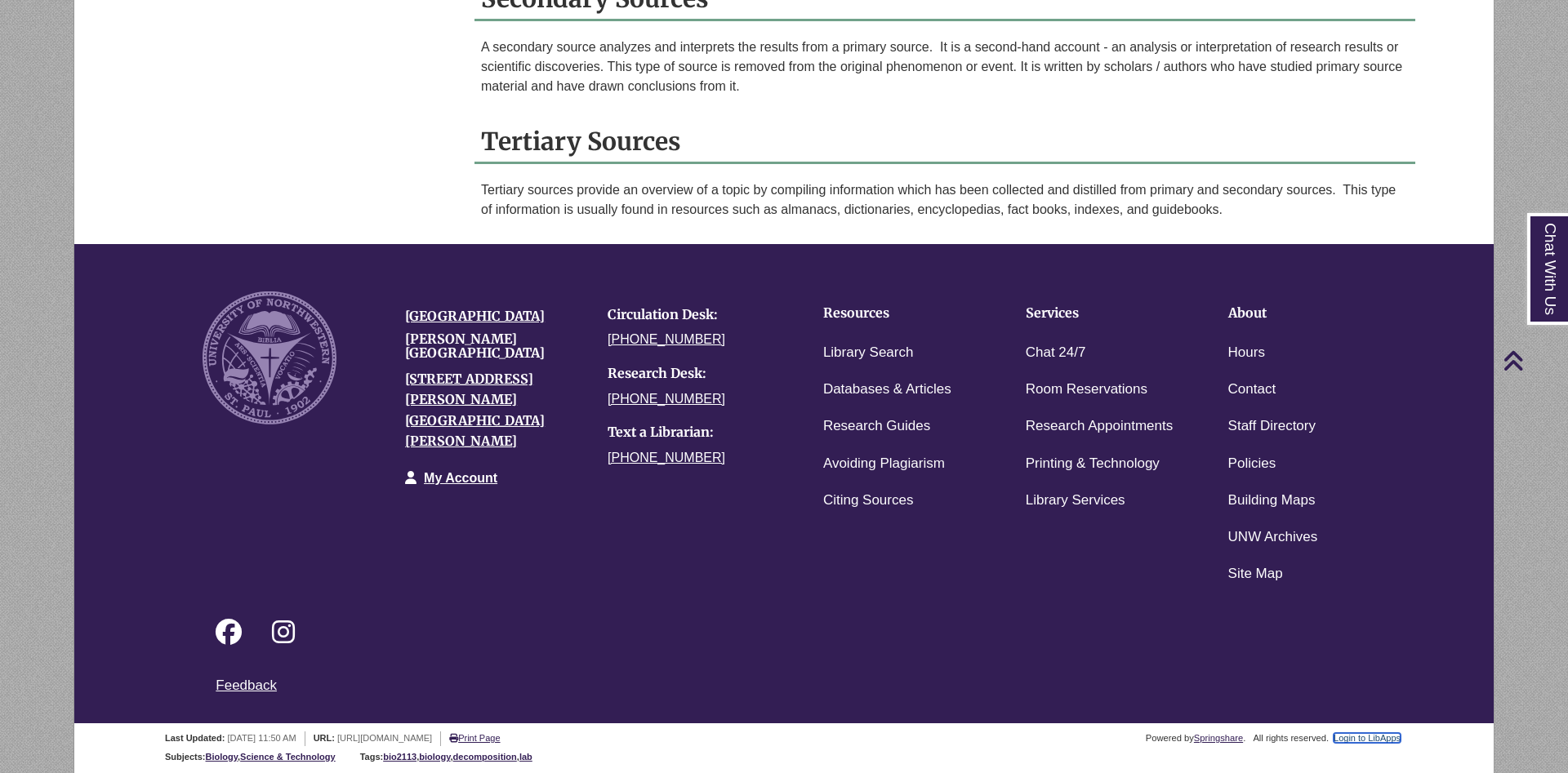
click at [1358, 739] on link "Login to LibApps" at bounding box center [1366, 738] width 67 height 9
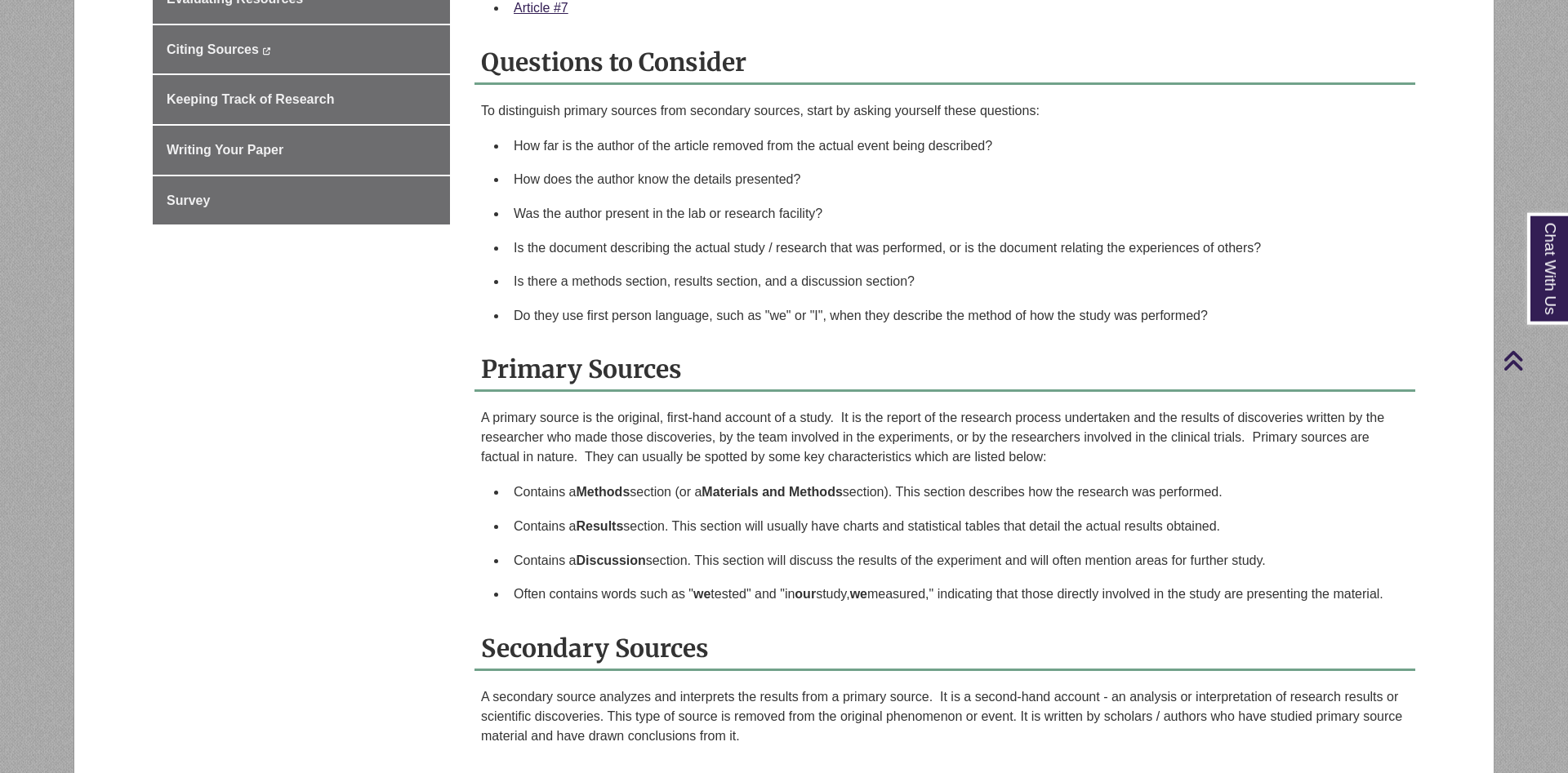
scroll to position [916, 0]
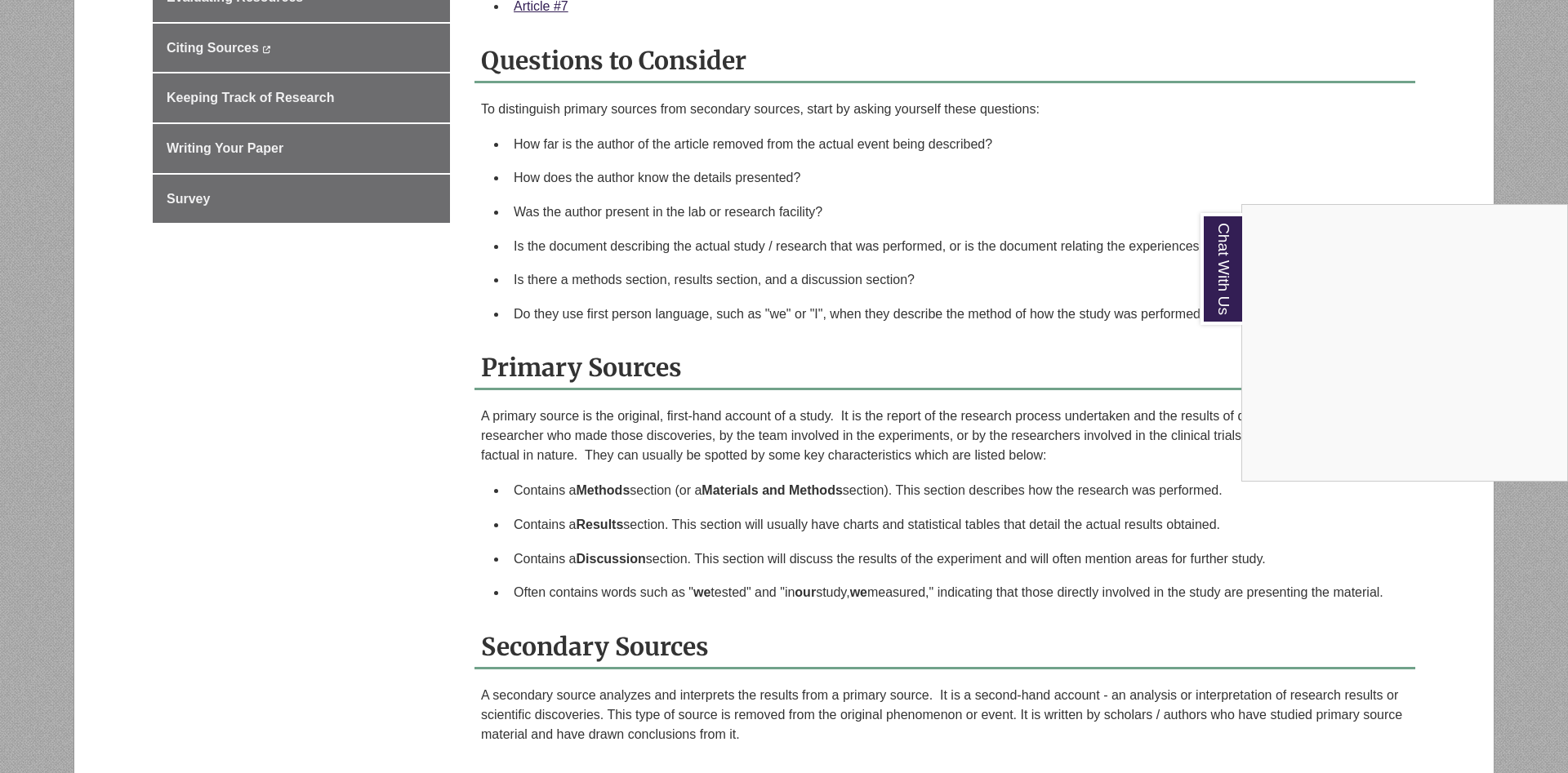
click at [1010, 265] on div "Chat With Us" at bounding box center [784, 386] width 1568 height 773
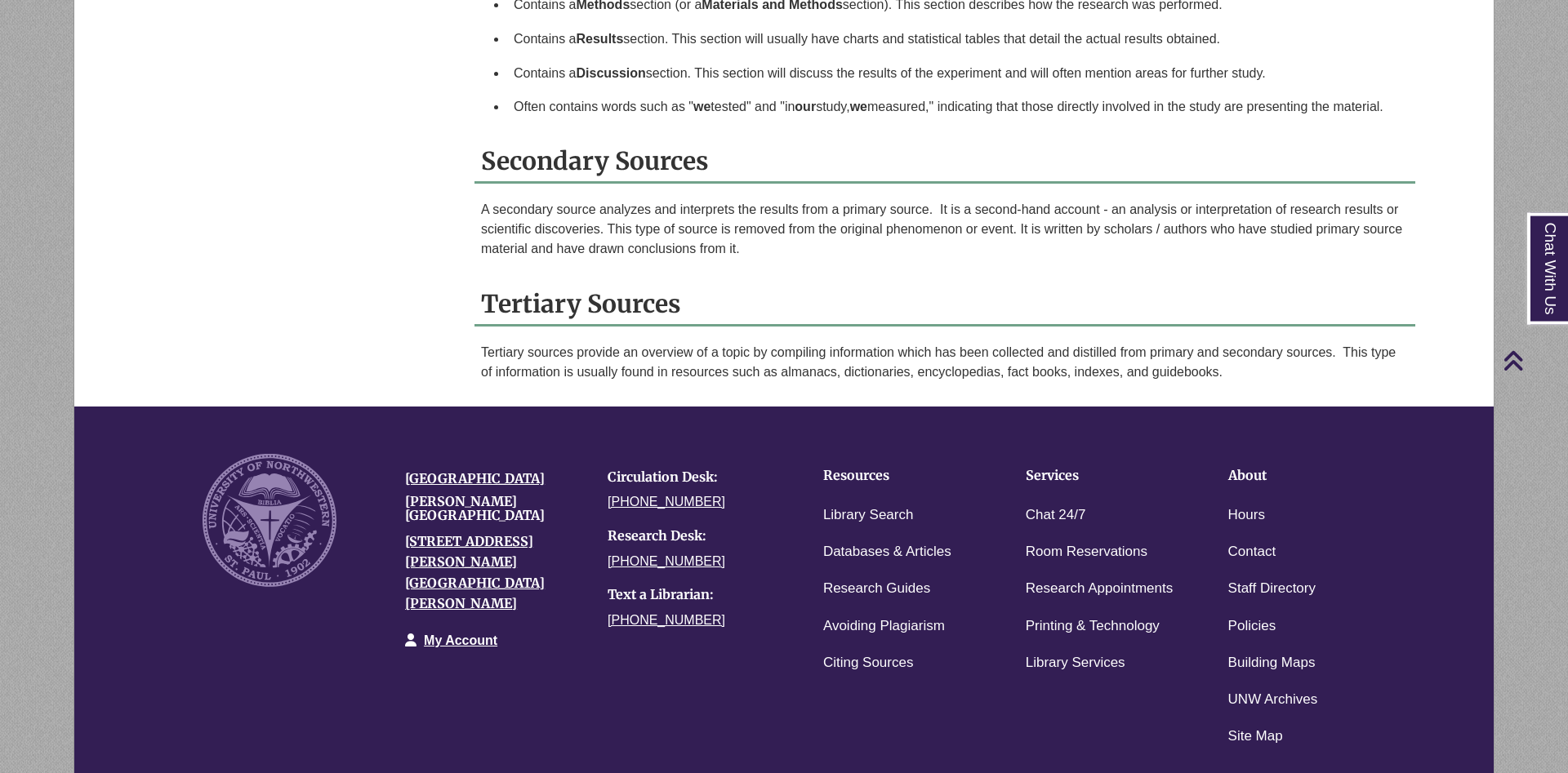
scroll to position [1569, 0]
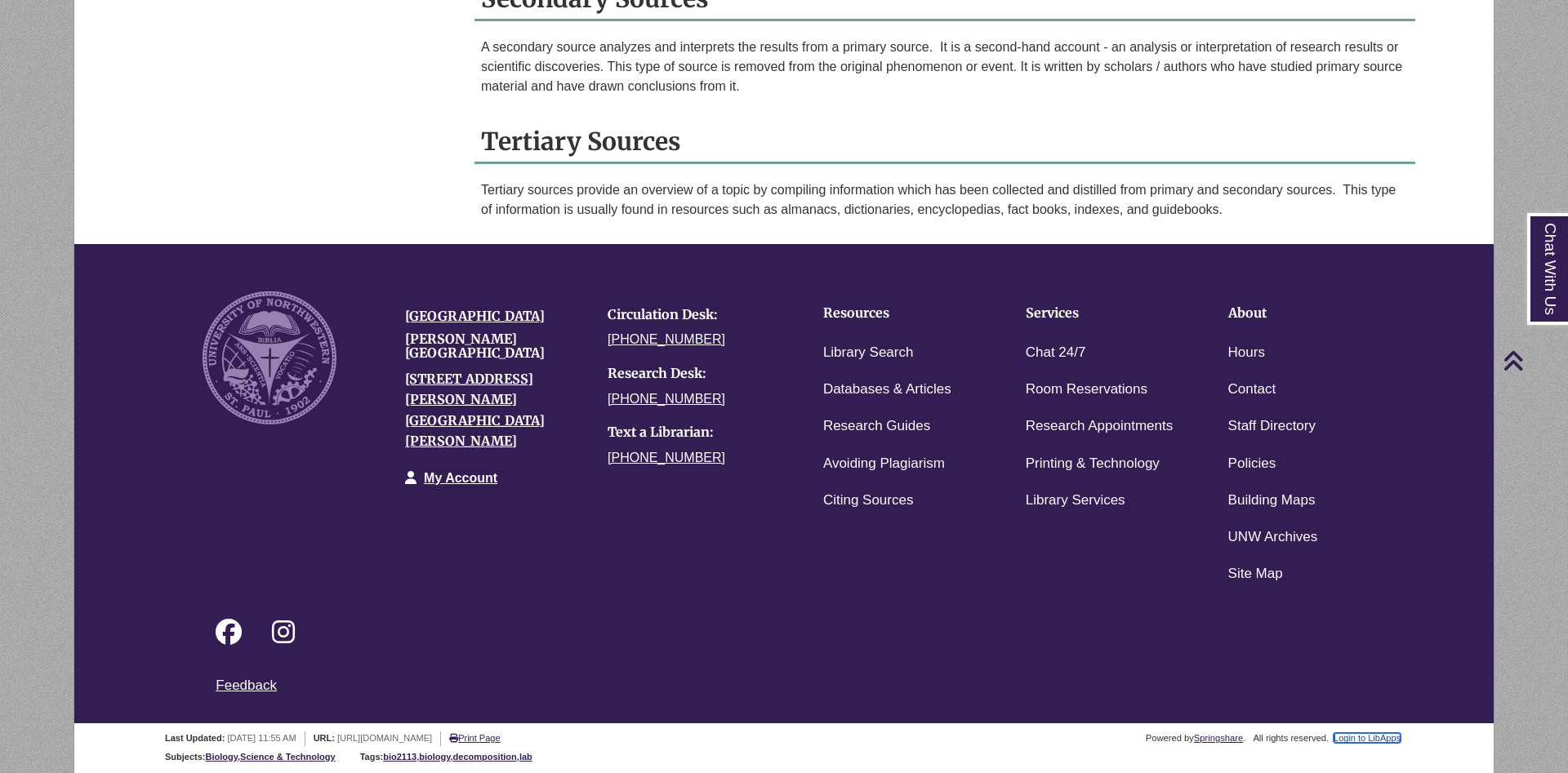
click at [1380, 736] on link "Login to LibApps" at bounding box center [1366, 738] width 67 height 9
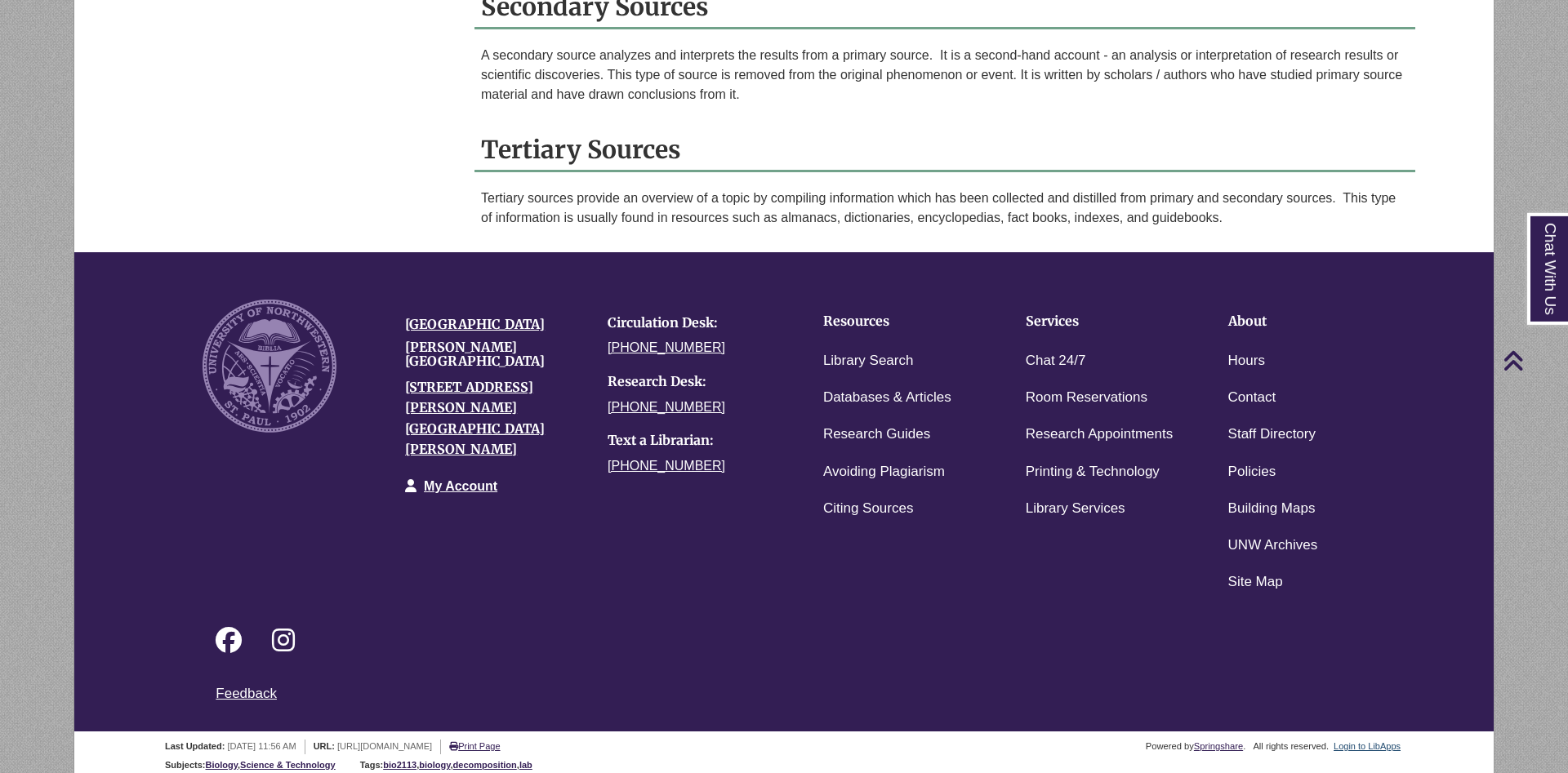
scroll to position [1569, 0]
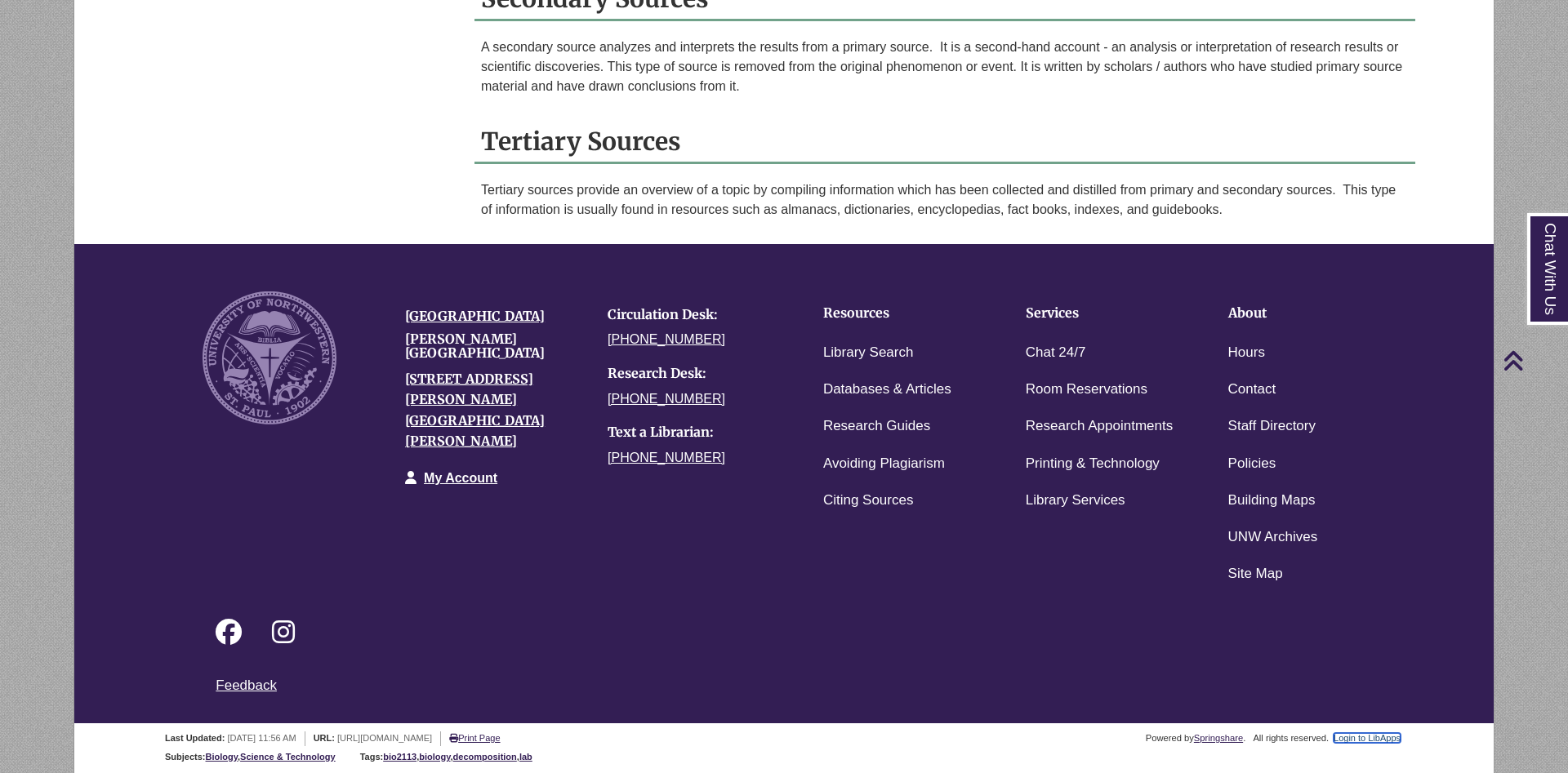
click at [1377, 742] on link "Login to LibApps" at bounding box center [1366, 738] width 67 height 9
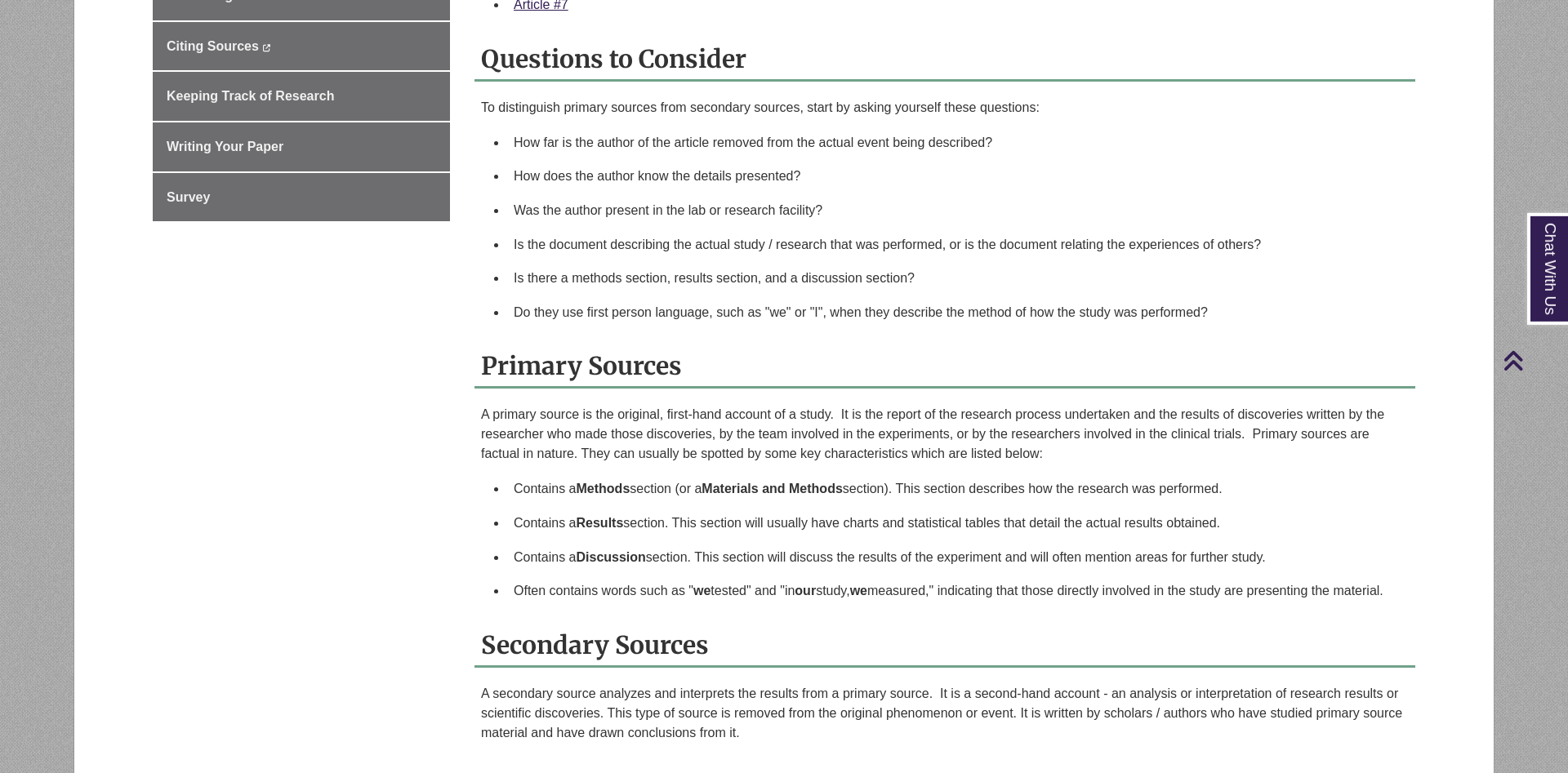
scroll to position [1082, 0]
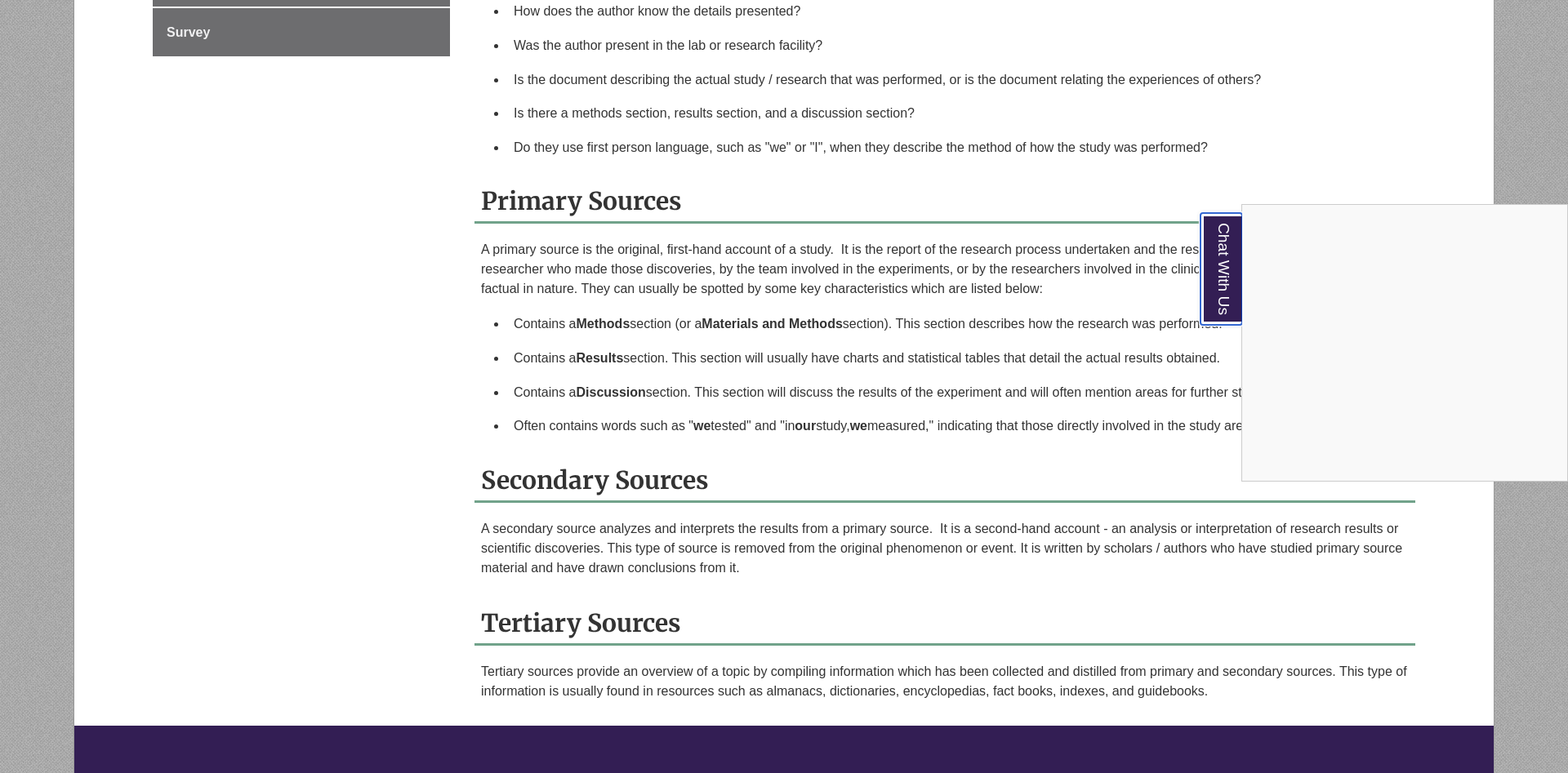
click at [1214, 290] on link "Chat With Us" at bounding box center [1222, 269] width 42 height 112
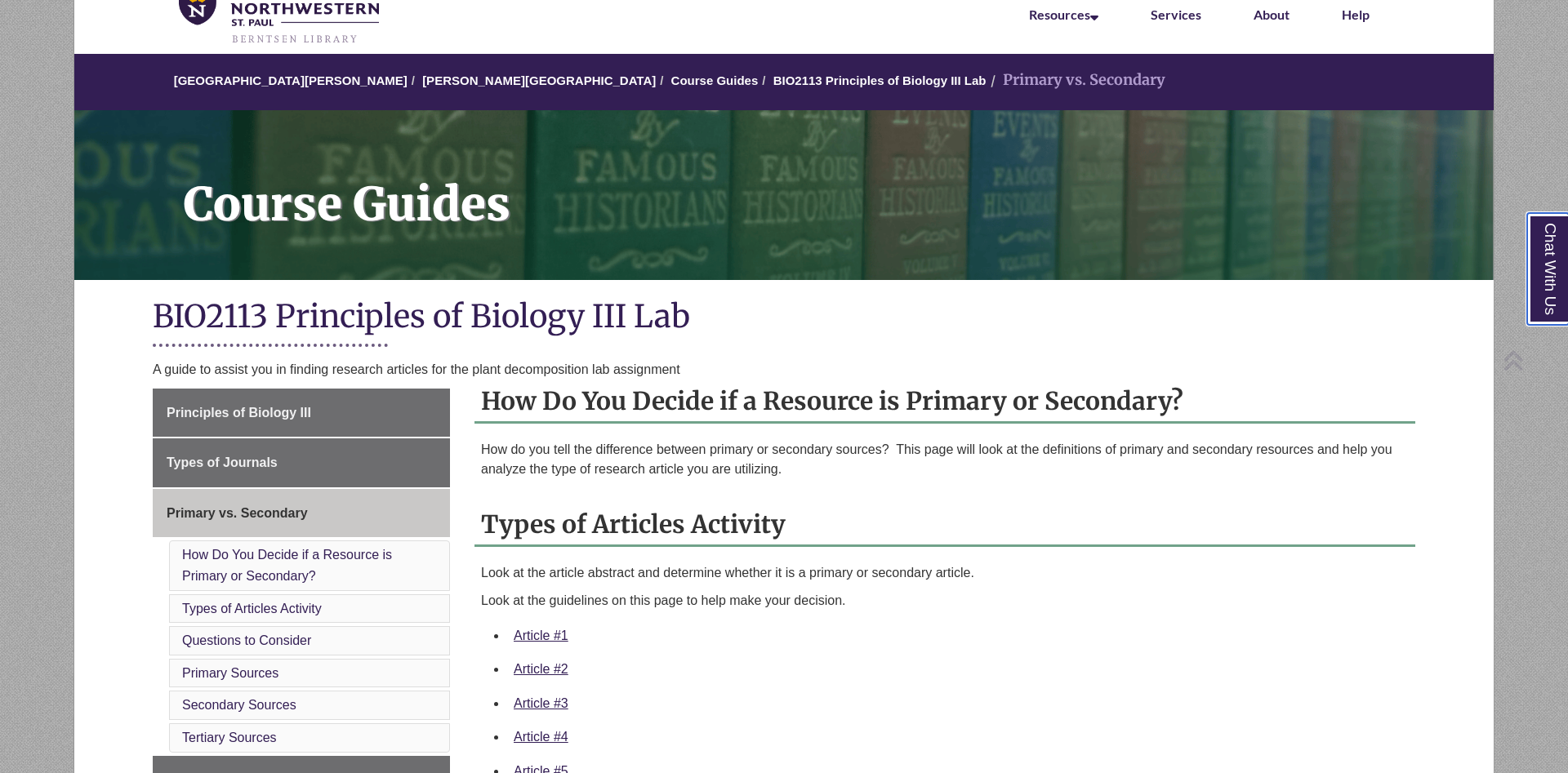
scroll to position [0, 0]
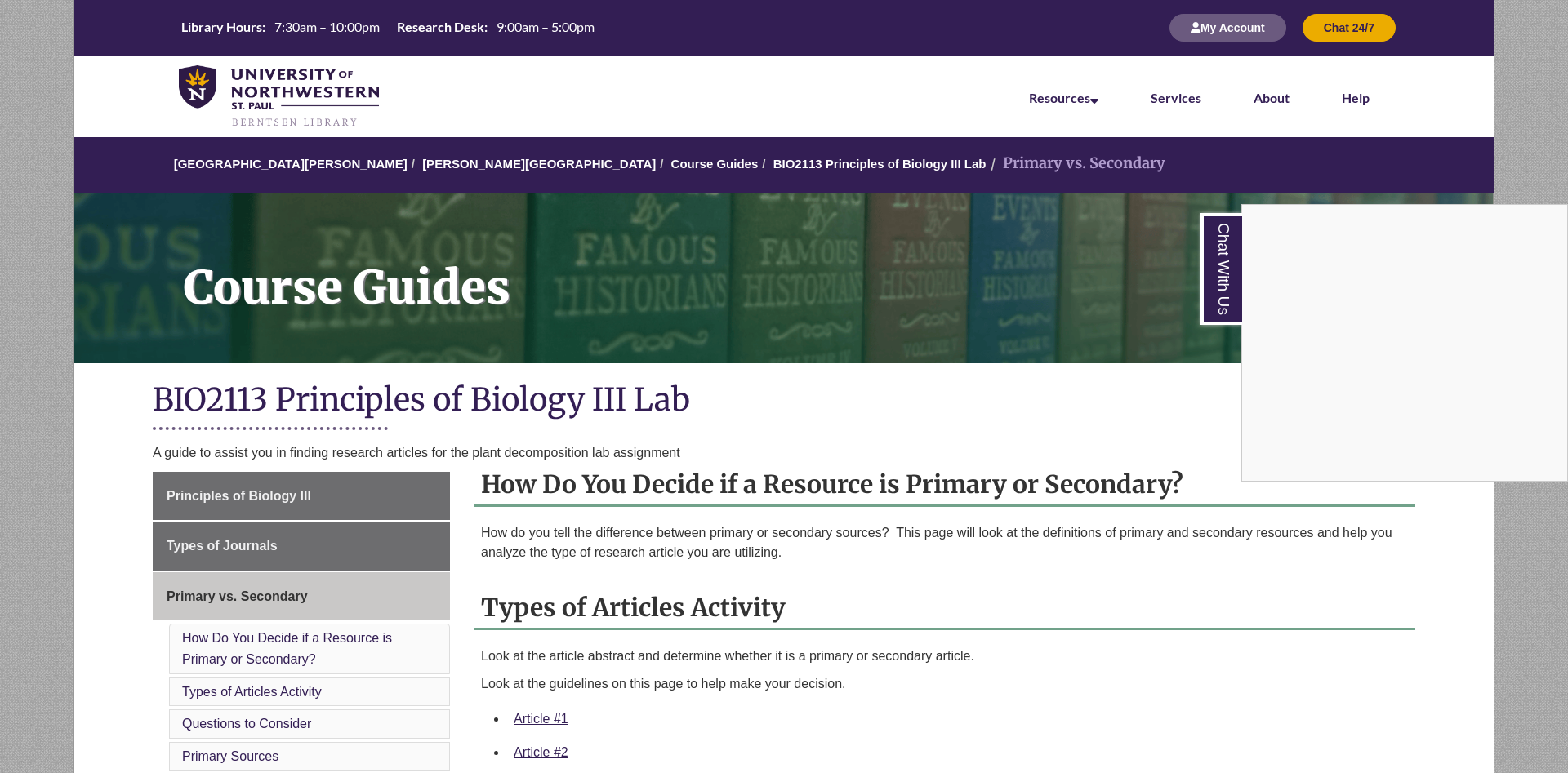
click at [266, 504] on div "Chat With Us" at bounding box center [784, 386] width 1568 height 773
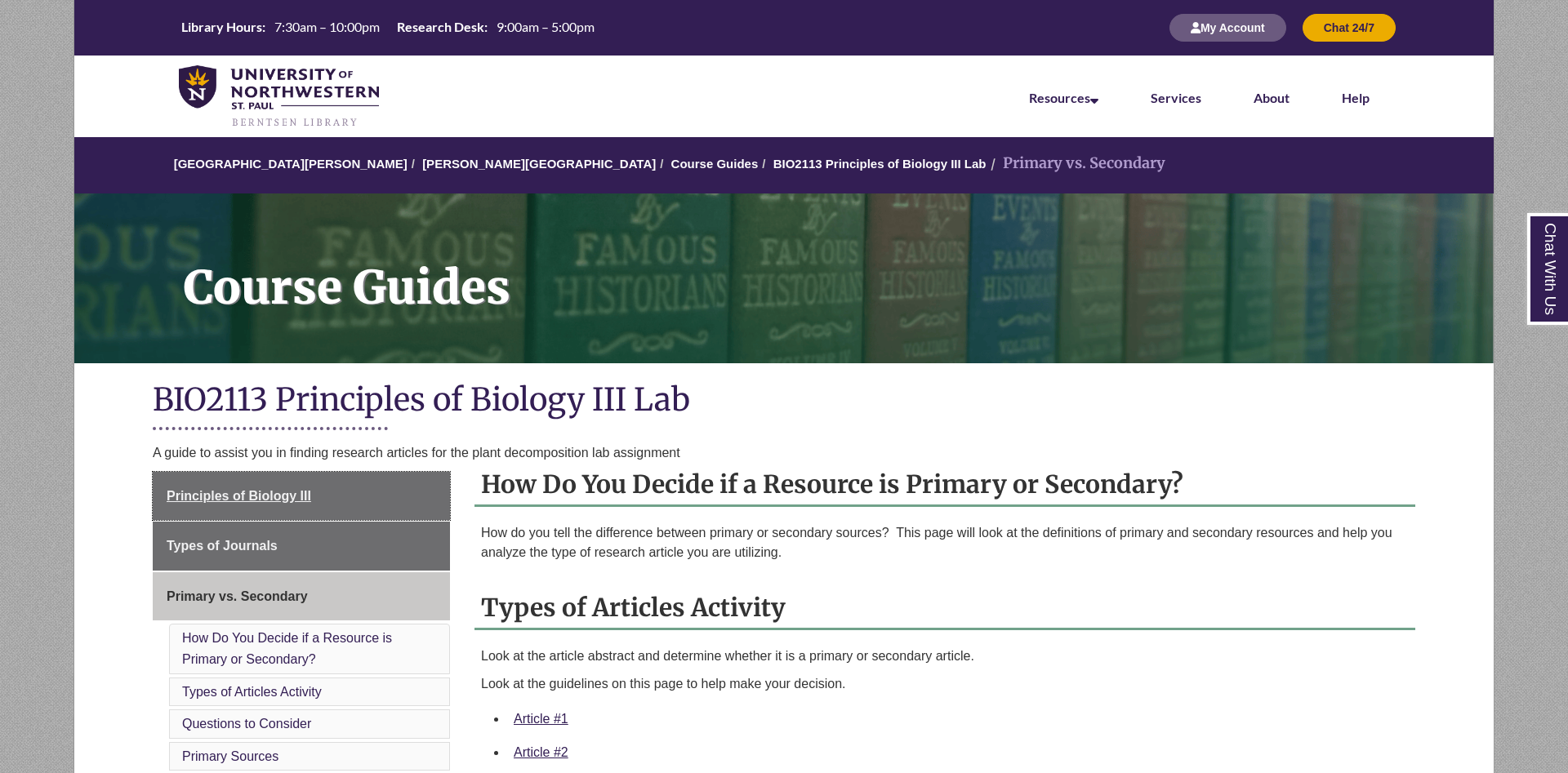
click at [266, 504] on link "Principles of Biology III" at bounding box center [301, 497] width 297 height 49
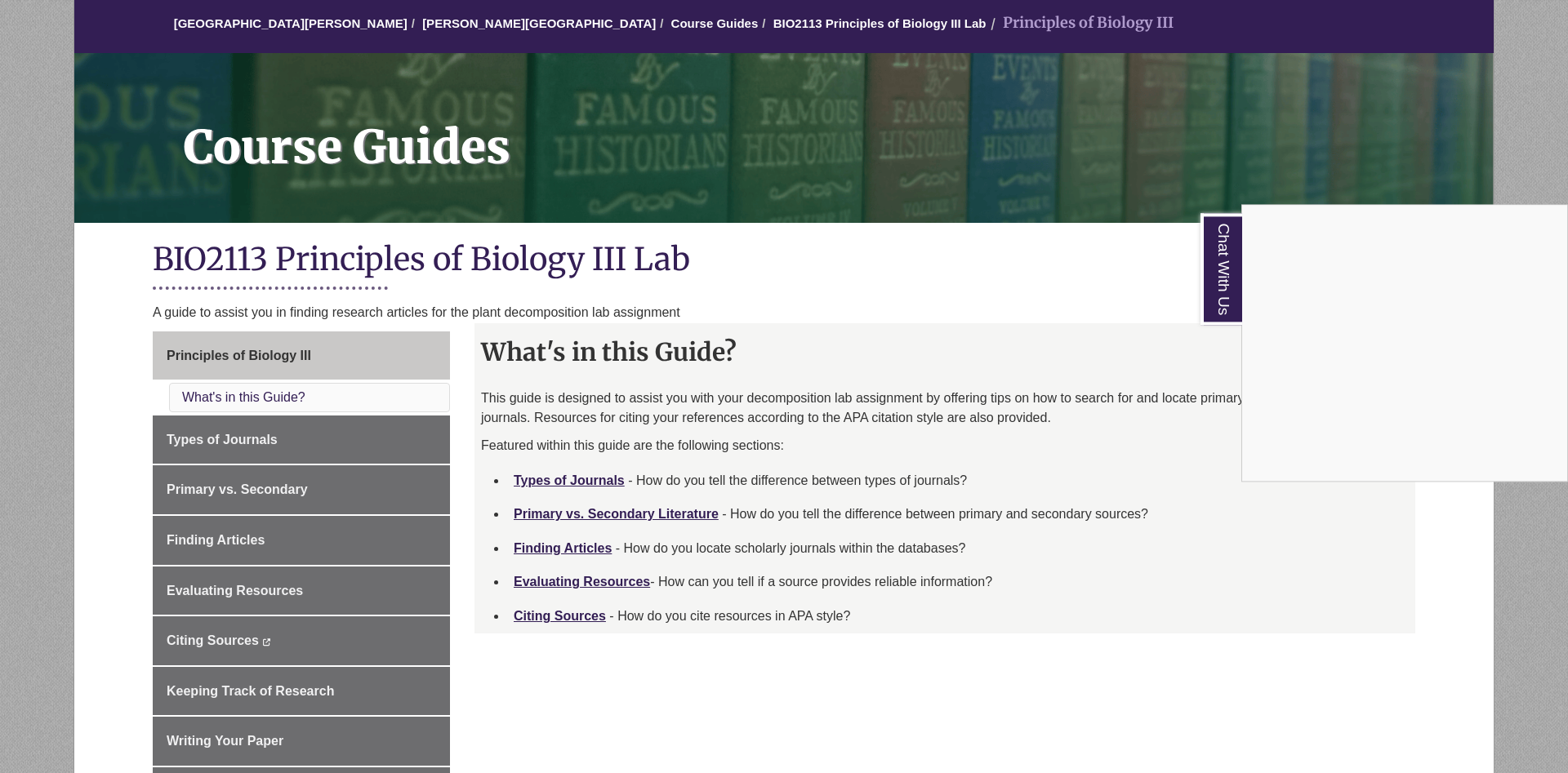
scroll to position [250, 0]
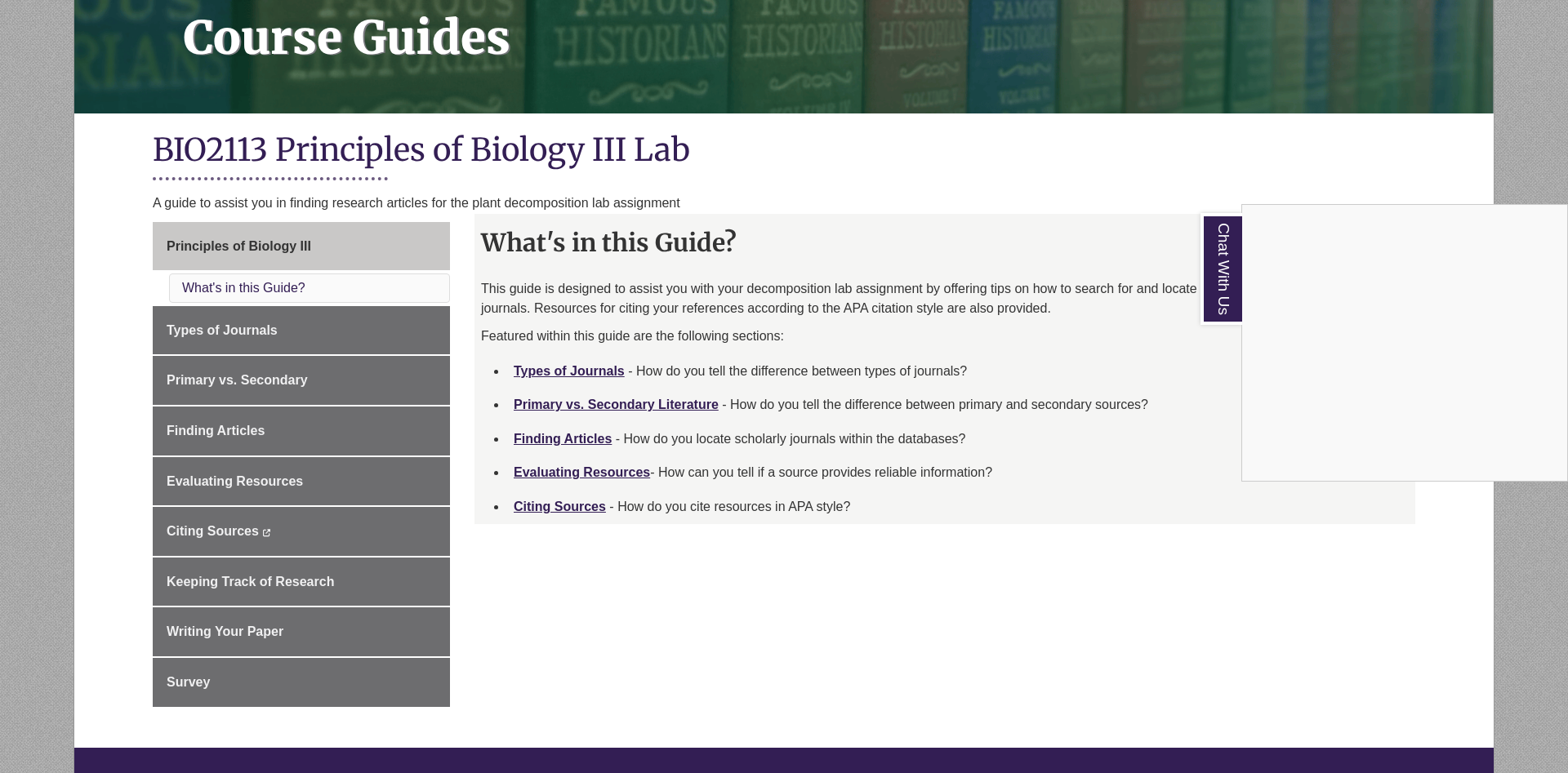
click at [235, 319] on div "Chat With Us" at bounding box center [784, 386] width 1568 height 773
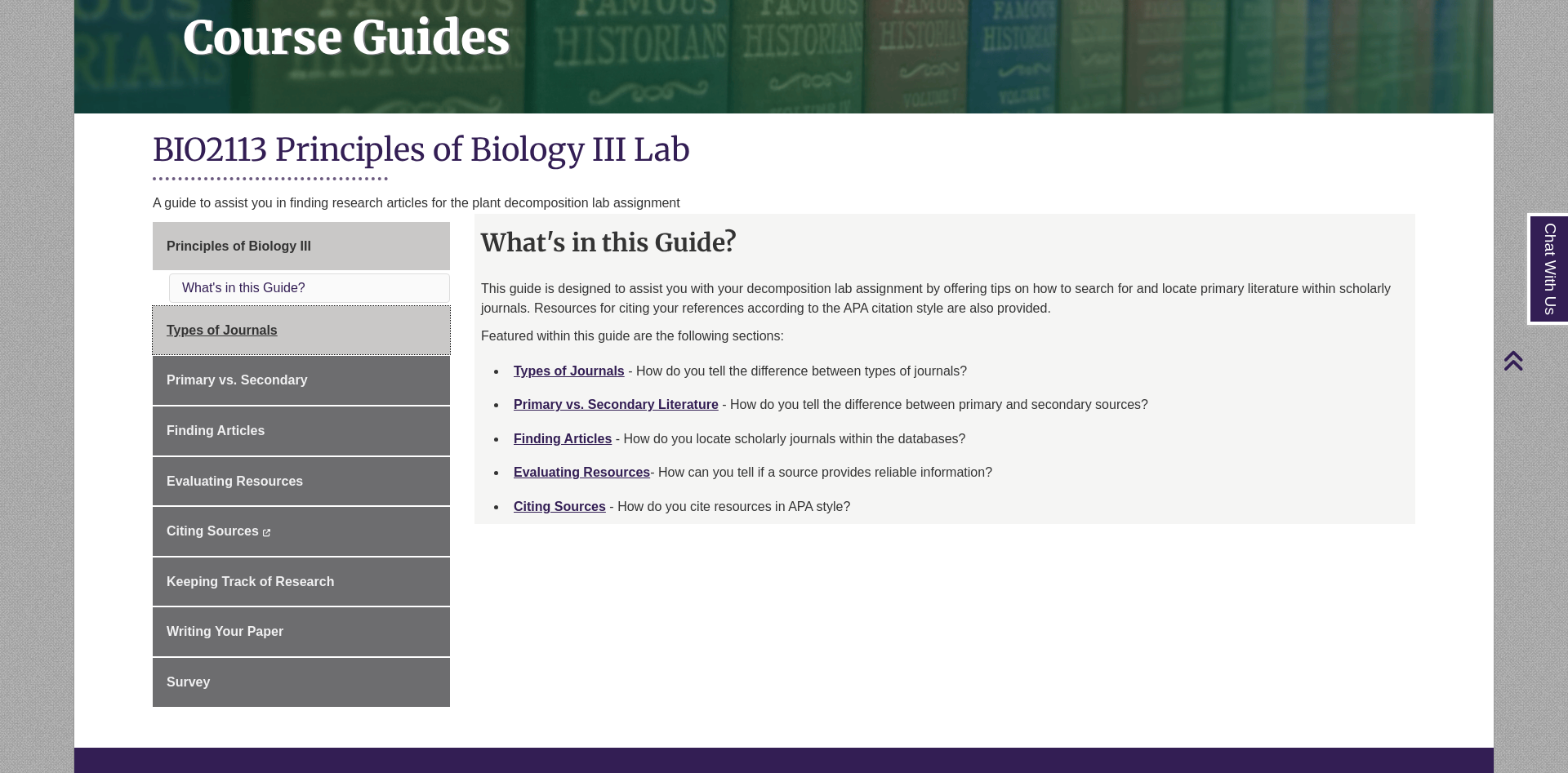
click at [232, 325] on span "Types of Journals" at bounding box center [221, 330] width 111 height 14
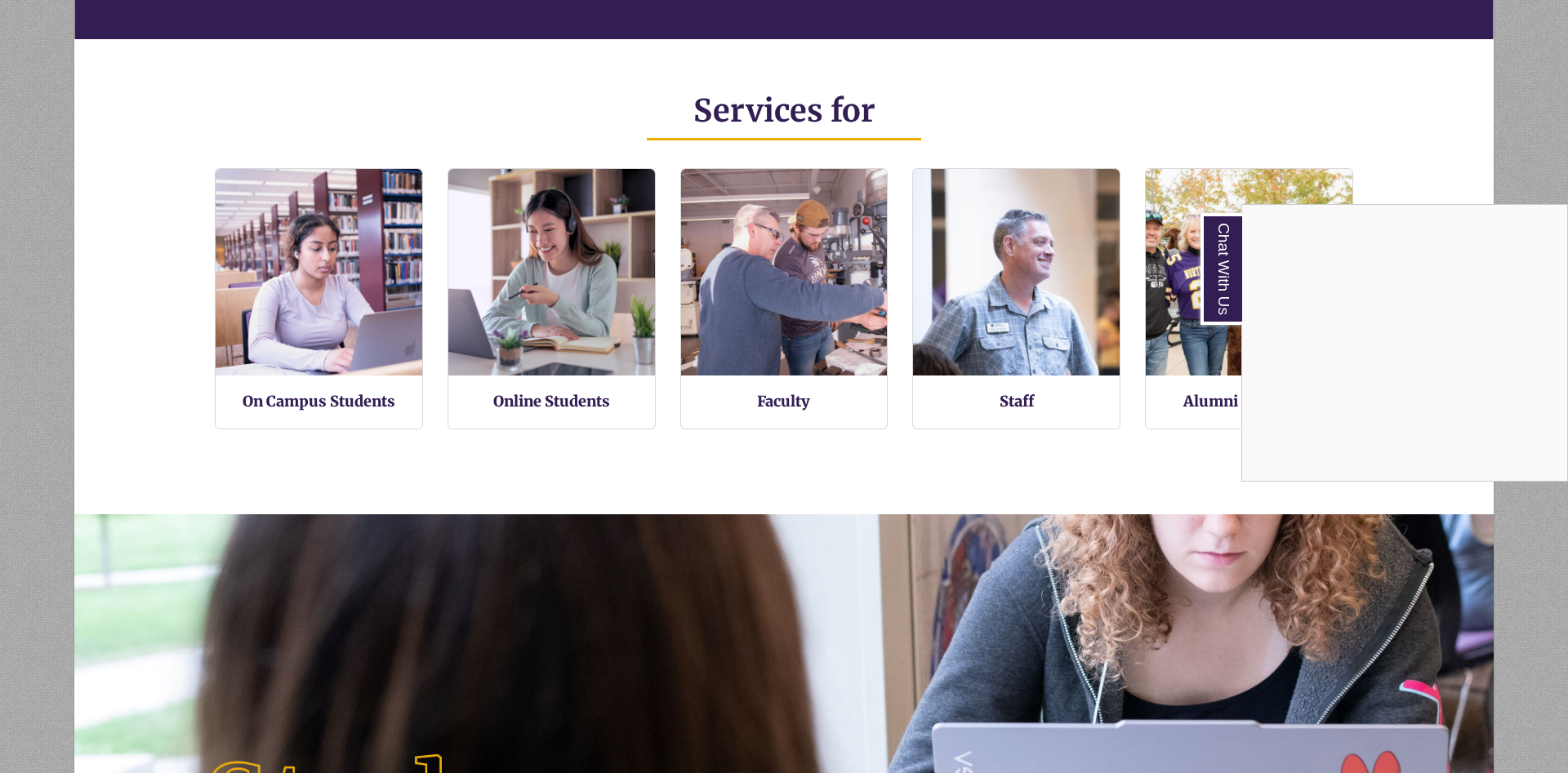
scroll to position [583, 0]
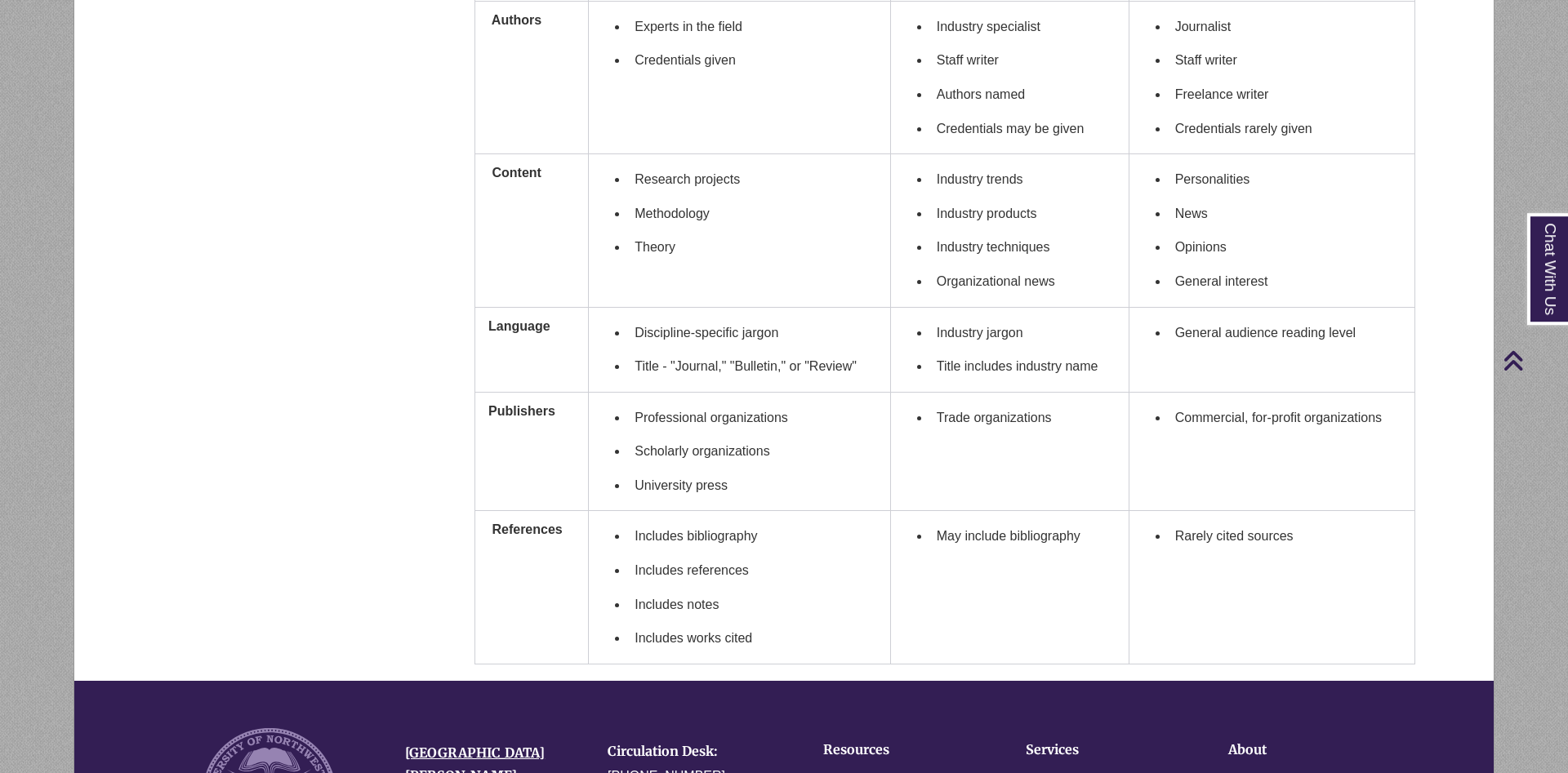
scroll to position [999, 0]
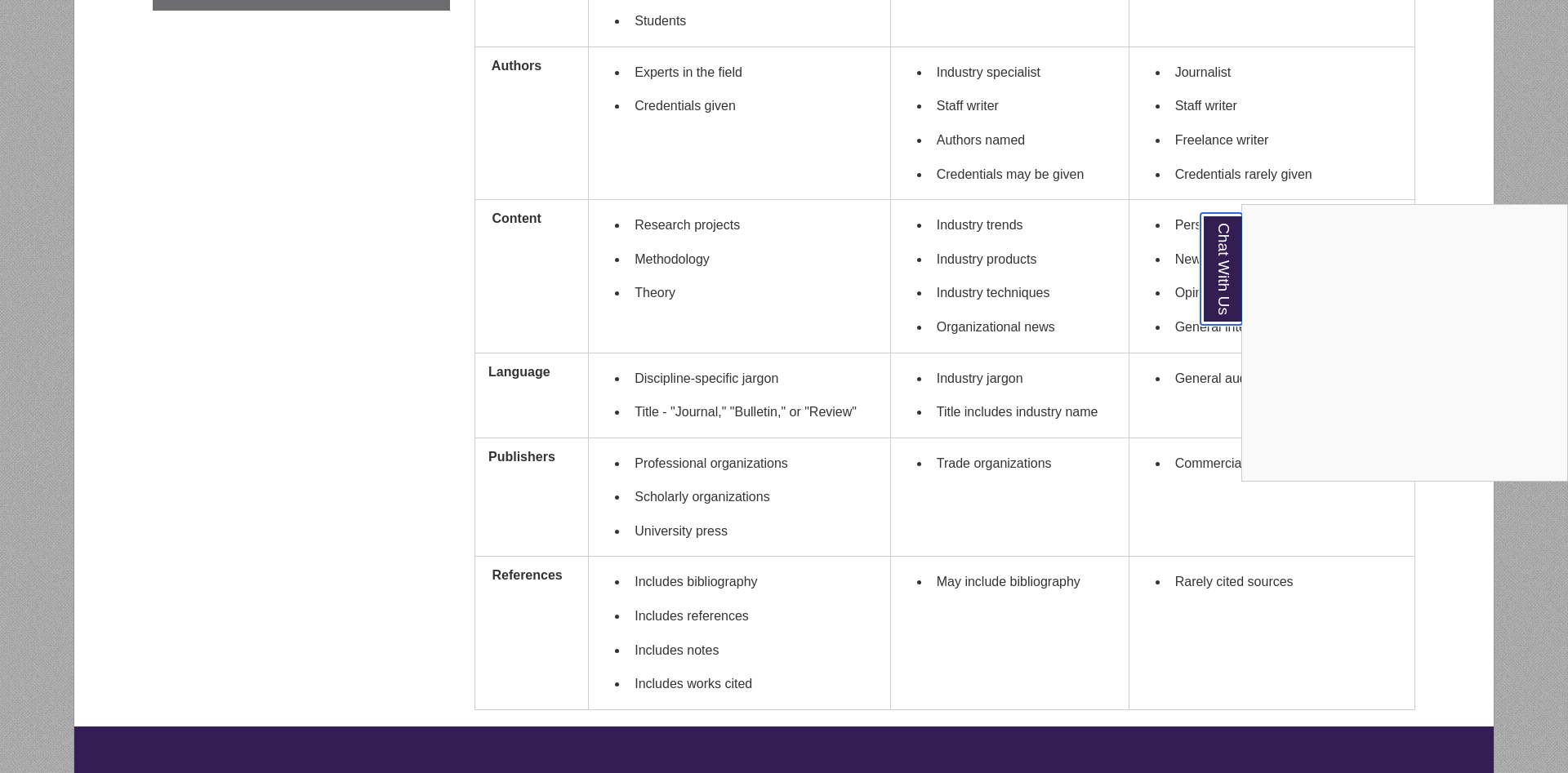
click at [1213, 266] on link "Chat With Us" at bounding box center [1222, 269] width 42 height 112
